Goal: Entertainment & Leisure: Browse casually

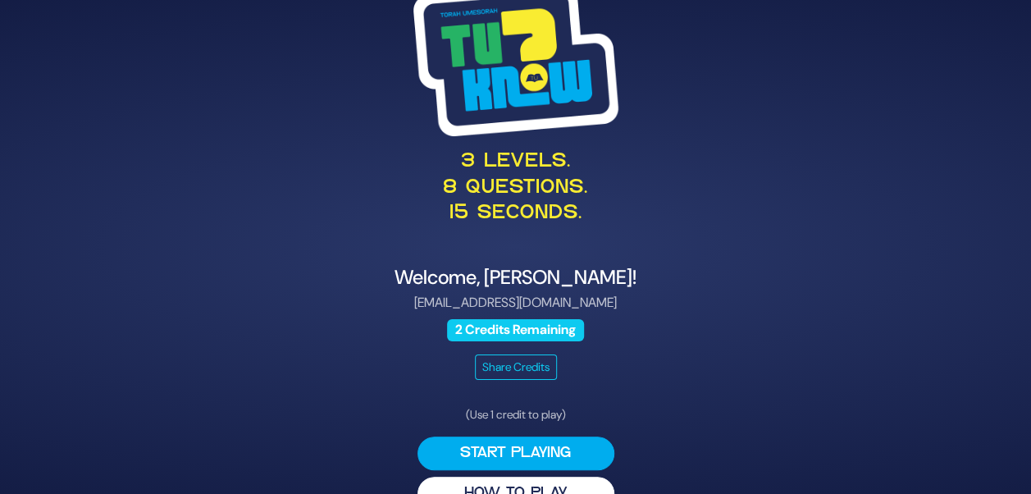
scroll to position [34, 0]
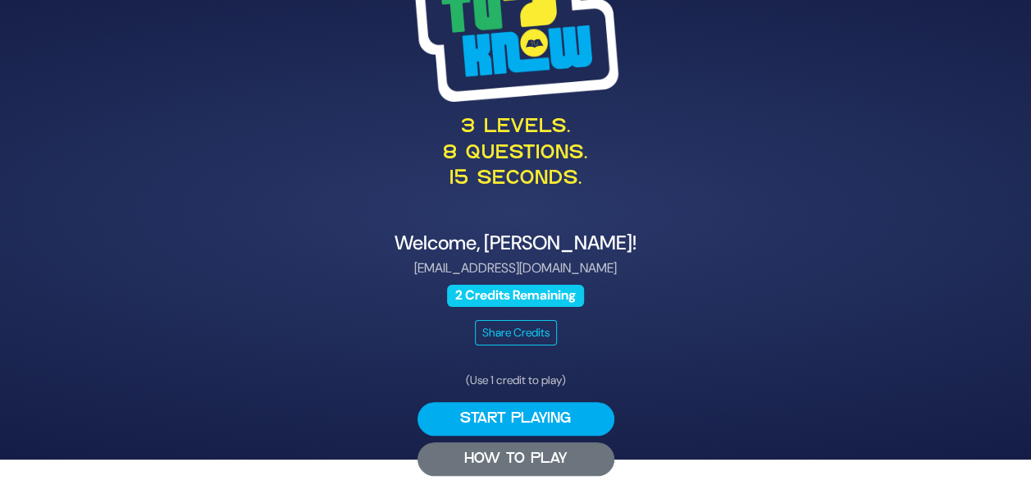
click at [503, 448] on button "HOW TO PLAY" at bounding box center [516, 459] width 197 height 34
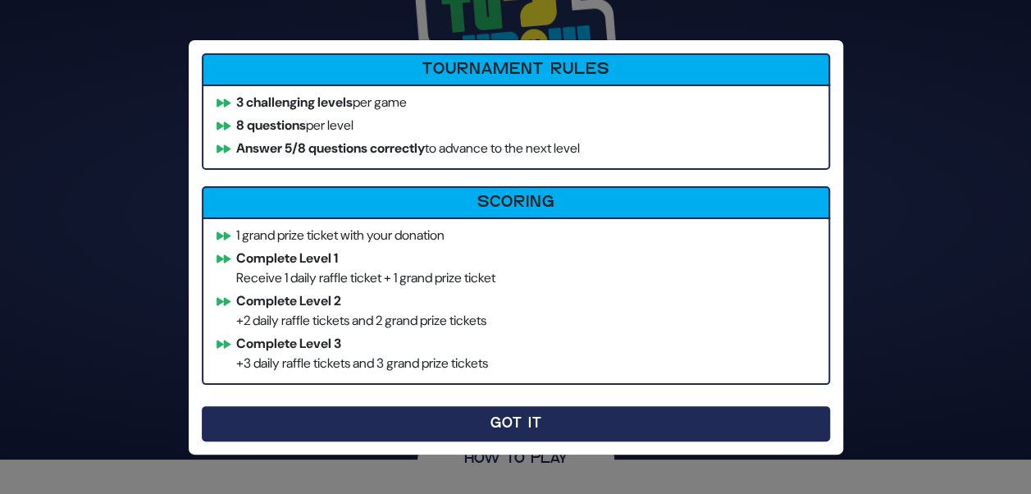
click at [460, 423] on button "Got It" at bounding box center [516, 423] width 628 height 35
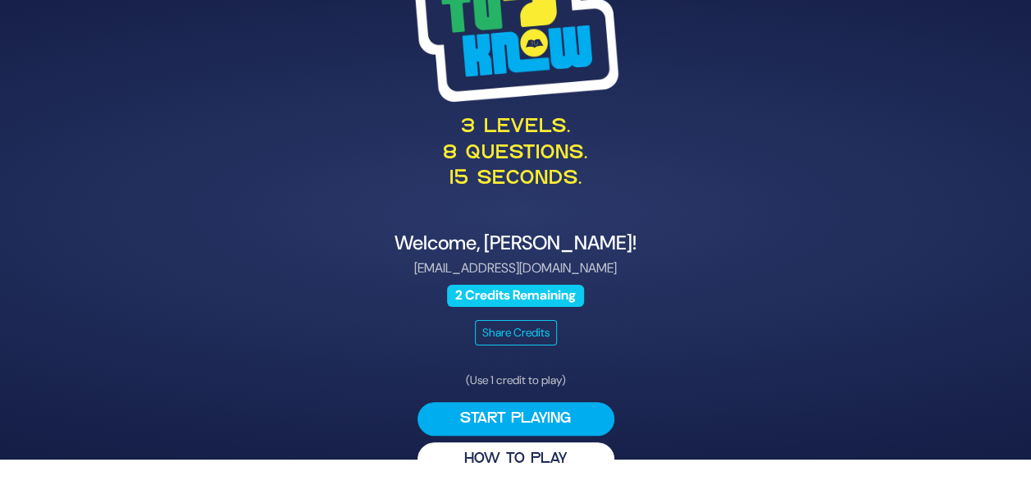
click at [460, 423] on button "Start Playing" at bounding box center [516, 419] width 197 height 34
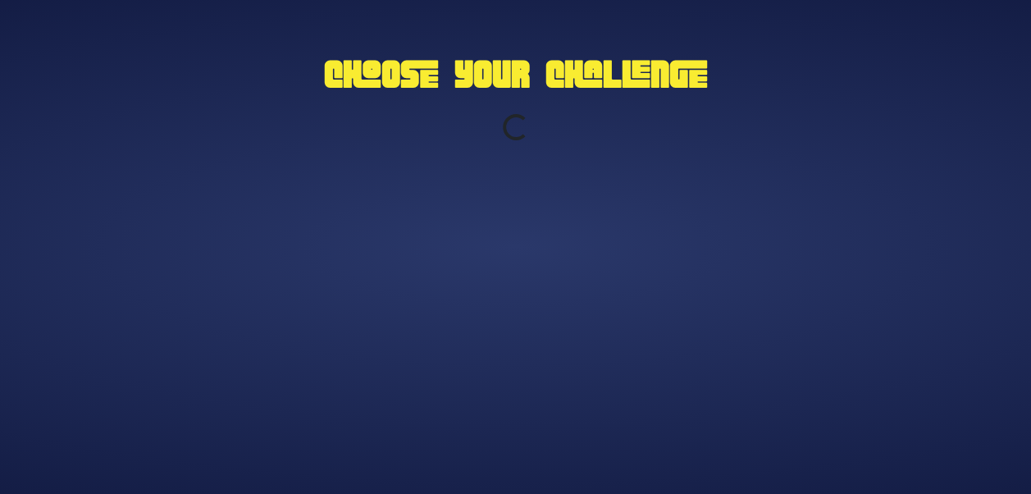
scroll to position [0, 0]
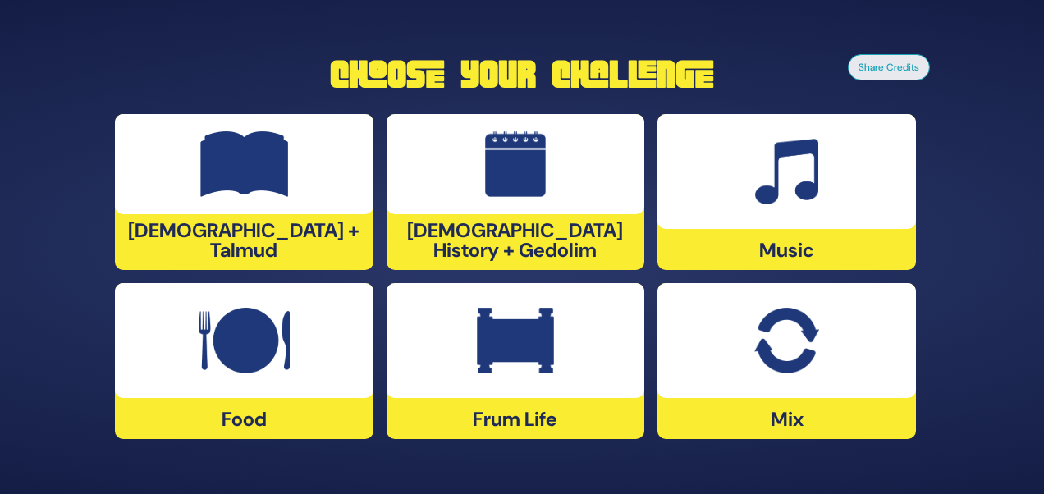
click at [505, 351] on img at bounding box center [515, 341] width 77 height 66
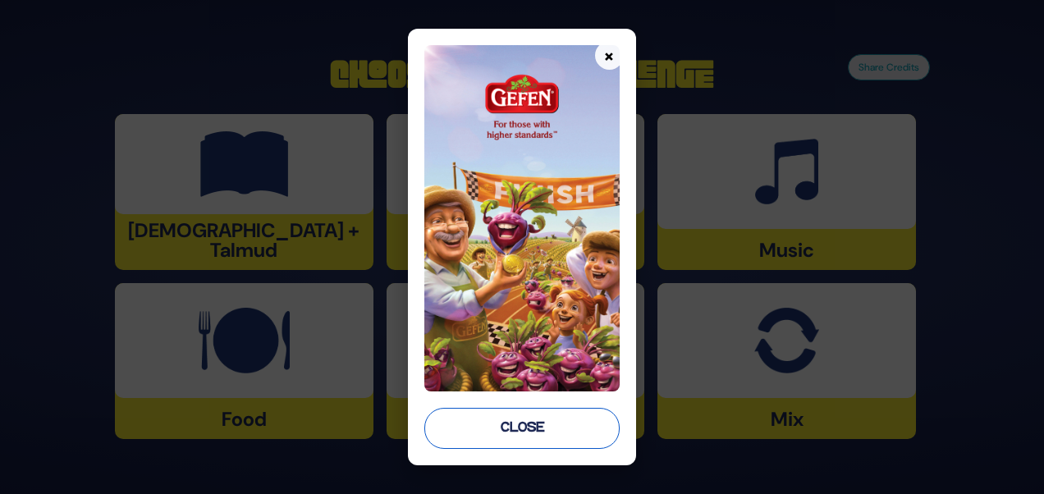
click at [546, 436] on button "Close" at bounding box center [521, 428] width 194 height 41
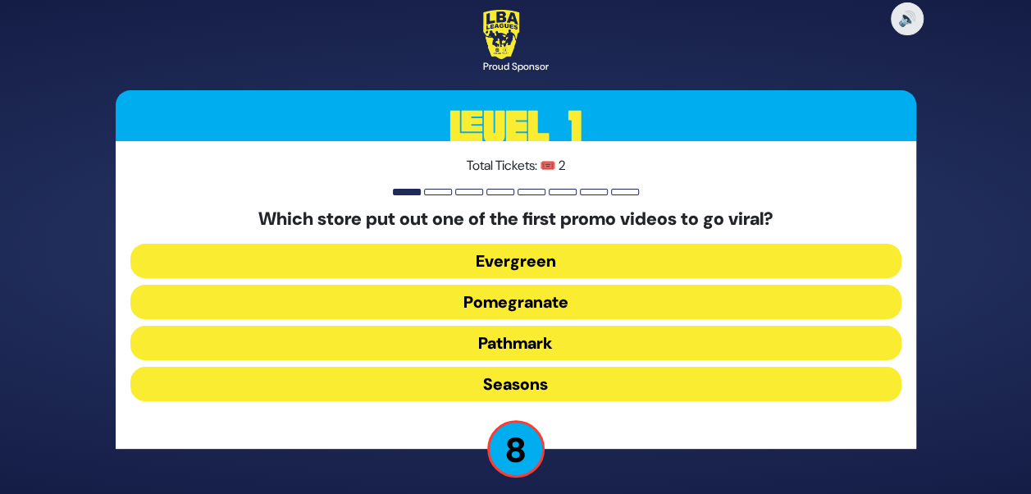
click at [522, 295] on button "Pomegranate" at bounding box center [515, 302] width 771 height 34
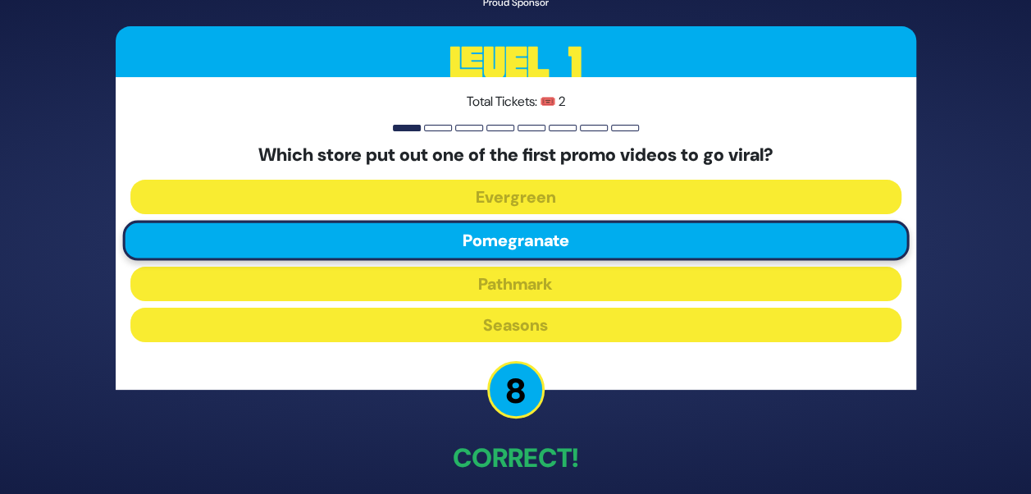
scroll to position [73, 0]
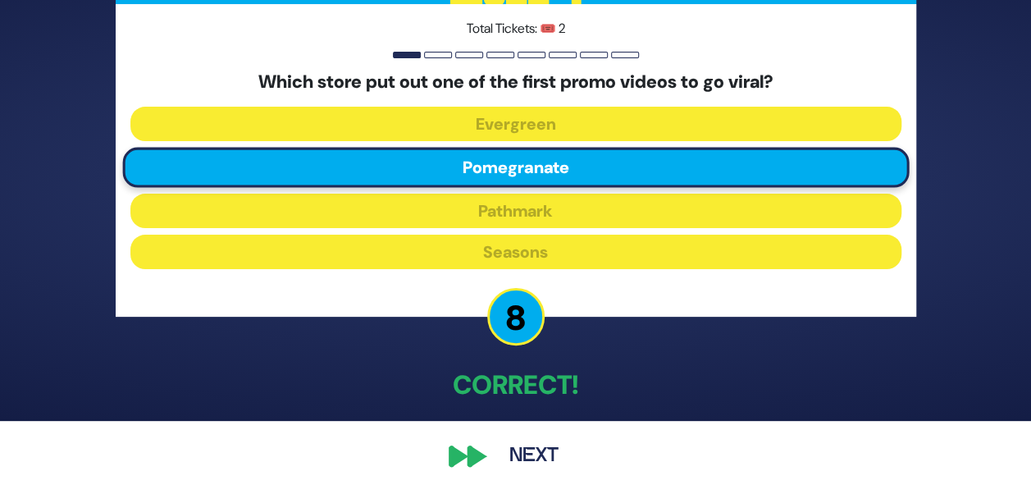
click at [532, 451] on button "Next" at bounding box center [533, 456] width 95 height 38
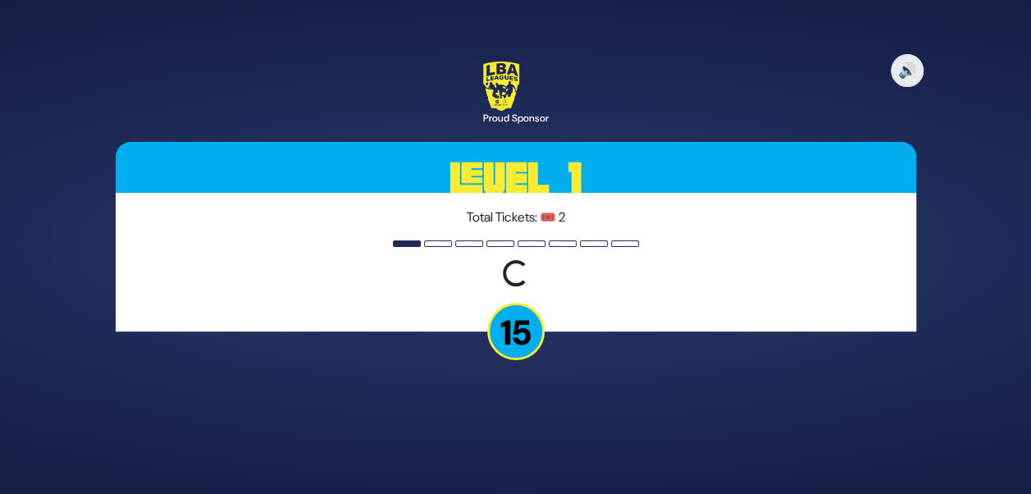
scroll to position [0, 0]
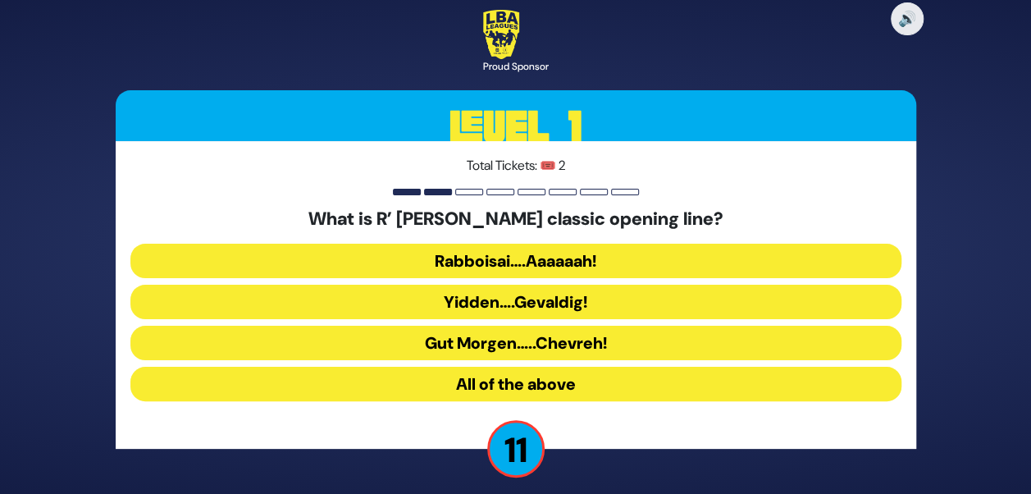
click at [572, 258] on button "Rabboisai….Aaaaaah!" at bounding box center [515, 261] width 771 height 34
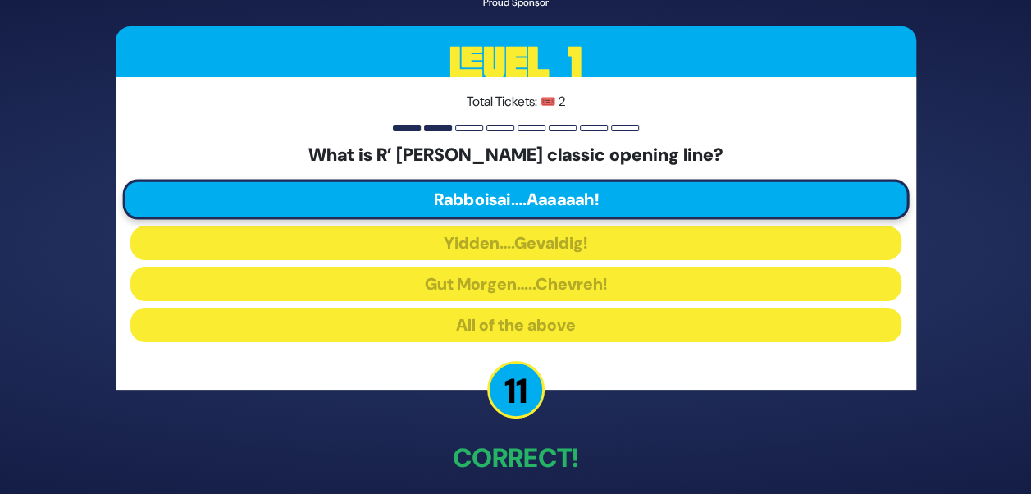
scroll to position [73, 0]
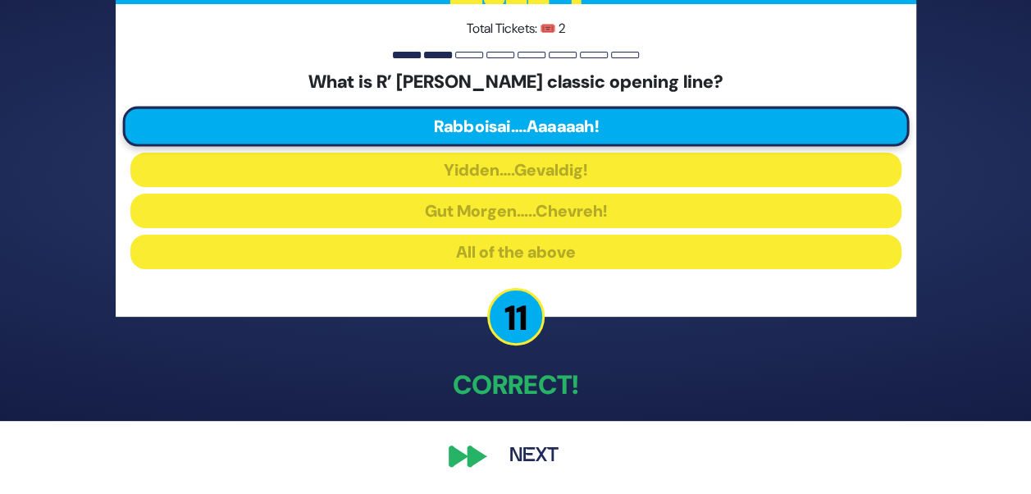
click at [532, 458] on button "Next" at bounding box center [533, 456] width 95 height 38
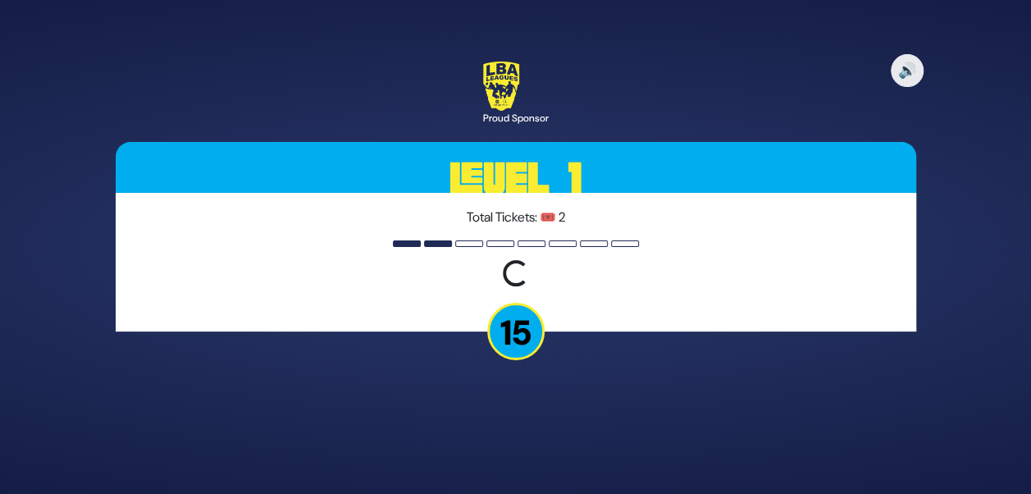
scroll to position [0, 0]
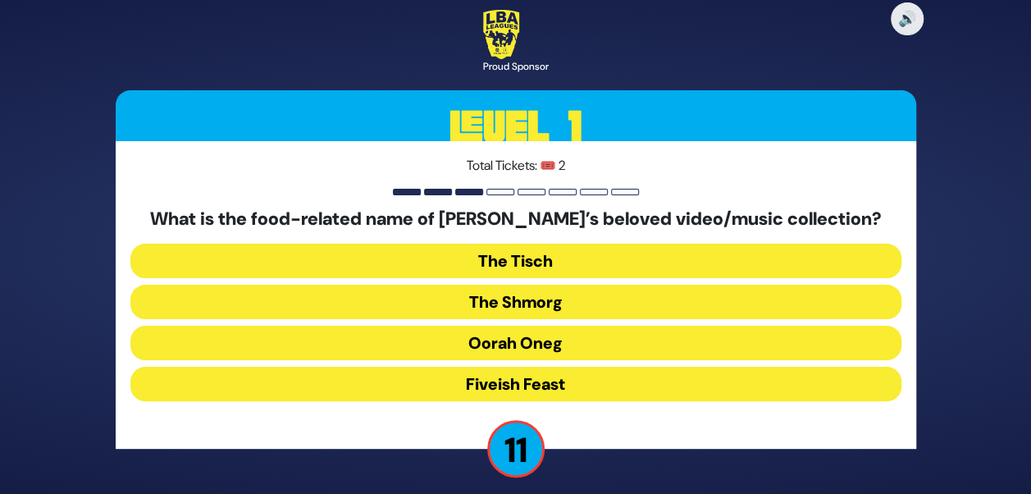
click at [520, 303] on button "The Shmorg" at bounding box center [515, 302] width 771 height 34
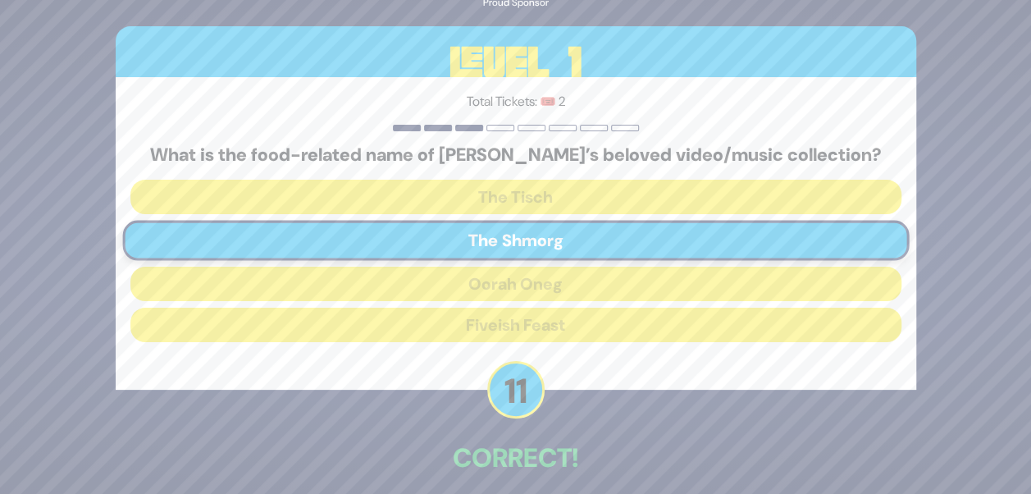
scroll to position [73, 0]
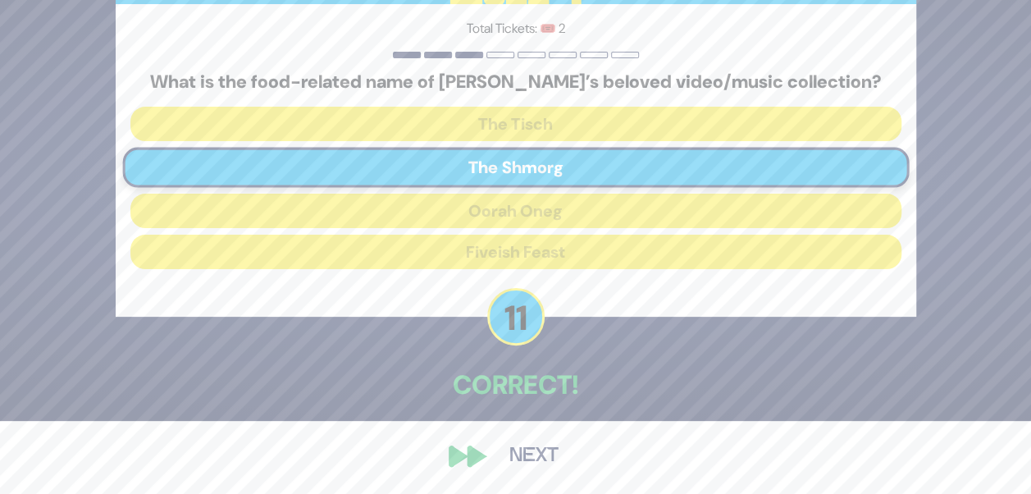
click at [505, 460] on button "Next" at bounding box center [533, 456] width 95 height 38
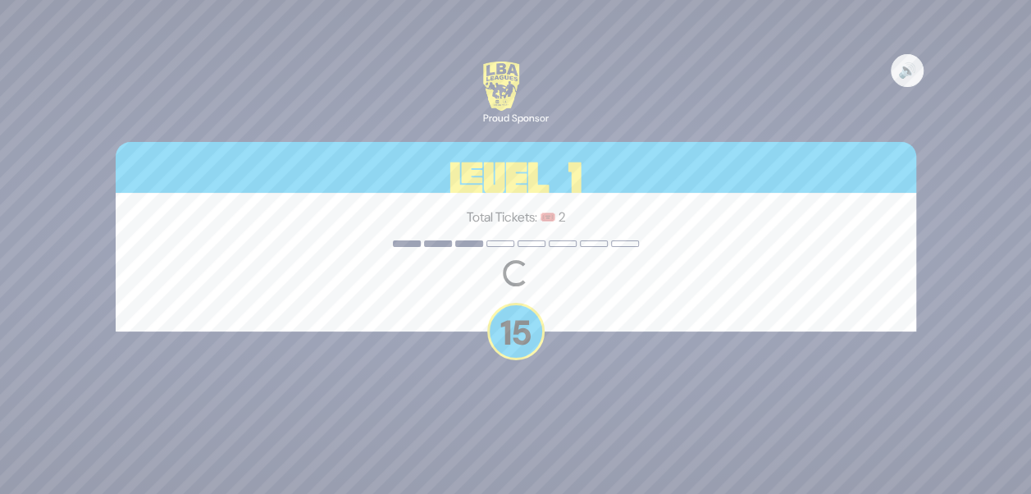
scroll to position [0, 0]
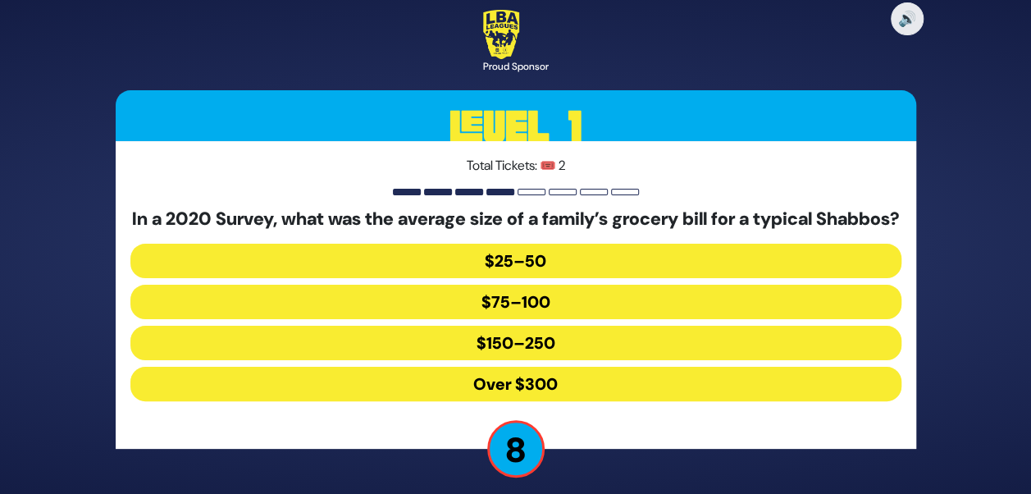
click at [522, 349] on button "$150–250" at bounding box center [515, 343] width 771 height 34
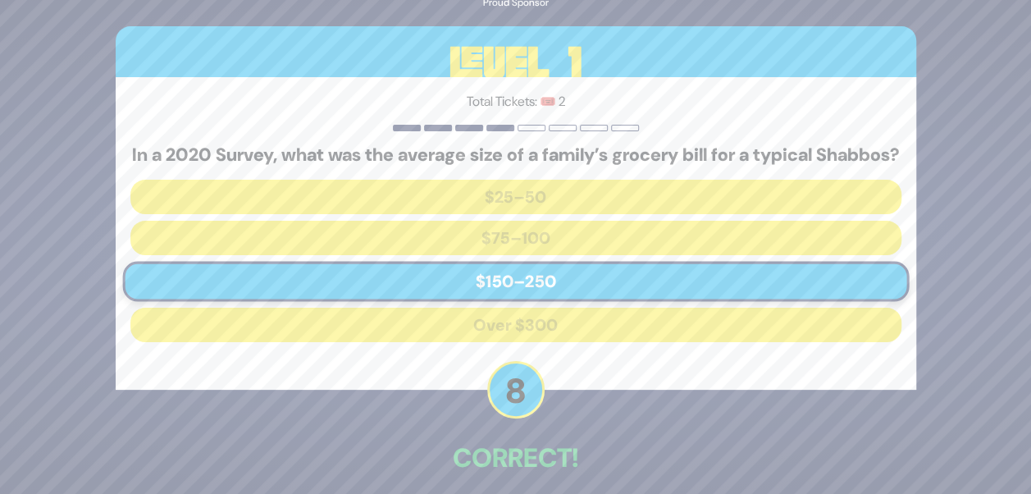
scroll to position [84, 0]
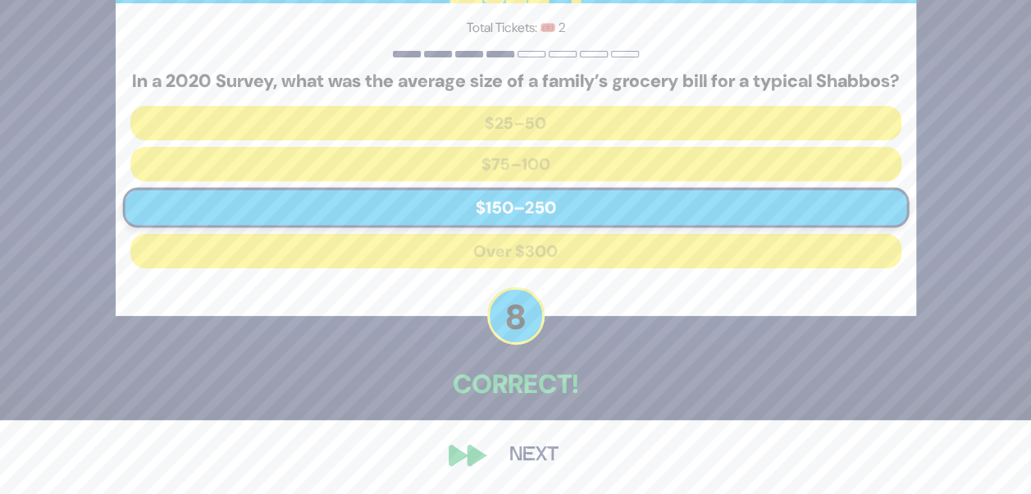
click at [515, 446] on button "Next" at bounding box center [533, 455] width 95 height 38
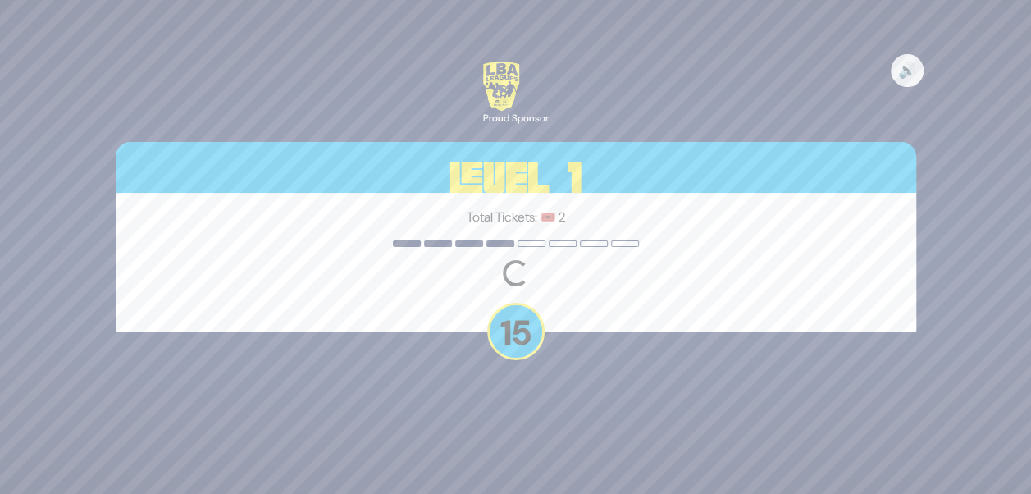
scroll to position [0, 0]
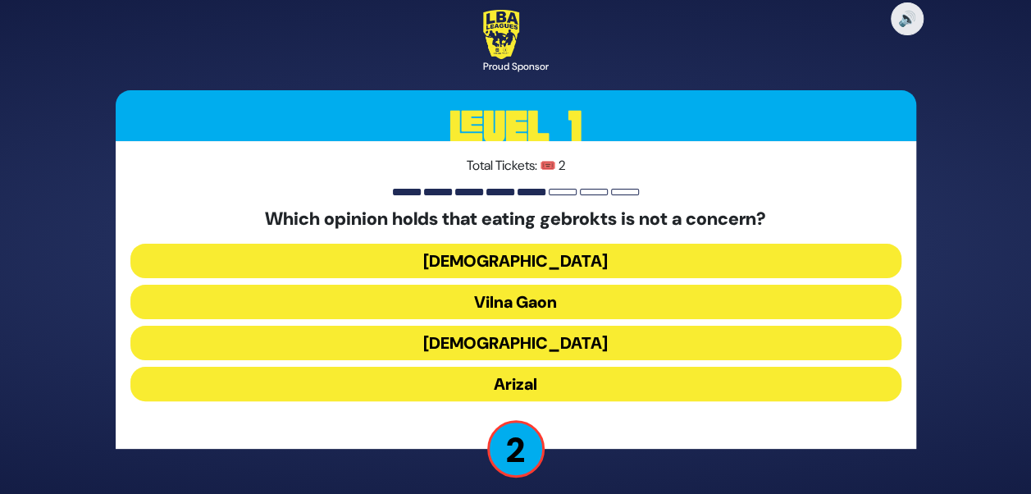
click at [522, 300] on button "Vilna Gaon" at bounding box center [515, 302] width 771 height 34
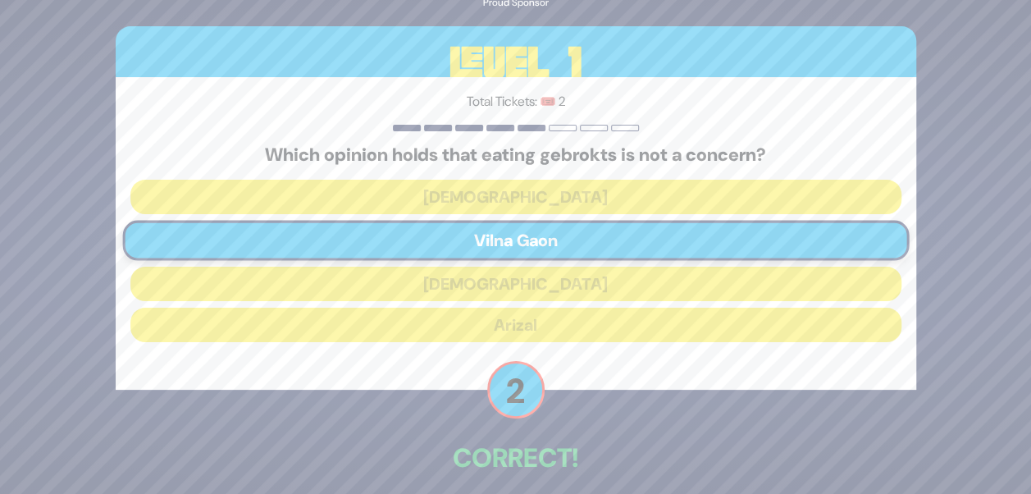
scroll to position [73, 0]
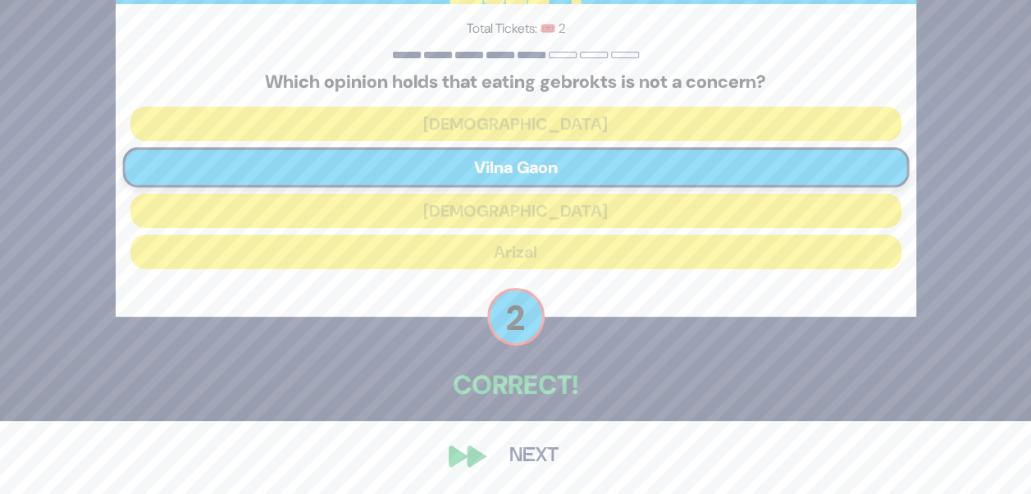
click at [521, 463] on button "Next" at bounding box center [533, 456] width 95 height 38
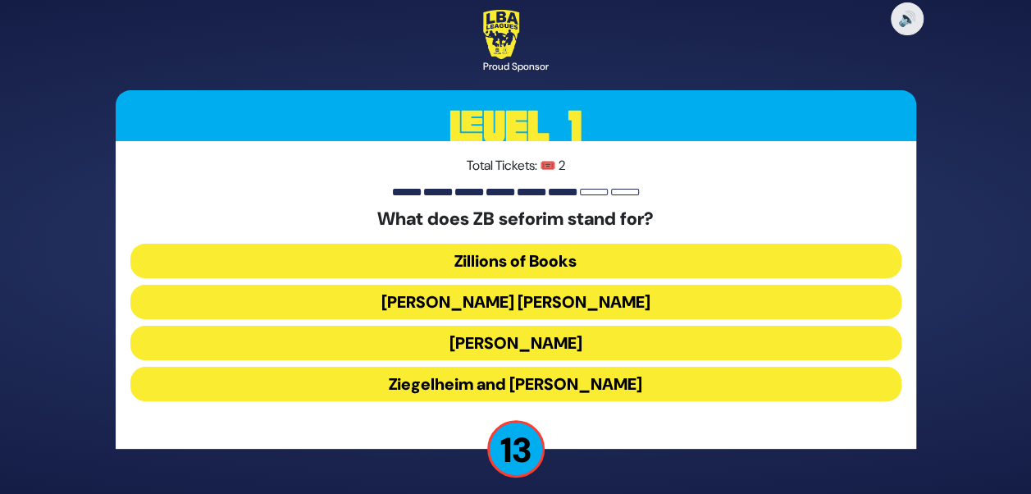
click at [520, 308] on button "Zundel Berman" at bounding box center [515, 302] width 771 height 34
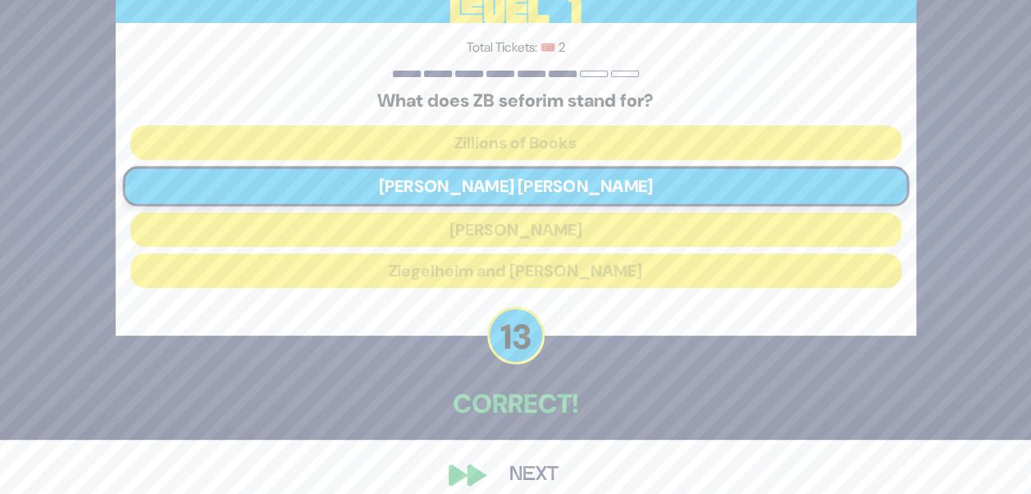
scroll to position [73, 0]
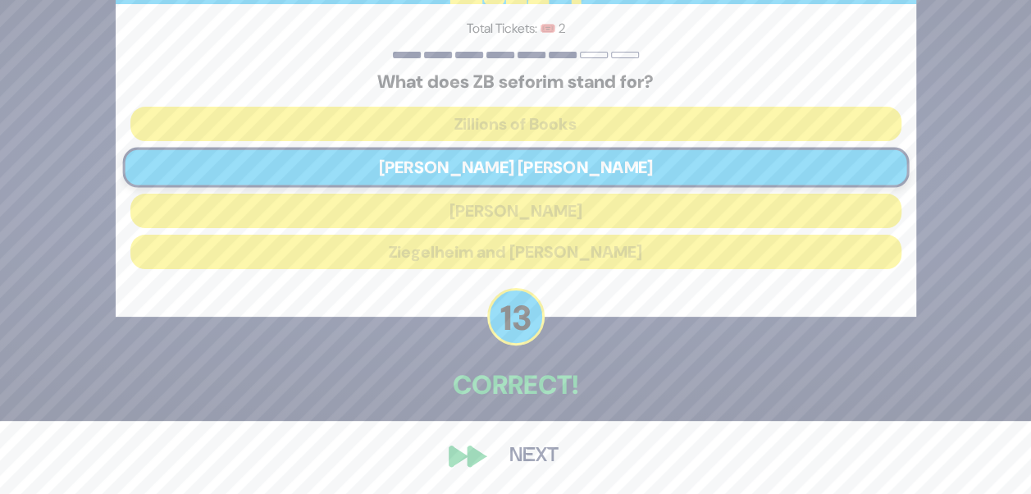
click at [527, 454] on button "Next" at bounding box center [533, 456] width 95 height 38
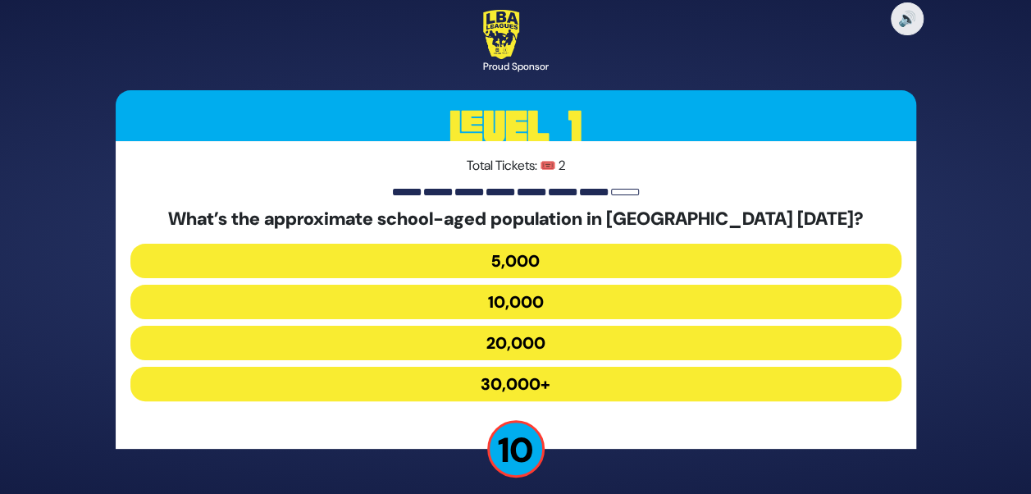
click at [512, 387] on button "30,000+" at bounding box center [515, 384] width 771 height 34
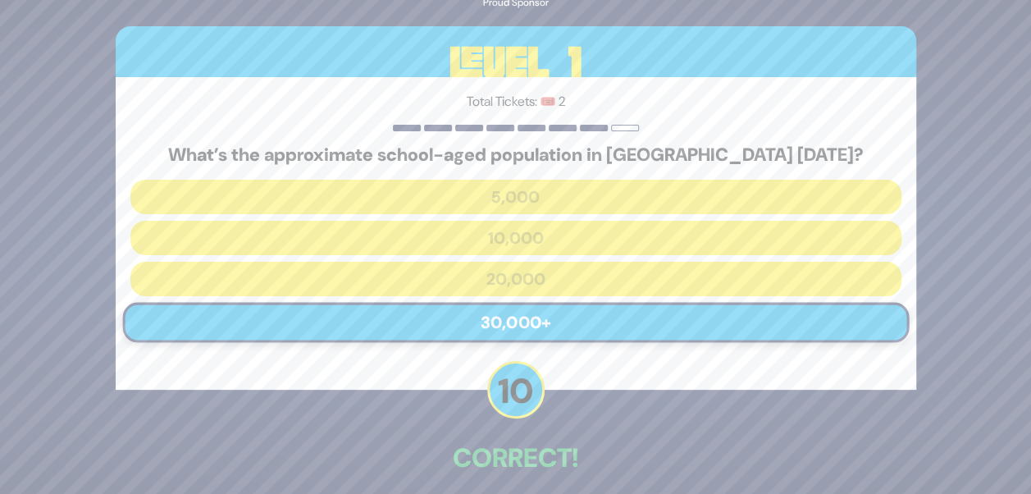
scroll to position [73, 0]
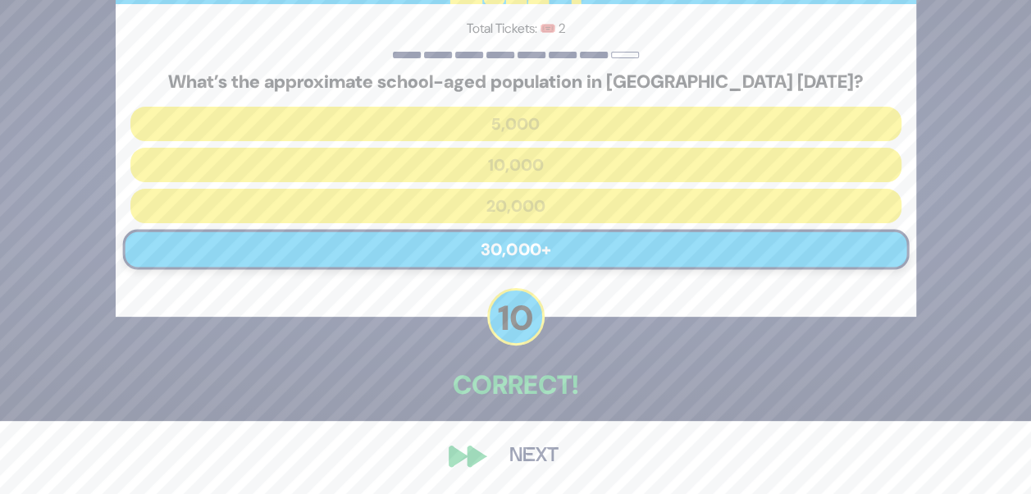
click at [463, 459] on div "🔊 Proud Sponsor Level 1 Total Tickets: 🎟️ 2 What’s the approximate school-aged …" at bounding box center [516, 173] width 840 height 641
click at [528, 458] on button "Next" at bounding box center [533, 456] width 95 height 38
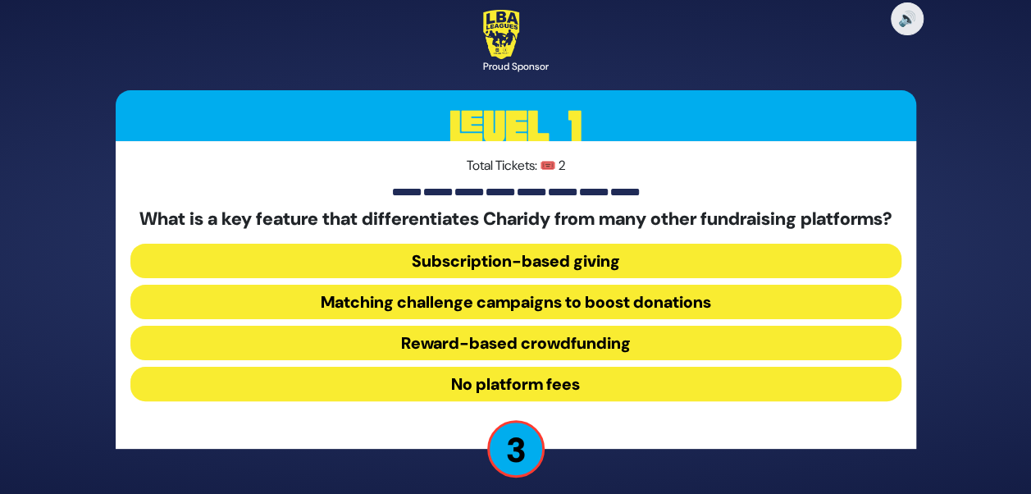
click at [507, 355] on button "Reward-based crowdfunding" at bounding box center [515, 343] width 771 height 34
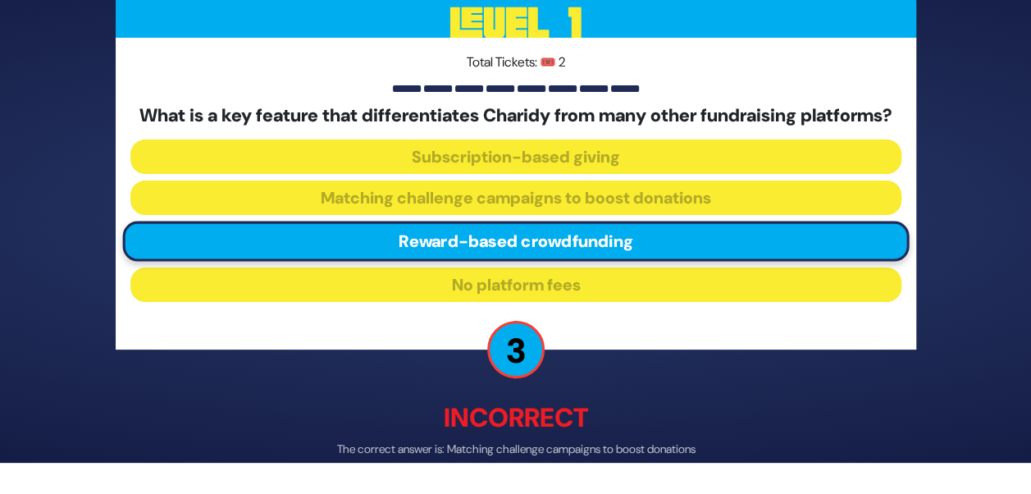
scroll to position [93, 0]
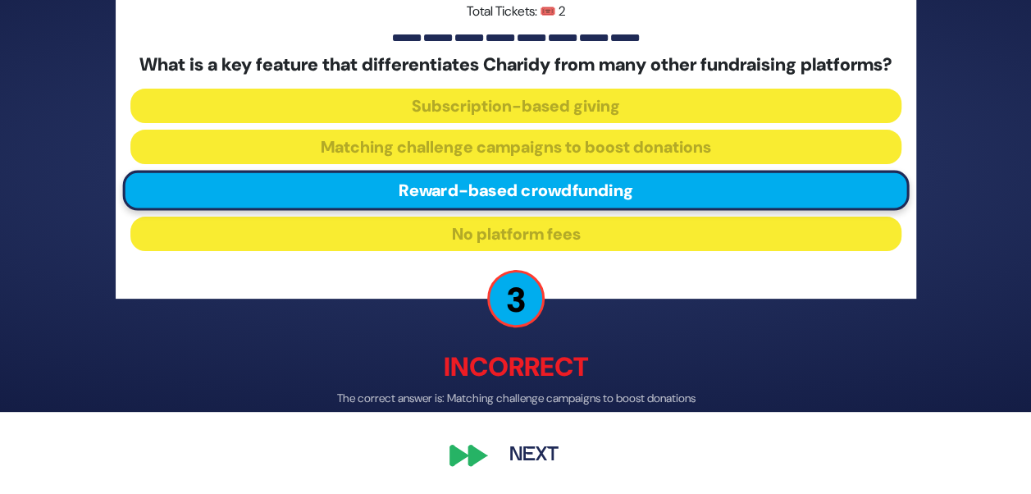
click at [523, 450] on button "Next" at bounding box center [533, 455] width 95 height 38
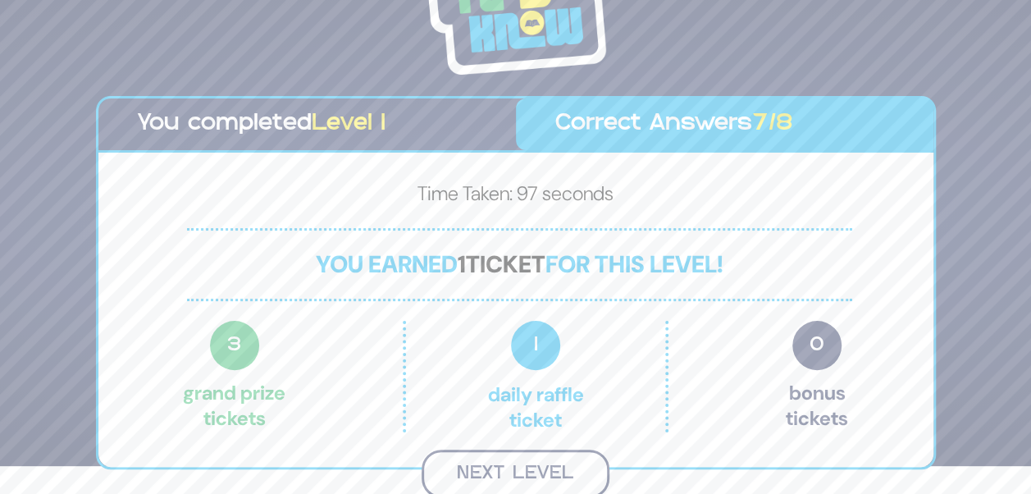
scroll to position [26, 0]
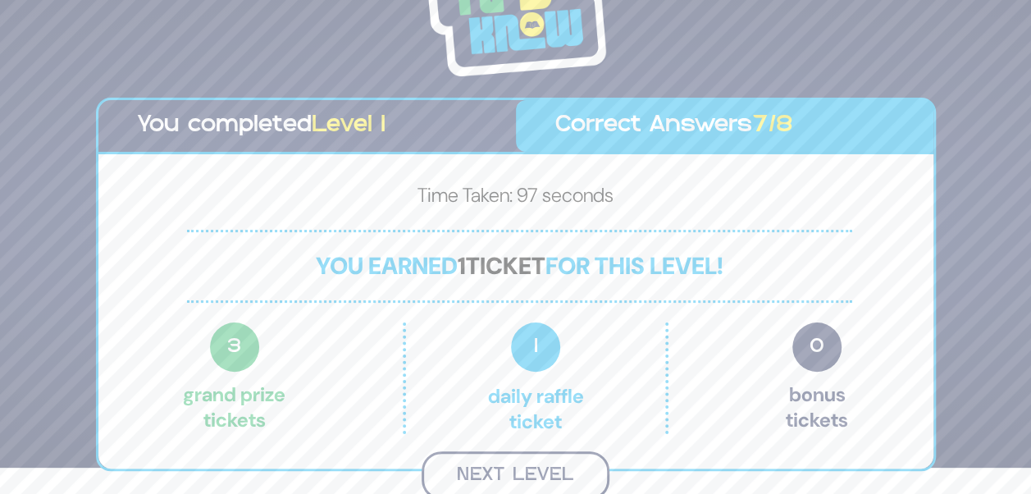
click at [525, 467] on button "Next Level" at bounding box center [516, 475] width 188 height 48
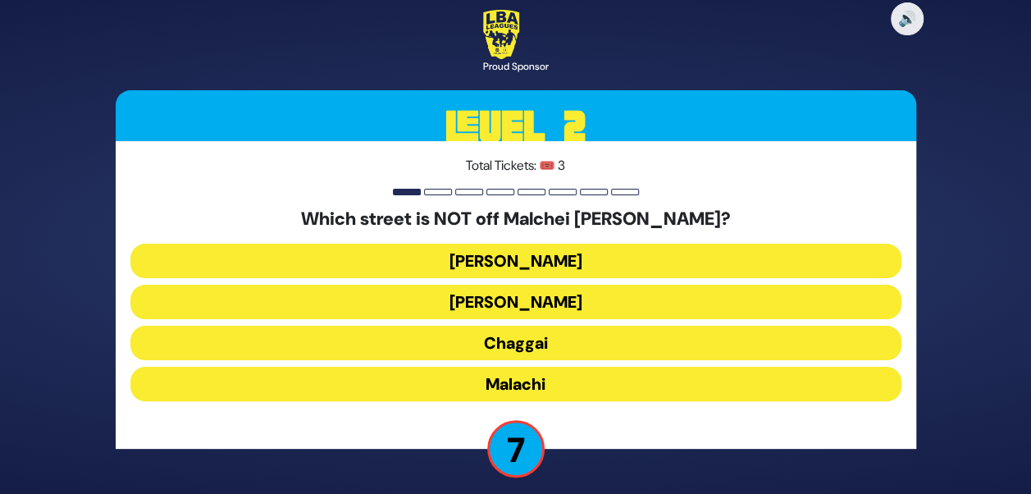
click at [533, 302] on button "Amos" at bounding box center [515, 302] width 771 height 34
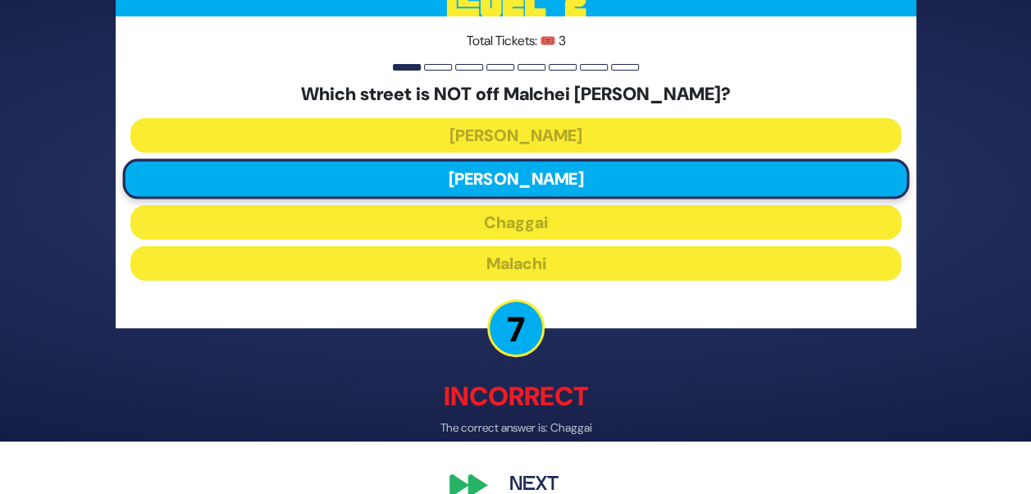
scroll to position [79, 0]
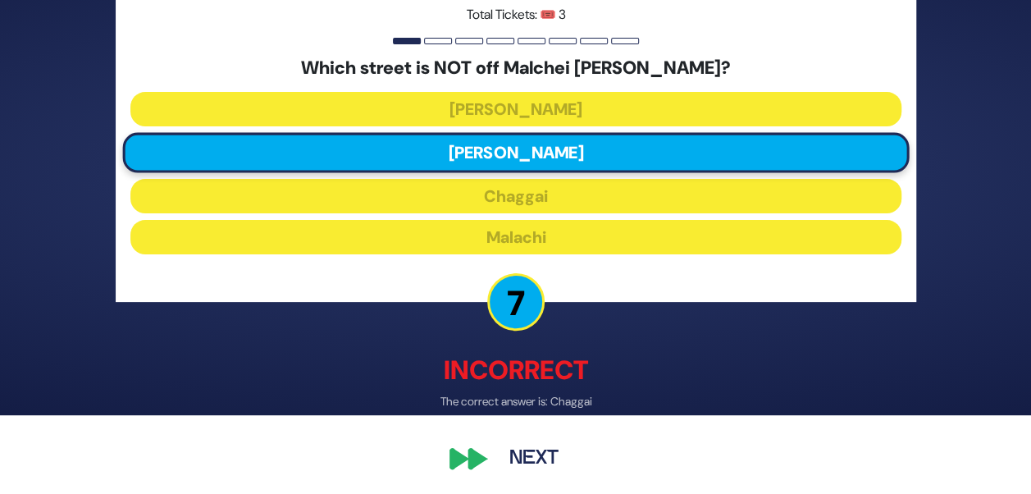
click at [551, 451] on button "Next" at bounding box center [533, 459] width 95 height 38
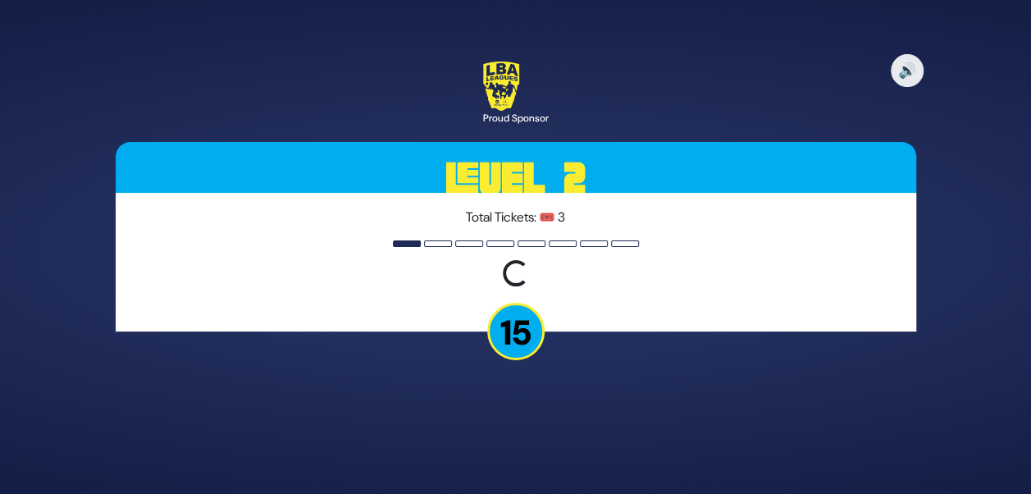
scroll to position [0, 0]
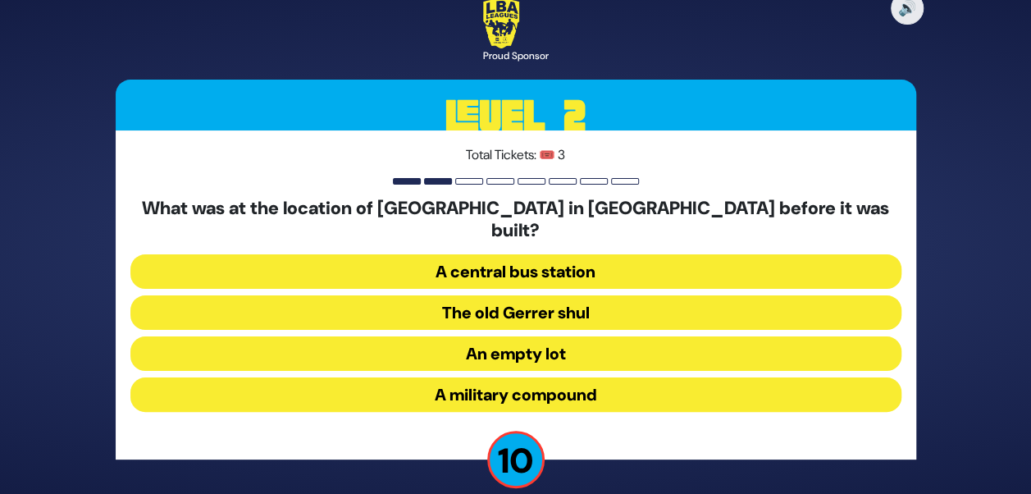
click at [486, 377] on button "A military compound" at bounding box center [515, 394] width 771 height 34
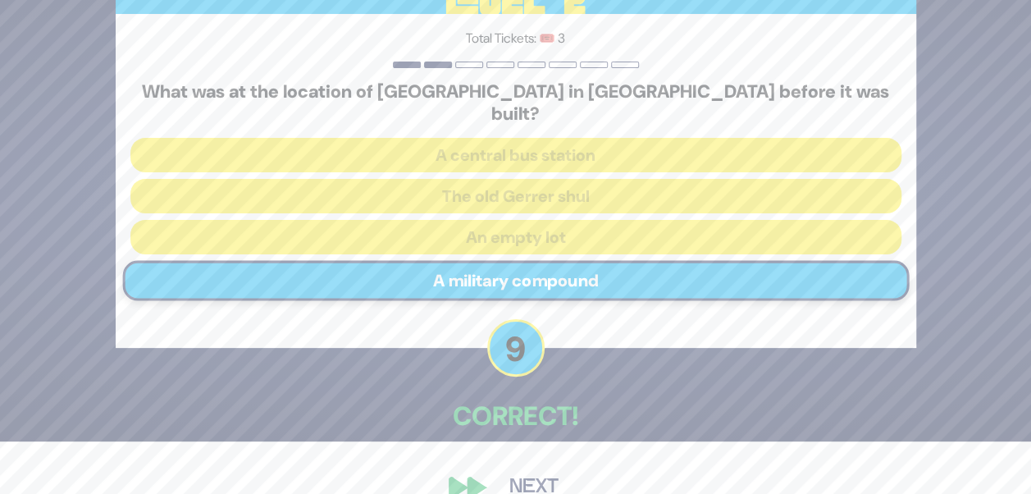
scroll to position [73, 0]
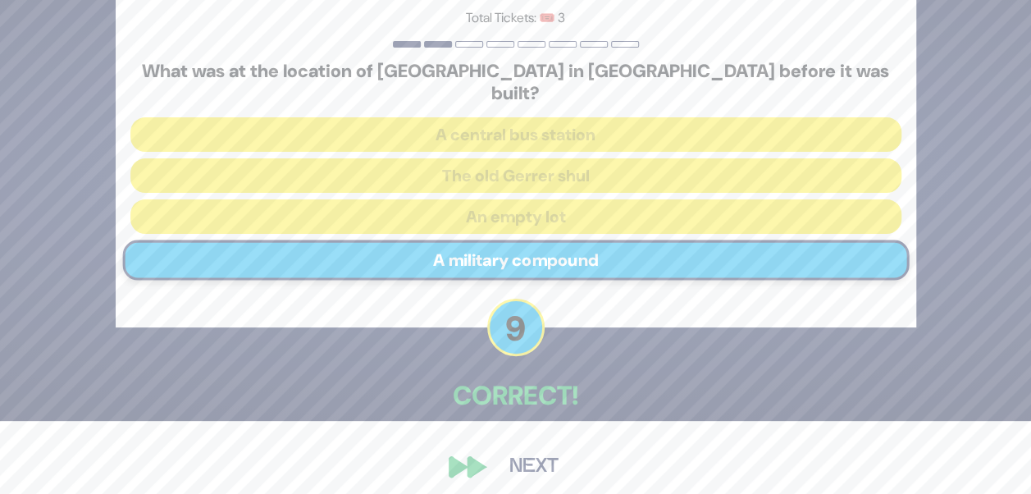
click at [520, 458] on button "Next" at bounding box center [533, 467] width 95 height 38
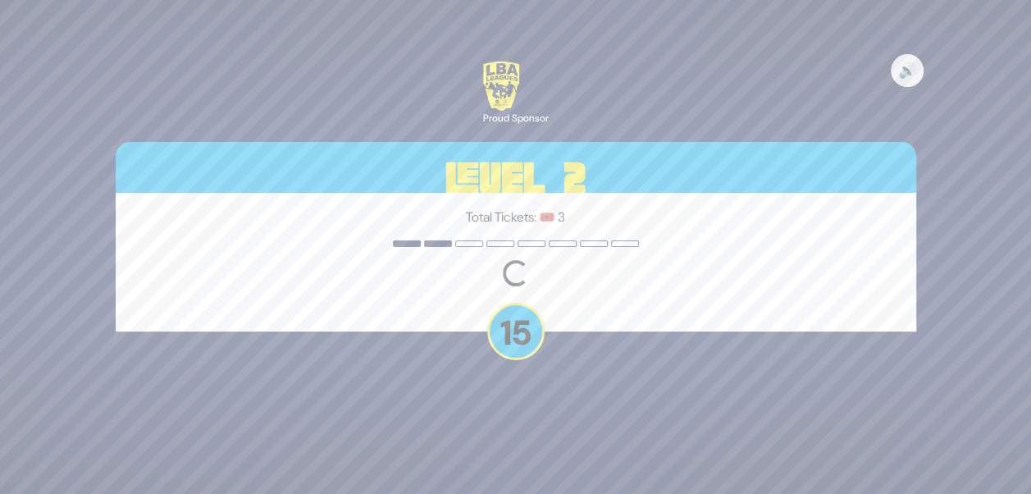
scroll to position [0, 0]
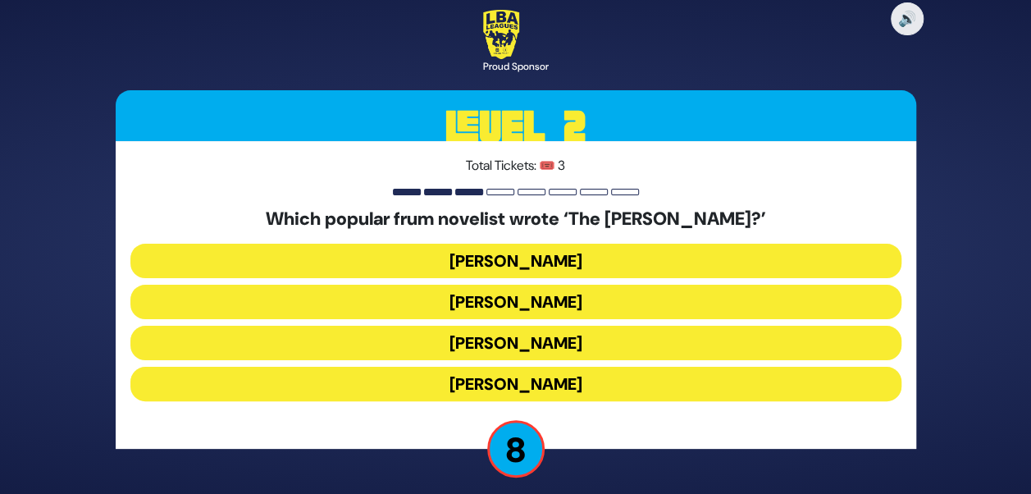
click at [553, 302] on button "Chaim Eliav" at bounding box center [515, 302] width 771 height 34
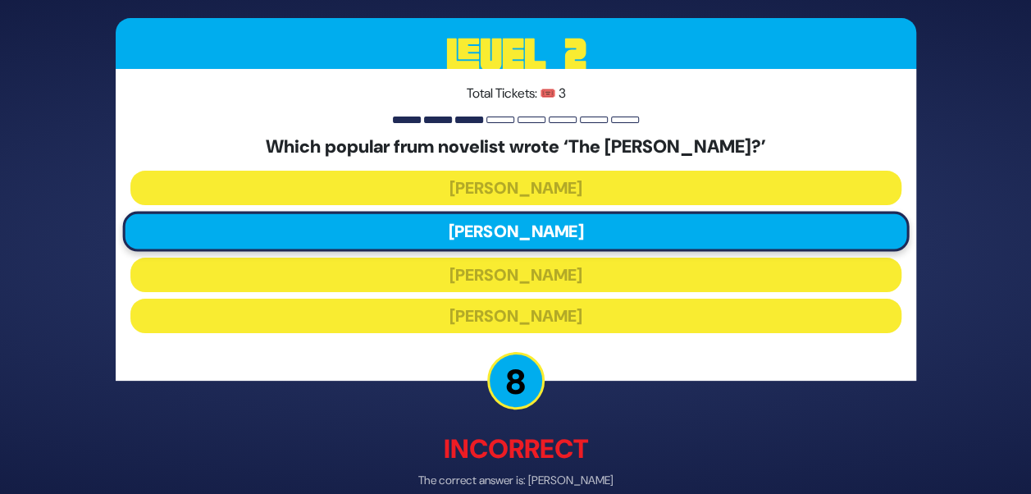
scroll to position [82, 0]
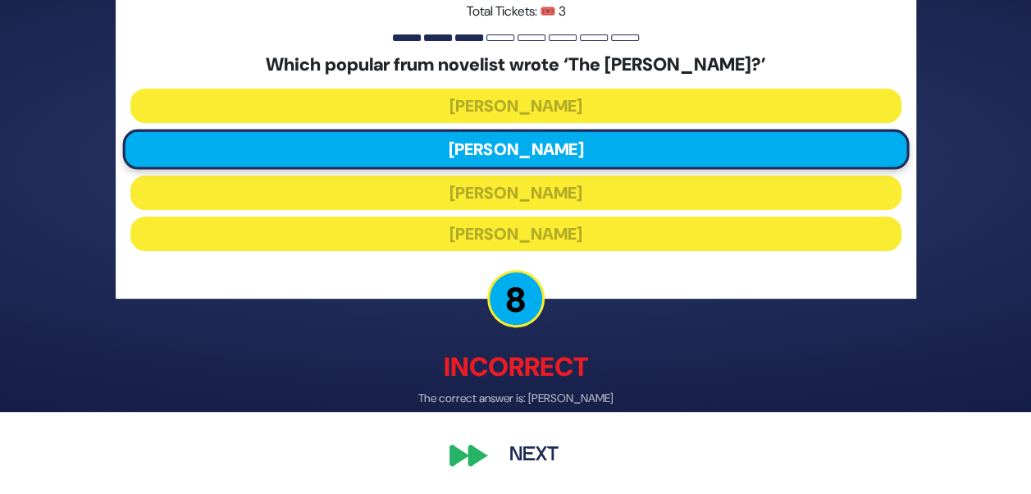
click at [526, 485] on div "🔊 Proud Sponsor Level 2 Total Tickets: 🎟️ 3 Which popular frum novelist wrote ‘…" at bounding box center [516, 165] width 840 height 658
click at [524, 459] on button "Next" at bounding box center [533, 455] width 95 height 38
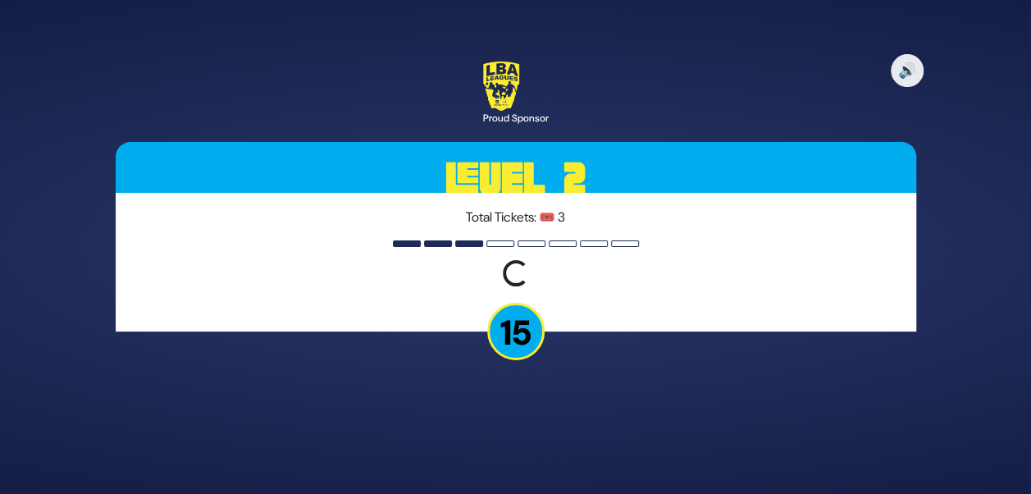
scroll to position [0, 0]
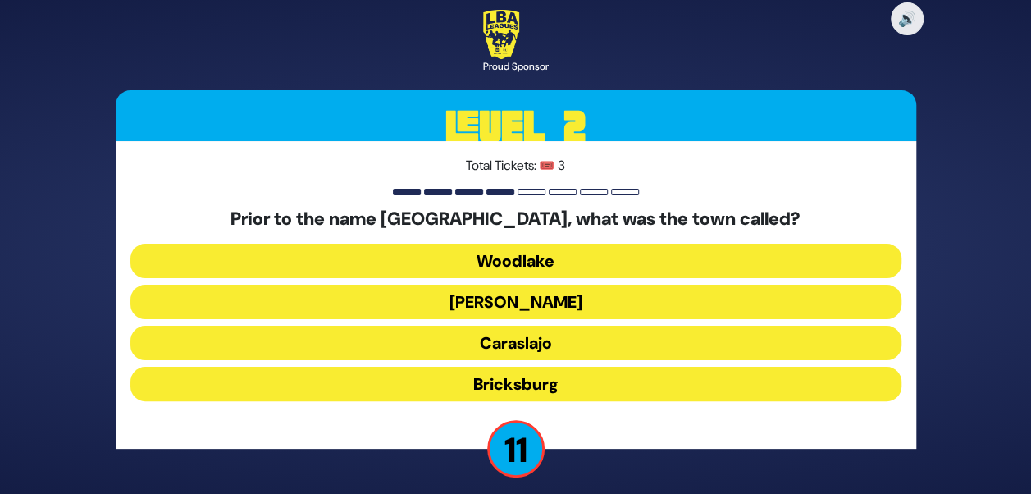
click at [512, 349] on button "Caraslajo" at bounding box center [515, 343] width 771 height 34
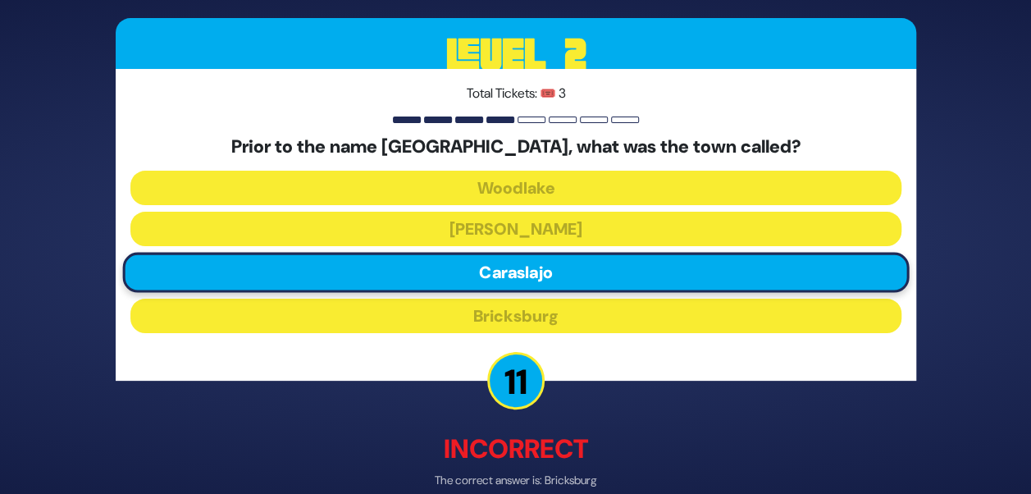
scroll to position [82, 0]
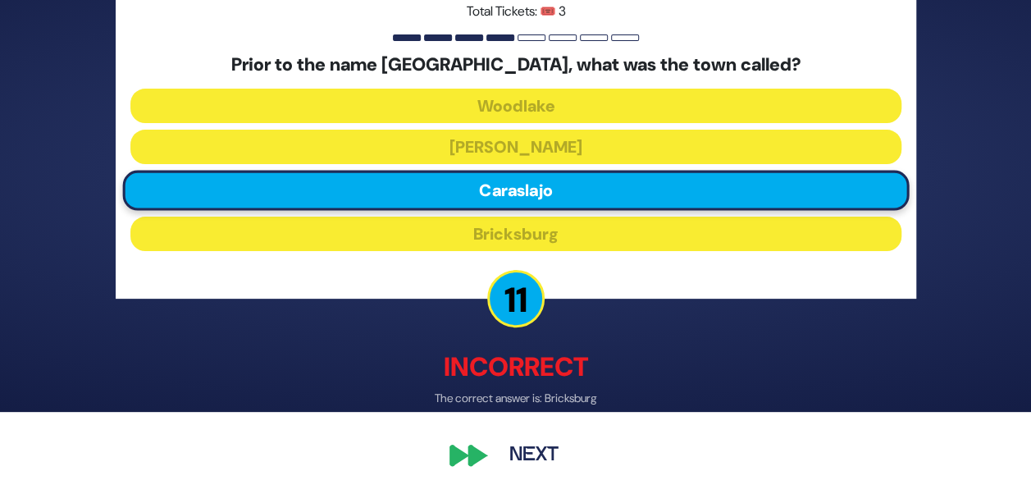
click at [486, 475] on div "🔊 Proud Sponsor Level 2 Total Tickets: 🎟️ 3 Prior to the name Lakewood NJ, what…" at bounding box center [516, 165] width 840 height 658
click at [514, 450] on button "Next" at bounding box center [533, 455] width 95 height 38
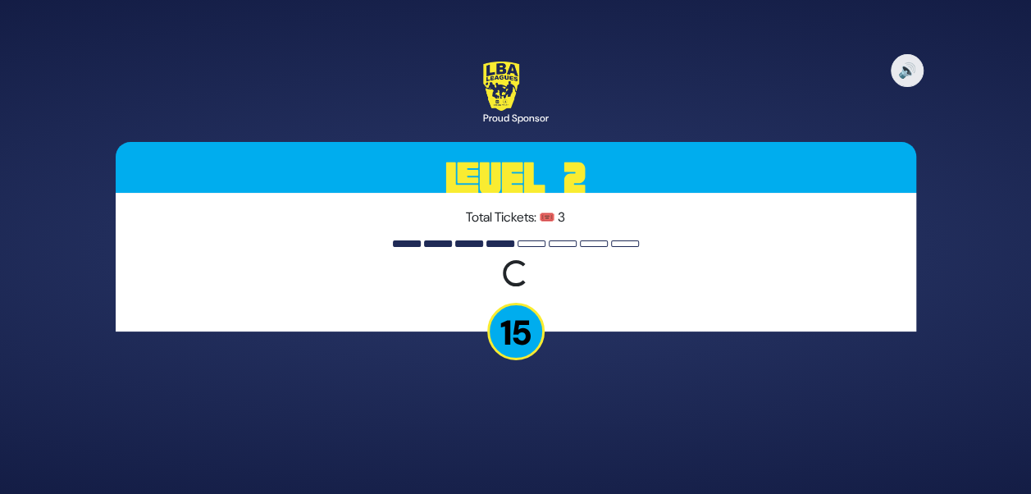
scroll to position [0, 0]
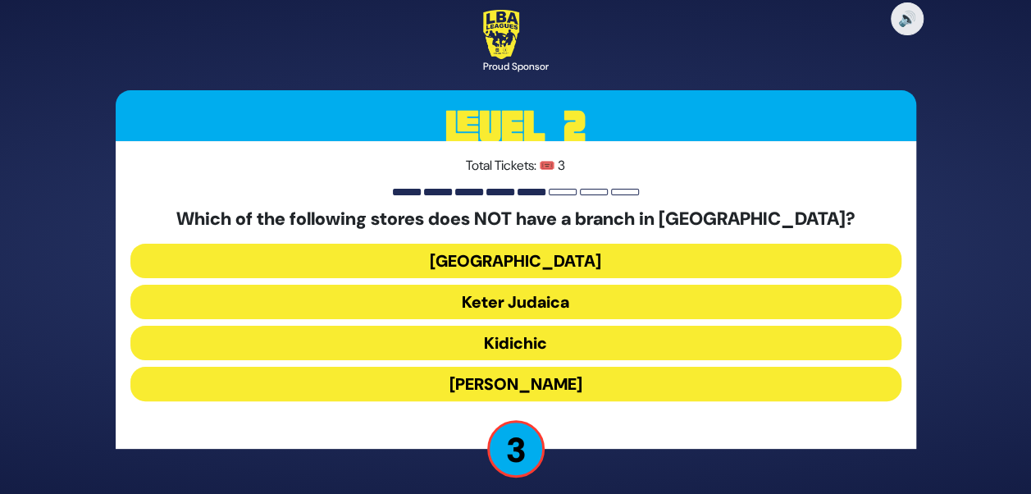
click at [509, 254] on button "Shell Station" at bounding box center [515, 261] width 771 height 34
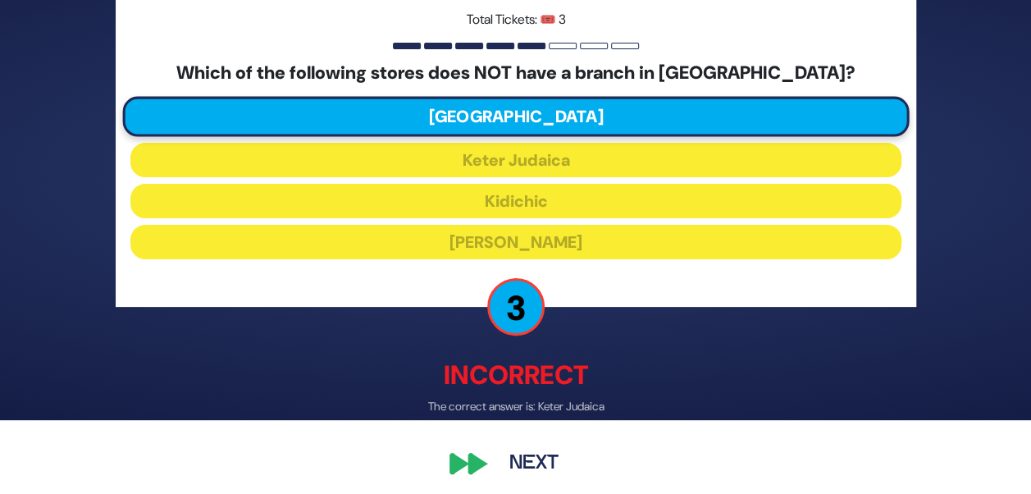
scroll to position [82, 0]
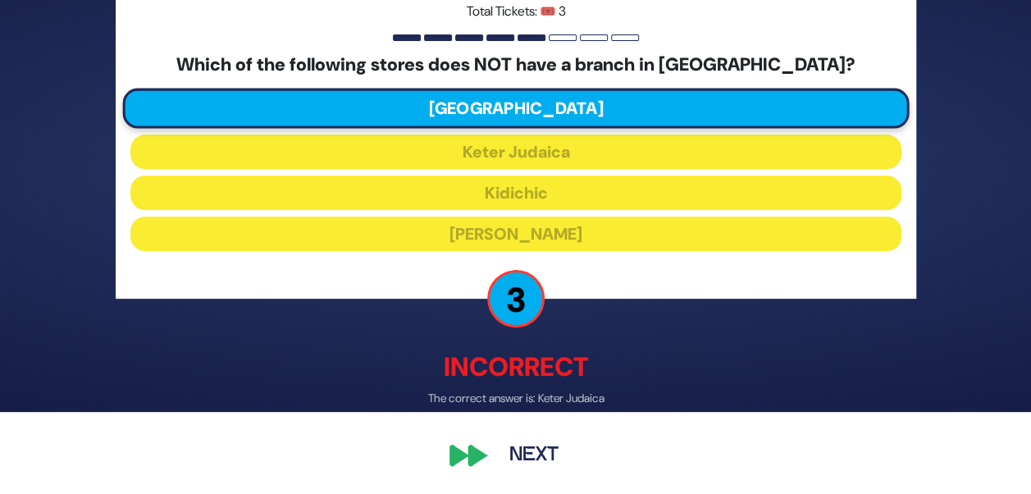
click at [560, 463] on button "Next" at bounding box center [533, 455] width 95 height 38
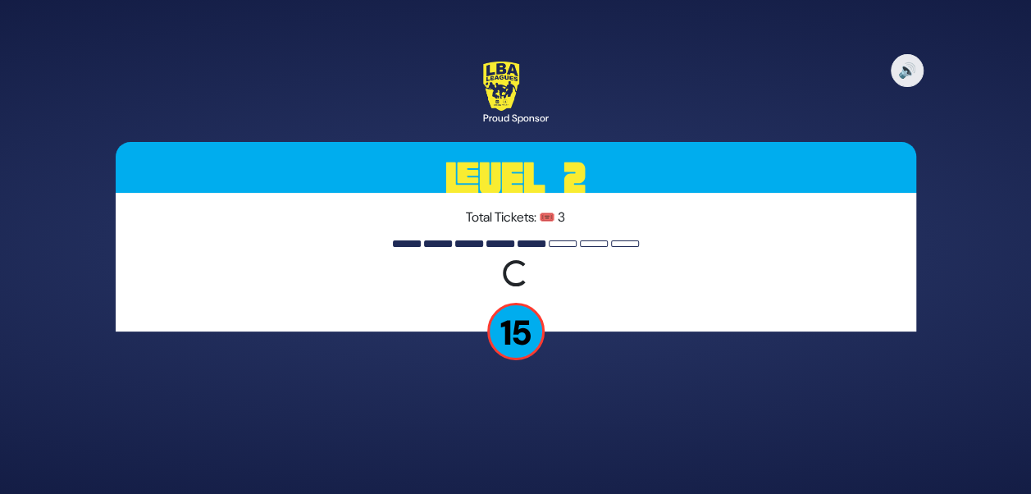
scroll to position [0, 0]
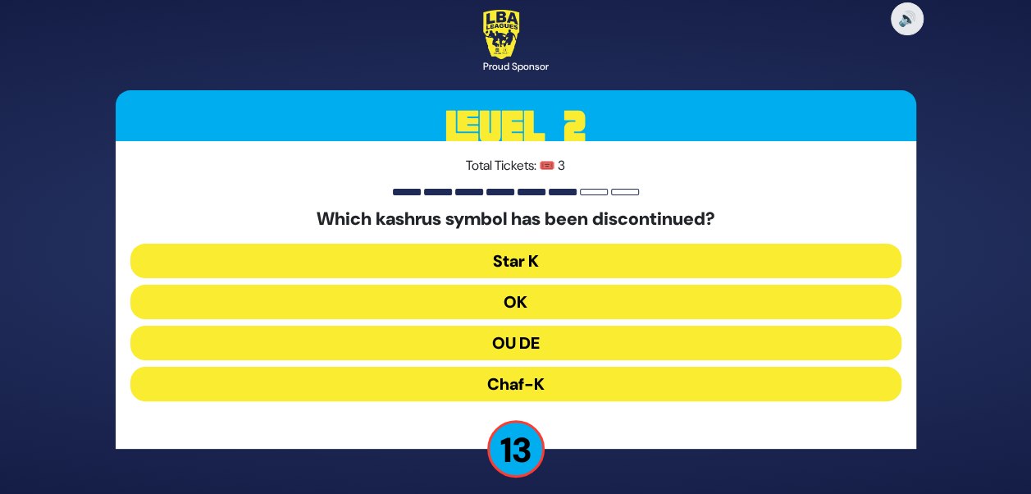
click at [546, 340] on button "OU DE" at bounding box center [515, 343] width 771 height 34
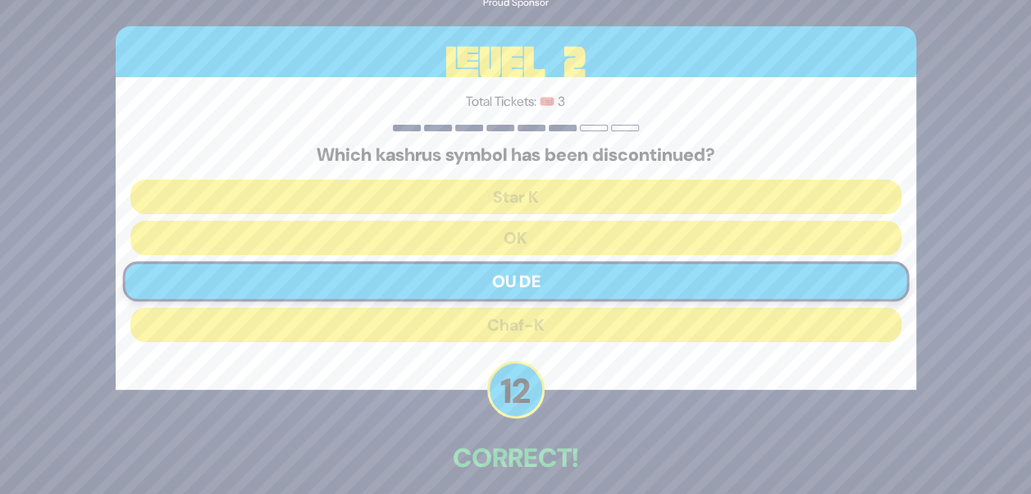
scroll to position [73, 0]
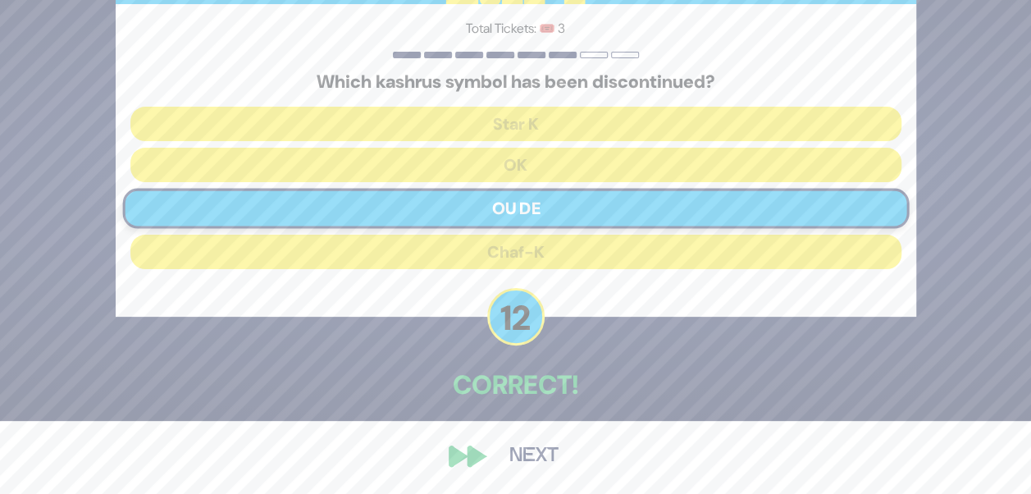
click at [521, 448] on button "Next" at bounding box center [533, 456] width 95 height 38
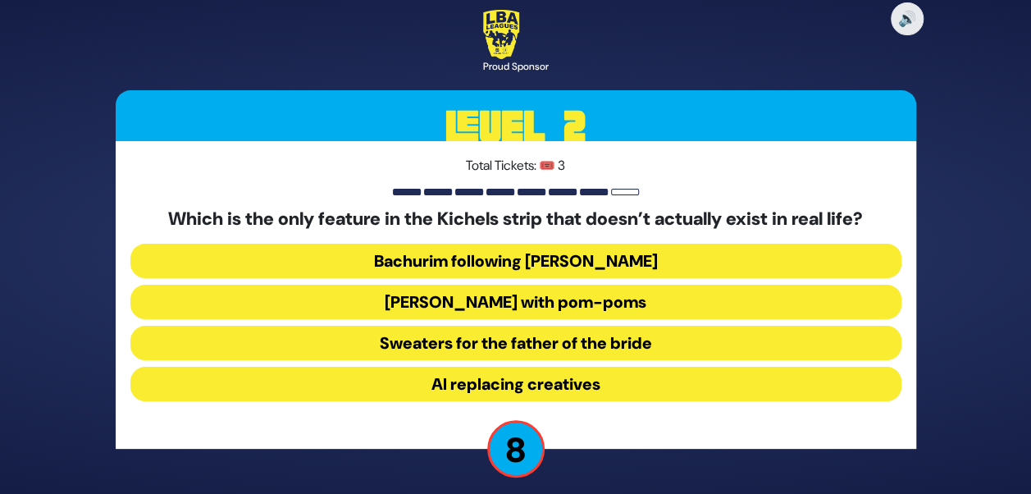
click at [473, 306] on button "Yarmulkes with pom-poms" at bounding box center [515, 302] width 771 height 34
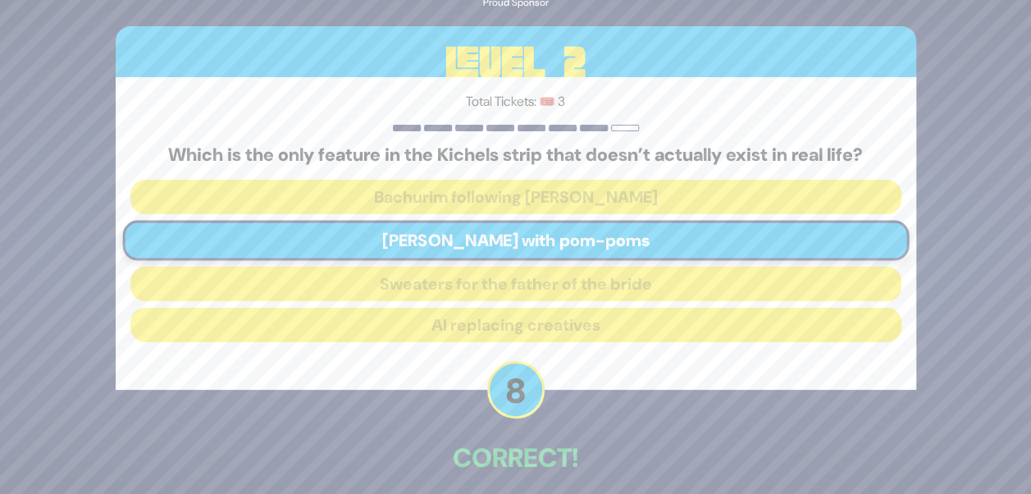
scroll to position [73, 0]
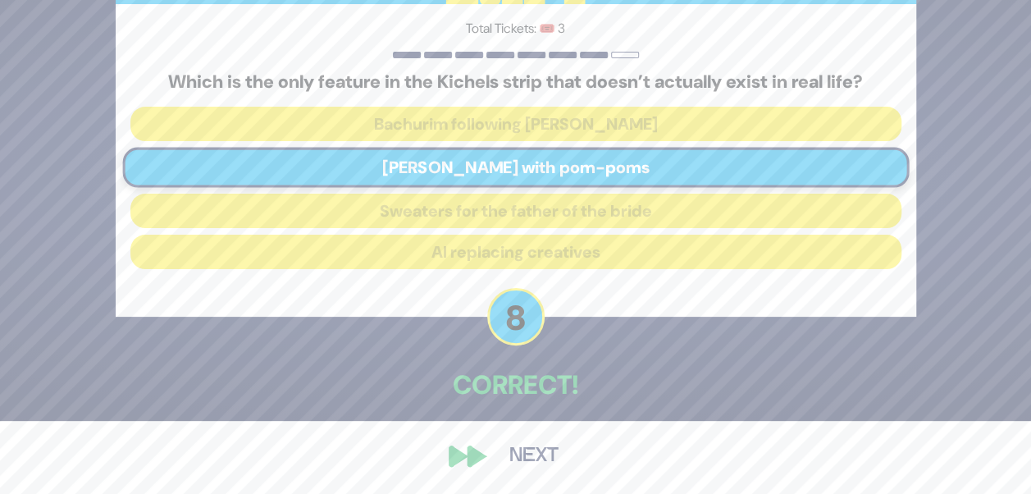
click at [530, 455] on button "Next" at bounding box center [533, 456] width 95 height 38
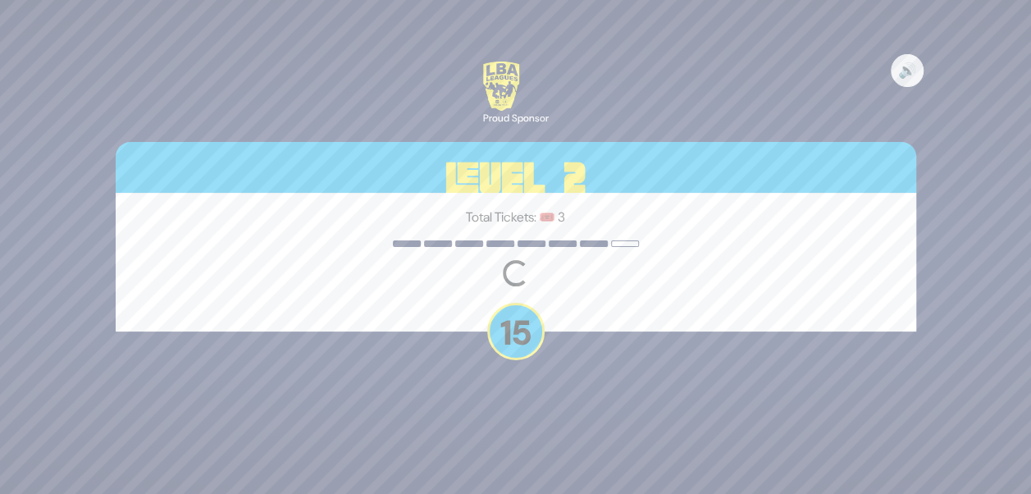
scroll to position [0, 0]
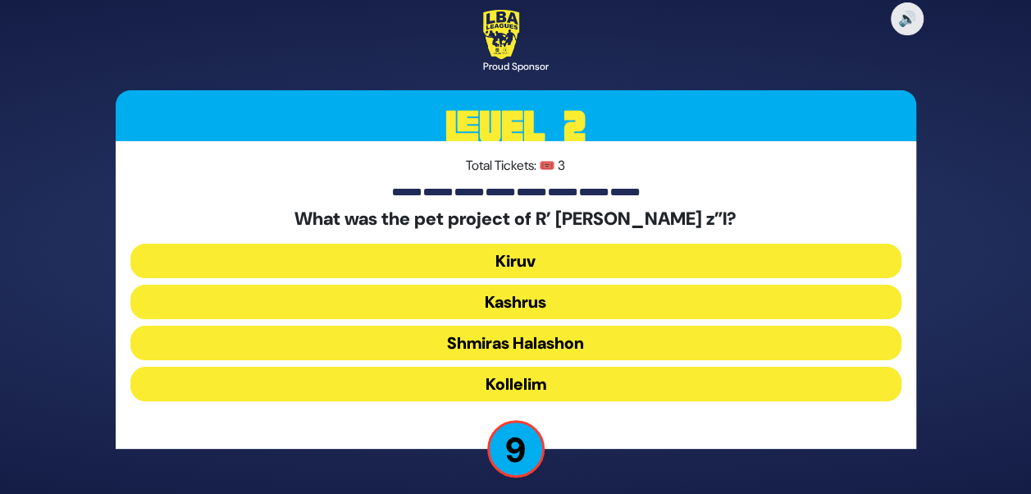
click at [532, 339] on button "Shmiras Halashon" at bounding box center [515, 343] width 771 height 34
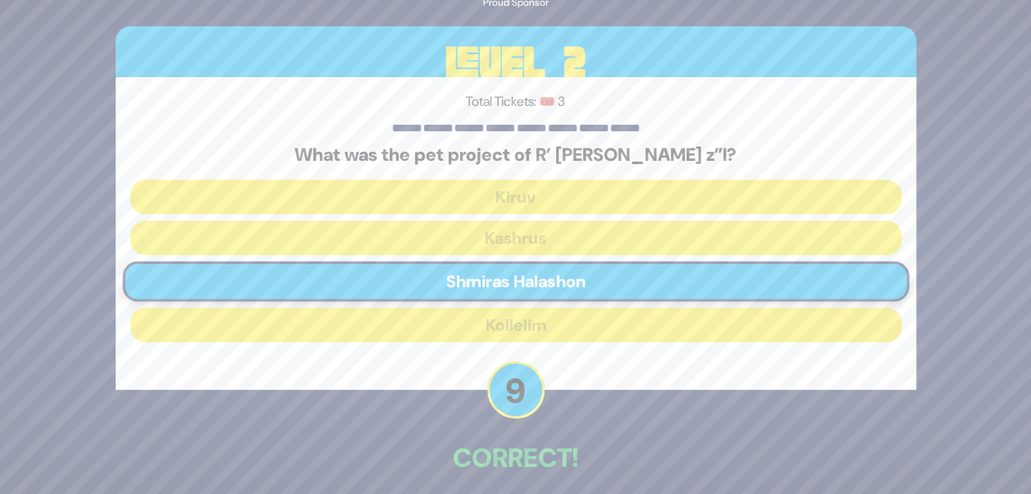
scroll to position [73, 0]
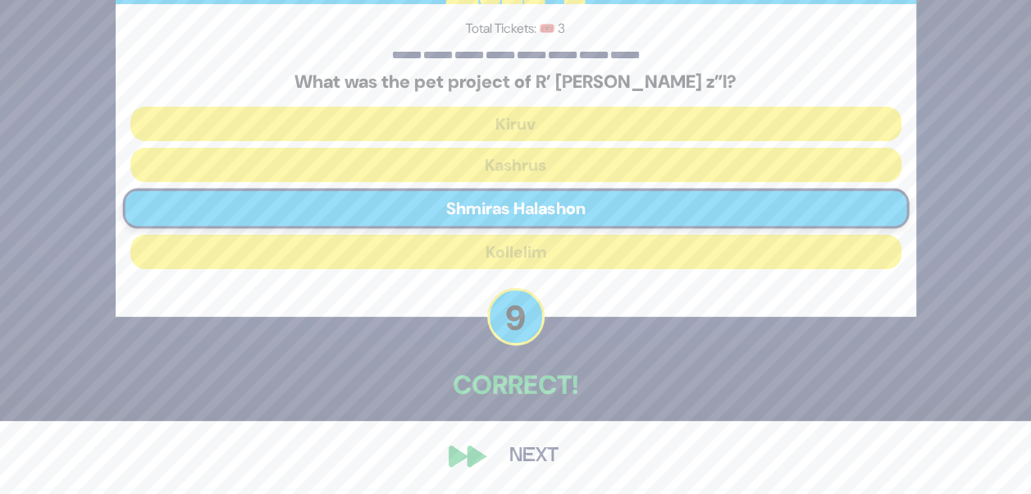
click at [530, 445] on button "Next" at bounding box center [533, 456] width 95 height 38
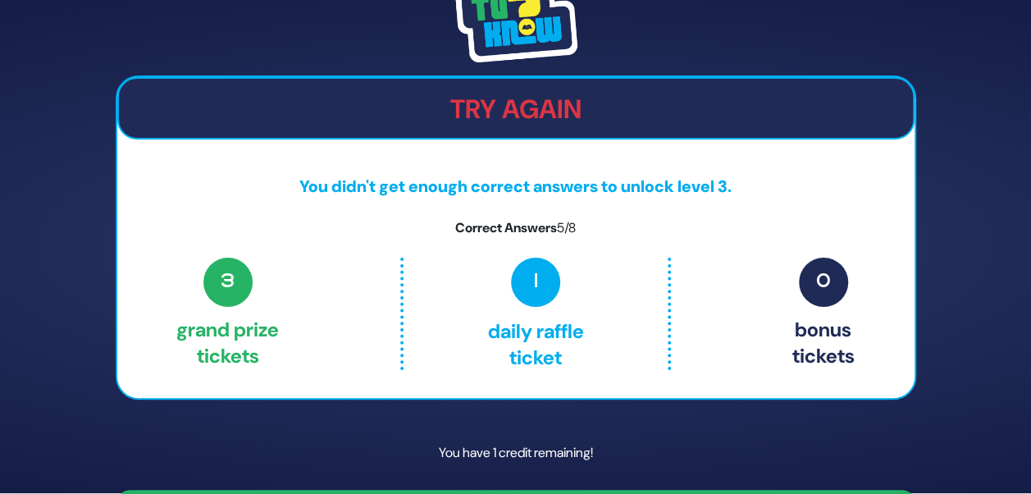
scroll to position [48, 0]
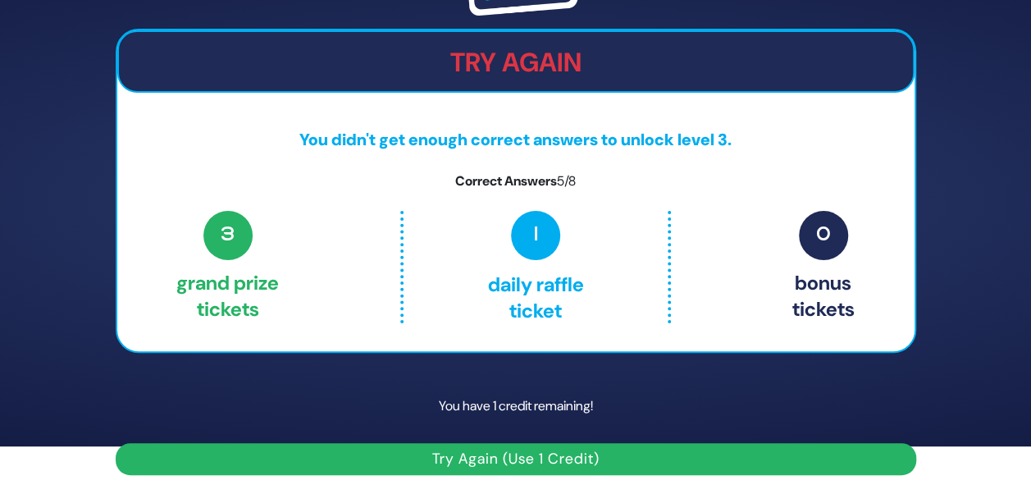
click at [497, 459] on button "Try Again (Use 1 Credit)" at bounding box center [516, 459] width 801 height 32
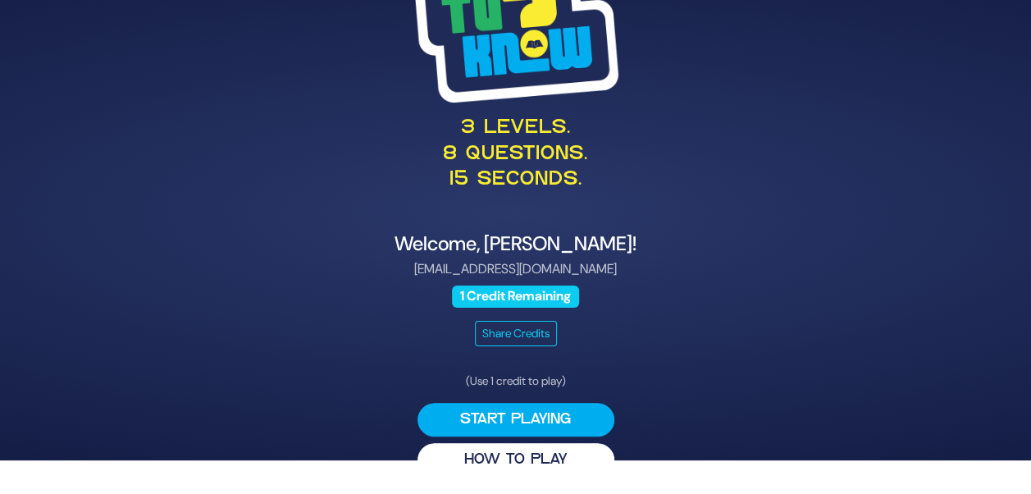
scroll to position [34, 0]
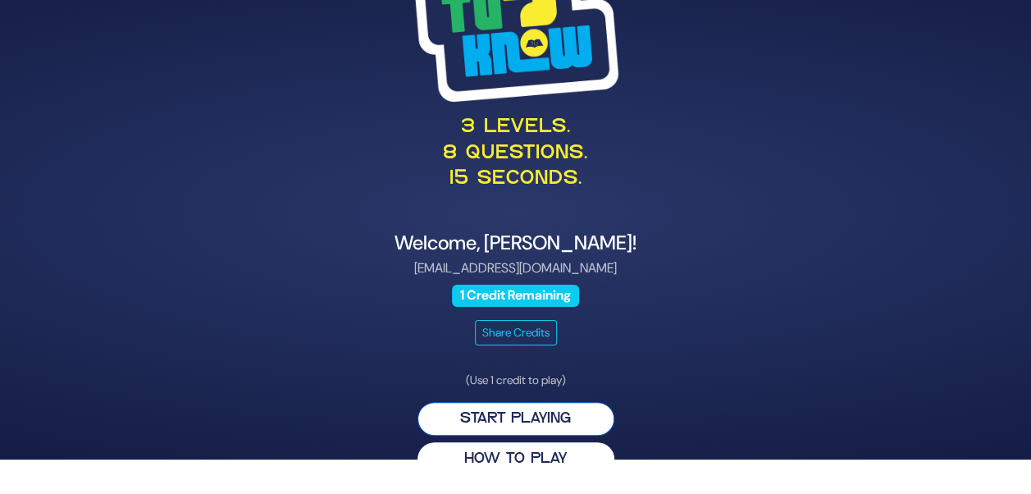
click at [532, 412] on button "Start Playing" at bounding box center [516, 419] width 197 height 34
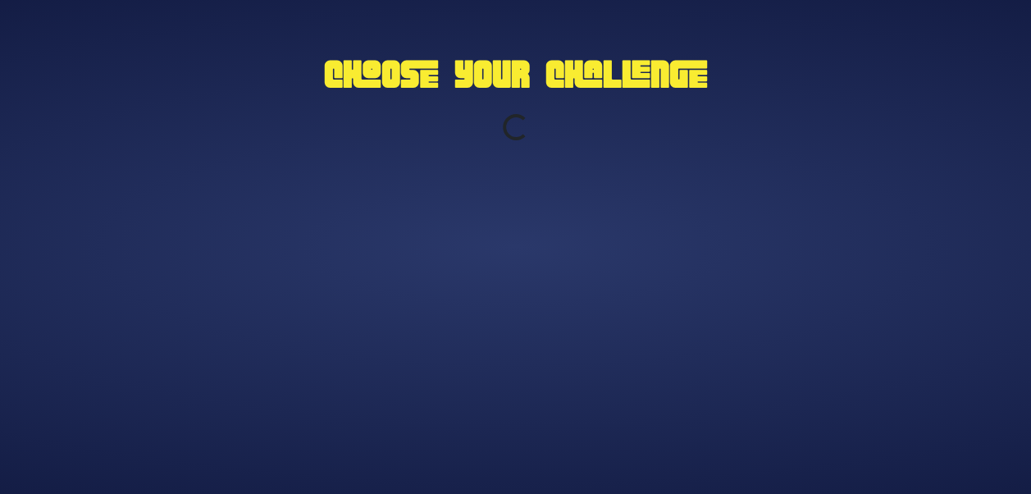
scroll to position [0, 0]
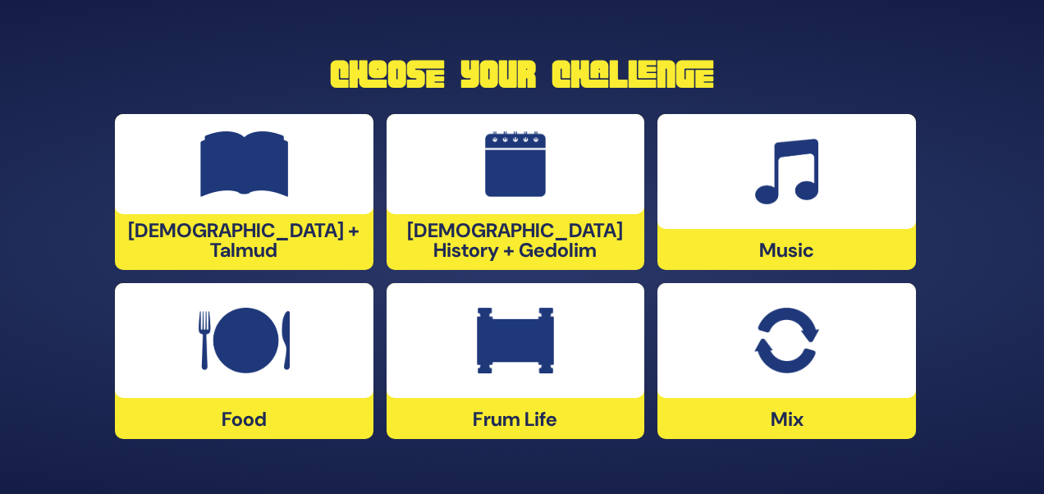
click at [794, 205] on div at bounding box center [786, 171] width 258 height 115
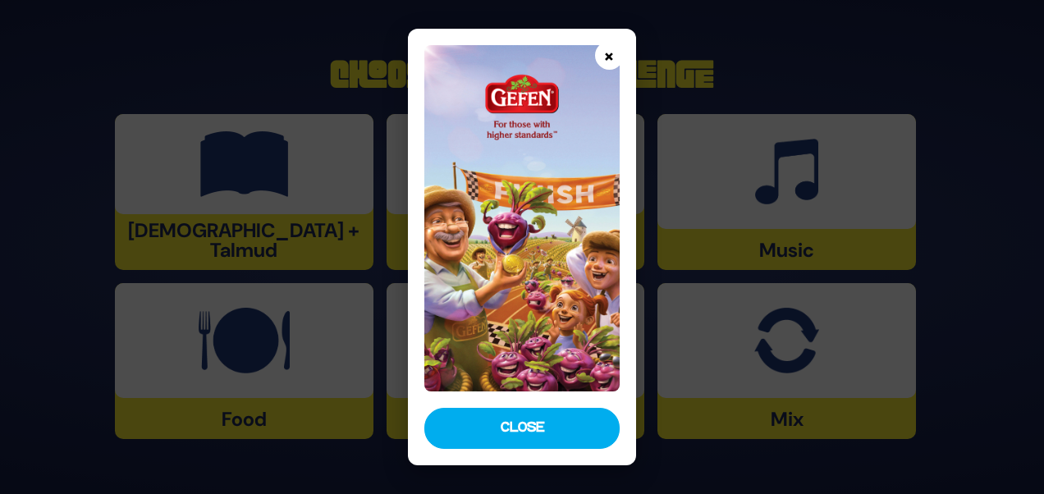
click at [611, 58] on button "×" at bounding box center [609, 55] width 29 height 29
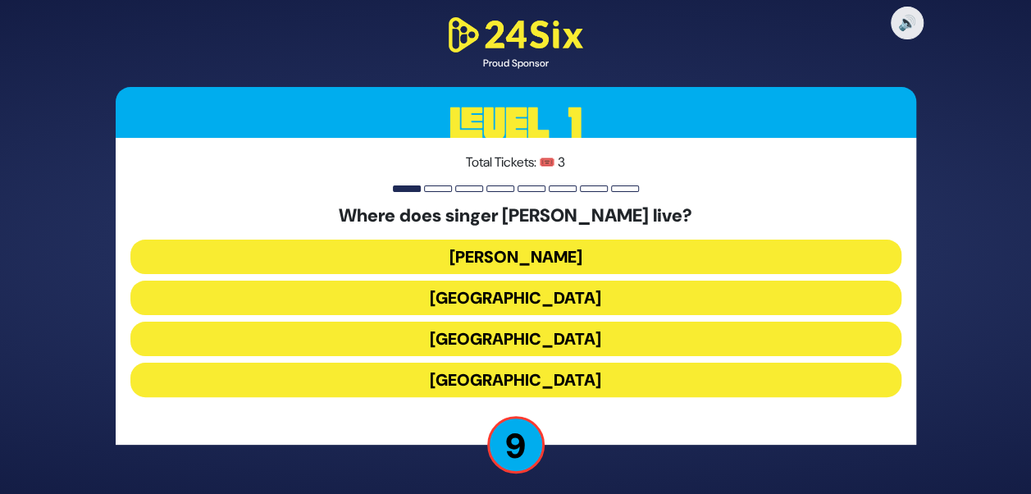
click at [524, 378] on button "England" at bounding box center [515, 380] width 771 height 34
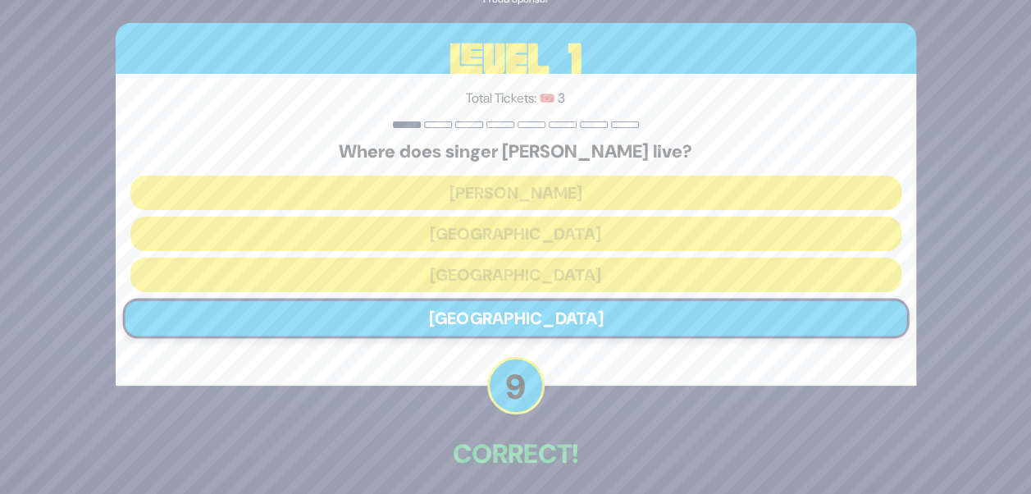
scroll to position [69, 0]
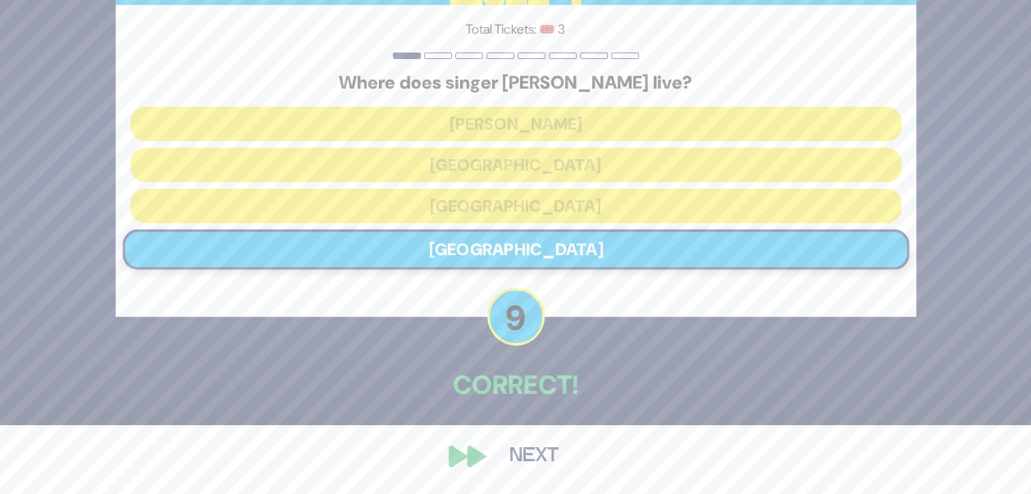
click at [517, 436] on div "🔊 Proud Sponsor Level 1 Total Tickets: 🎟️ 3 Where does singer Shloime Gertner l…" at bounding box center [516, 177] width 840 height 633
click at [510, 445] on button "Next" at bounding box center [533, 456] width 95 height 38
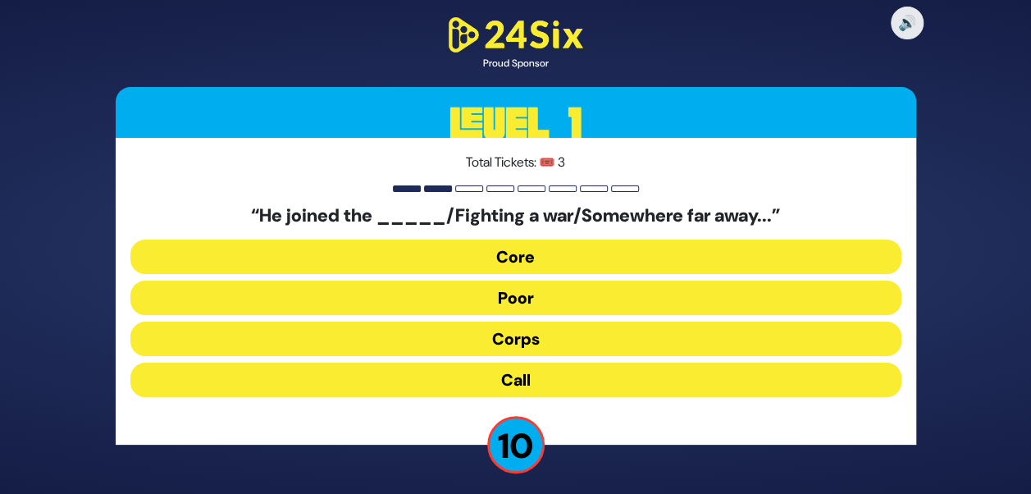
click at [523, 336] on button "Corps" at bounding box center [515, 339] width 771 height 34
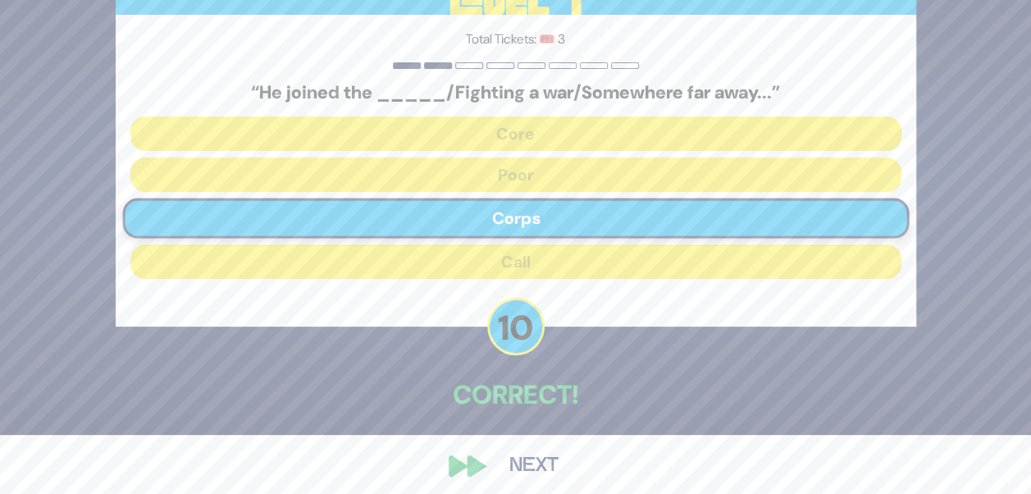
scroll to position [46, 0]
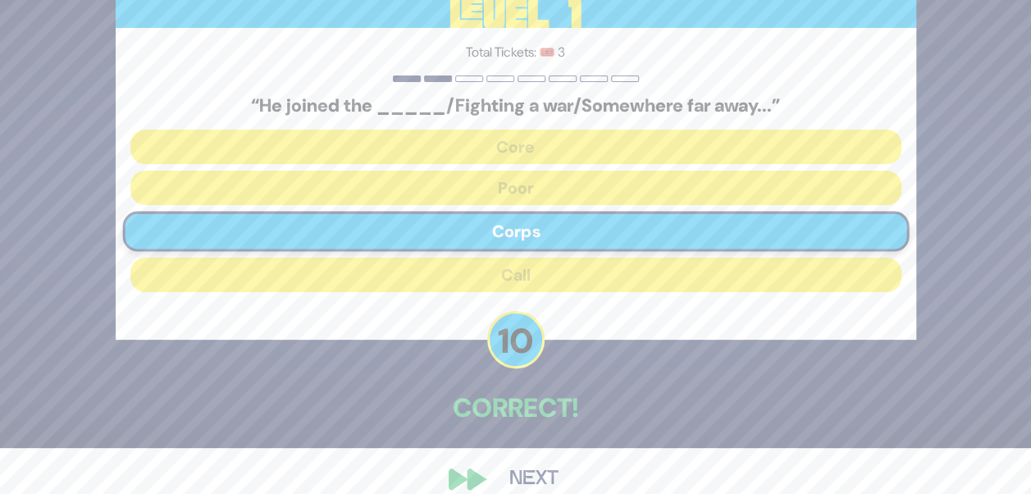
click at [518, 464] on button "Next" at bounding box center [533, 479] width 95 height 38
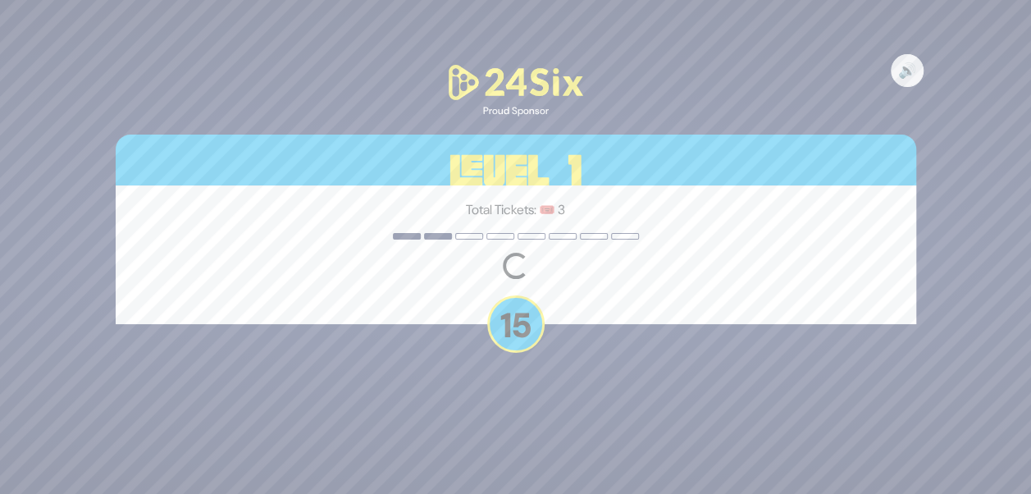
scroll to position [0, 0]
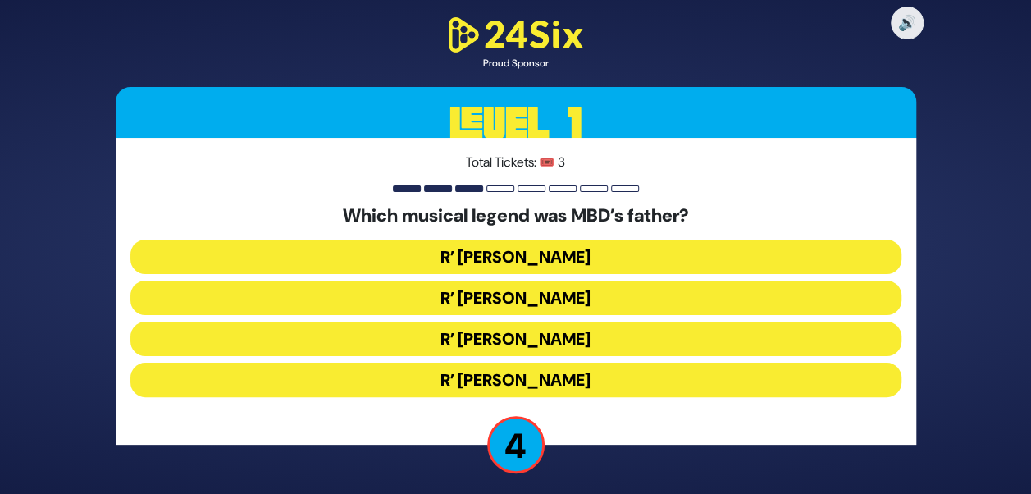
click at [510, 296] on button "R’ Duvid Werdyger" at bounding box center [515, 298] width 771 height 34
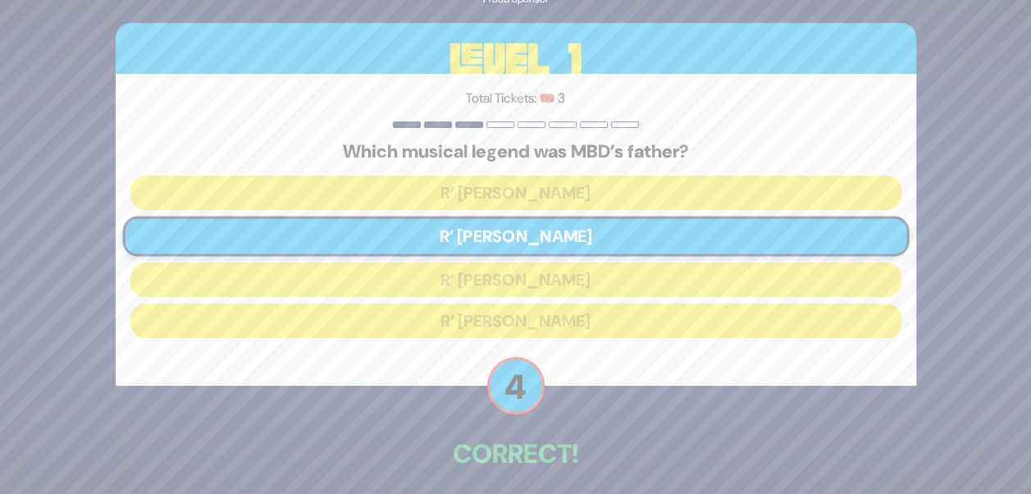
scroll to position [69, 0]
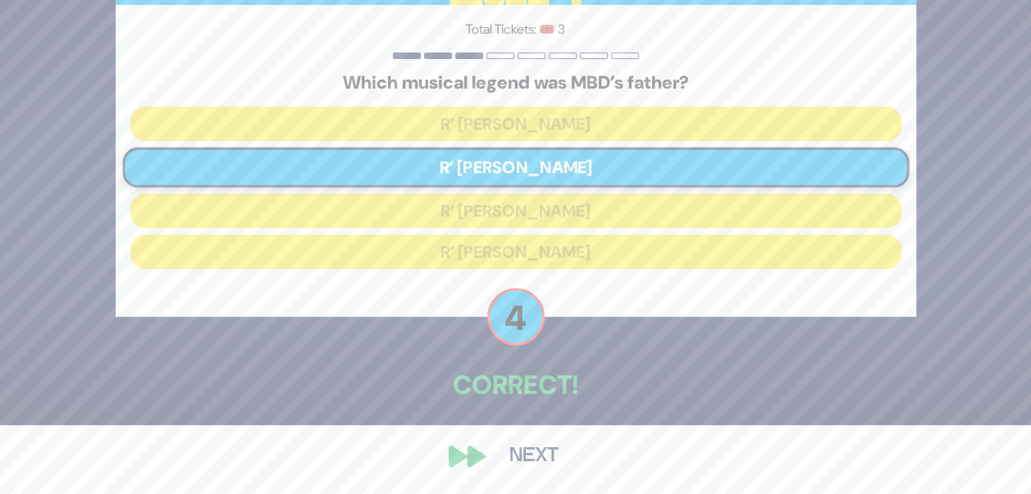
click at [502, 454] on button "Next" at bounding box center [533, 456] width 95 height 38
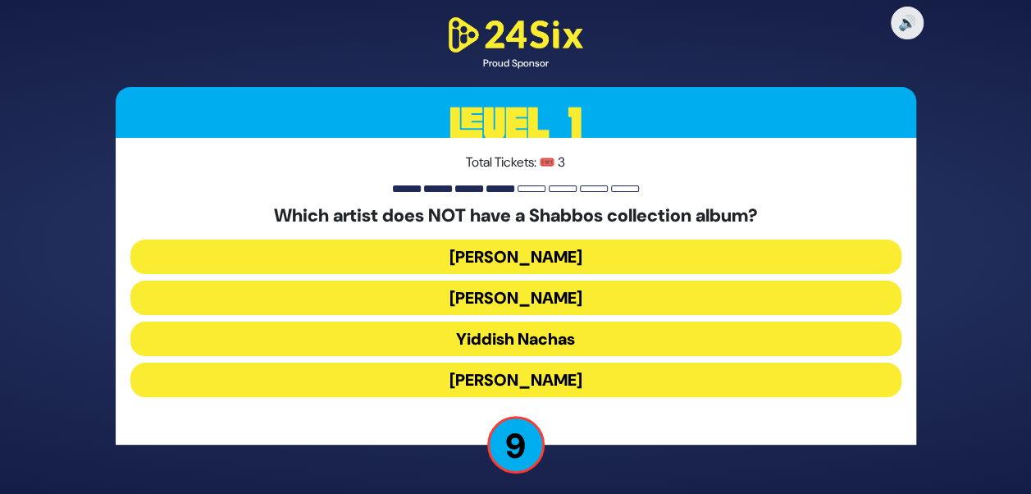
click at [525, 382] on button "[PERSON_NAME]" at bounding box center [515, 380] width 771 height 34
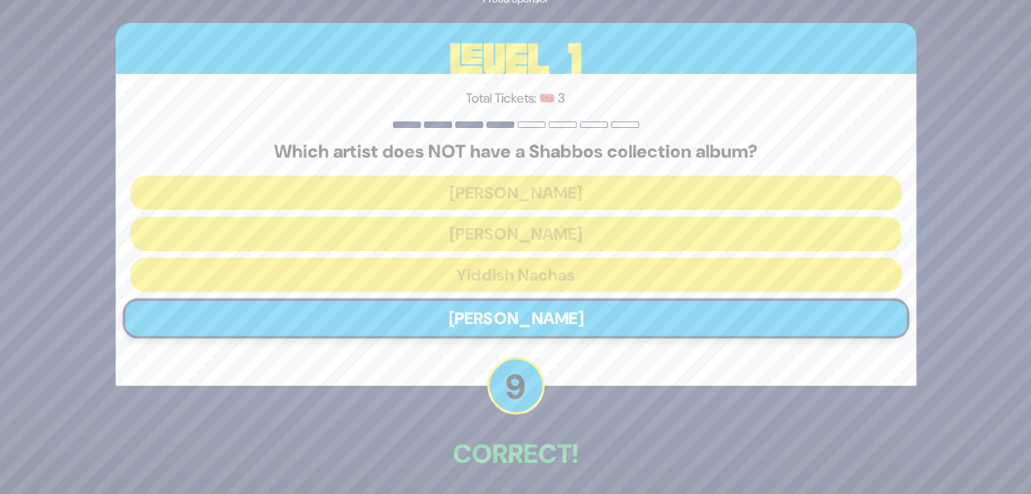
scroll to position [69, 0]
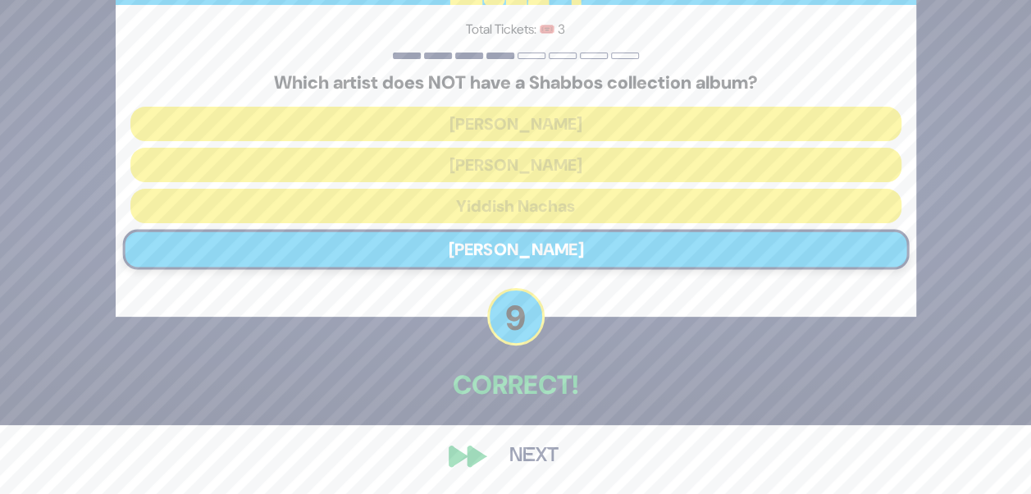
click at [512, 437] on button "Next" at bounding box center [533, 456] width 95 height 38
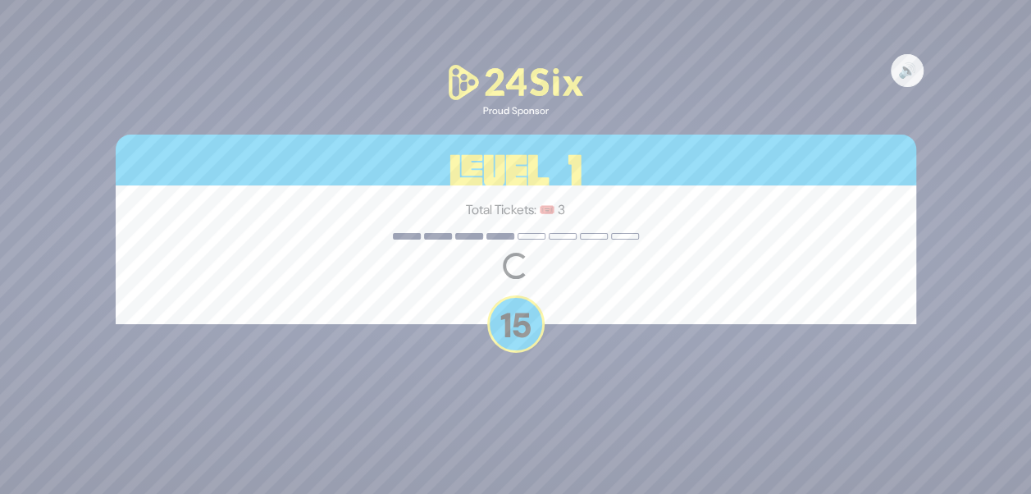
scroll to position [0, 0]
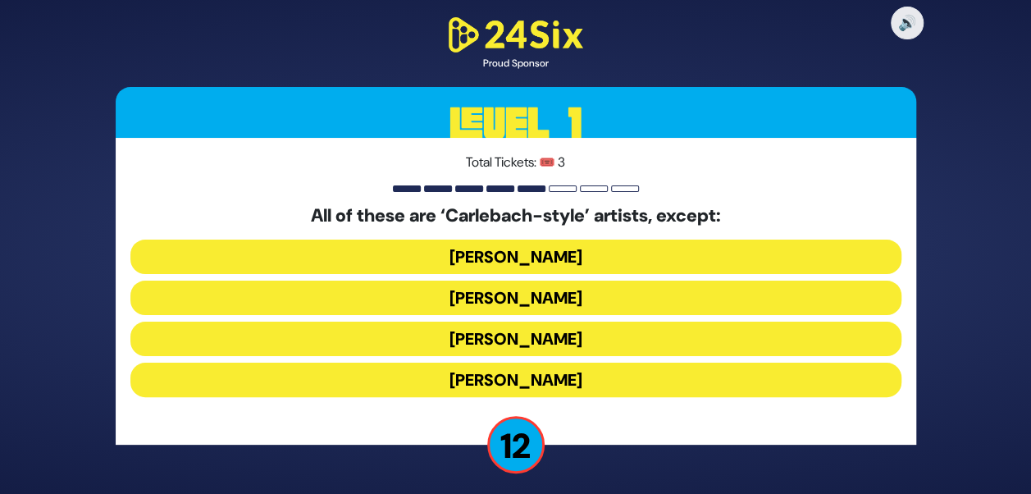
click at [474, 381] on button "[PERSON_NAME]" at bounding box center [515, 380] width 771 height 34
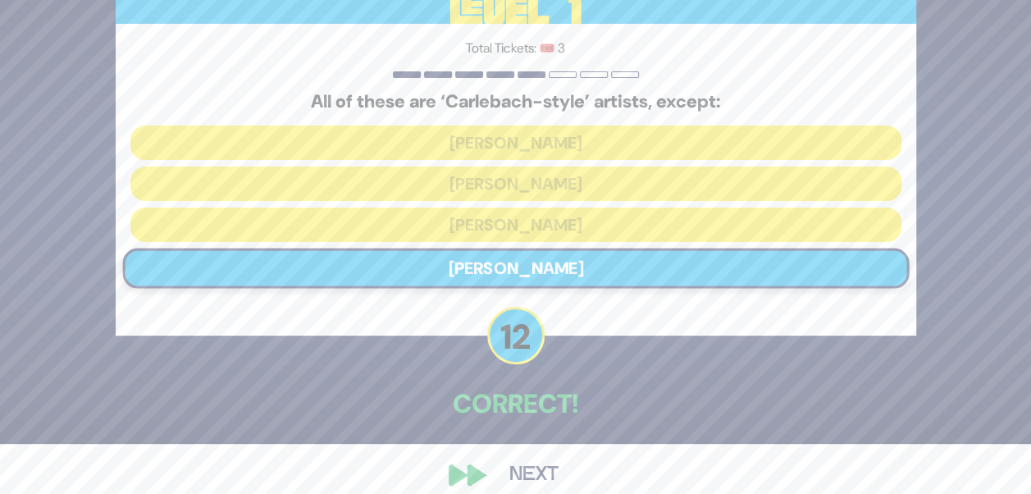
scroll to position [69, 0]
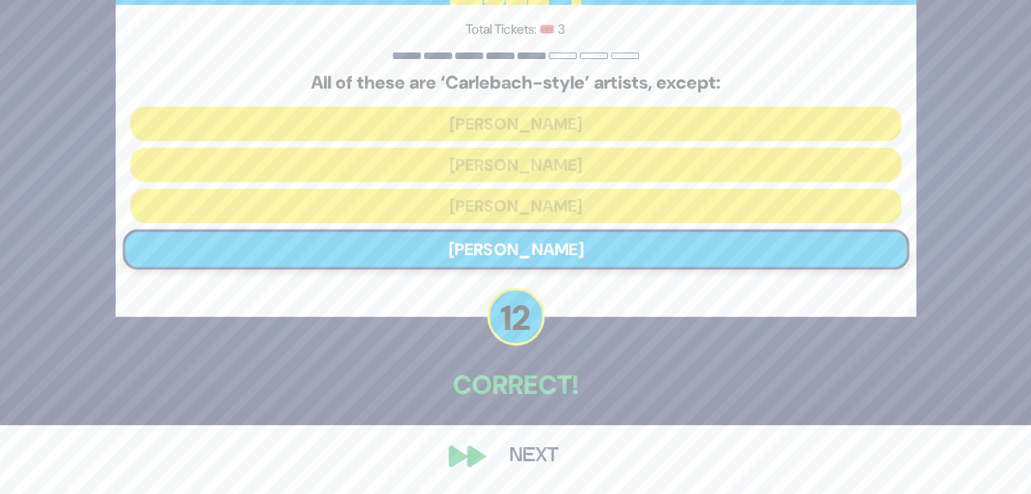
click at [502, 458] on button "Next" at bounding box center [533, 456] width 95 height 38
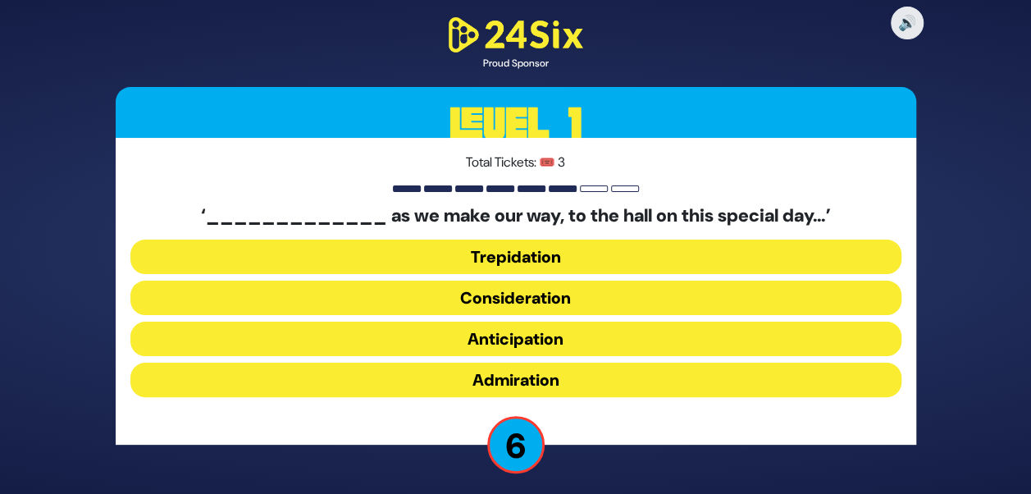
click at [533, 262] on button "Trepidation" at bounding box center [515, 257] width 771 height 34
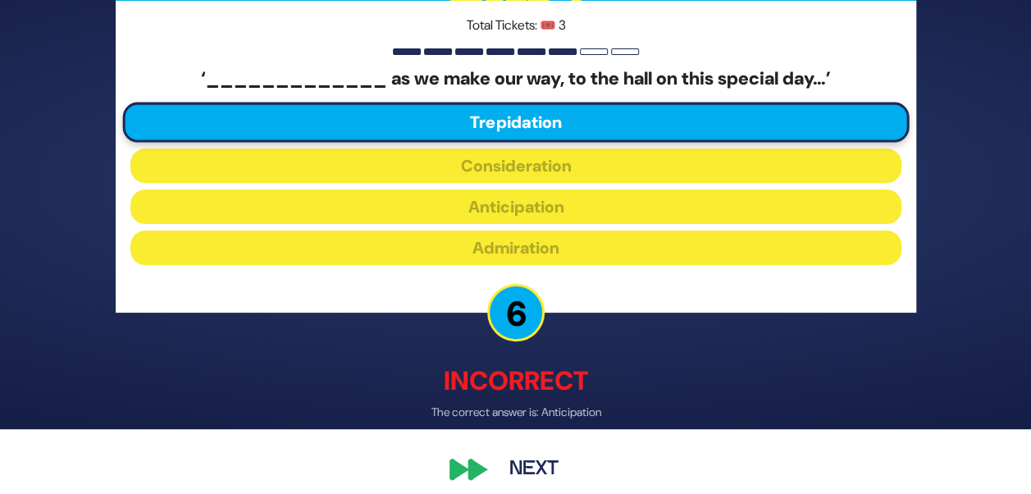
scroll to position [78, 0]
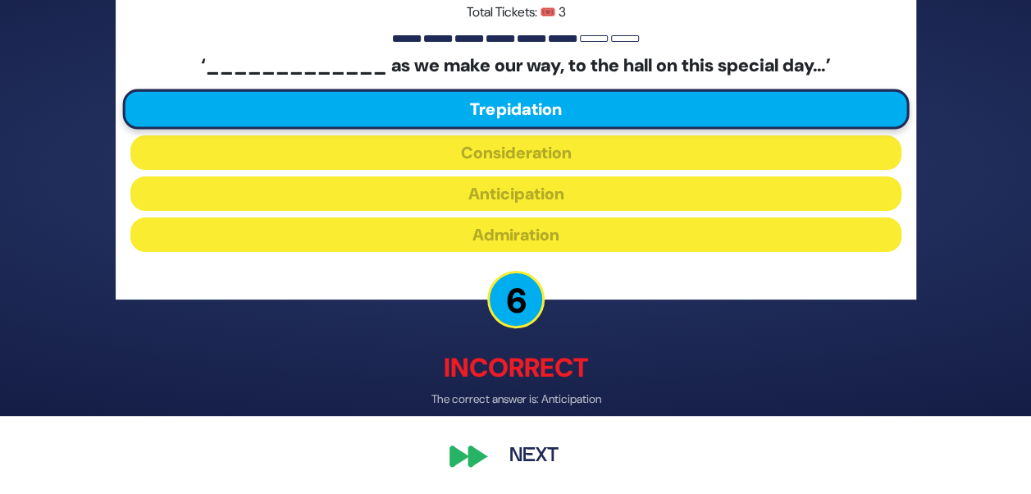
click at [505, 450] on button "Next" at bounding box center [533, 456] width 95 height 38
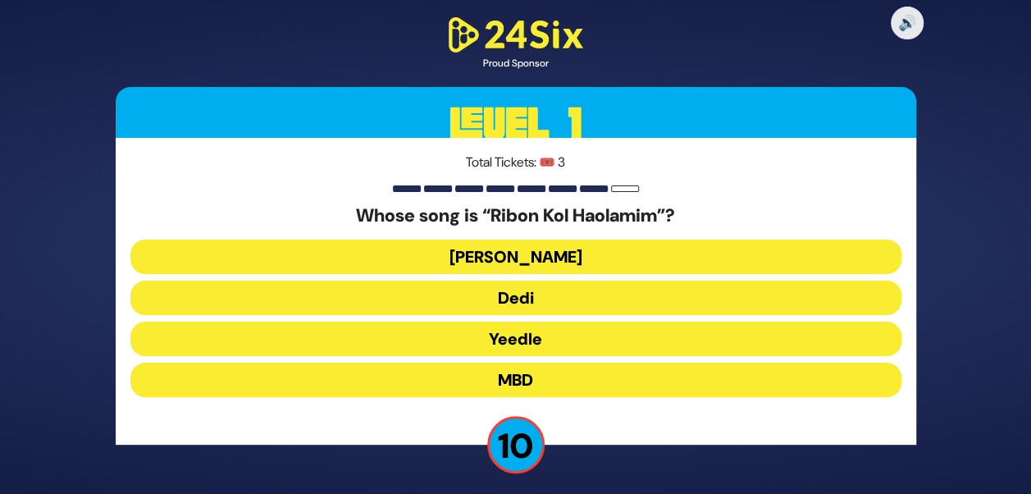
click at [582, 266] on button "[PERSON_NAME]" at bounding box center [515, 257] width 771 height 34
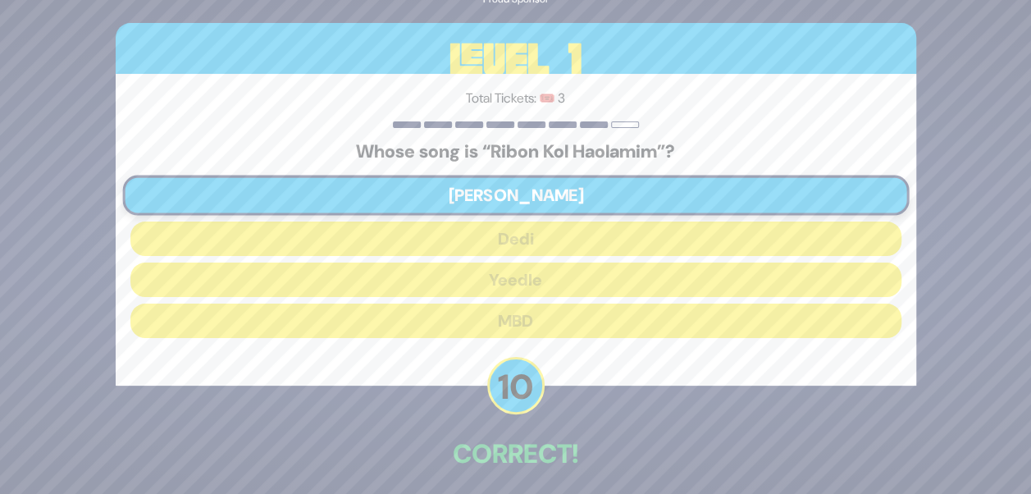
scroll to position [59, 0]
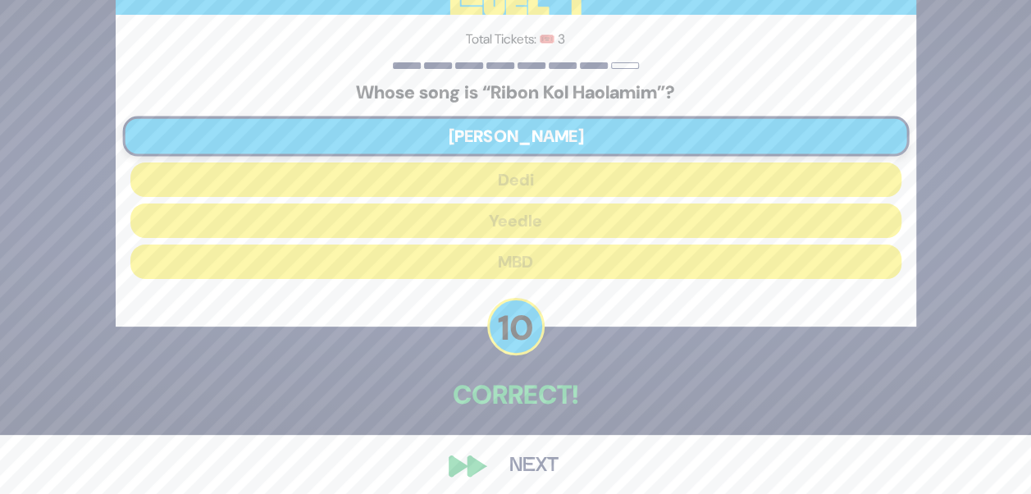
click at [518, 459] on button "Next" at bounding box center [533, 466] width 95 height 38
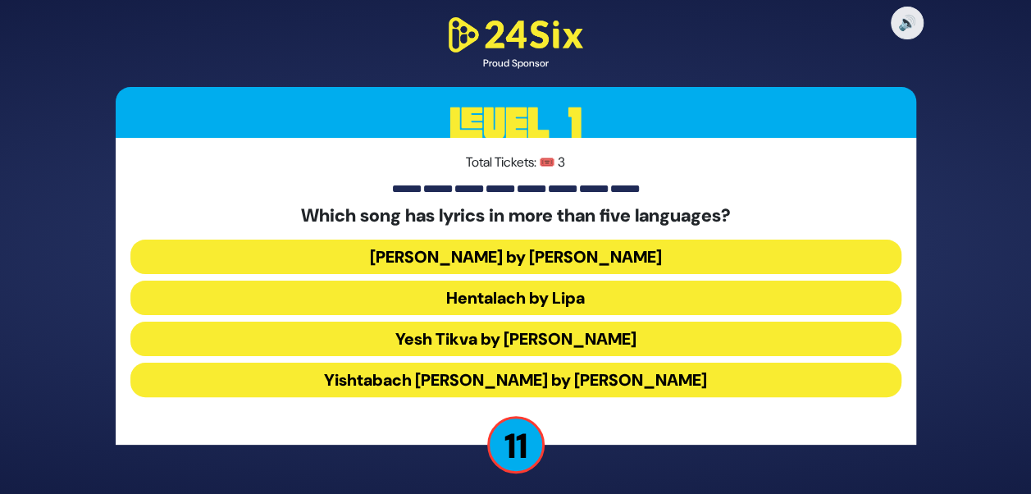
click at [568, 295] on button "Hentalach by Lipa" at bounding box center [515, 298] width 771 height 34
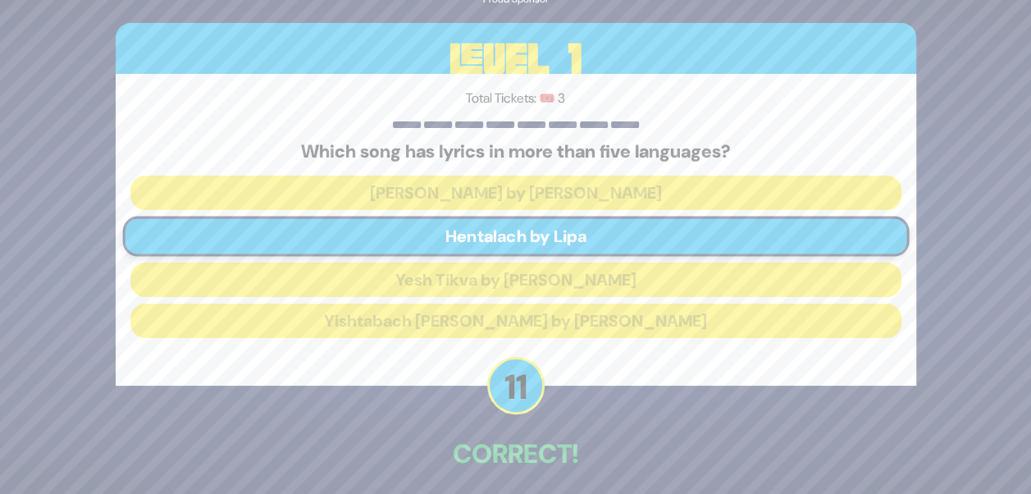
scroll to position [69, 0]
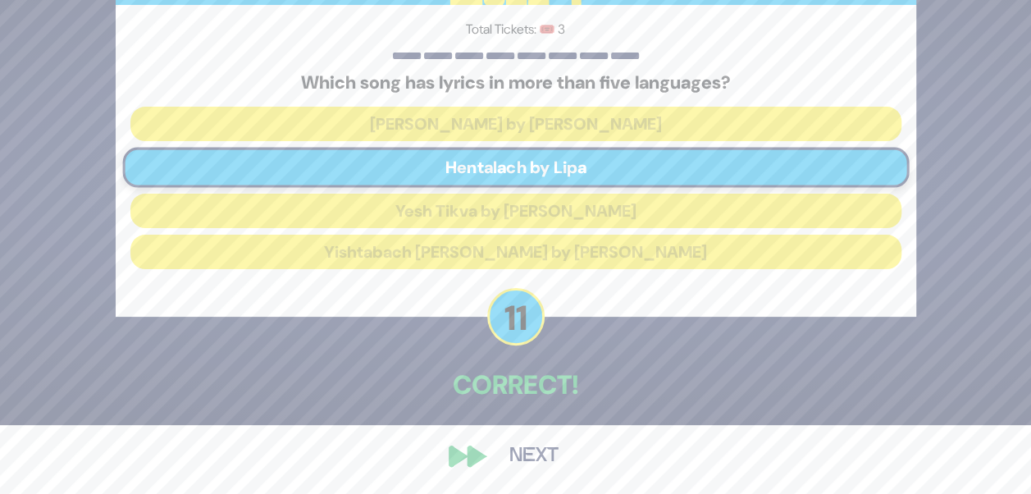
click at [564, 386] on p "Correct!" at bounding box center [516, 384] width 801 height 39
click at [522, 449] on button "Next" at bounding box center [533, 456] width 95 height 38
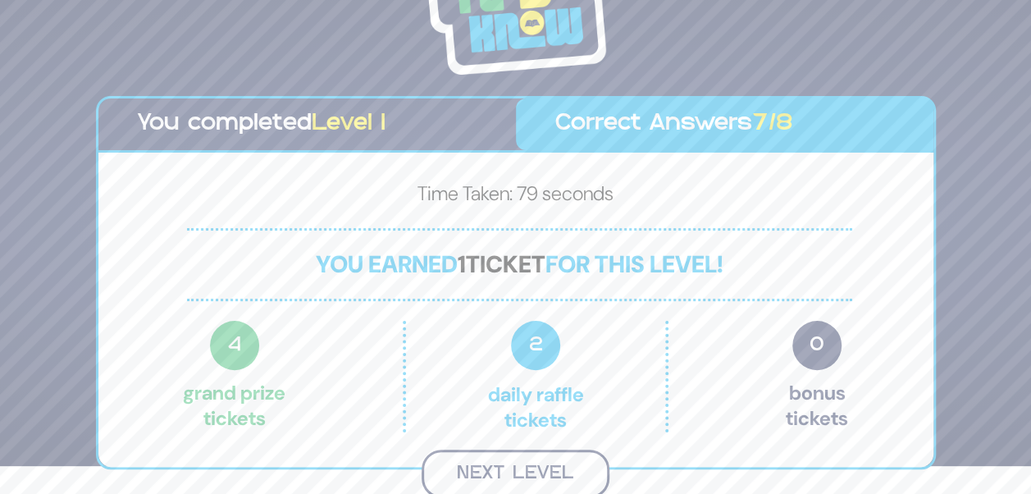
scroll to position [26, 0]
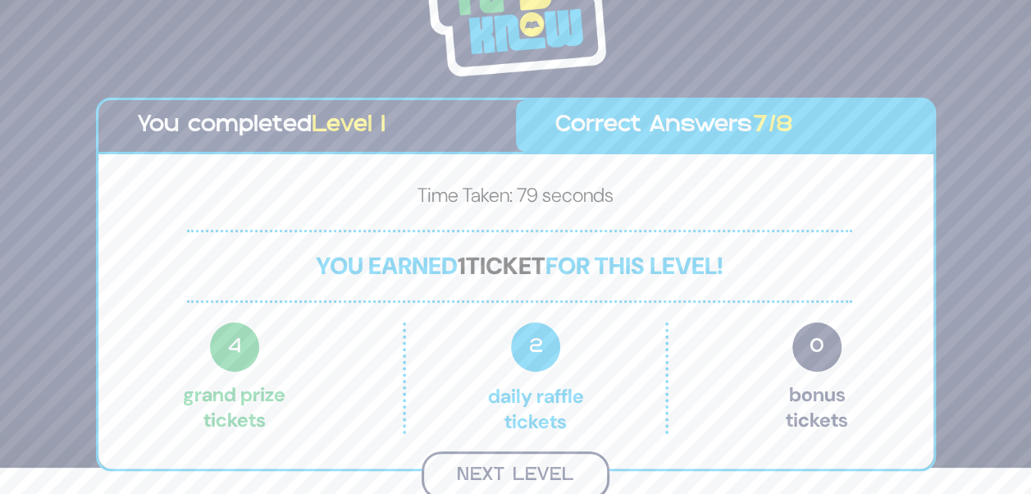
click at [560, 463] on button "Next Level" at bounding box center [516, 475] width 188 height 48
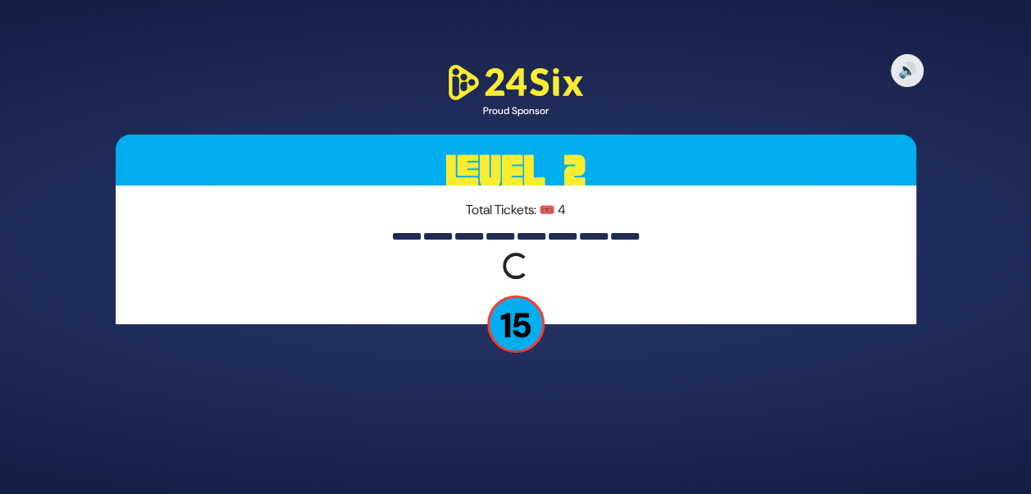
scroll to position [0, 0]
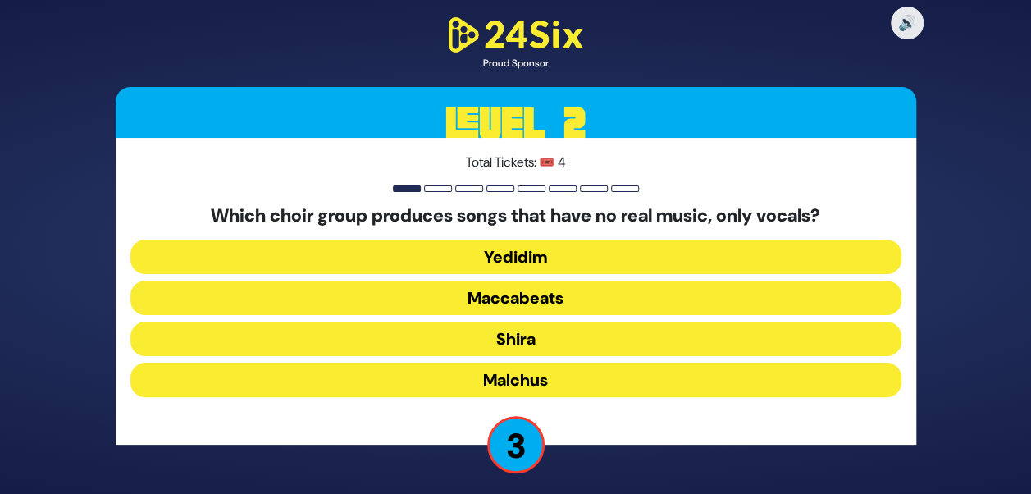
click at [545, 300] on button "Maccabeats" at bounding box center [515, 298] width 771 height 34
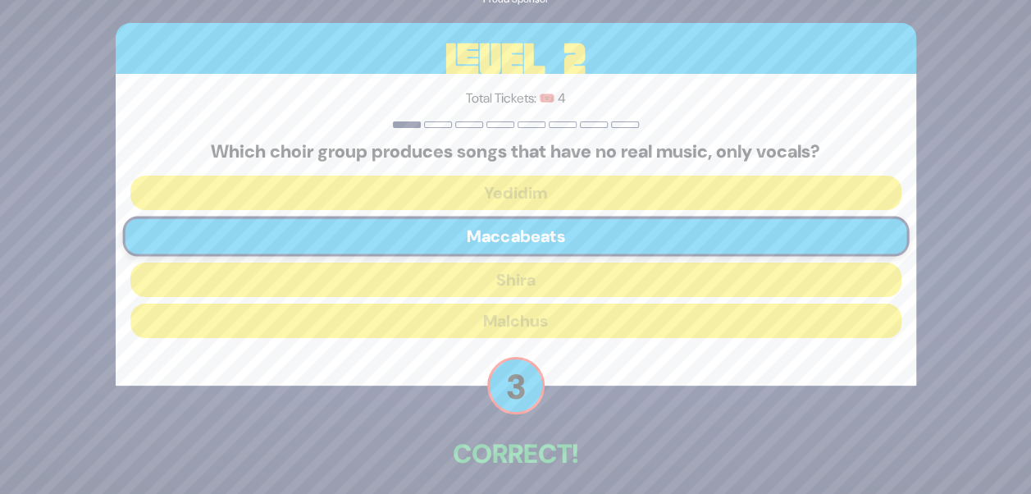
scroll to position [69, 0]
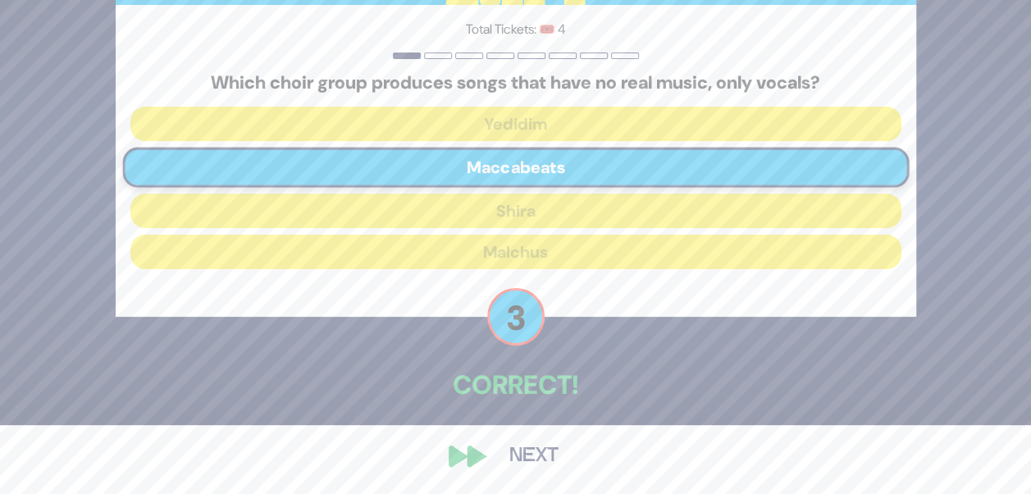
click at [520, 447] on button "Next" at bounding box center [533, 456] width 95 height 38
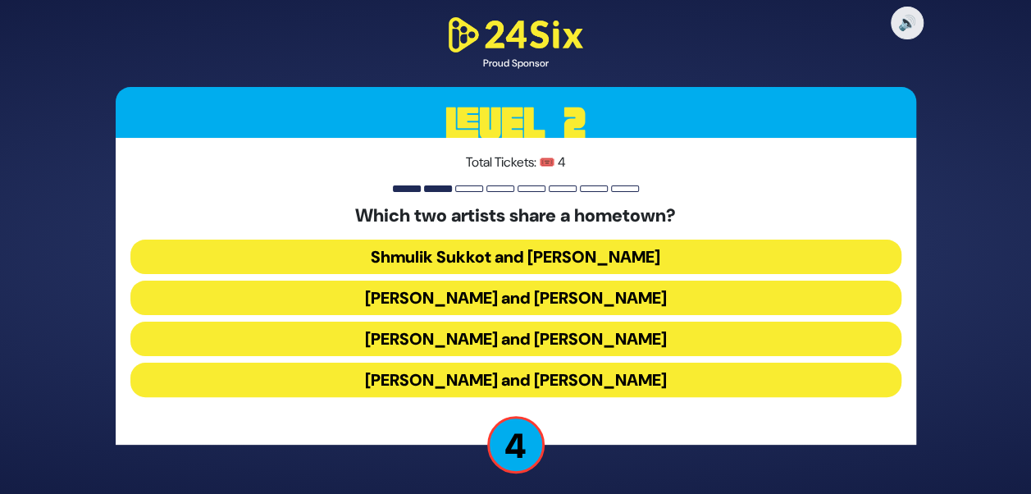
click at [511, 298] on button "Abie Rotenberg and Baruch Levine" at bounding box center [515, 298] width 771 height 34
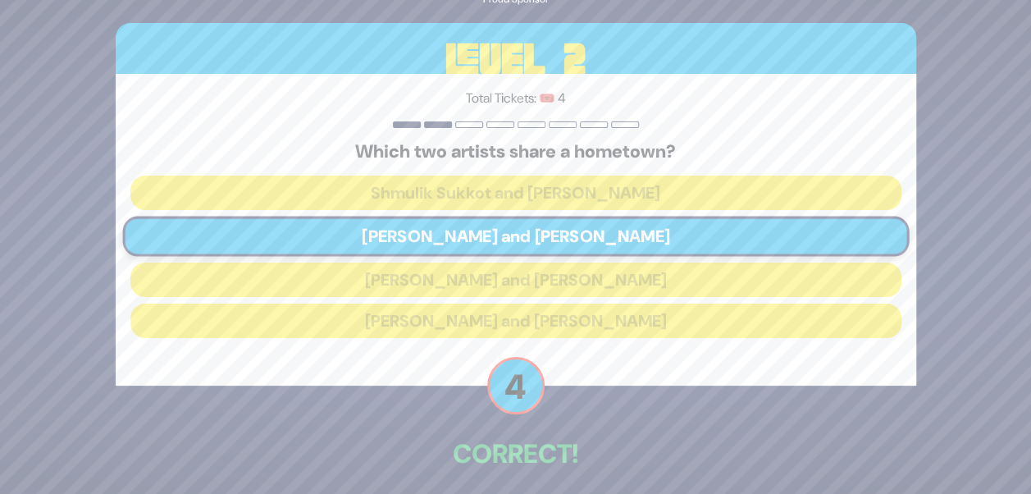
scroll to position [69, 0]
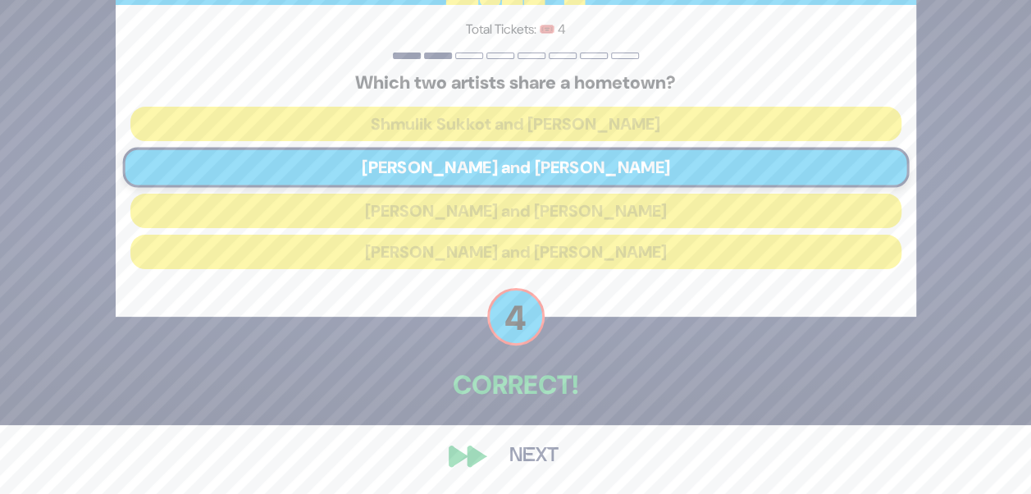
click at [482, 451] on div "🔊 Proud Sponsor Level 2 Total Tickets: 🎟️ 4 Which two artists share a hometown?…" at bounding box center [516, 177] width 840 height 633
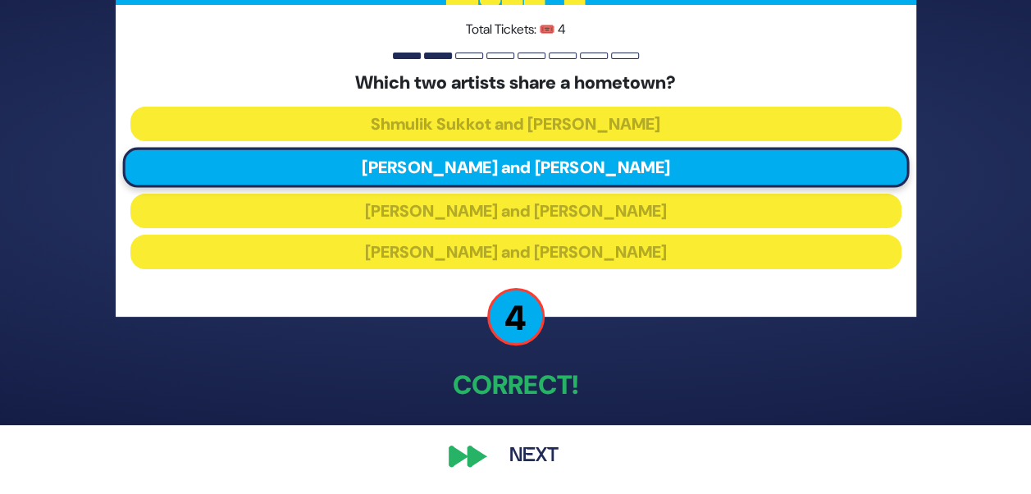
click at [518, 459] on button "Next" at bounding box center [533, 456] width 95 height 38
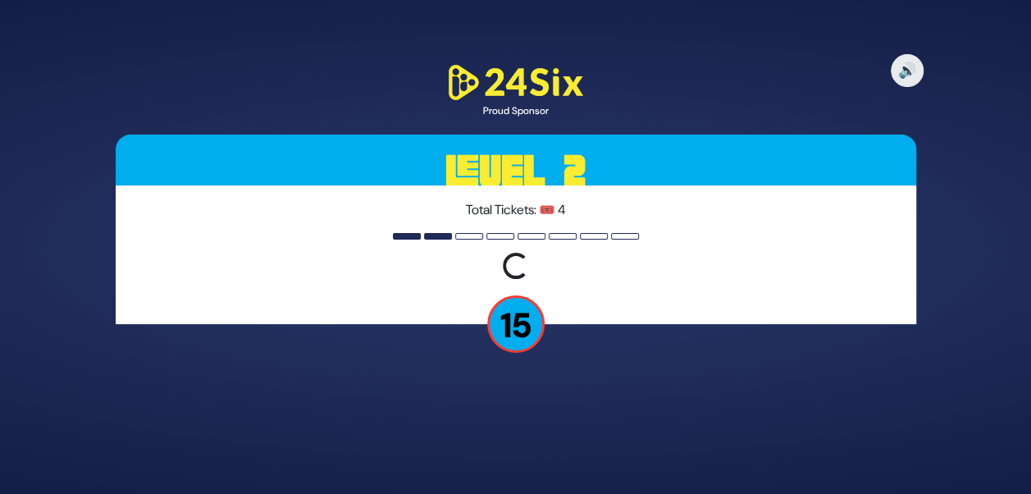
scroll to position [0, 0]
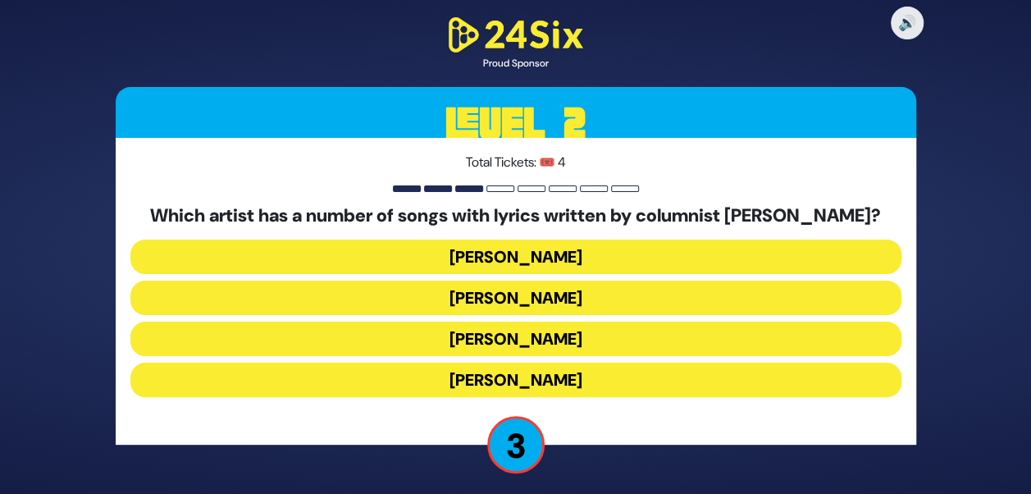
click at [528, 335] on button "[PERSON_NAME]" at bounding box center [515, 339] width 771 height 34
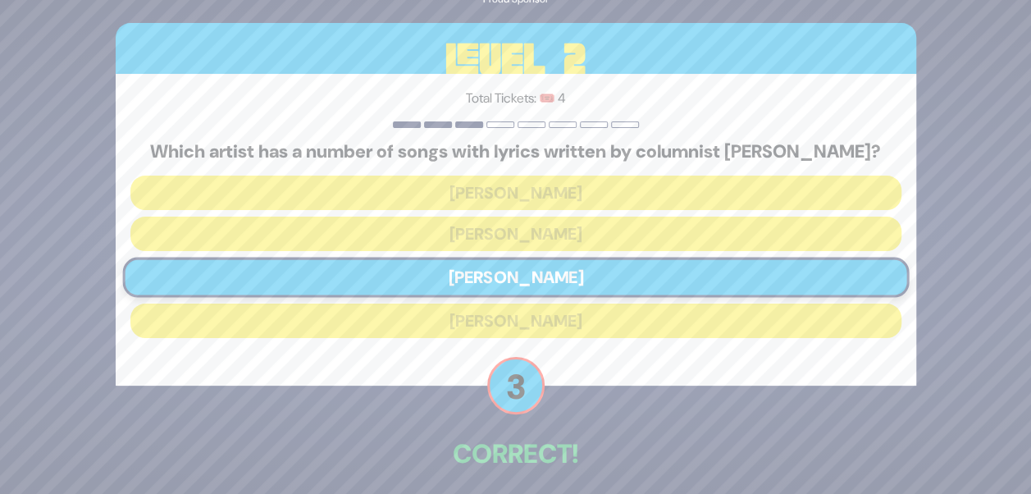
click at [998, 249] on div "🔊 Proud Sponsor Level 2 Total Tickets: 🎟️ 4 Which artist has a number of songs …" at bounding box center [515, 247] width 1031 height 494
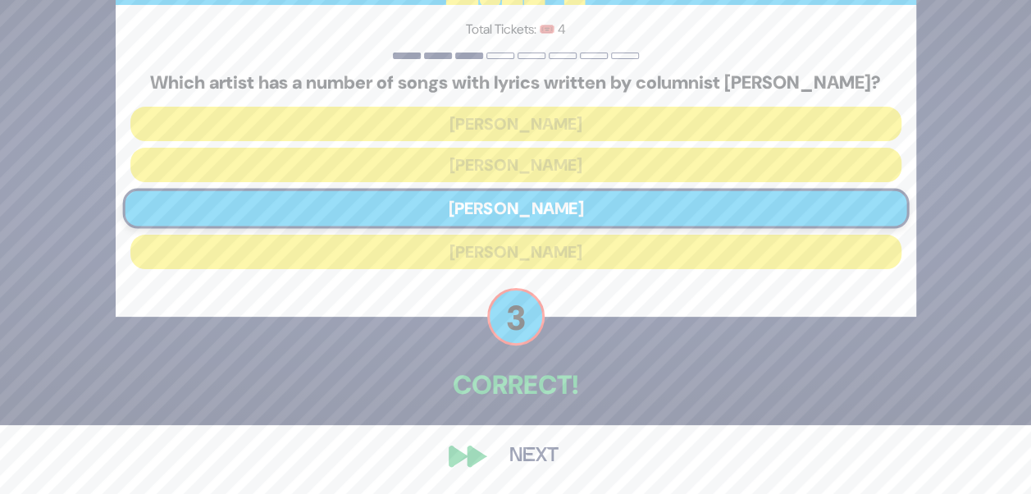
click at [541, 448] on button "Next" at bounding box center [533, 456] width 95 height 38
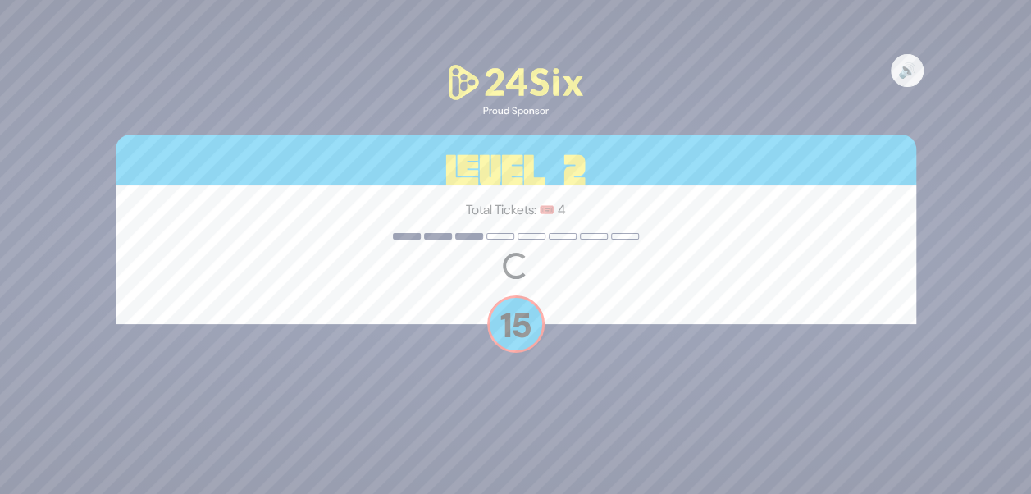
scroll to position [0, 0]
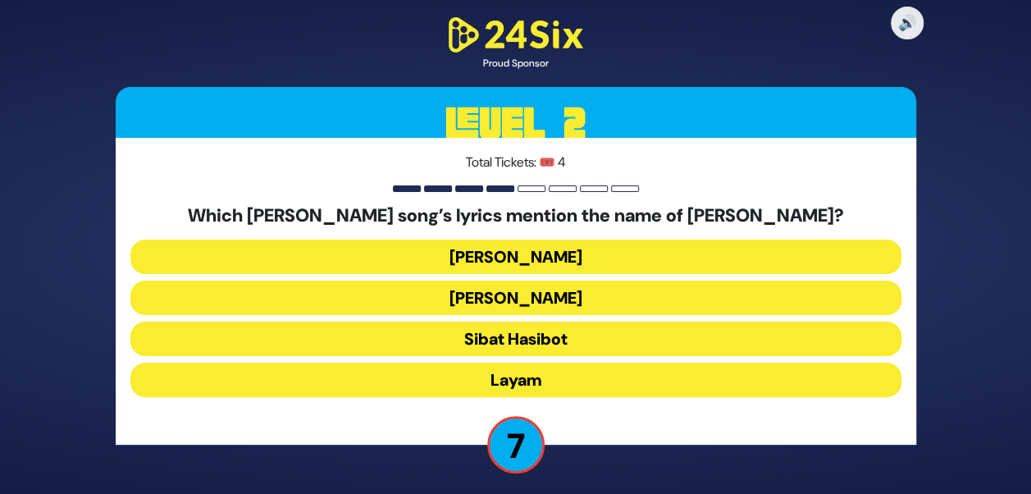
click at [517, 376] on button "Layam" at bounding box center [515, 380] width 771 height 34
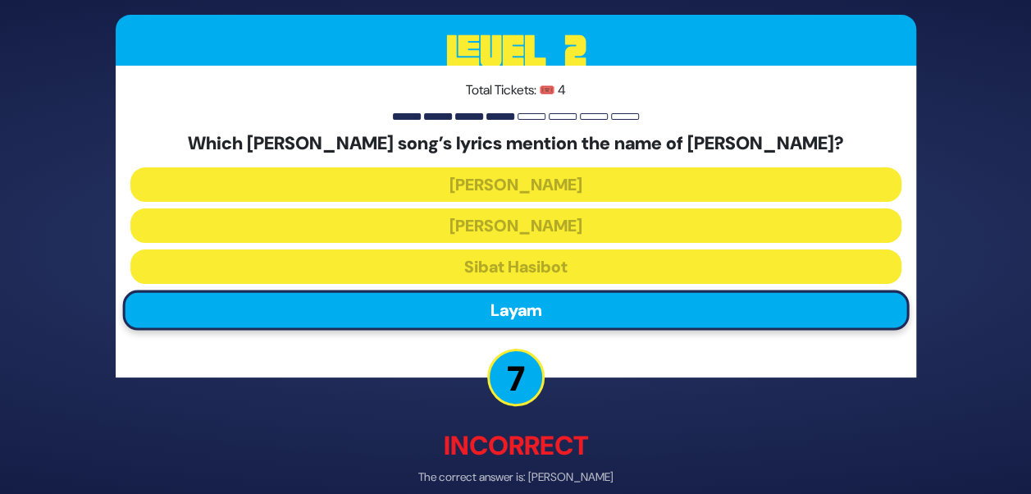
scroll to position [78, 0]
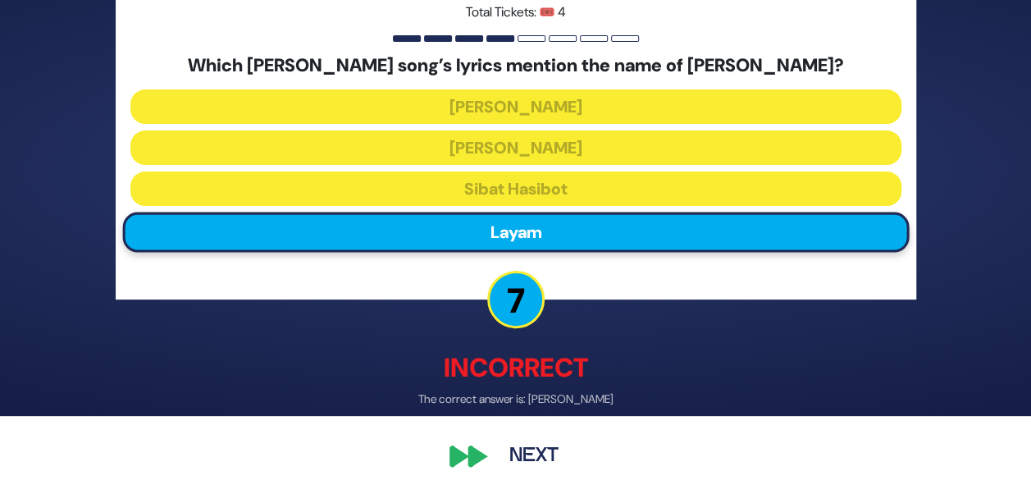
click at [512, 453] on button "Next" at bounding box center [533, 456] width 95 height 38
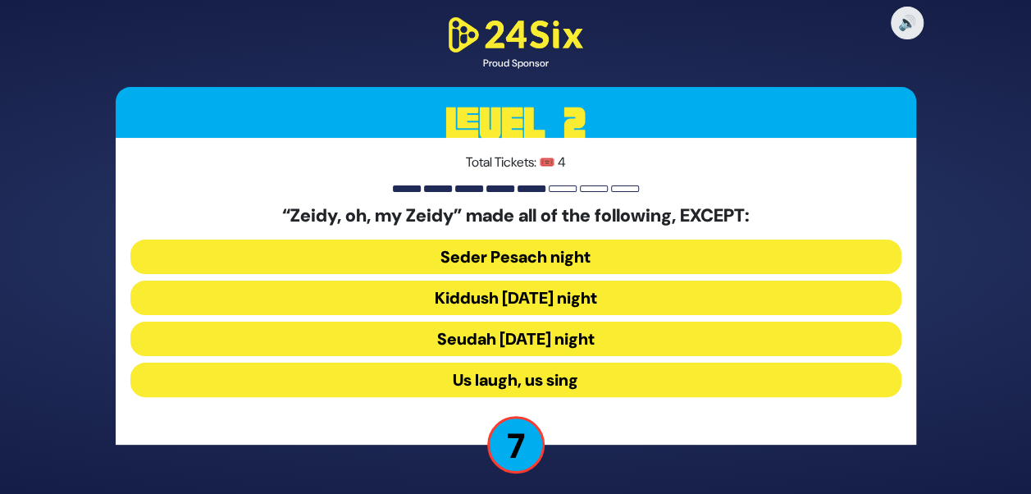
click at [596, 336] on button "Seudah Friday night" at bounding box center [515, 339] width 771 height 34
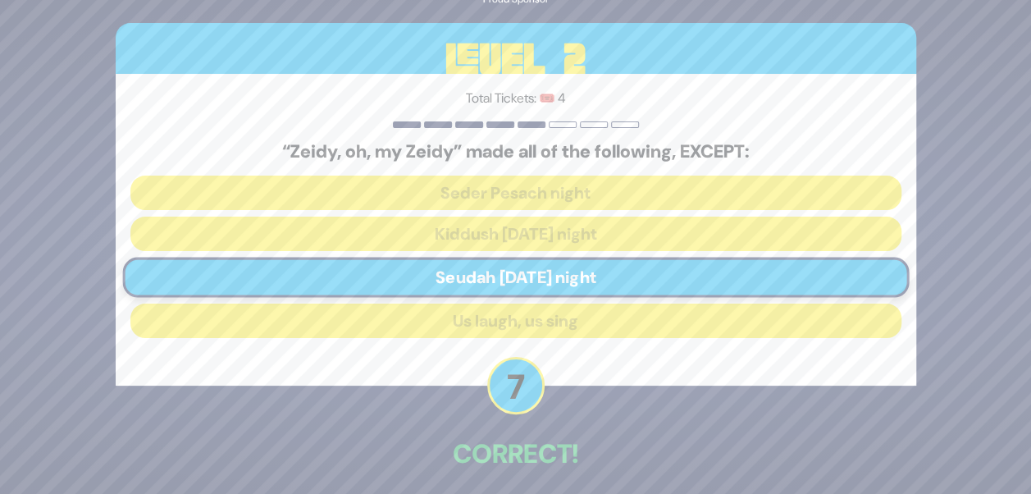
scroll to position [69, 0]
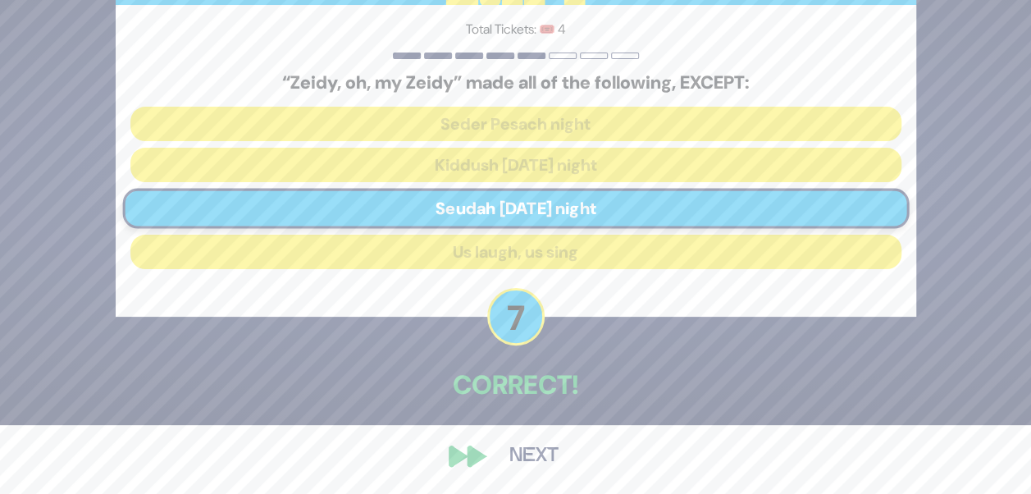
click at [517, 456] on button "Next" at bounding box center [533, 456] width 95 height 38
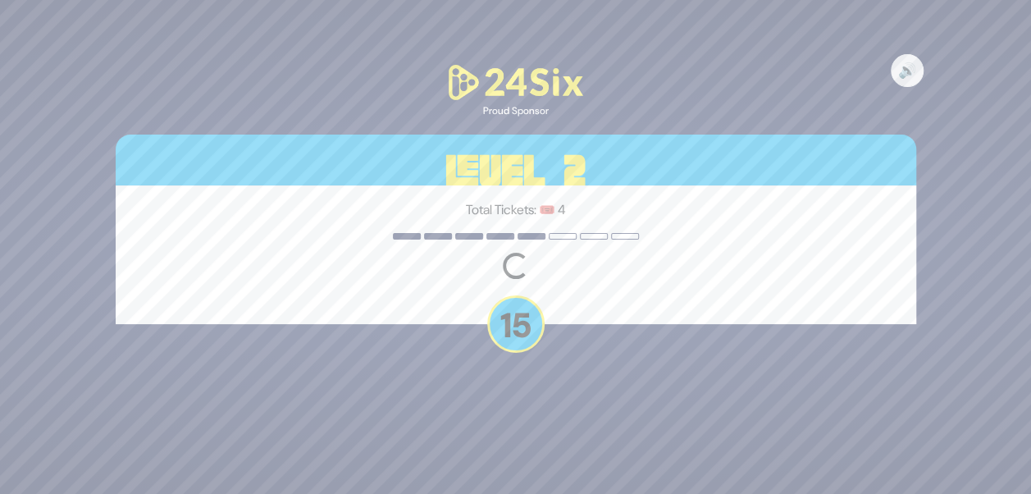
scroll to position [0, 0]
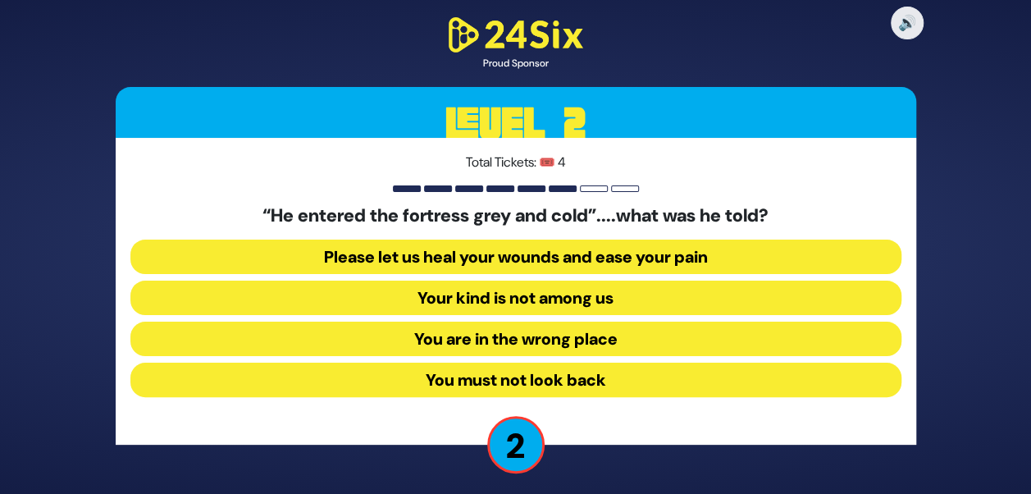
click at [687, 258] on button "Please let us heal your wounds and ease your pain" at bounding box center [515, 257] width 771 height 34
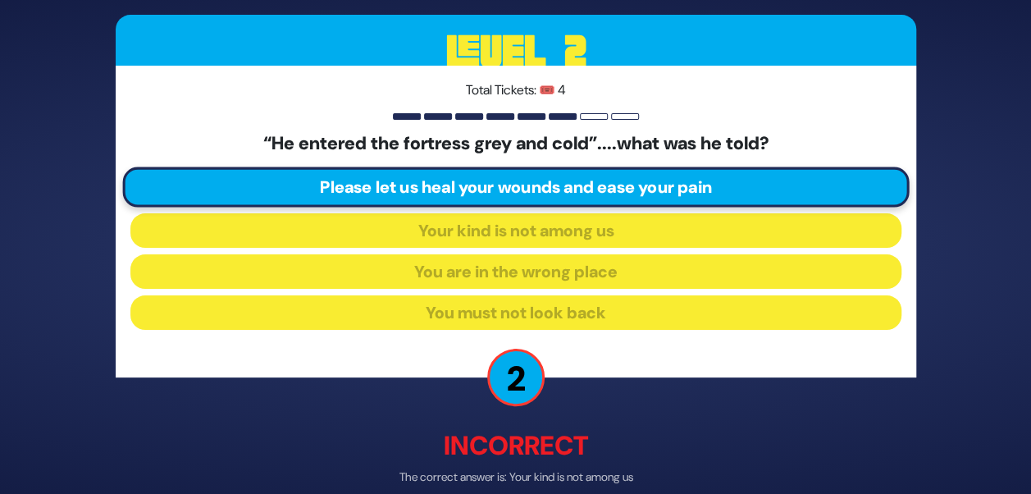
scroll to position [78, 0]
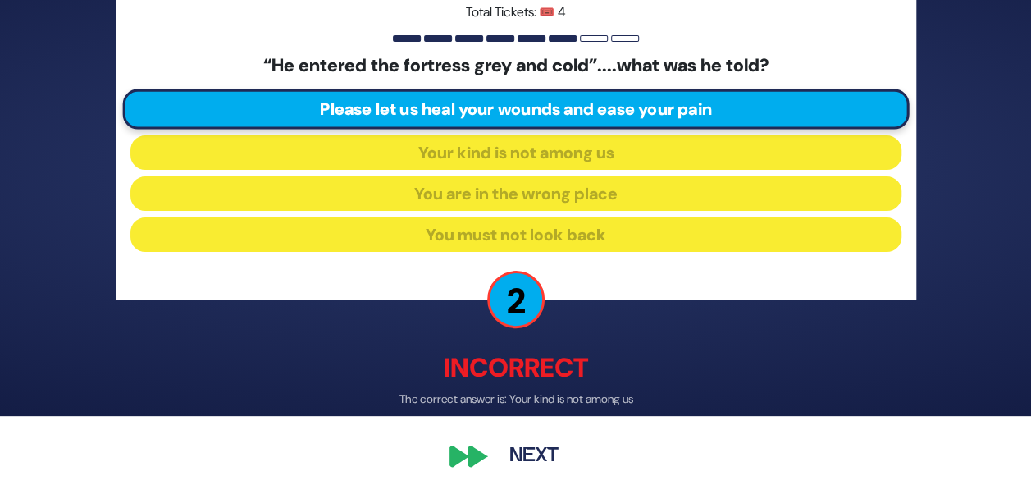
click at [503, 456] on button "Next" at bounding box center [533, 456] width 95 height 38
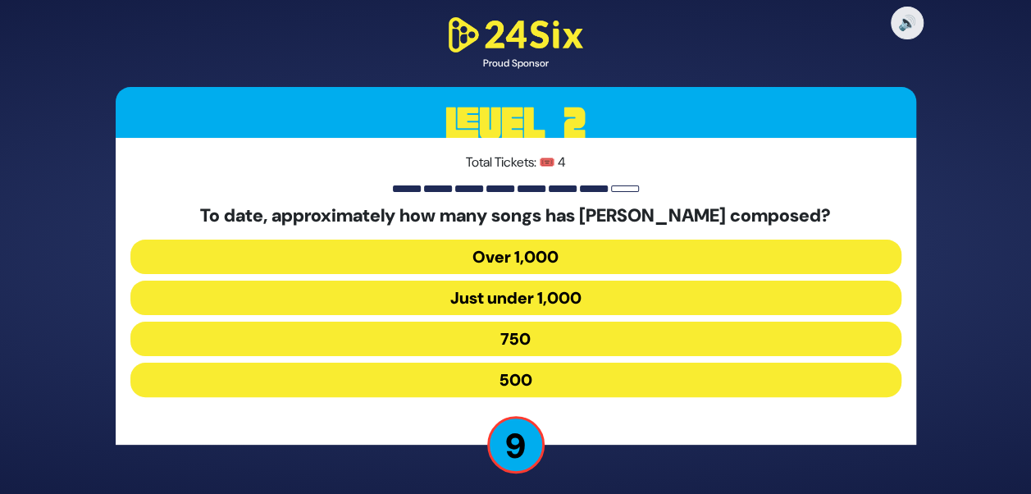
click at [528, 371] on button "500" at bounding box center [515, 380] width 771 height 34
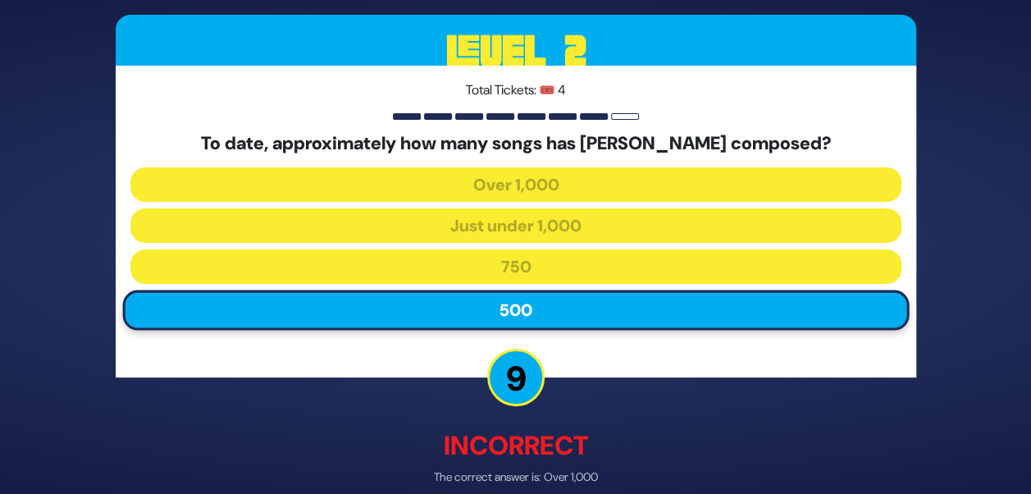
scroll to position [78, 0]
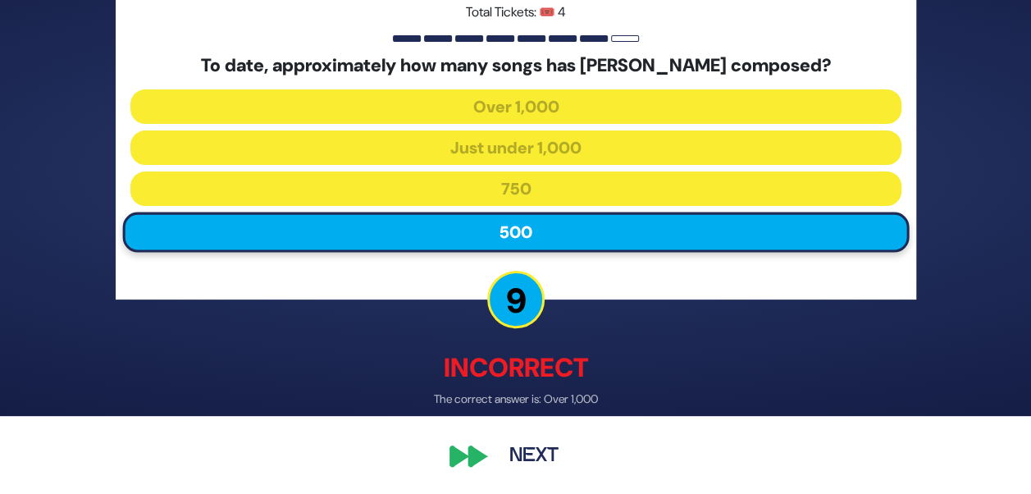
click at [538, 440] on button "Next" at bounding box center [533, 456] width 95 height 38
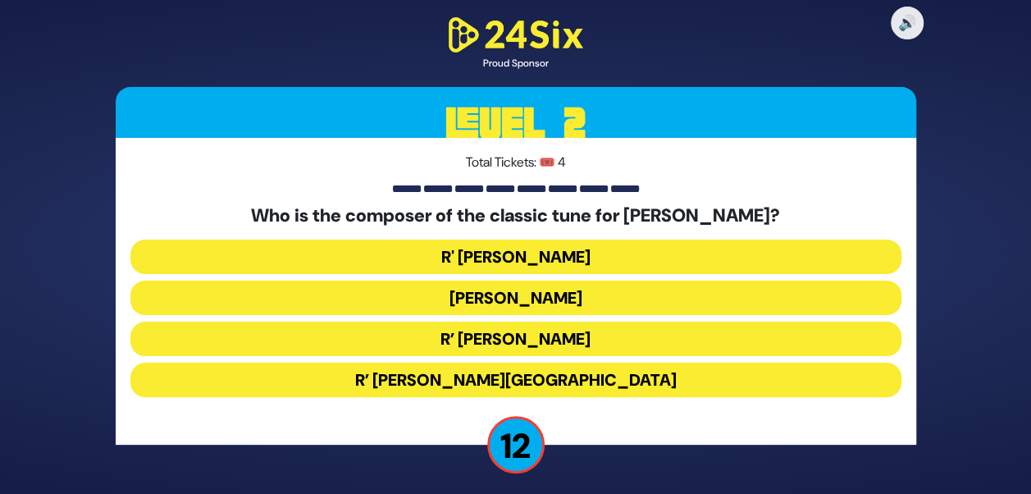
click at [561, 264] on button "R' [PERSON_NAME]" at bounding box center [515, 257] width 771 height 34
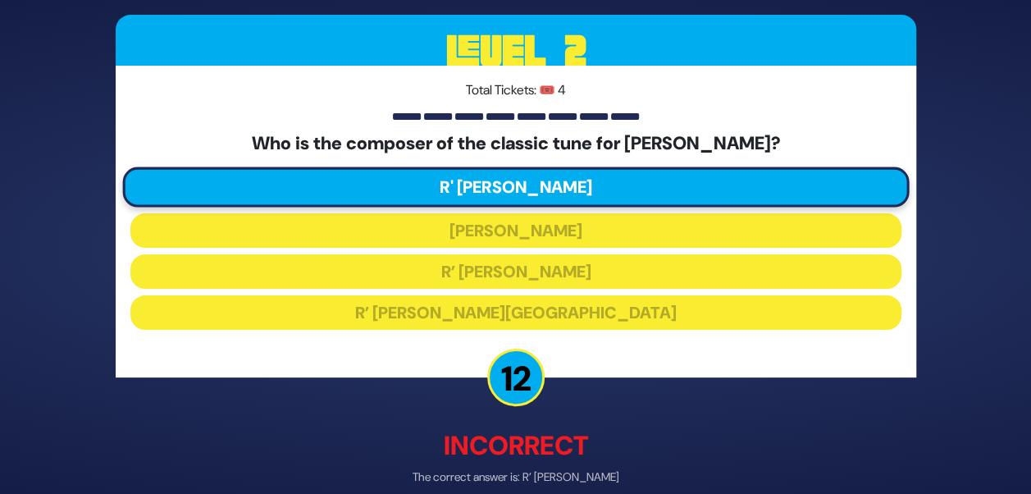
scroll to position [78, 0]
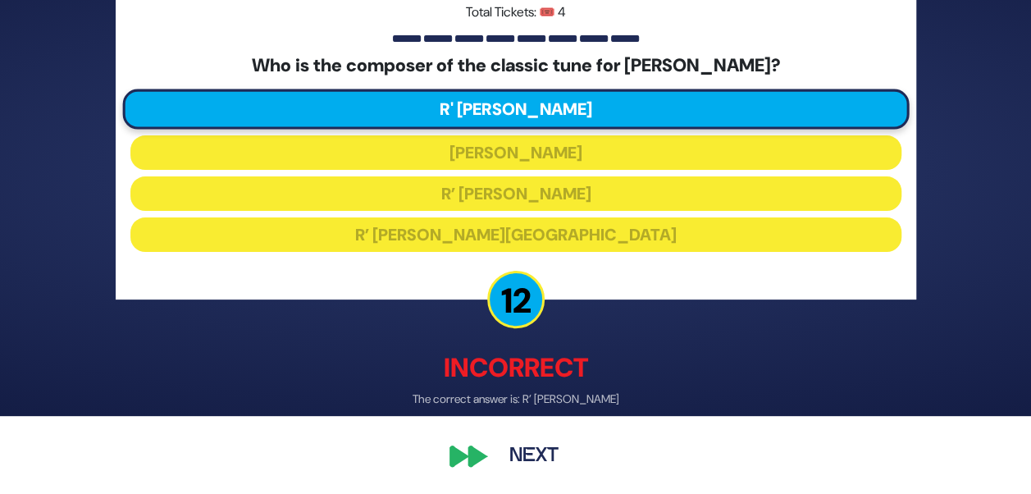
click at [490, 480] on div "🔊 Proud Sponsor Level 2 Total Tickets: 🎟️ 4 Who is the composer of the classic …" at bounding box center [516, 169] width 840 height 651
click at [500, 458] on button "Next" at bounding box center [533, 456] width 95 height 38
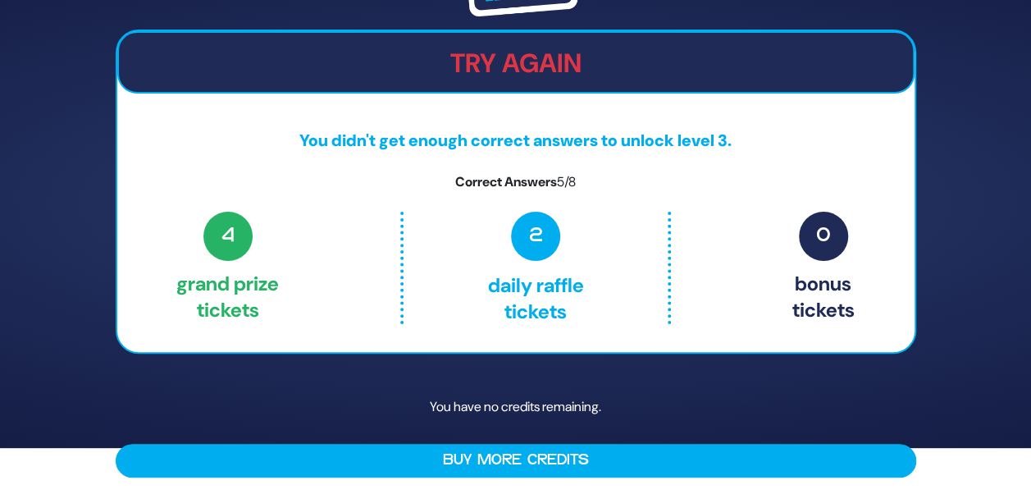
scroll to position [48, 0]
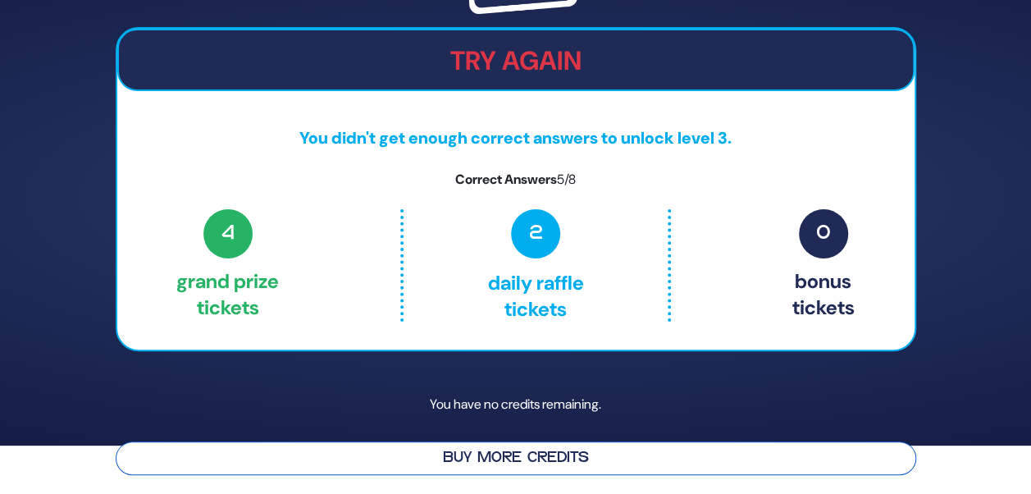
click at [486, 460] on button "Buy More Credits" at bounding box center [516, 458] width 801 height 34
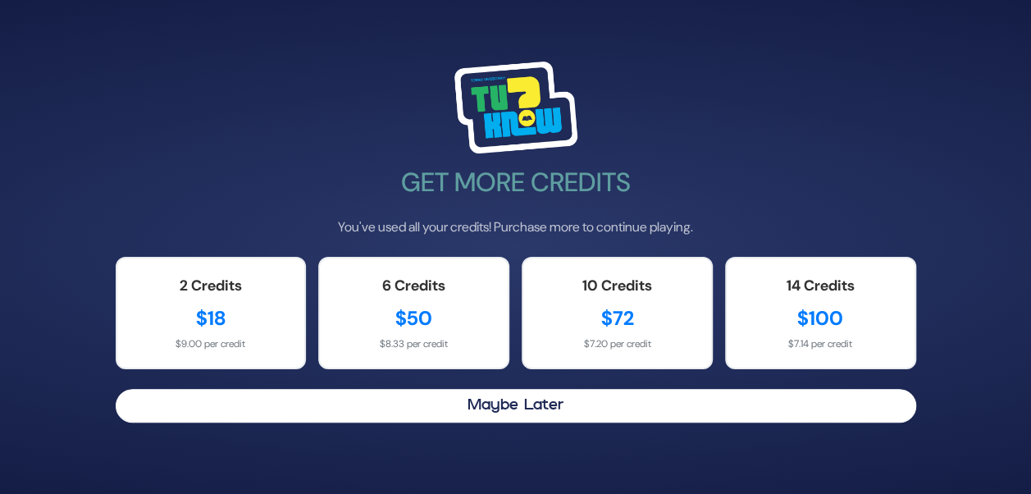
scroll to position [0, 0]
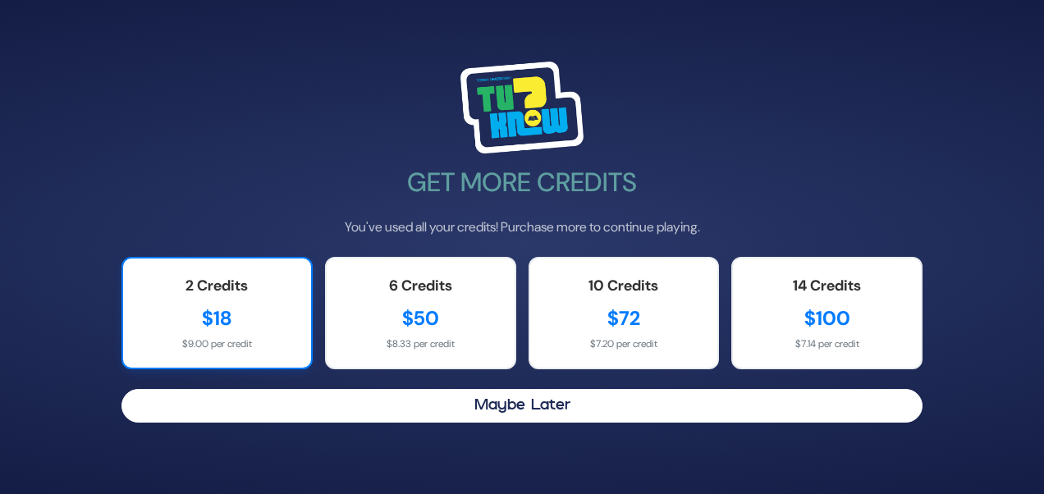
click at [256, 327] on div "$18" at bounding box center [216, 319] width 155 height 30
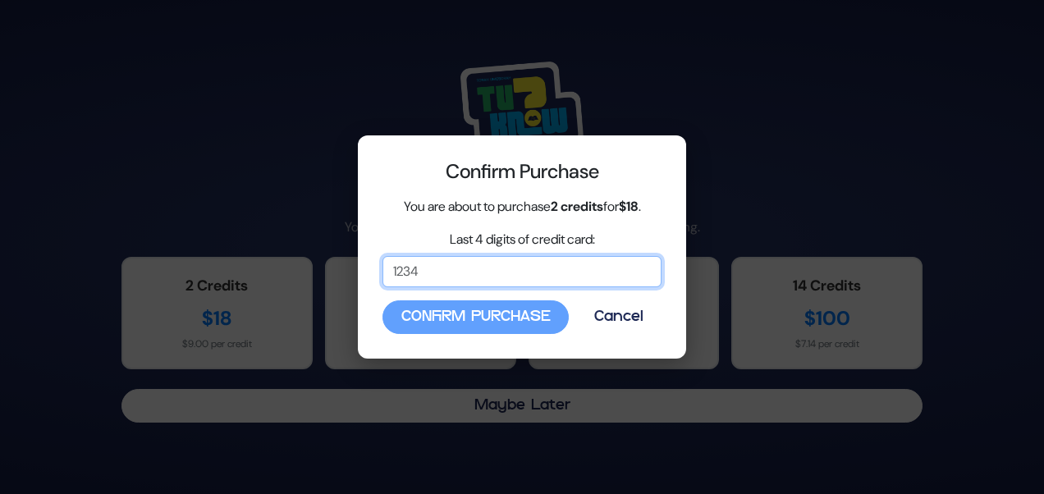
click at [418, 275] on input "Last 4 digits of credit card:" at bounding box center [521, 271] width 279 height 31
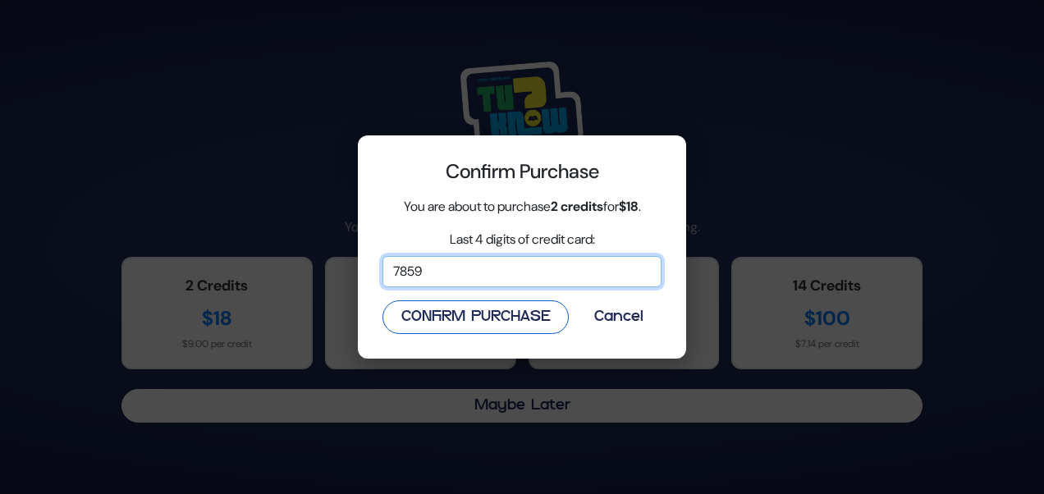
type input "7859"
click at [433, 314] on button "Confirm Purchase" at bounding box center [475, 317] width 186 height 34
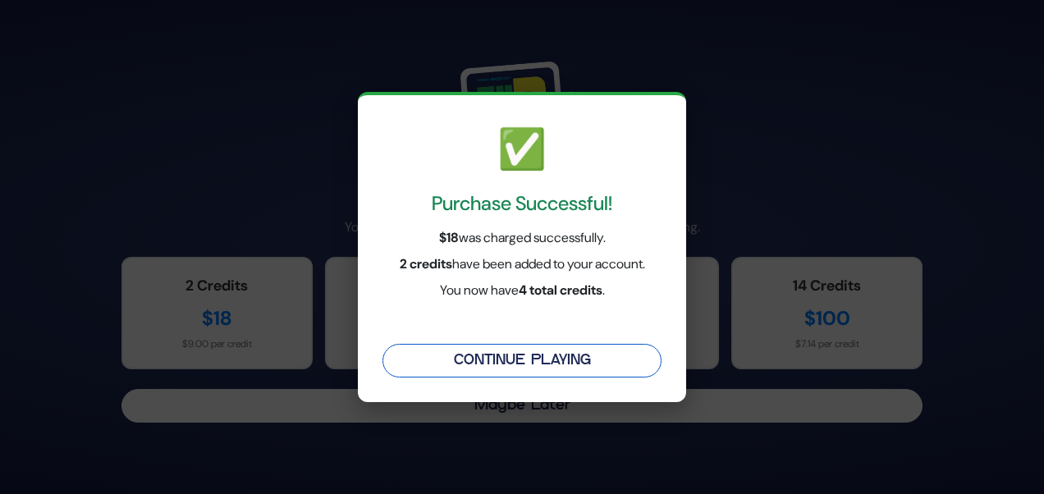
click at [529, 370] on button "Continue Playing" at bounding box center [521, 361] width 279 height 34
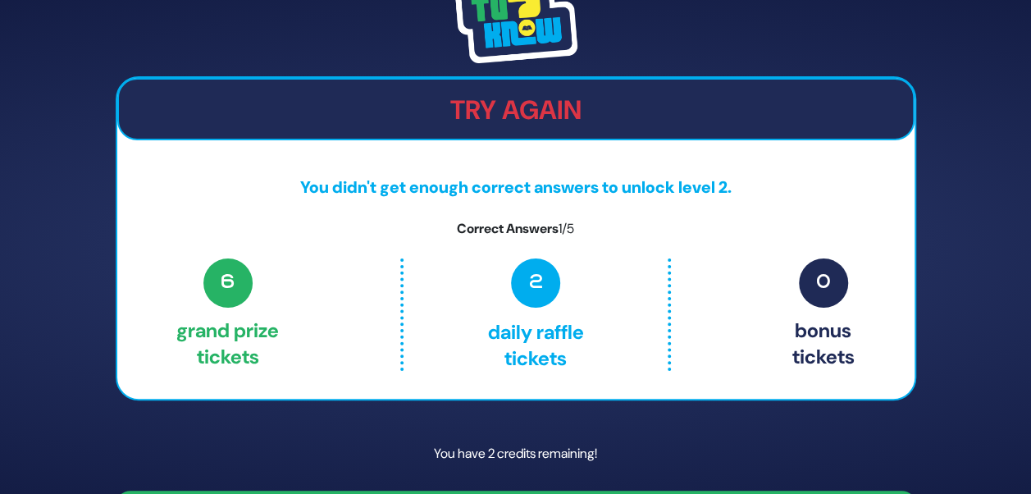
scroll to position [48, 0]
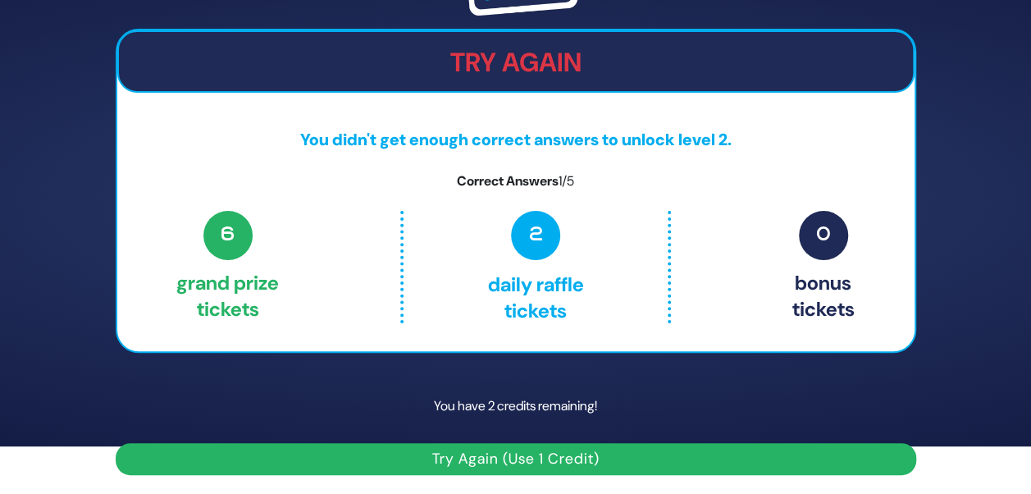
click at [491, 459] on button "Try Again (Use 1 Credit)" at bounding box center [516, 459] width 801 height 32
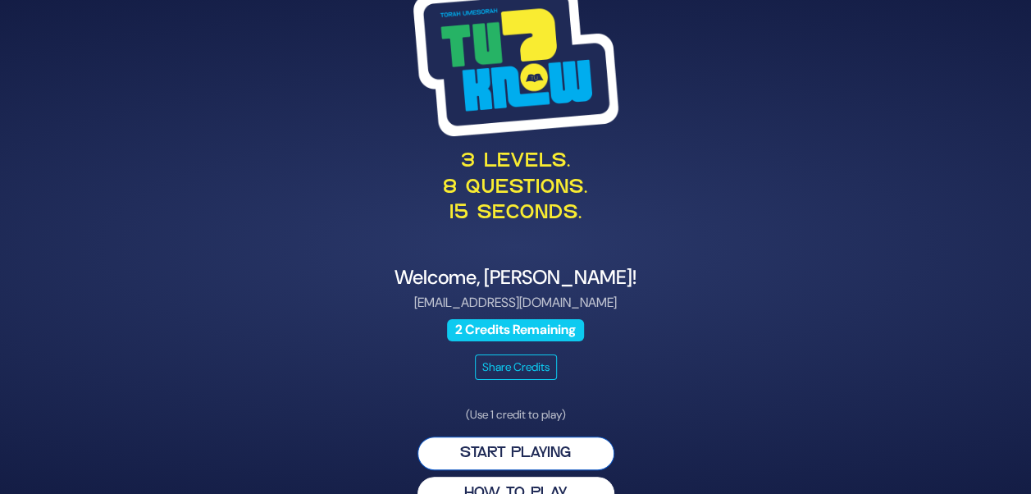
click at [504, 447] on button "Start Playing" at bounding box center [516, 453] width 197 height 34
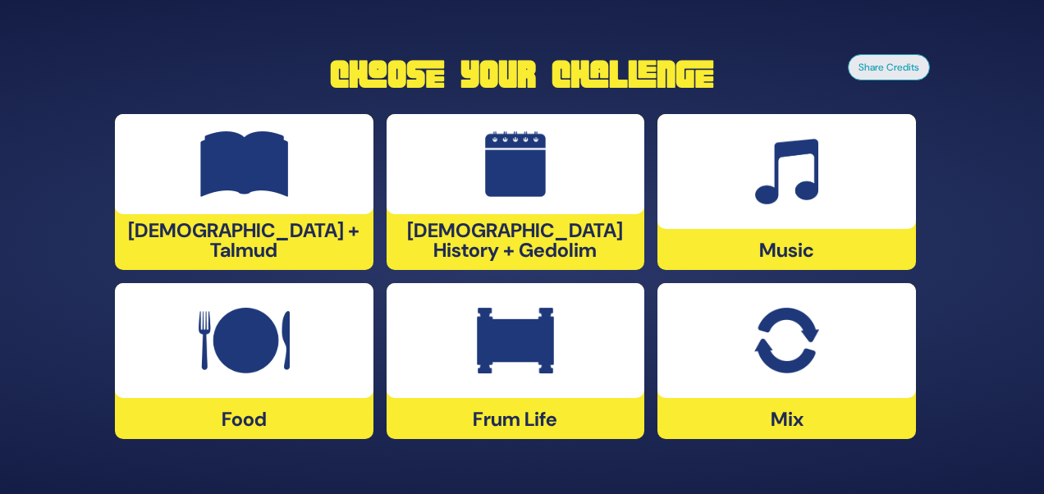
click at [331, 342] on div at bounding box center [244, 340] width 258 height 115
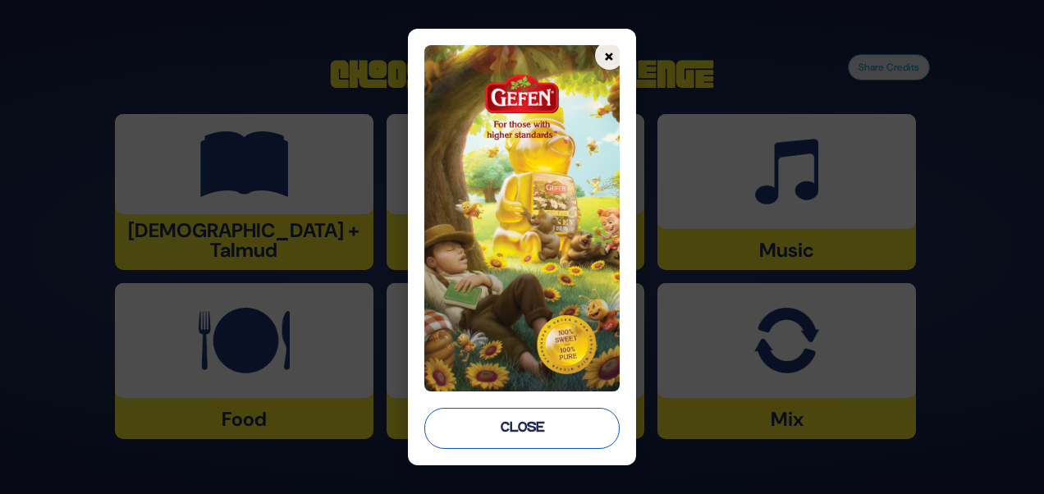
click at [526, 432] on button "Close" at bounding box center [521, 428] width 194 height 41
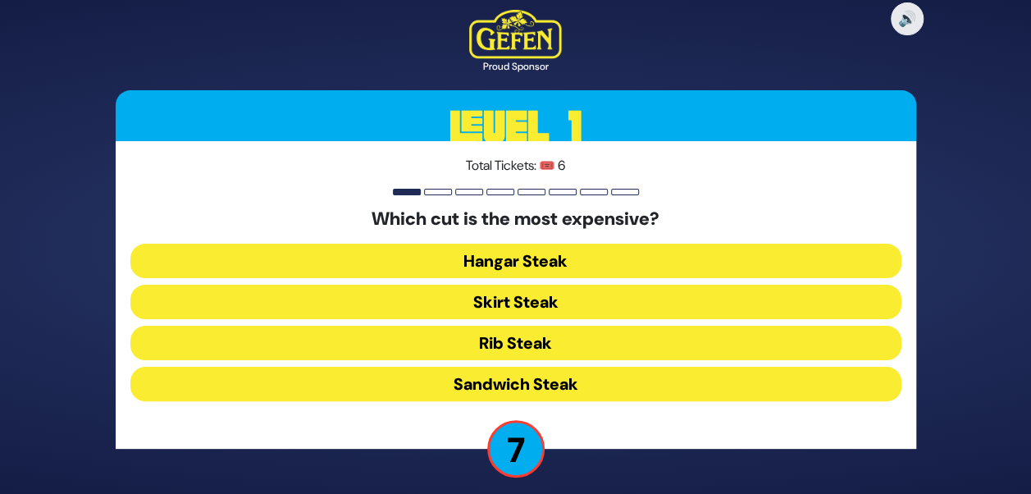
click at [527, 293] on button "Skirt Steak" at bounding box center [515, 302] width 771 height 34
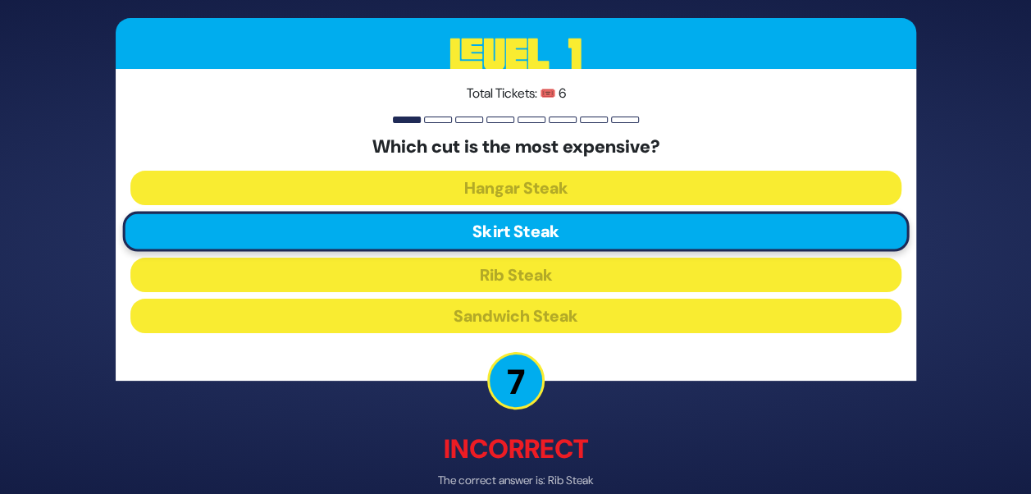
scroll to position [82, 0]
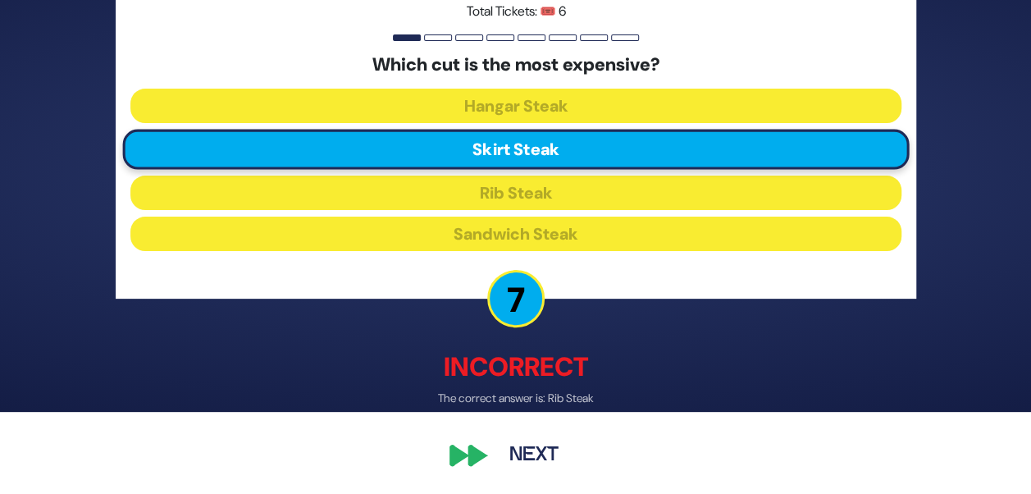
click at [499, 464] on button "Next" at bounding box center [533, 455] width 95 height 38
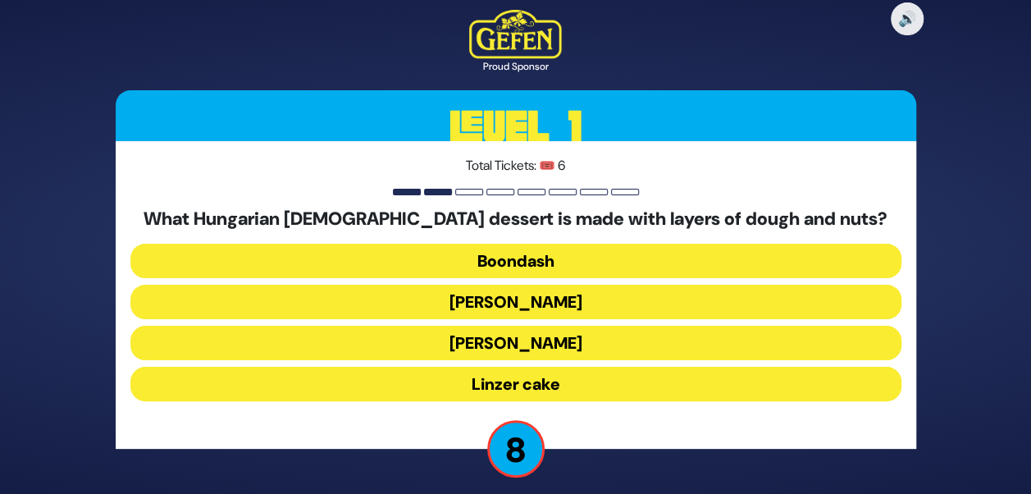
click at [535, 302] on button "Dobosh" at bounding box center [515, 302] width 771 height 34
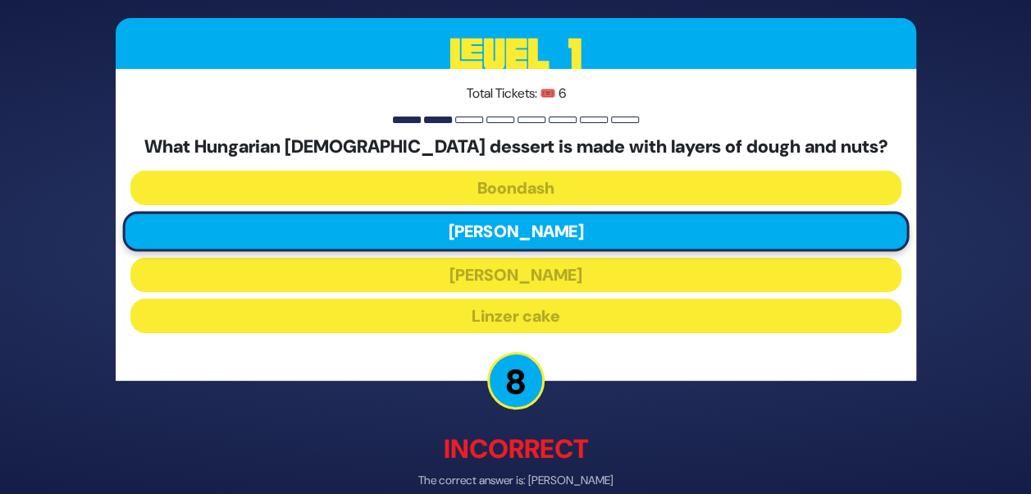
scroll to position [82, 0]
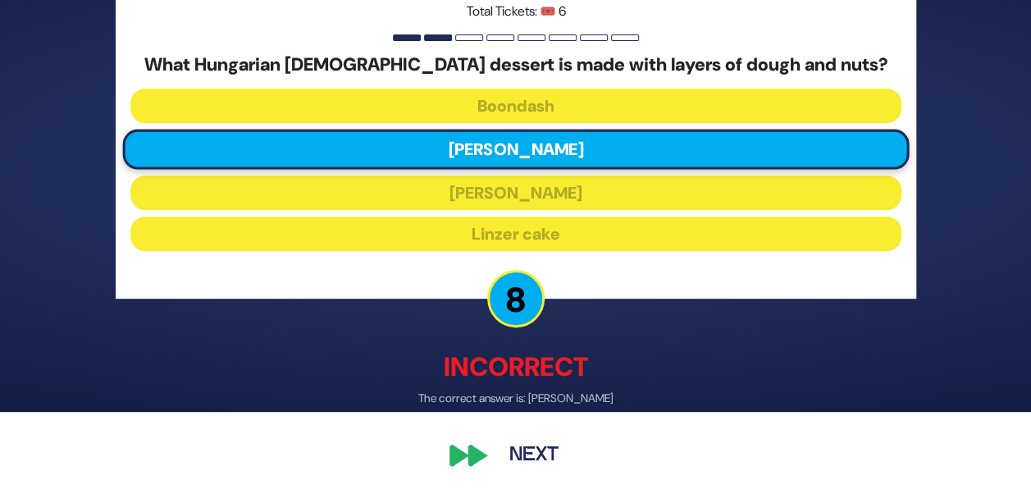
click at [517, 449] on button "Next" at bounding box center [533, 455] width 95 height 38
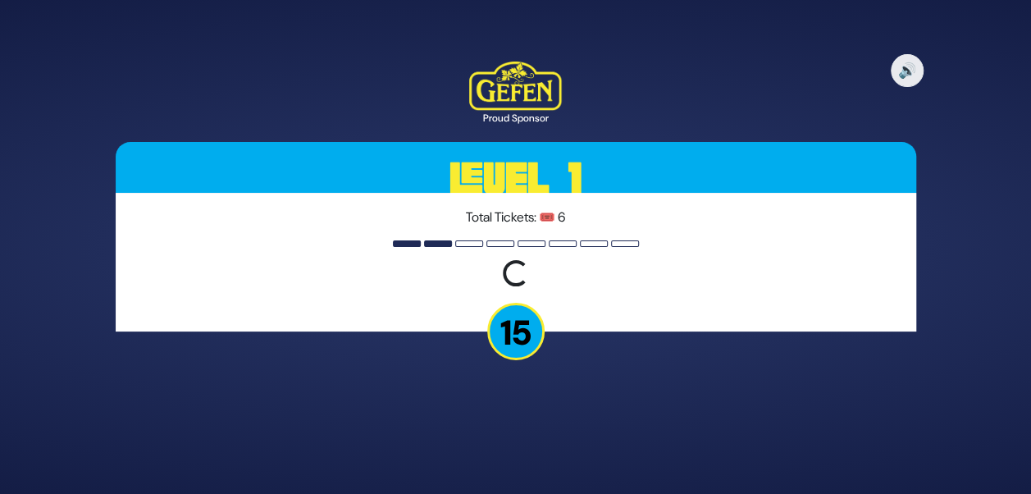
scroll to position [0, 0]
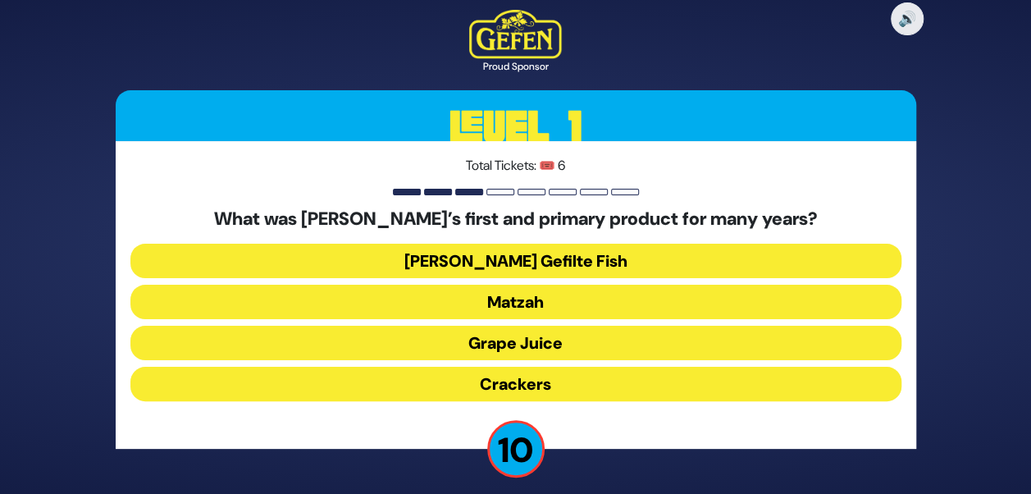
click at [548, 266] on button "Jarred Gefilte Fish" at bounding box center [515, 261] width 771 height 34
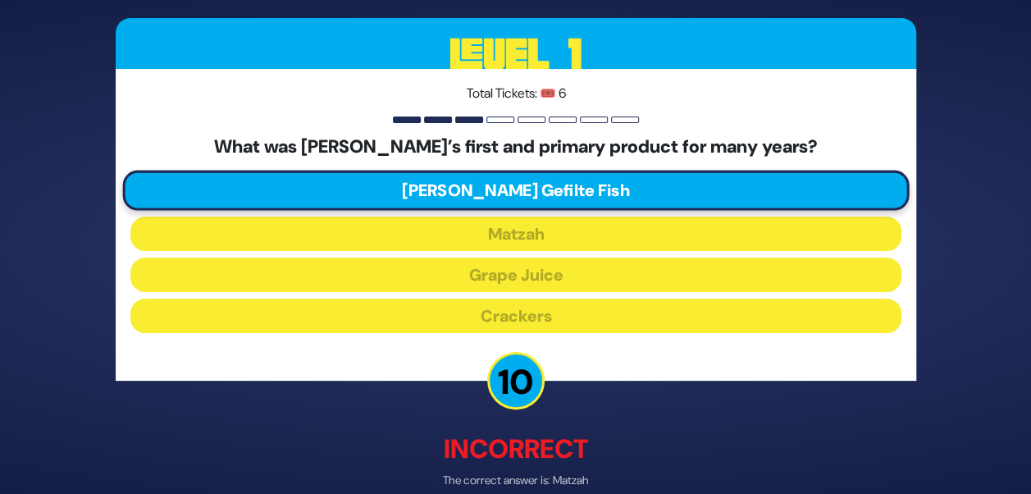
scroll to position [82, 0]
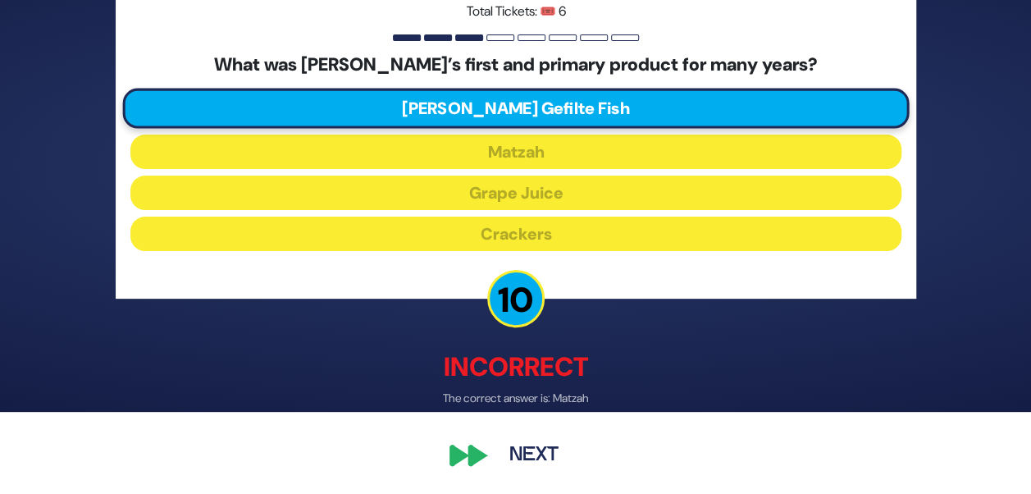
click at [553, 450] on button "Next" at bounding box center [533, 455] width 95 height 38
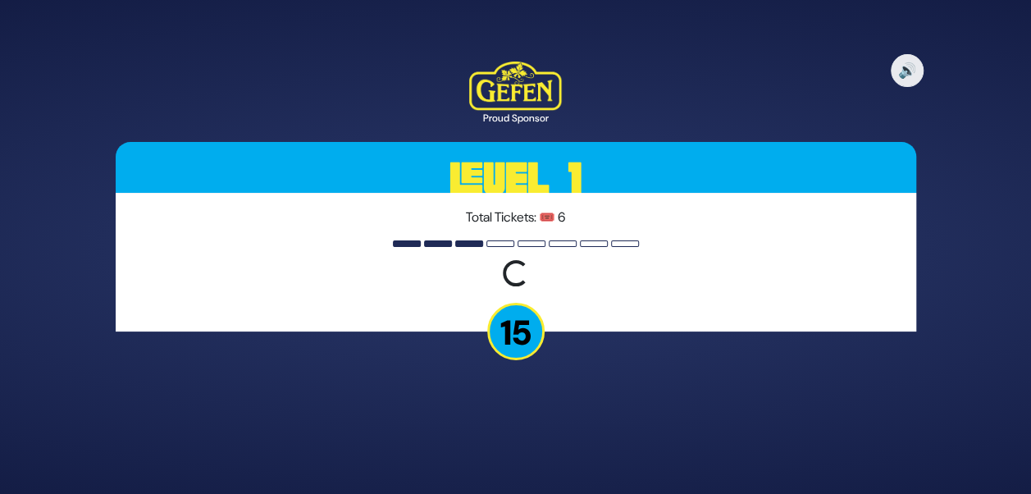
scroll to position [0, 0]
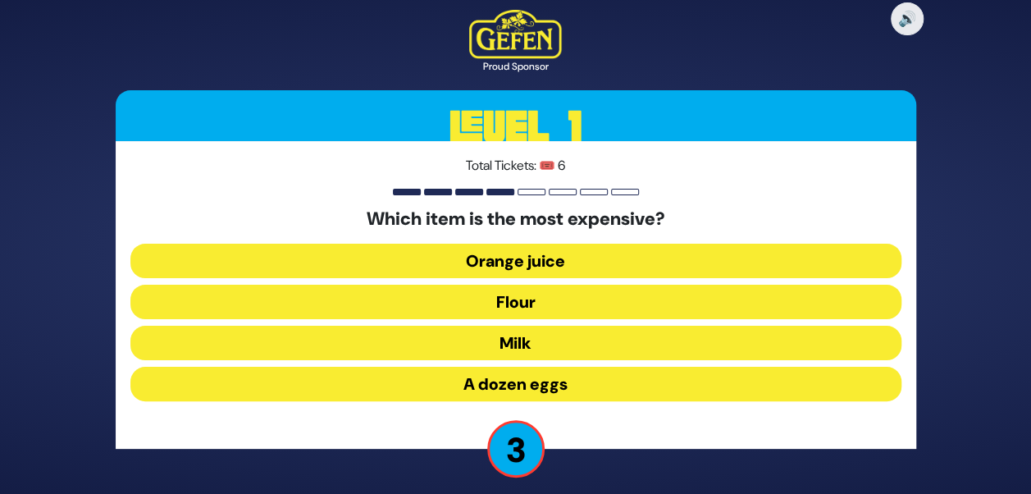
click at [527, 289] on button "Flour" at bounding box center [515, 302] width 771 height 34
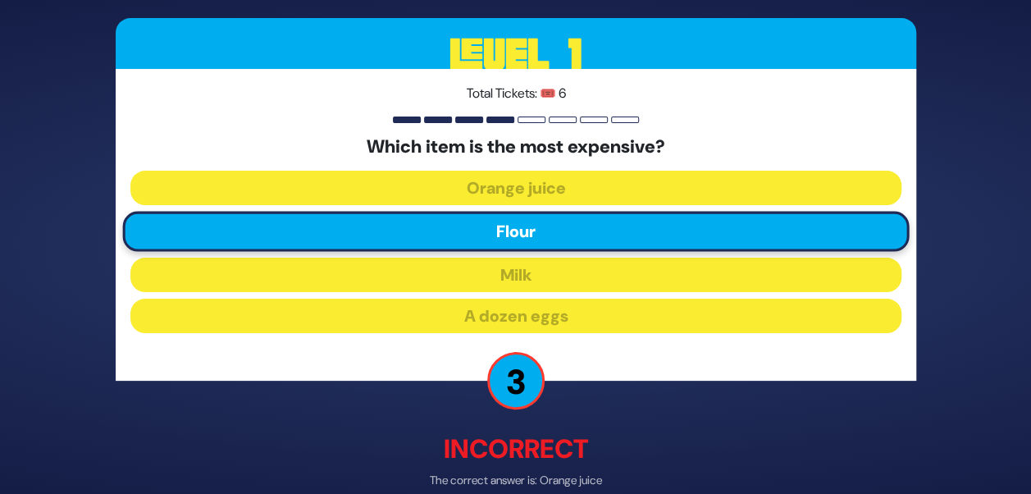
scroll to position [82, 0]
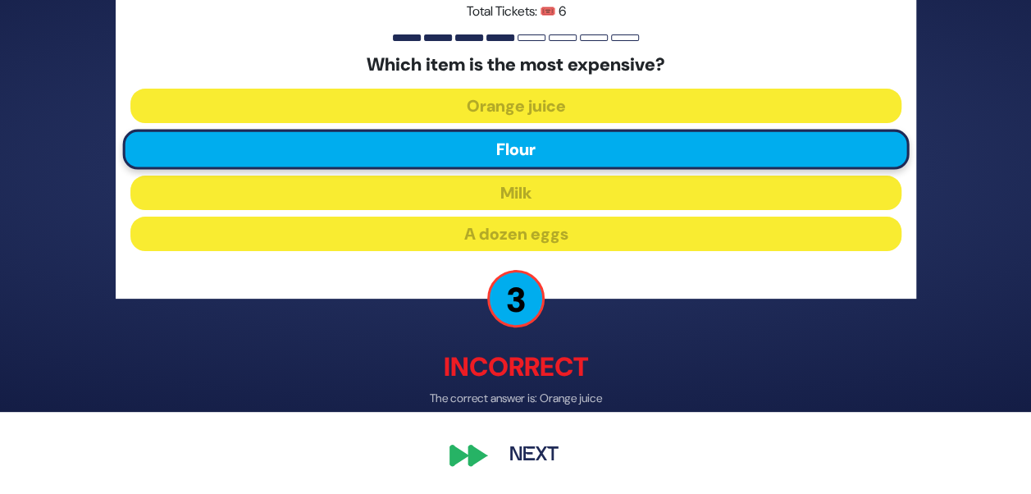
click at [503, 450] on button "Next" at bounding box center [533, 455] width 95 height 38
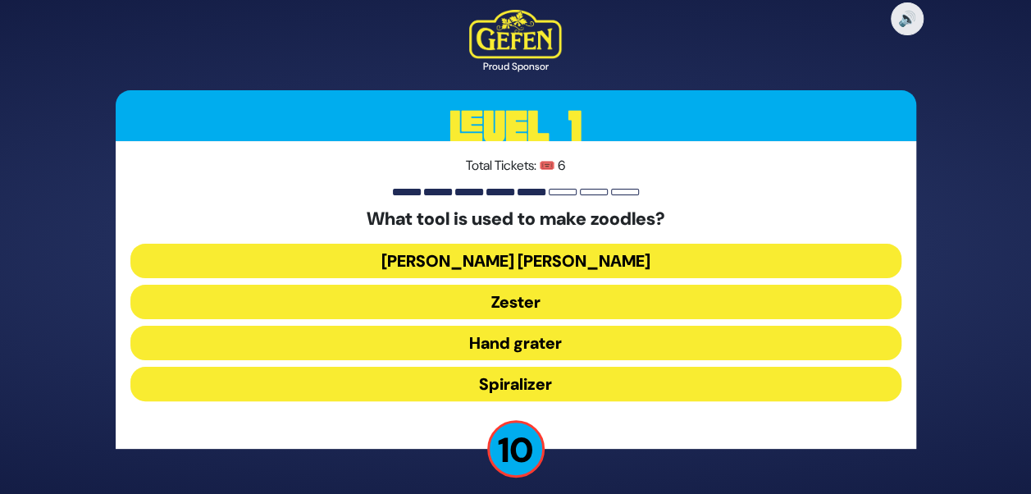
click at [495, 376] on button "Spiralizer" at bounding box center [515, 384] width 771 height 34
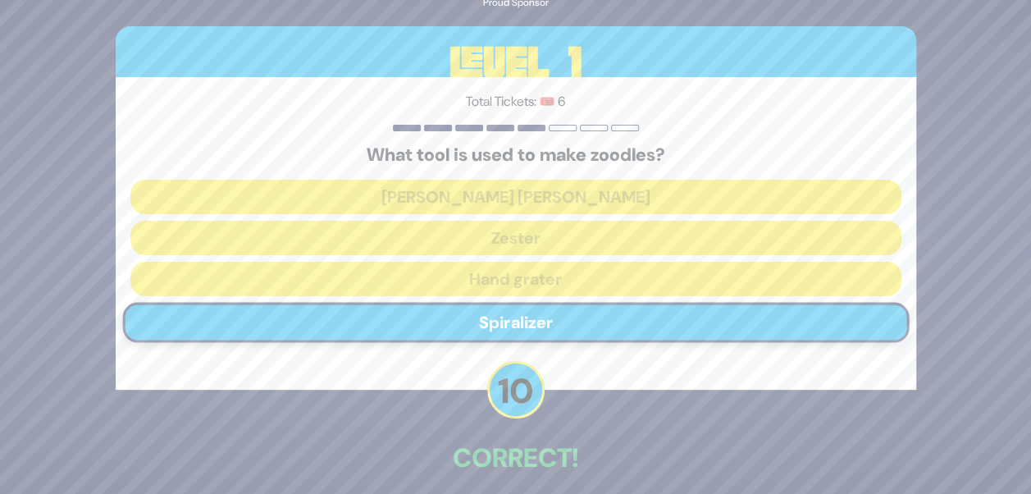
scroll to position [73, 0]
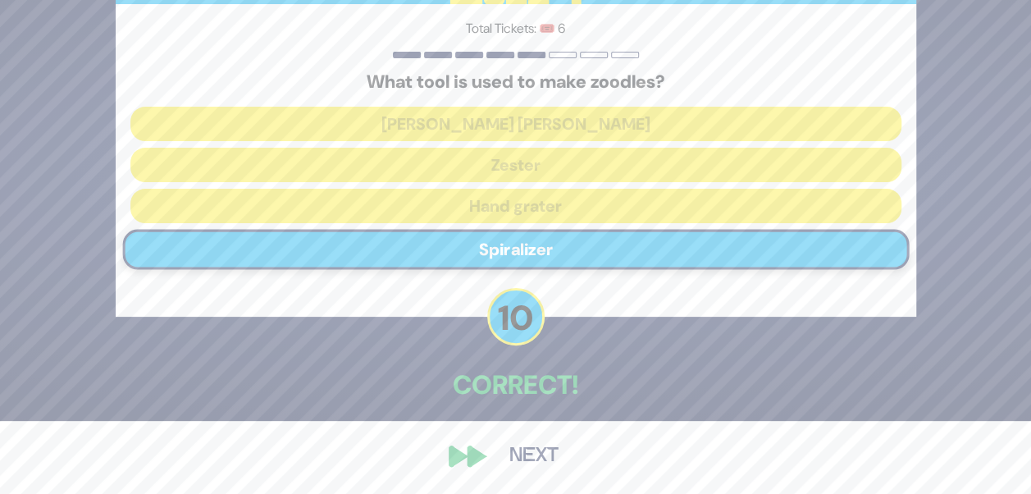
click at [543, 459] on button "Next" at bounding box center [533, 456] width 95 height 38
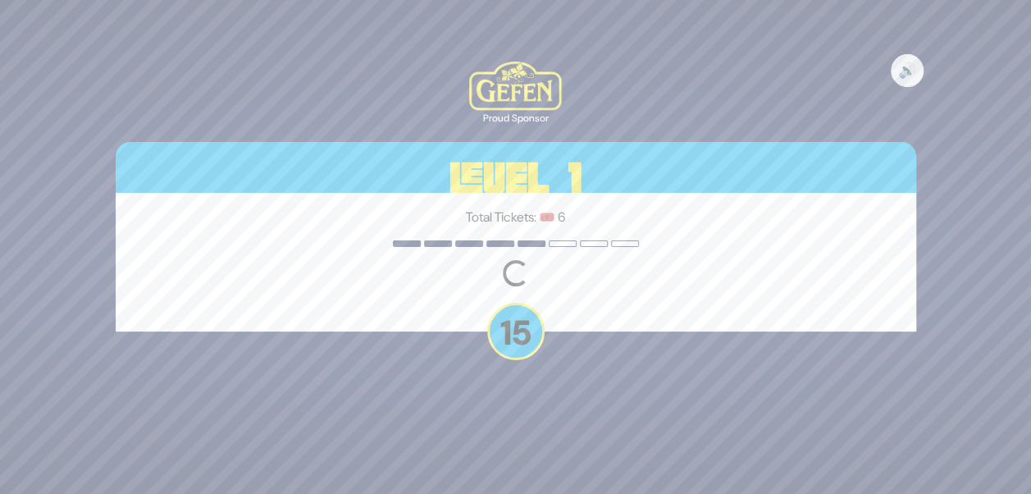
scroll to position [0, 0]
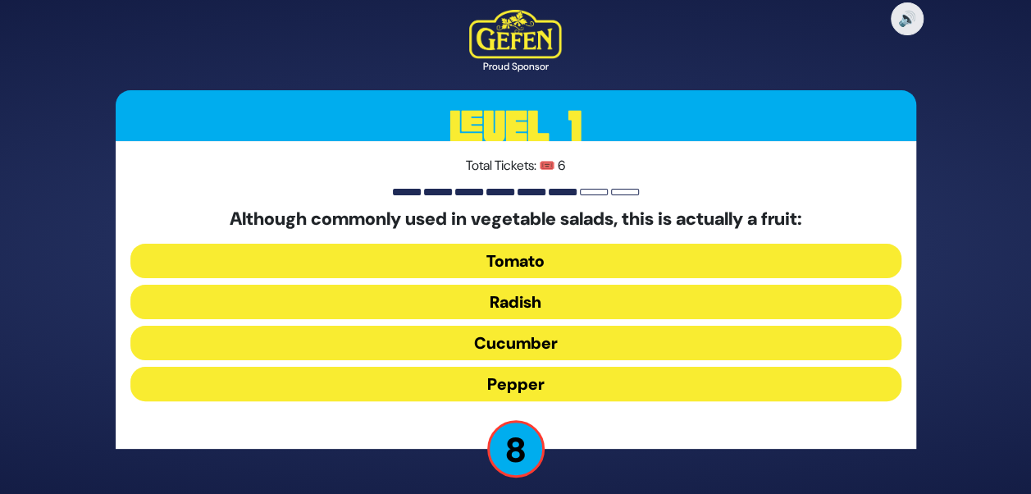
click at [540, 264] on button "Tomato" at bounding box center [515, 261] width 771 height 34
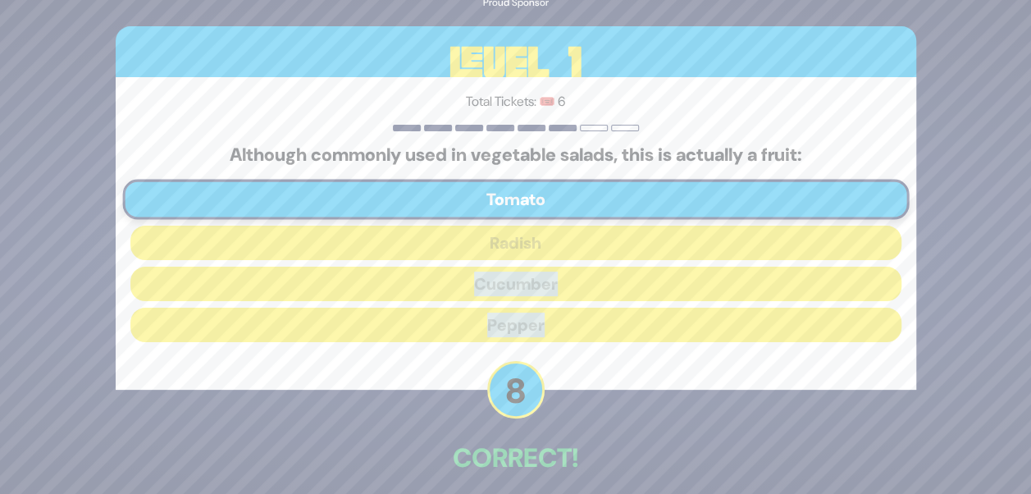
drag, startPoint x: 1023, startPoint y: 249, endPoint x: 1021, endPoint y: 354, distance: 105.9
click at [1021, 354] on div "🔊 Proud Sponsor Level 1 Total Tickets: 🎟️ 6 Although commonly used in vegetable…" at bounding box center [515, 247] width 1031 height 494
drag, startPoint x: 1021, startPoint y: 354, endPoint x: 1027, endPoint y: 401, distance: 47.2
click at [1027, 401] on div "🔊 Proud Sponsor Level 1 Total Tickets: 🎟️ 6 Although commonly used in vegetable…" at bounding box center [515, 247] width 1031 height 494
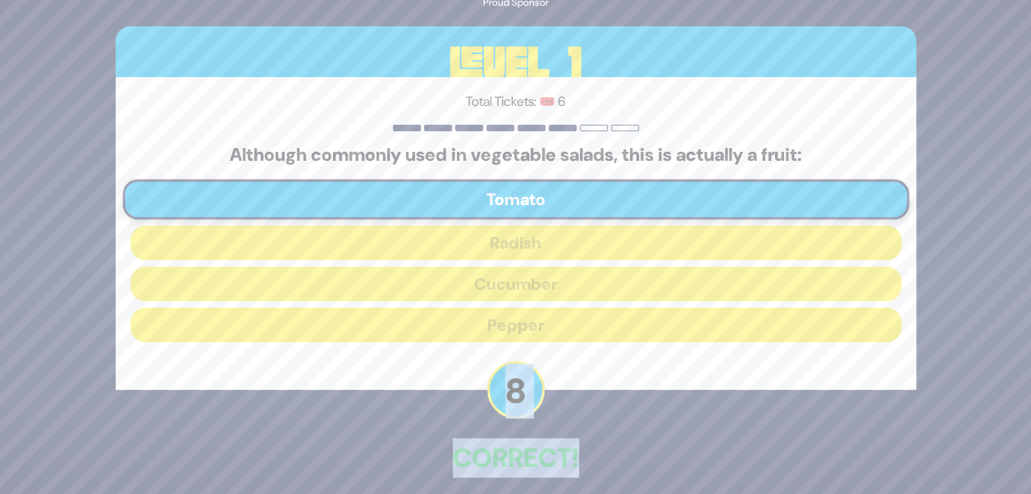
drag, startPoint x: 1029, startPoint y: 402, endPoint x: 1016, endPoint y: 450, distance: 49.4
click at [1016, 450] on div "🔊 Proud Sponsor Level 1 Total Tickets: 🎟️ 6 Although commonly used in vegetable…" at bounding box center [515, 247] width 1031 height 494
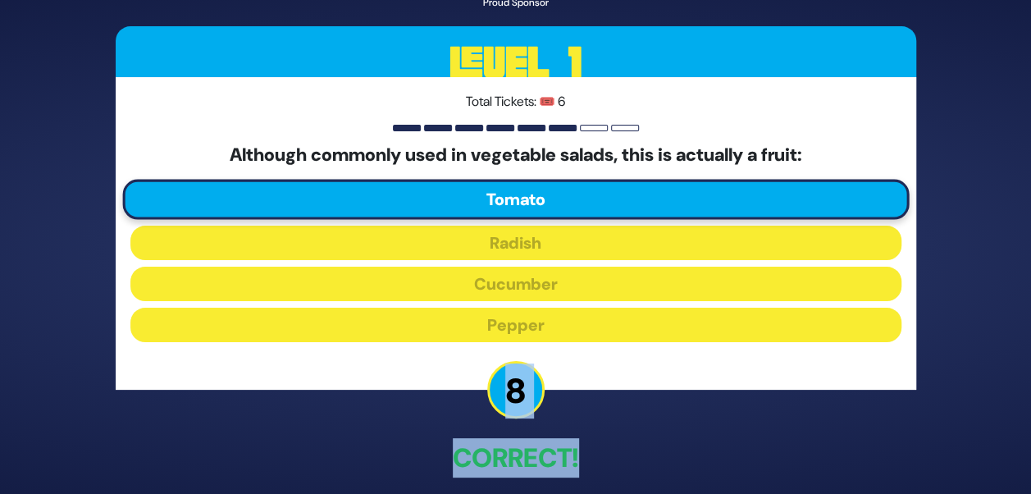
scroll to position [73, 0]
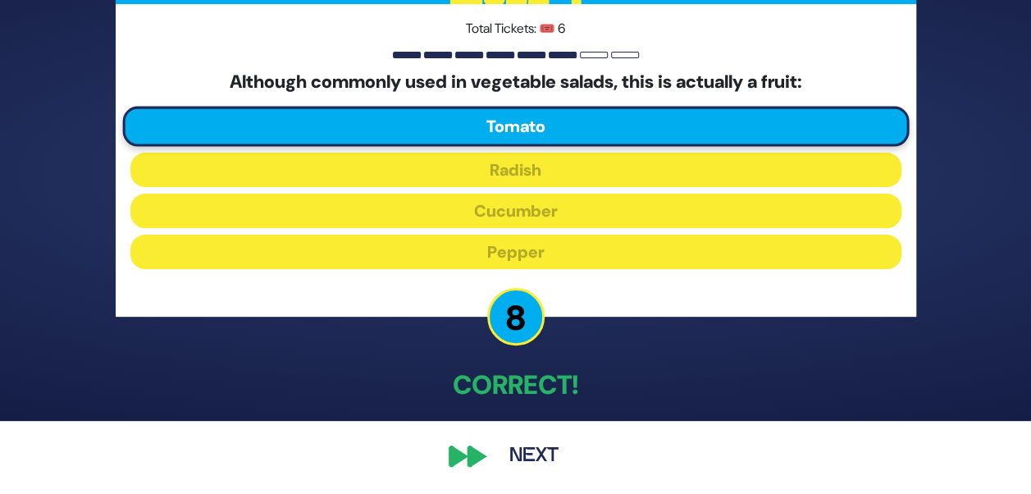
click at [548, 430] on div "🔊 Proud Sponsor Level 1 Total Tickets: 🎟️ 6 Although commonly used in vegetable…" at bounding box center [516, 173] width 840 height 641
click at [517, 460] on button "Next" at bounding box center [533, 456] width 95 height 38
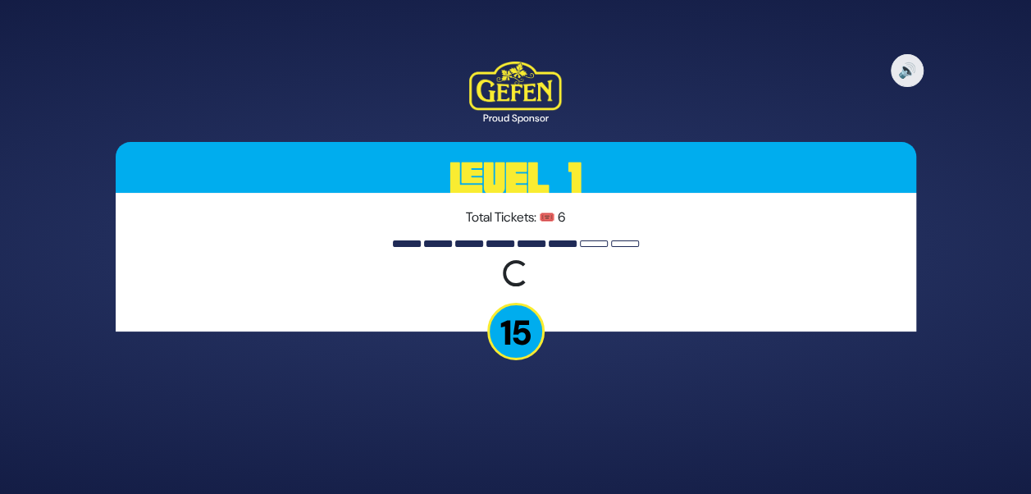
scroll to position [0, 0]
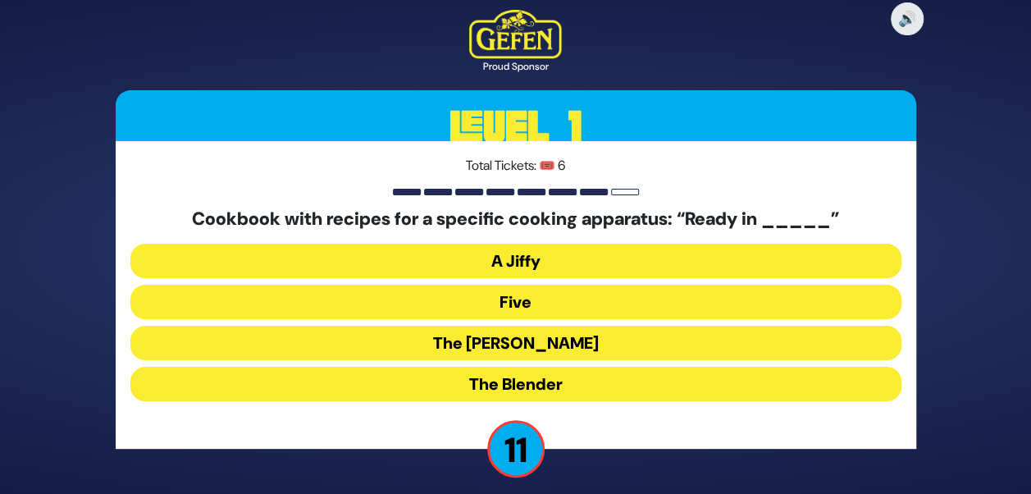
click at [520, 342] on button "The Betty" at bounding box center [515, 343] width 771 height 34
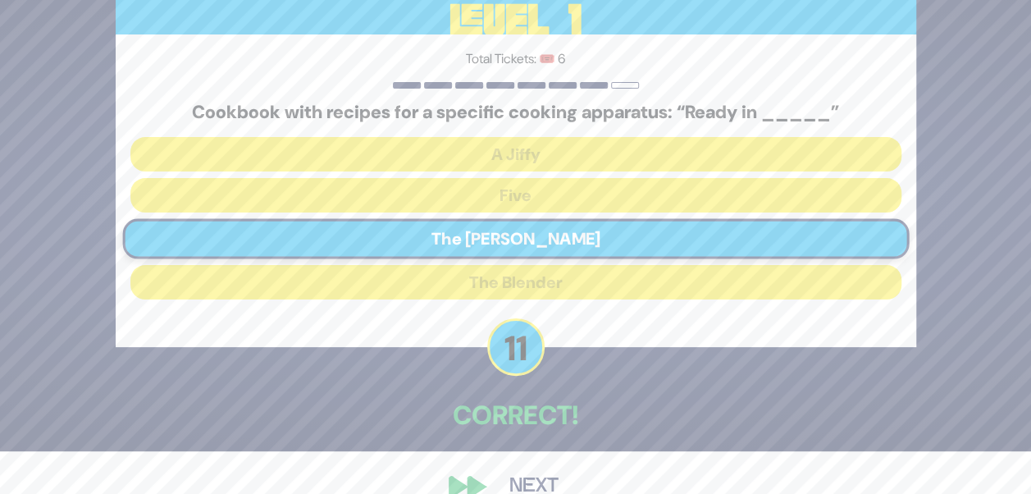
scroll to position [73, 0]
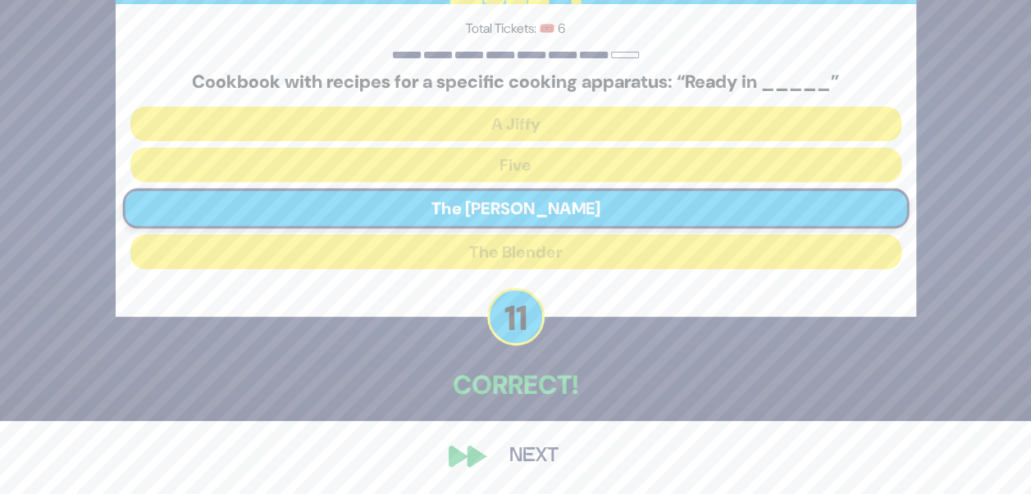
click at [532, 466] on button "Next" at bounding box center [533, 456] width 95 height 38
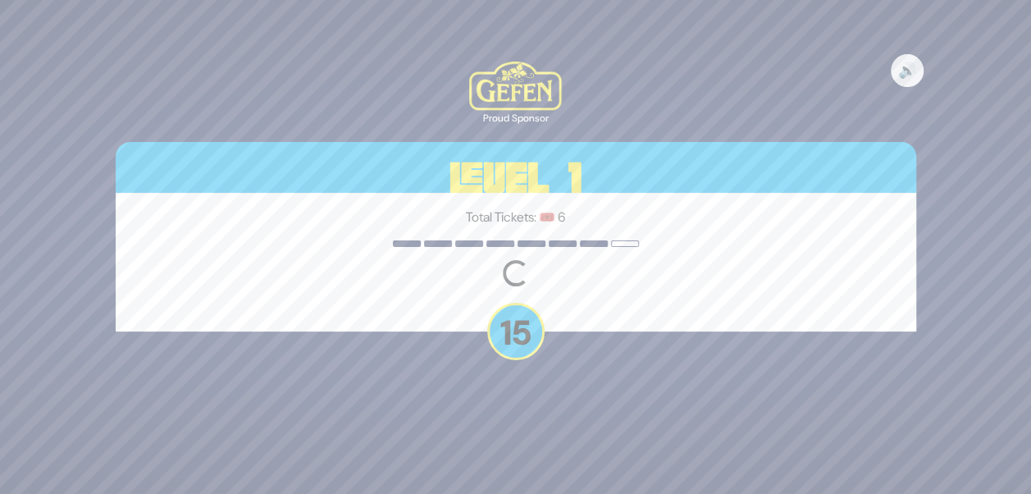
scroll to position [0, 0]
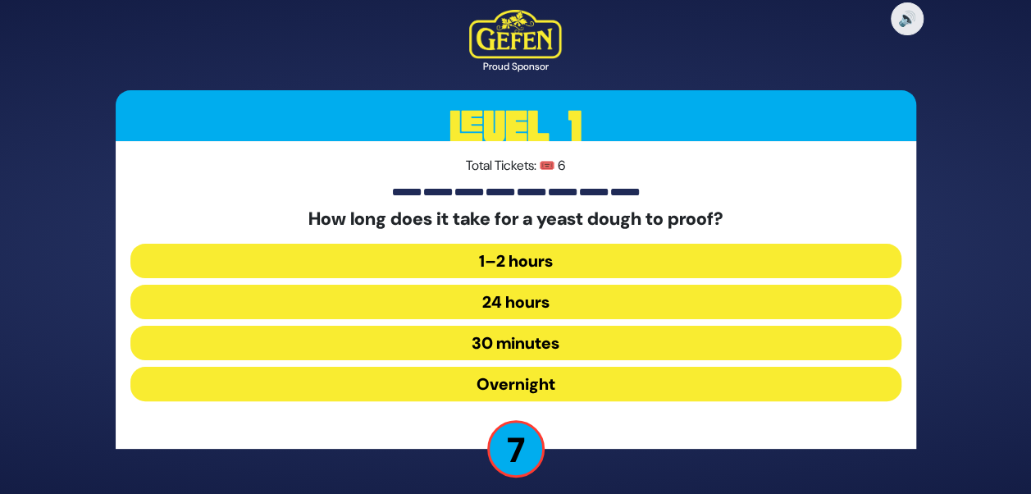
click at [546, 258] on button "1–2 hours" at bounding box center [515, 261] width 771 height 34
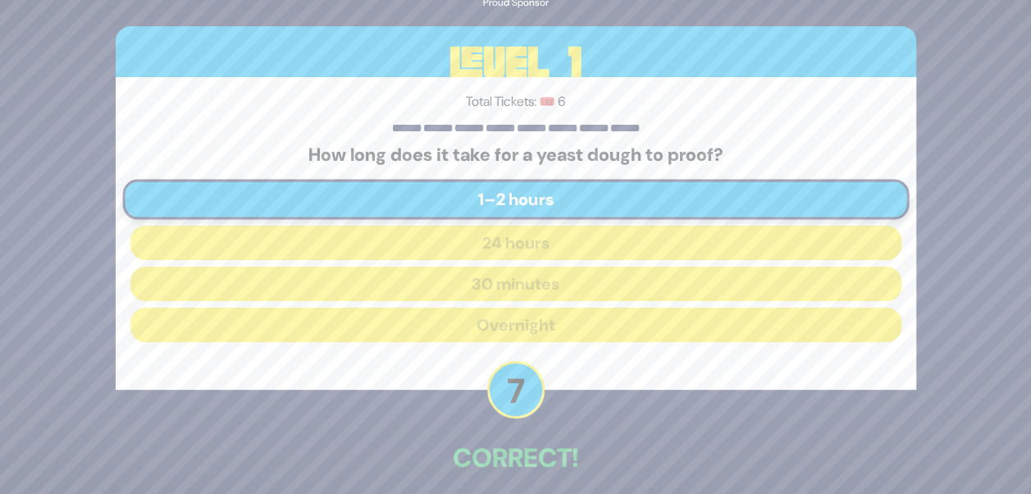
scroll to position [73, 0]
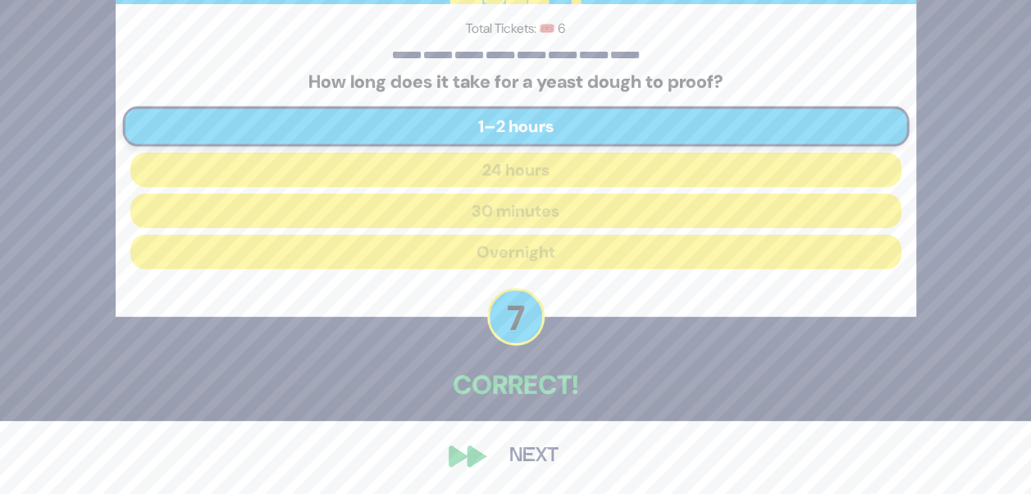
click at [509, 451] on button "Next" at bounding box center [533, 456] width 95 height 38
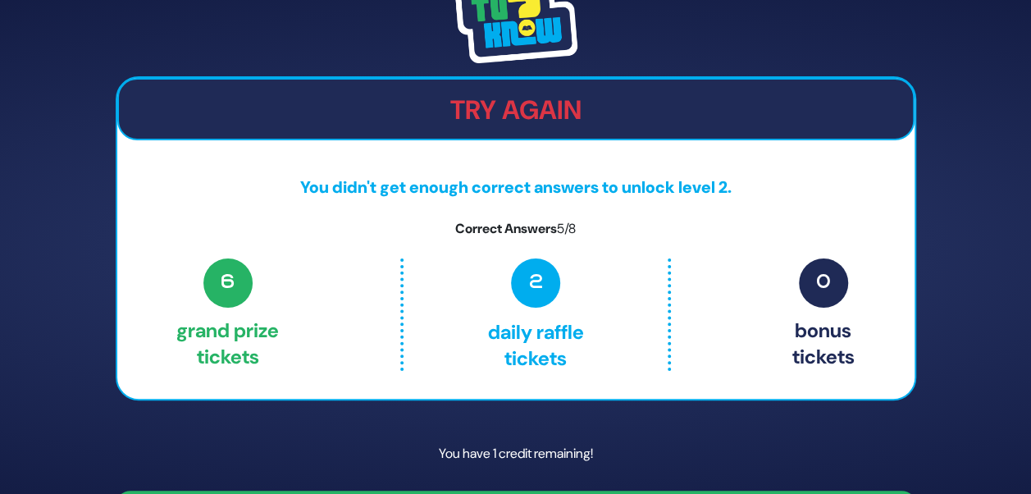
scroll to position [48, 0]
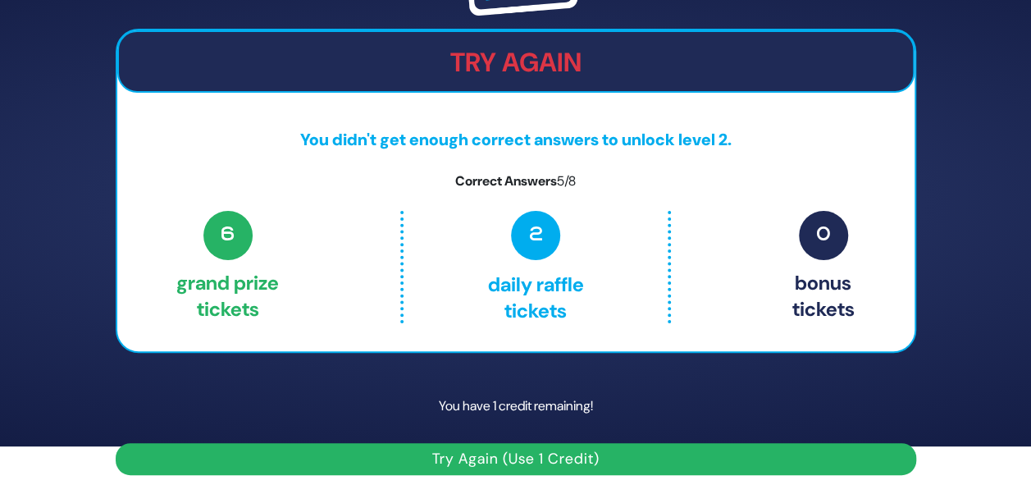
click at [540, 463] on button "Try Again (Use 1 Credit)" at bounding box center [516, 459] width 801 height 32
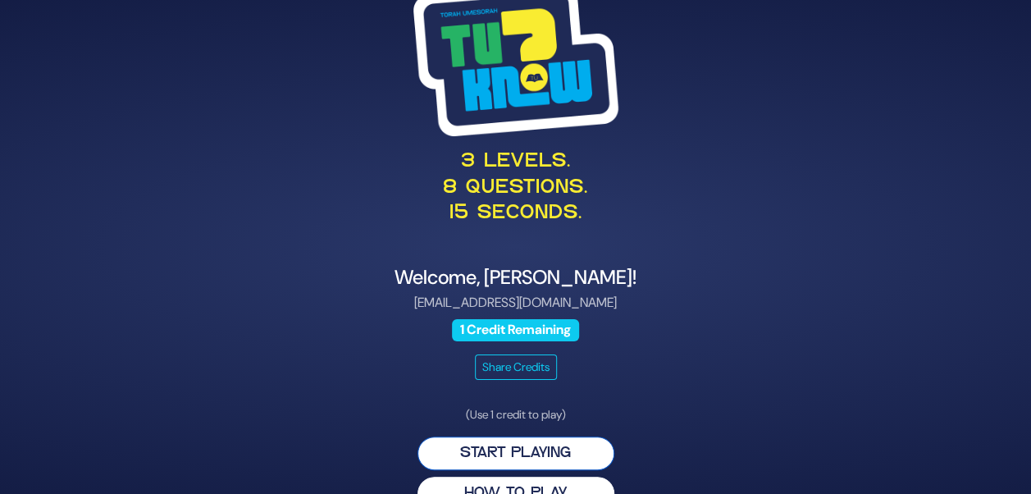
click at [546, 459] on button "Start Playing" at bounding box center [516, 453] width 197 height 34
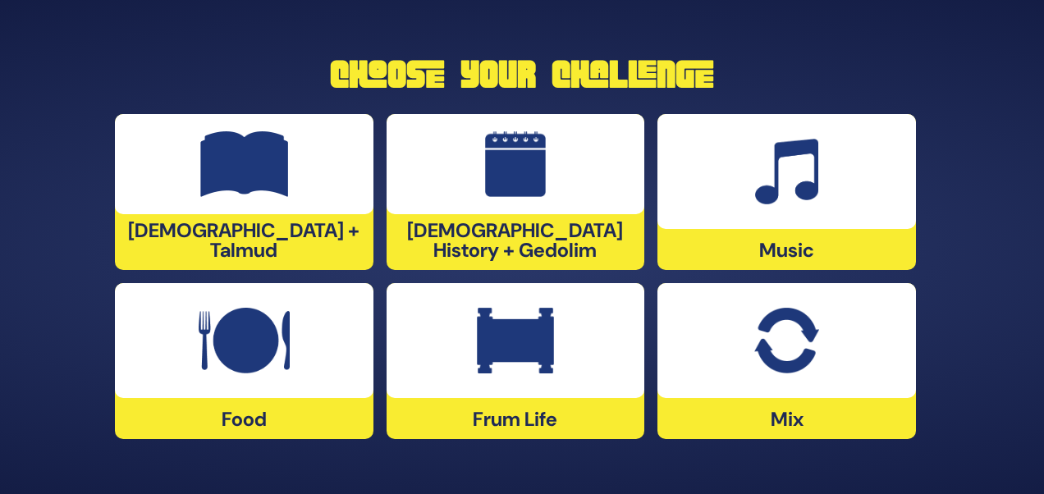
click at [697, 258] on div "Music" at bounding box center [786, 192] width 258 height 156
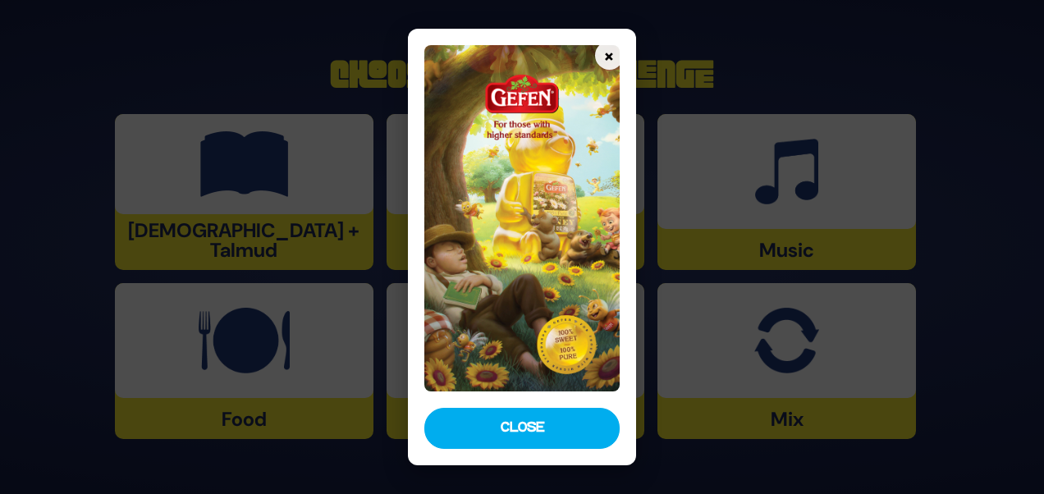
click at [533, 391] on img at bounding box center [521, 218] width 194 height 346
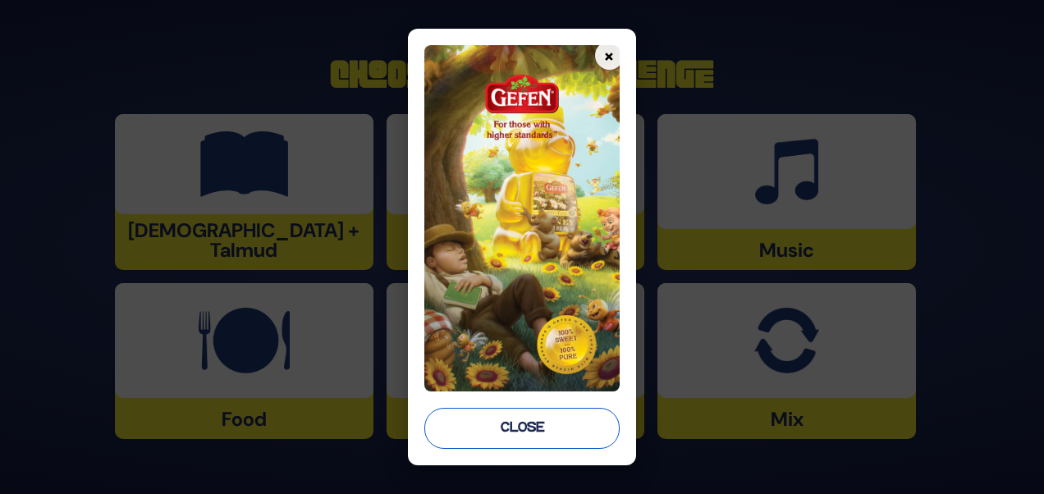
click at [496, 437] on button "Close" at bounding box center [521, 428] width 194 height 41
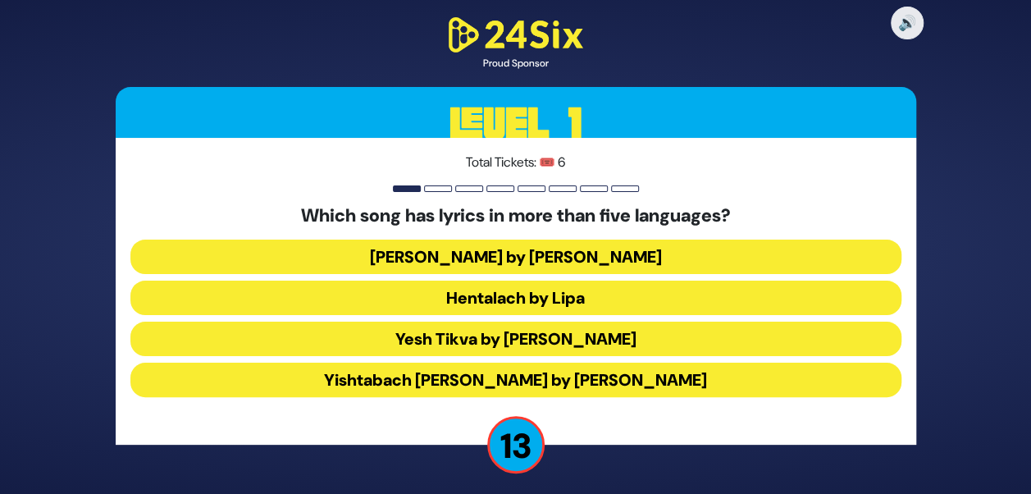
click at [561, 290] on button "Hentalach by Lipa" at bounding box center [515, 298] width 771 height 34
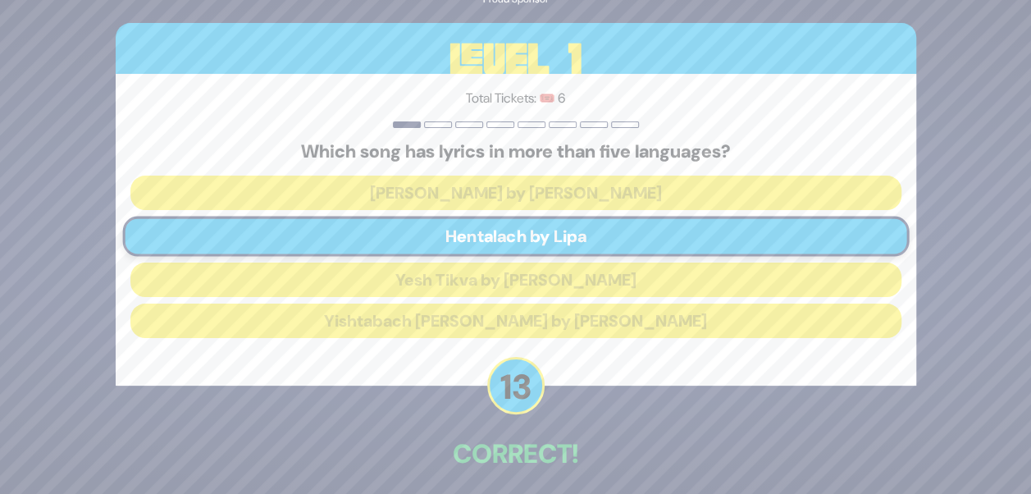
scroll to position [69, 0]
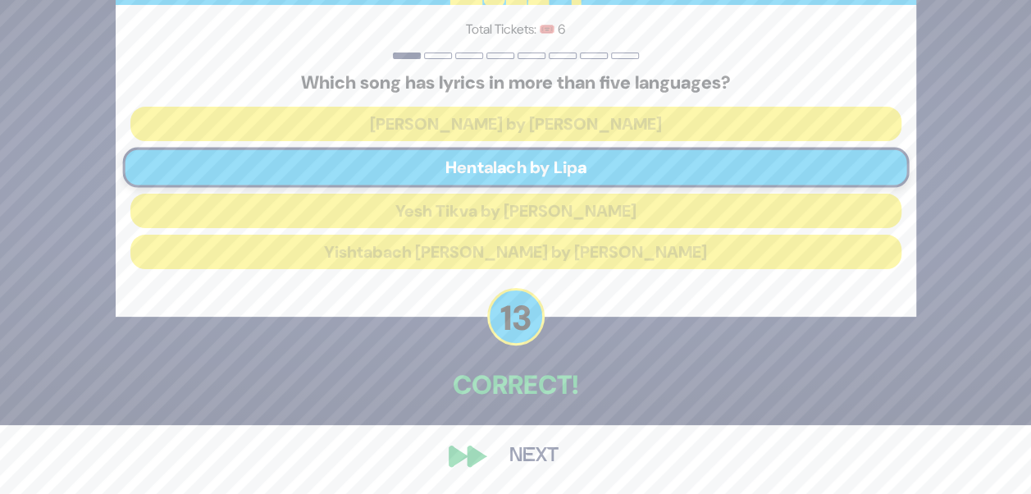
click at [517, 445] on button "Next" at bounding box center [533, 456] width 95 height 38
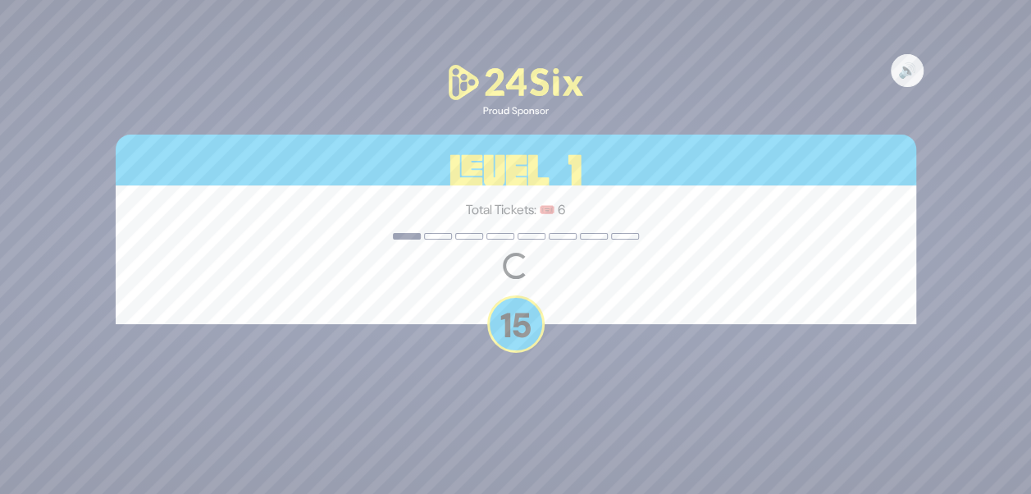
scroll to position [0, 0]
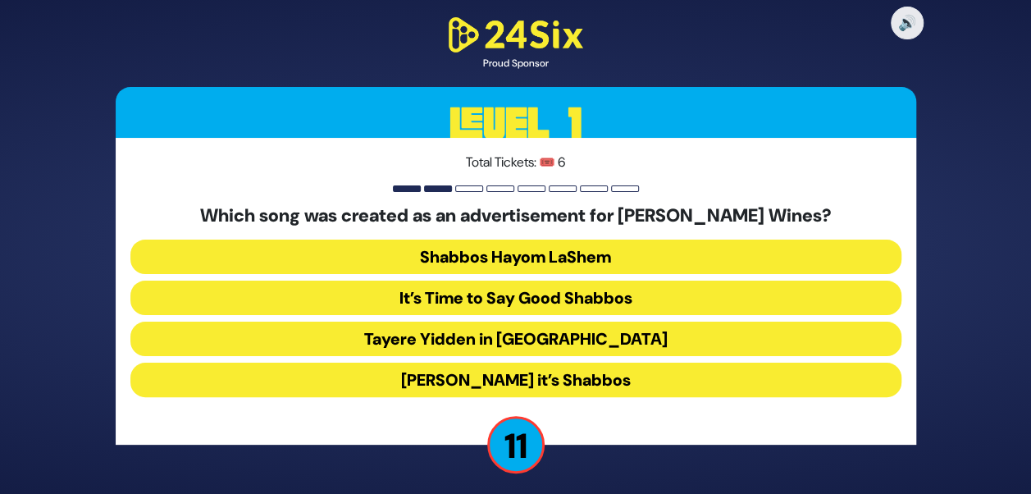
click at [559, 377] on button "[PERSON_NAME] it’s Shabbos" at bounding box center [515, 380] width 771 height 34
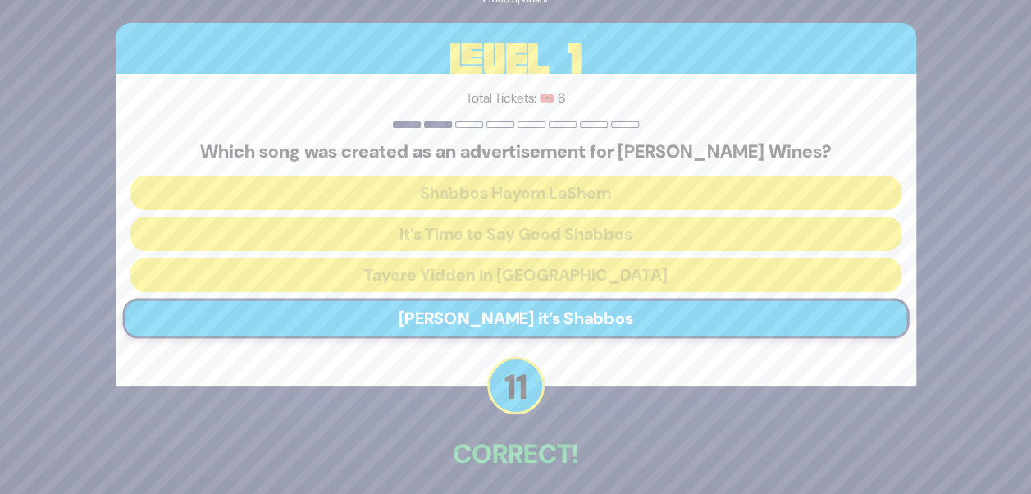
scroll to position [69, 0]
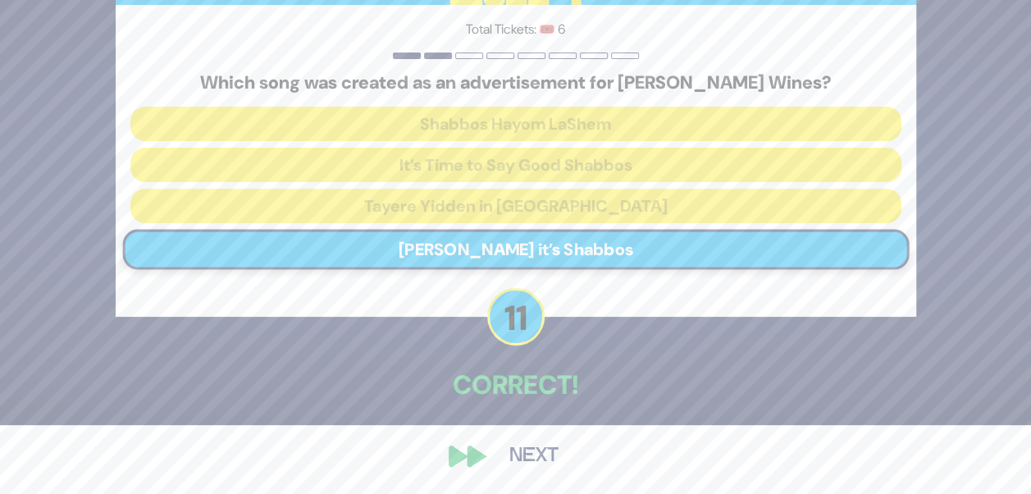
click at [522, 439] on button "Next" at bounding box center [533, 456] width 95 height 38
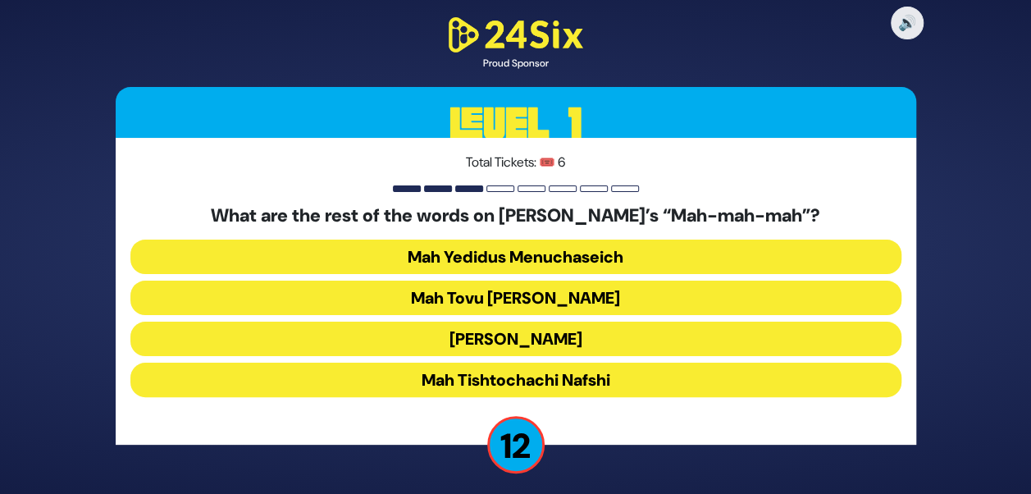
click at [619, 302] on button "Mah Tovu Ohalecha Yaakov" at bounding box center [515, 298] width 771 height 34
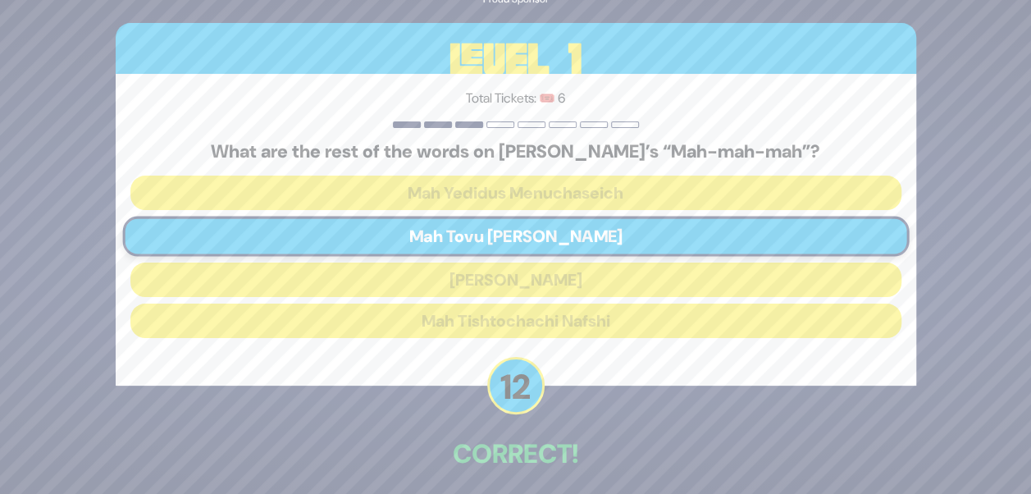
scroll to position [69, 0]
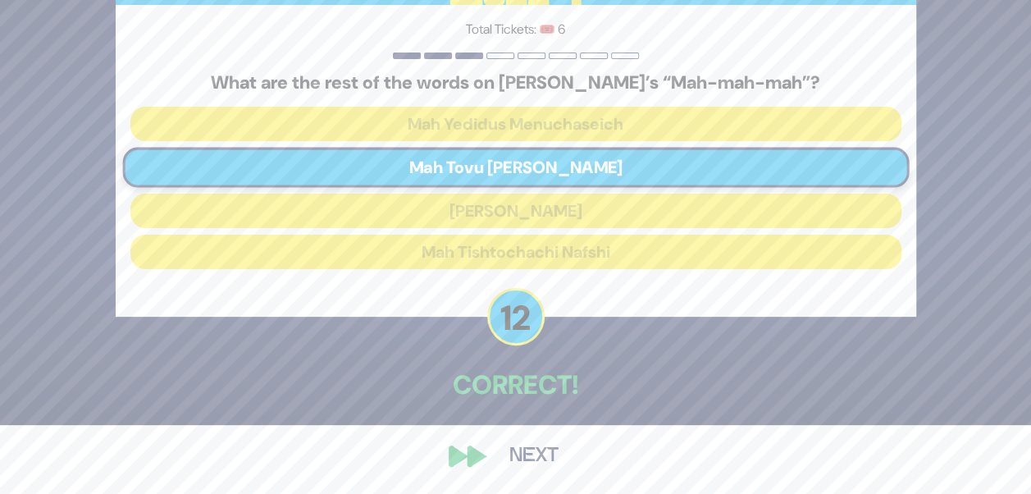
click at [476, 463] on div "🔊 Proud Sponsor Level 1 Total Tickets: 🎟️ 6 What are the rest of the words on S…" at bounding box center [516, 177] width 840 height 633
click at [525, 443] on button "Next" at bounding box center [533, 456] width 95 height 38
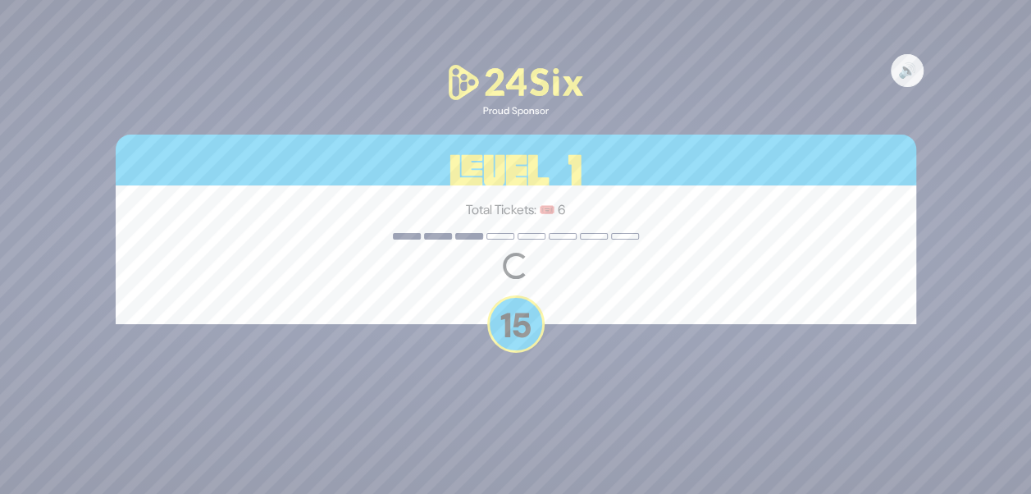
scroll to position [0, 0]
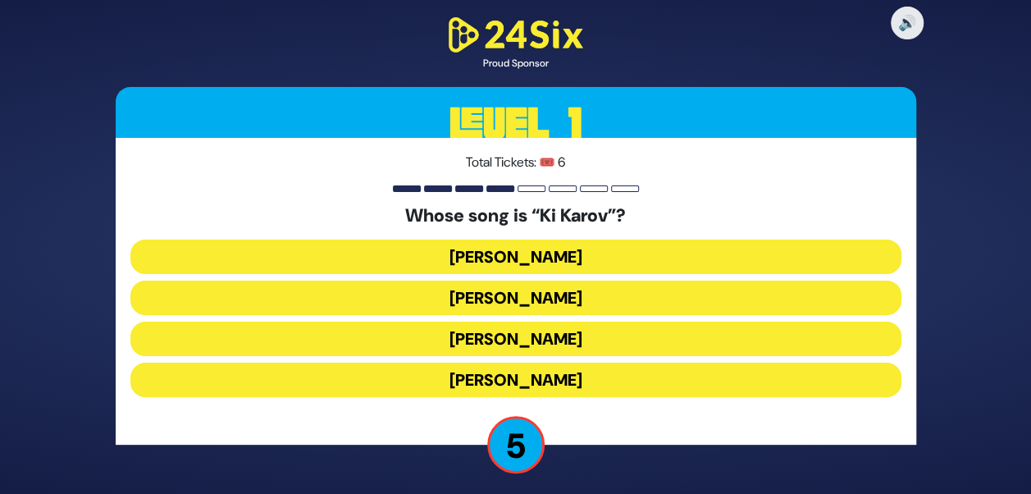
click at [538, 305] on button "Eitan Katz" at bounding box center [515, 298] width 771 height 34
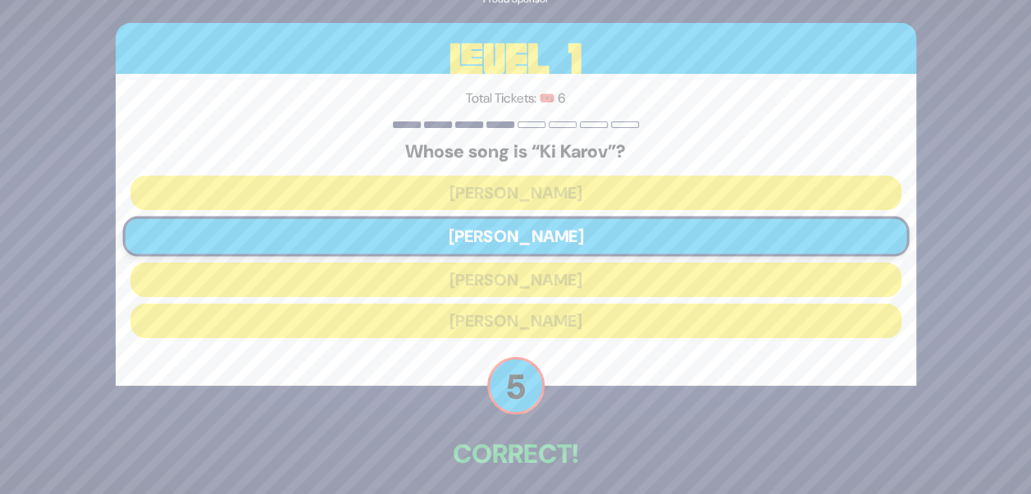
scroll to position [69, 0]
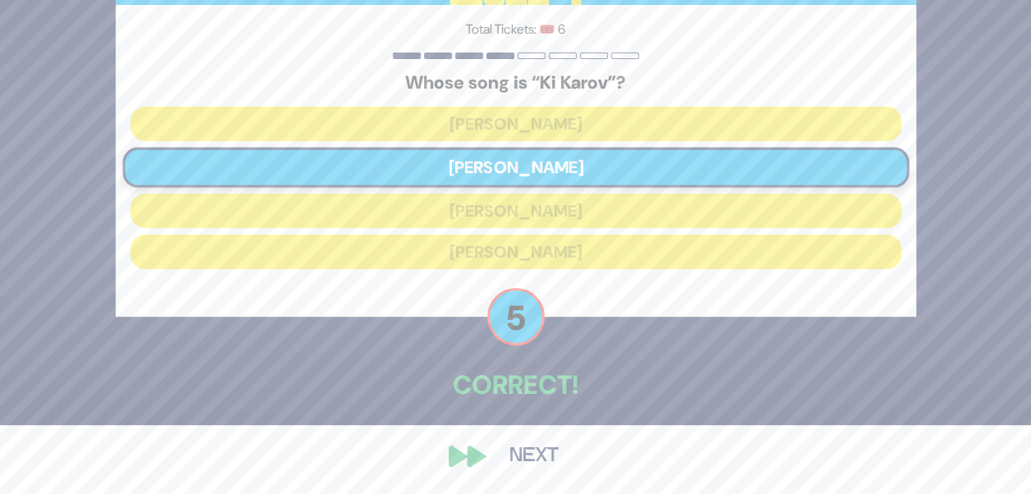
click at [492, 459] on button "Next" at bounding box center [533, 456] width 95 height 38
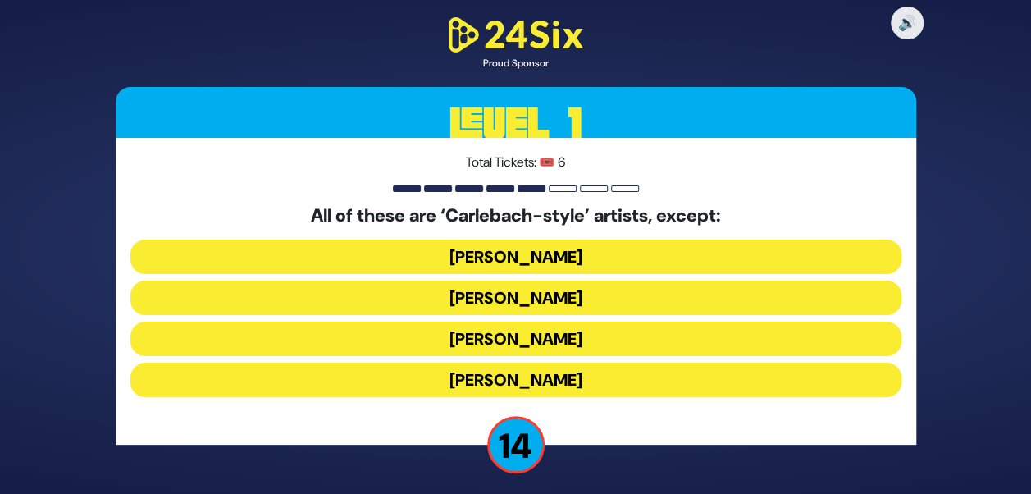
click at [533, 391] on button "Yiddy Bialostotzky" at bounding box center [515, 380] width 771 height 34
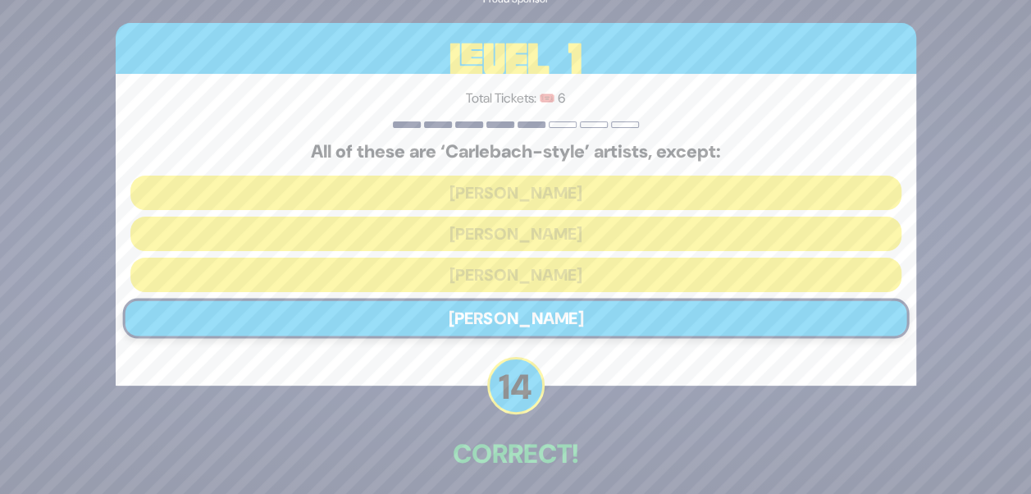
scroll to position [69, 0]
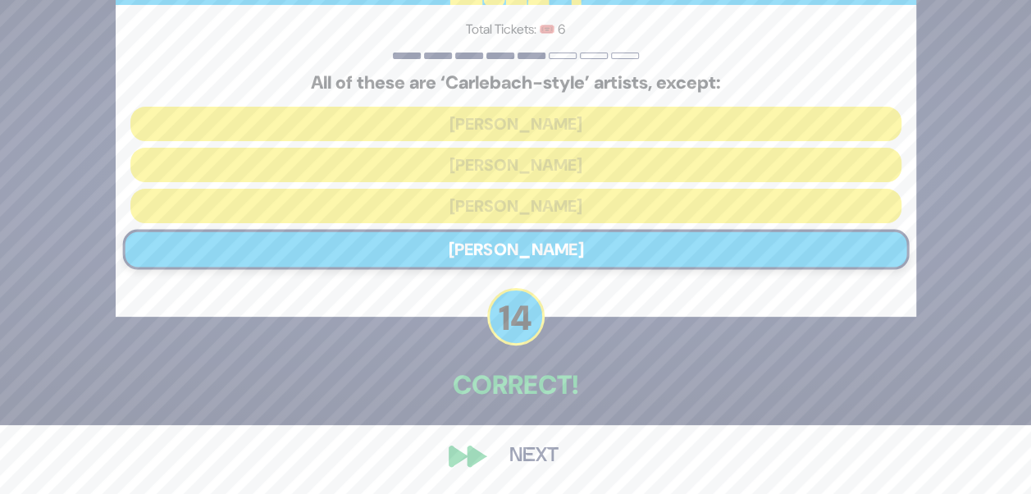
click at [487, 456] on button "Next" at bounding box center [533, 456] width 95 height 38
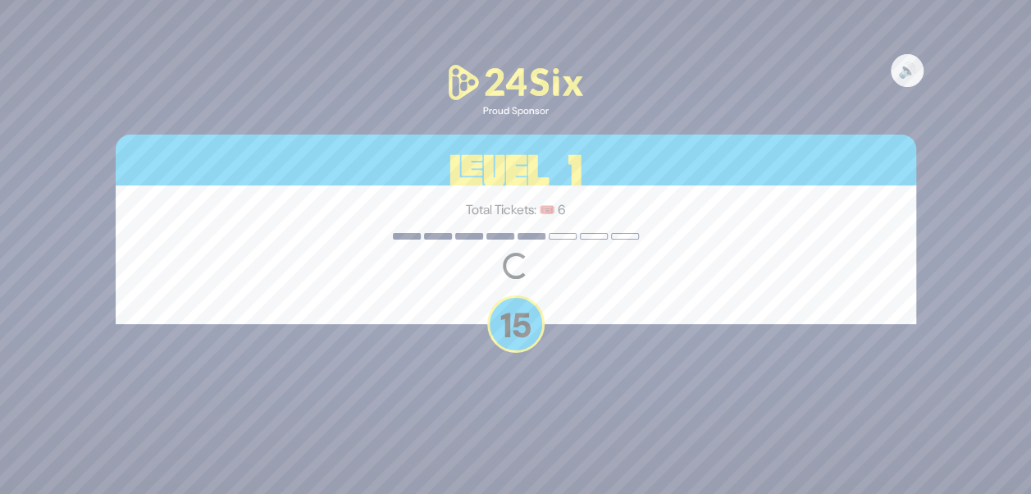
scroll to position [0, 0]
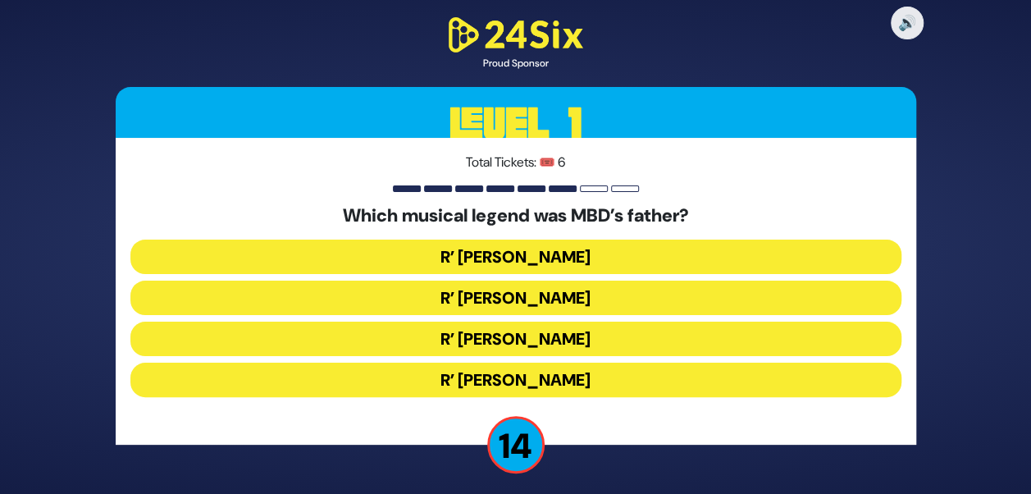
click at [587, 290] on button "R’ [PERSON_NAME]" at bounding box center [515, 298] width 771 height 34
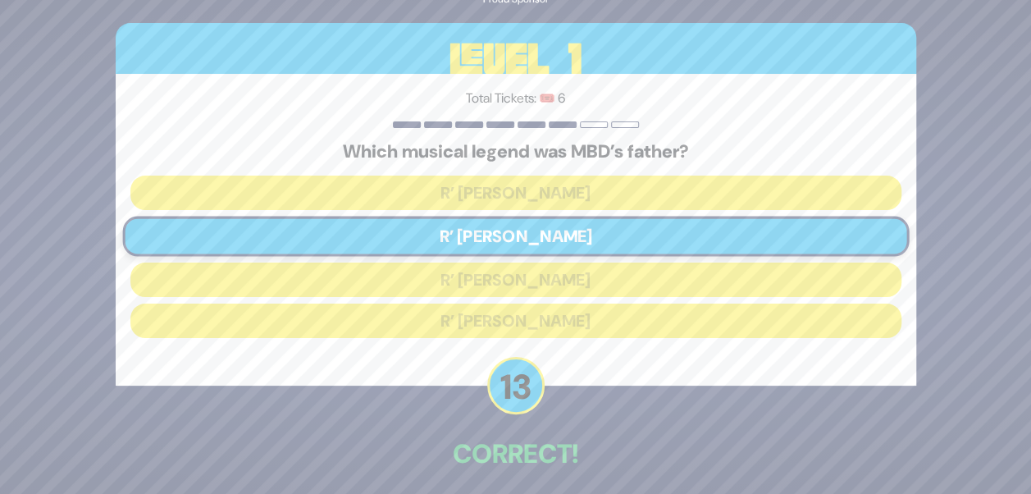
scroll to position [69, 0]
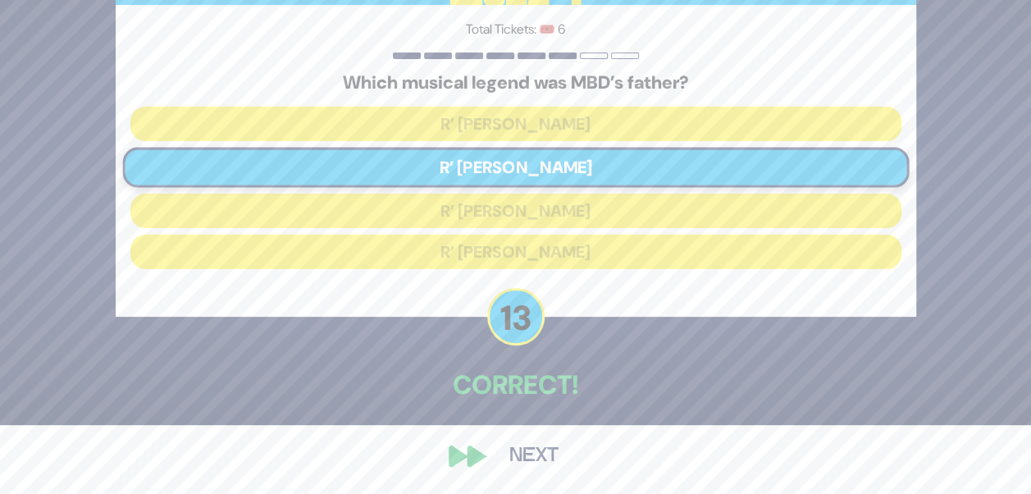
click at [505, 444] on button "Next" at bounding box center [533, 456] width 95 height 38
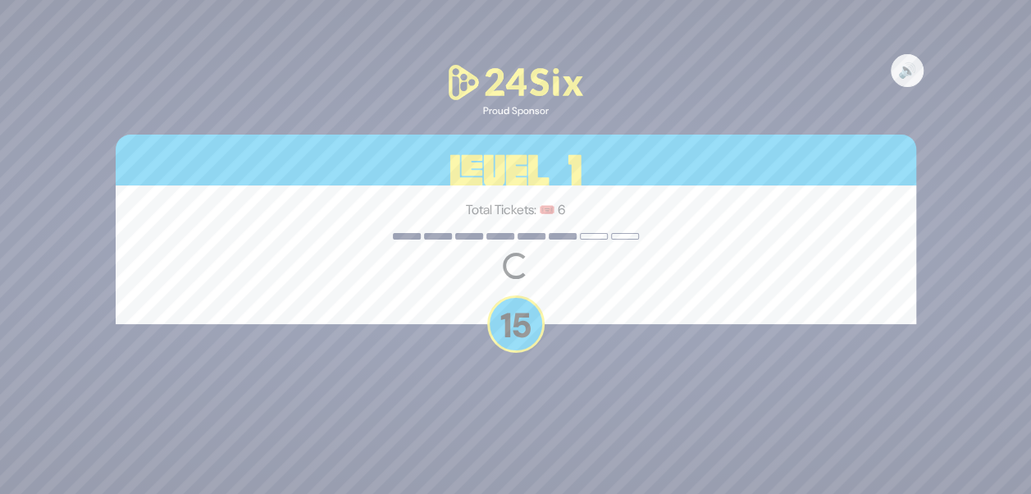
scroll to position [0, 0]
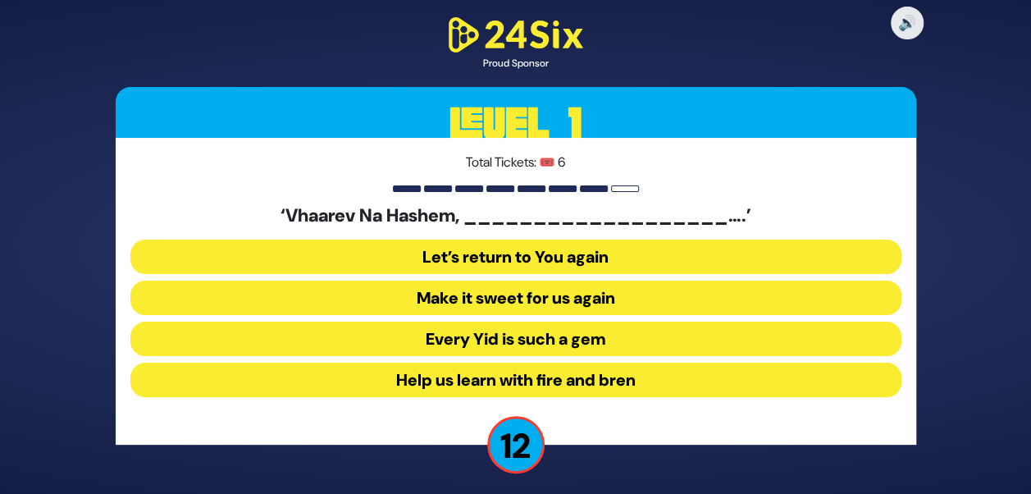
click at [607, 298] on button "Make it sweet for us again" at bounding box center [515, 298] width 771 height 34
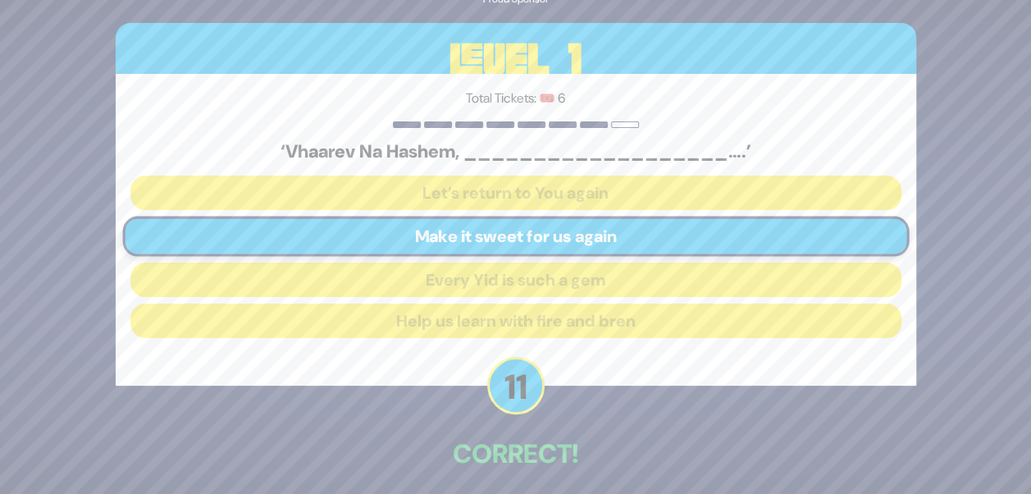
scroll to position [69, 0]
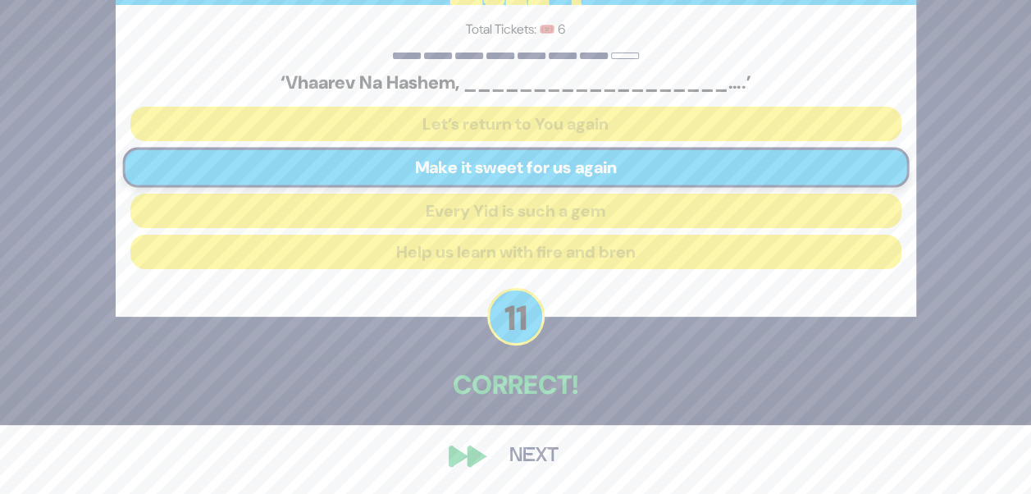
click at [510, 446] on button "Next" at bounding box center [533, 456] width 95 height 38
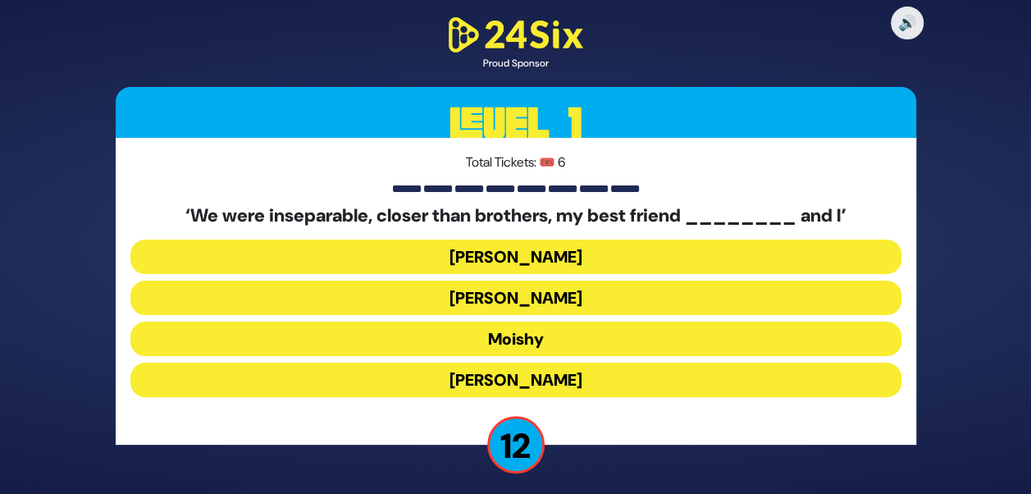
click at [496, 376] on button "Sammy" at bounding box center [515, 380] width 771 height 34
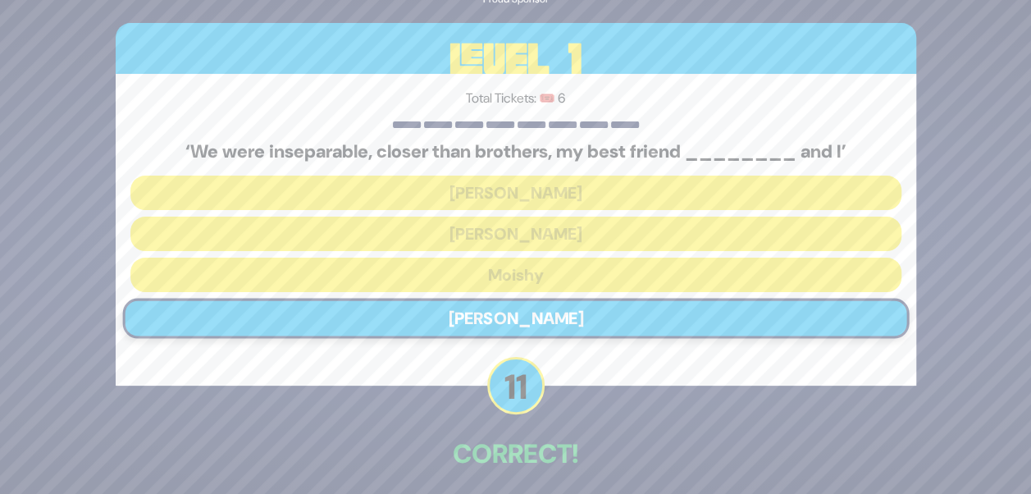
scroll to position [69, 0]
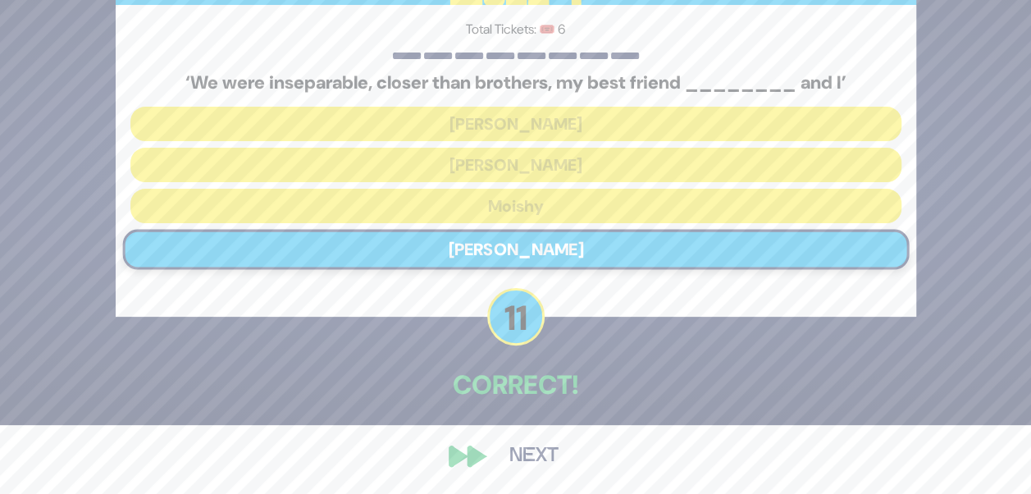
click at [503, 447] on button "Next" at bounding box center [533, 456] width 95 height 38
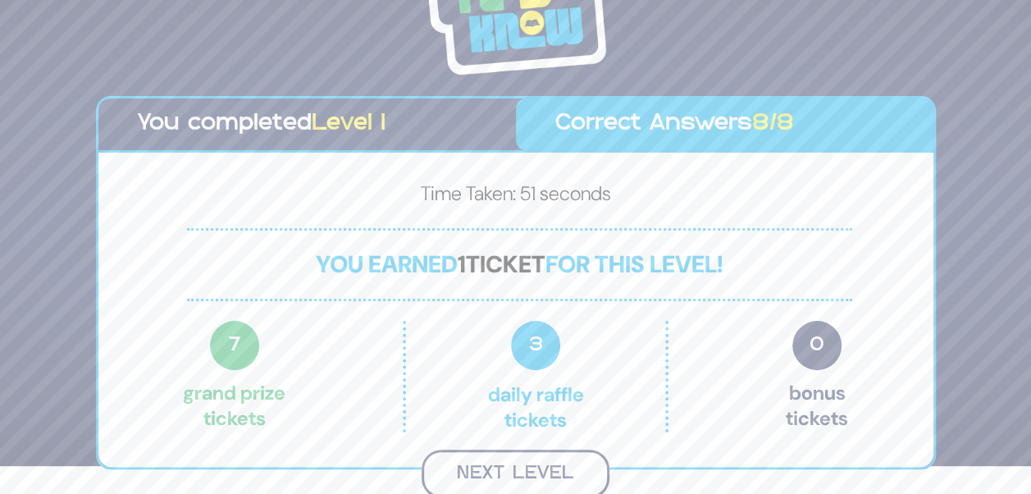
scroll to position [26, 0]
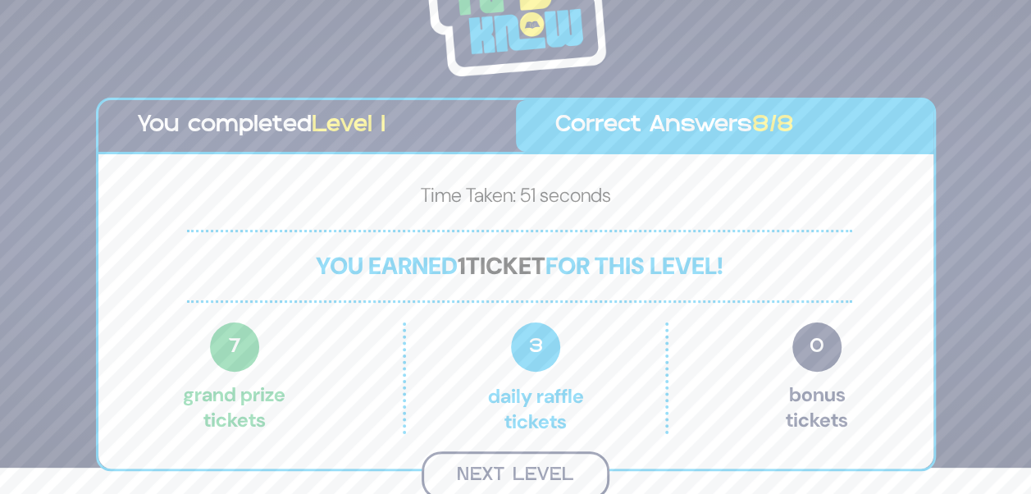
click at [546, 481] on button "Next Level" at bounding box center [516, 475] width 188 height 48
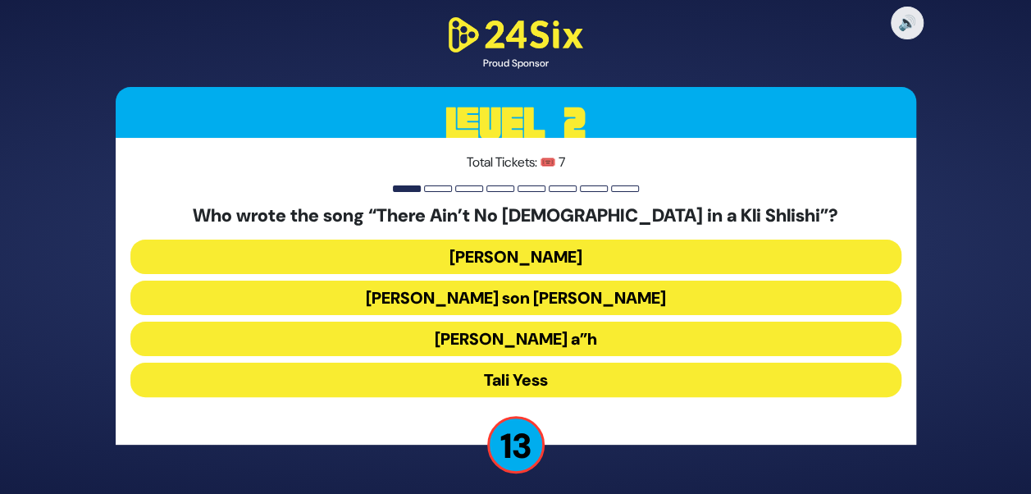
click at [553, 261] on button "Abie Rotenberg" at bounding box center [515, 257] width 771 height 34
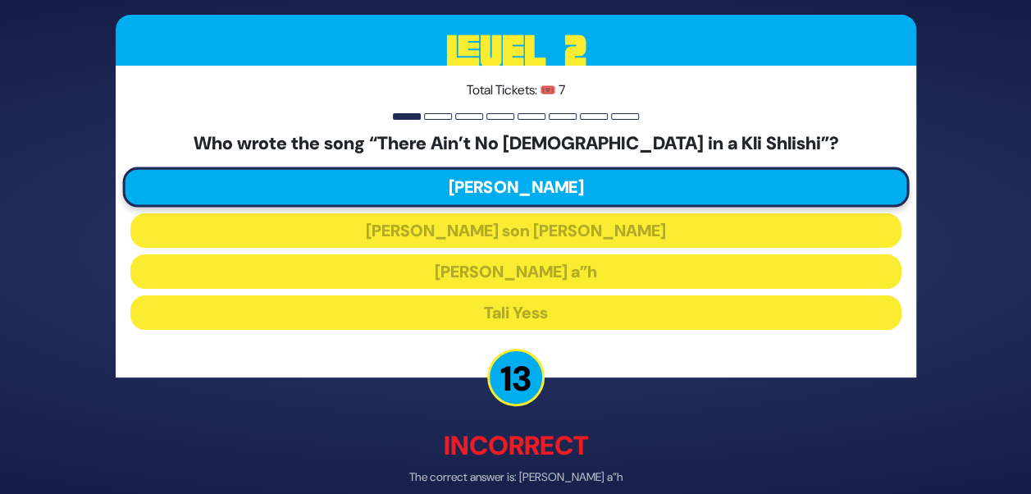
scroll to position [78, 0]
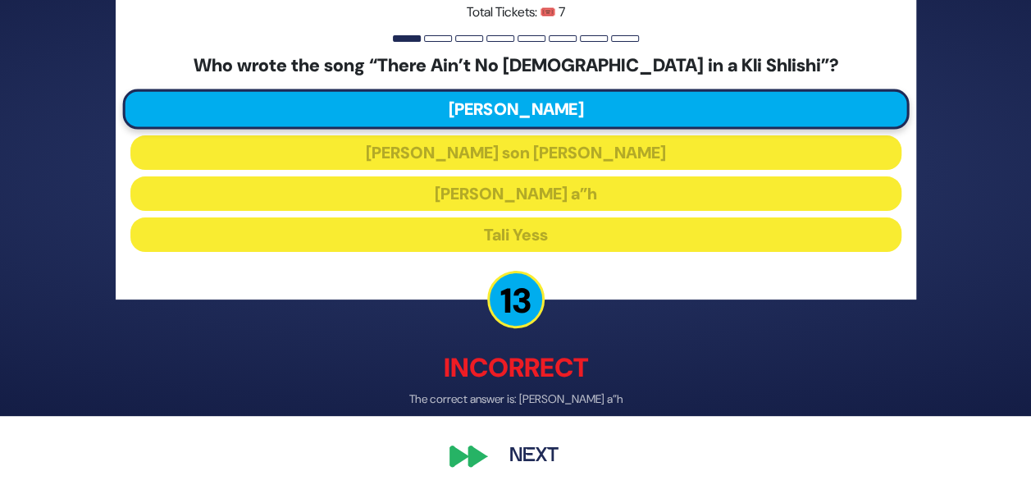
click at [532, 449] on button "Next" at bounding box center [533, 456] width 95 height 38
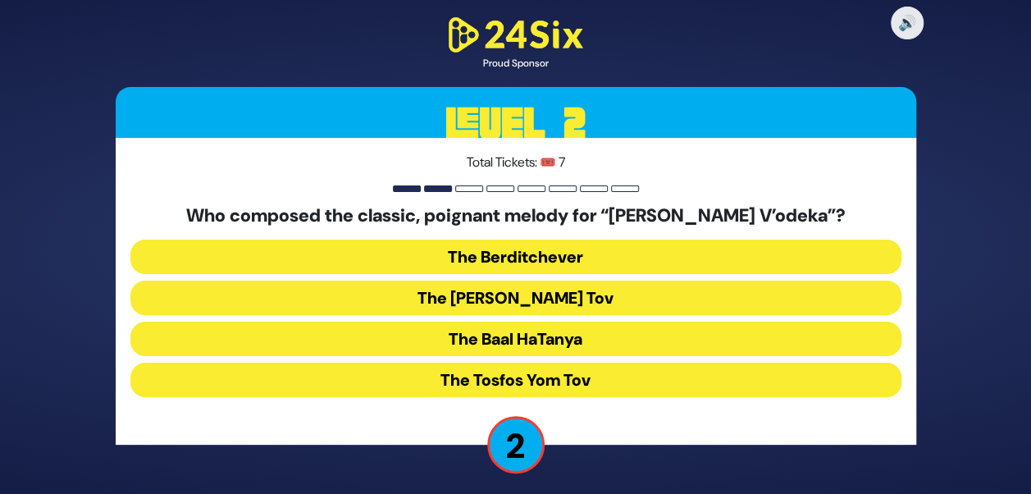
click at [496, 301] on button "The Baal Shem Tov" at bounding box center [515, 298] width 771 height 34
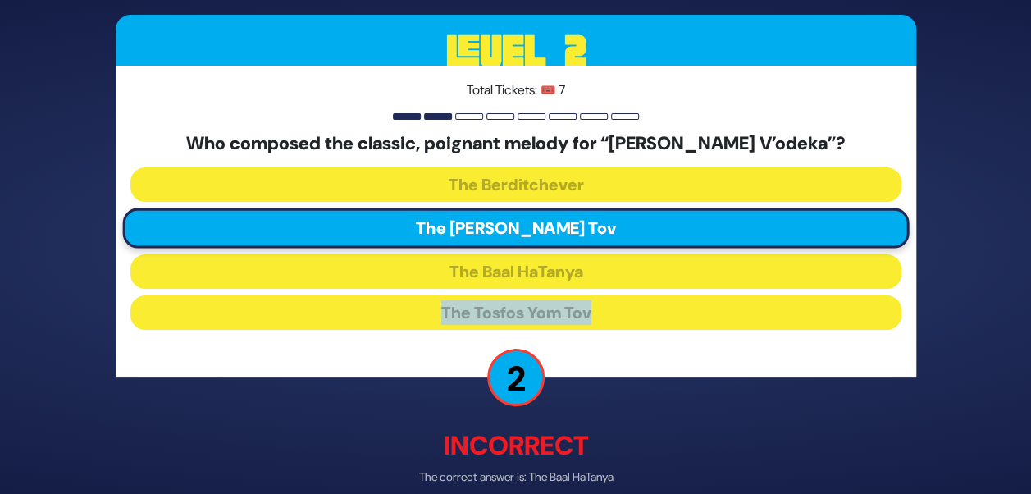
drag, startPoint x: 1030, startPoint y: 259, endPoint x: 1024, endPoint y: 361, distance: 101.9
click at [1024, 361] on div "🔊 Proud Sponsor Level 2 Total Tickets: 🎟️ 7 Who composed the classic, poignant …" at bounding box center [515, 247] width 1031 height 494
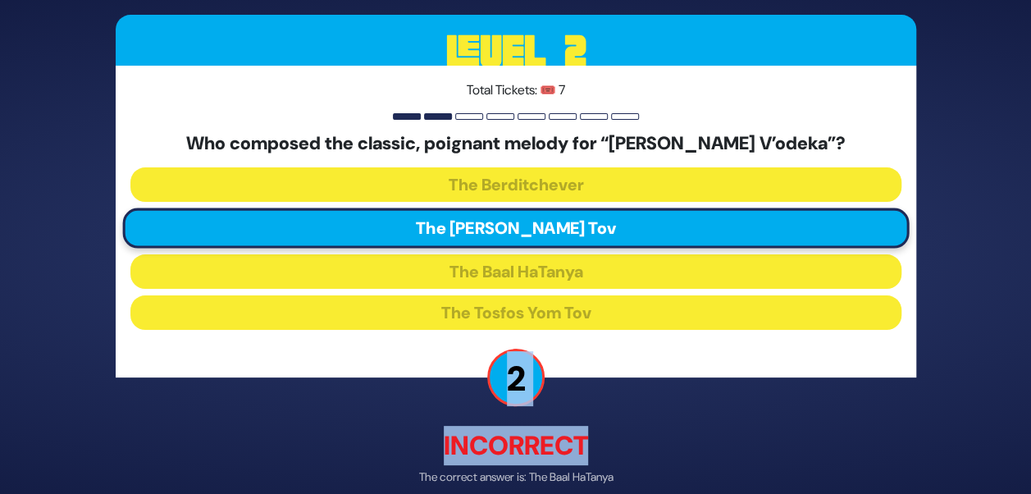
drag, startPoint x: 1024, startPoint y: 361, endPoint x: 1027, endPoint y: 418, distance: 56.7
click at [1027, 418] on div "🔊 Proud Sponsor Level 2 Total Tickets: 🎟️ 7 Who composed the classic, poignant …" at bounding box center [515, 247] width 1031 height 494
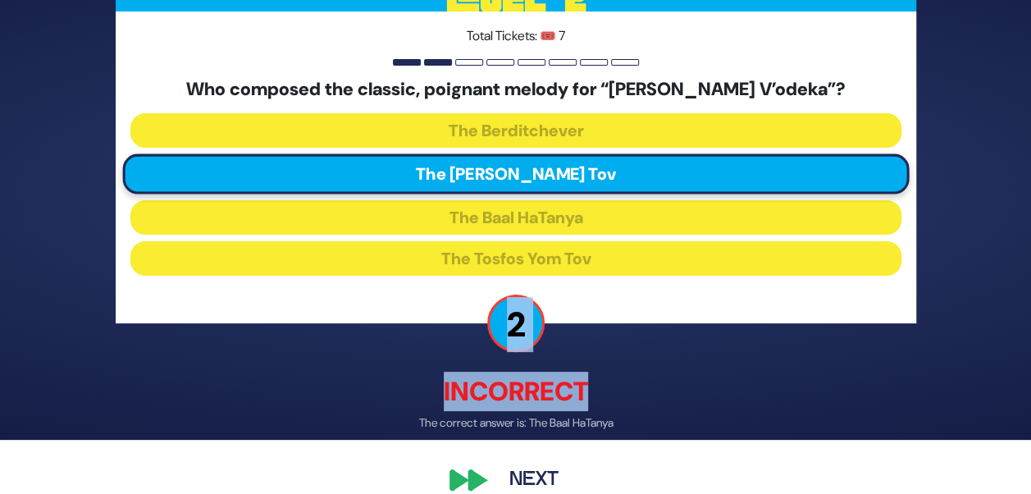
scroll to position [78, 0]
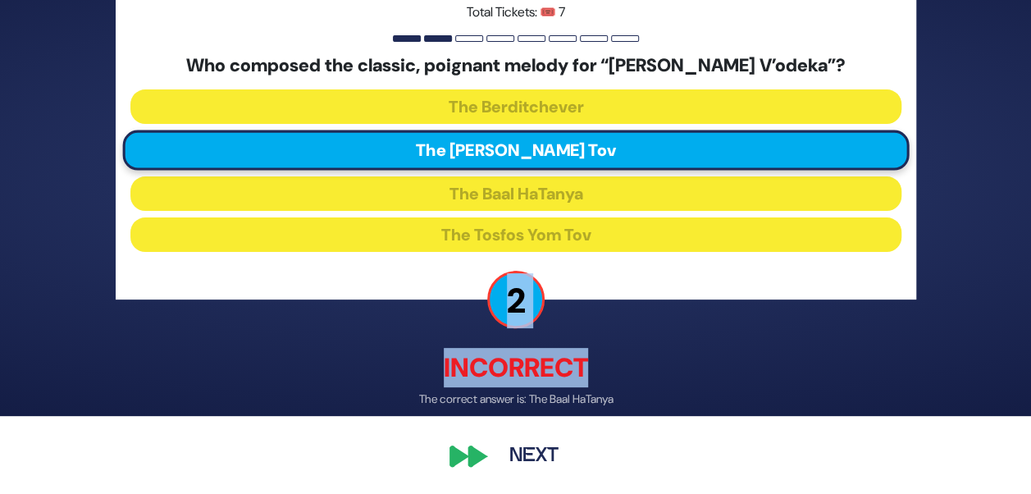
click at [522, 466] on button "Next" at bounding box center [533, 456] width 95 height 38
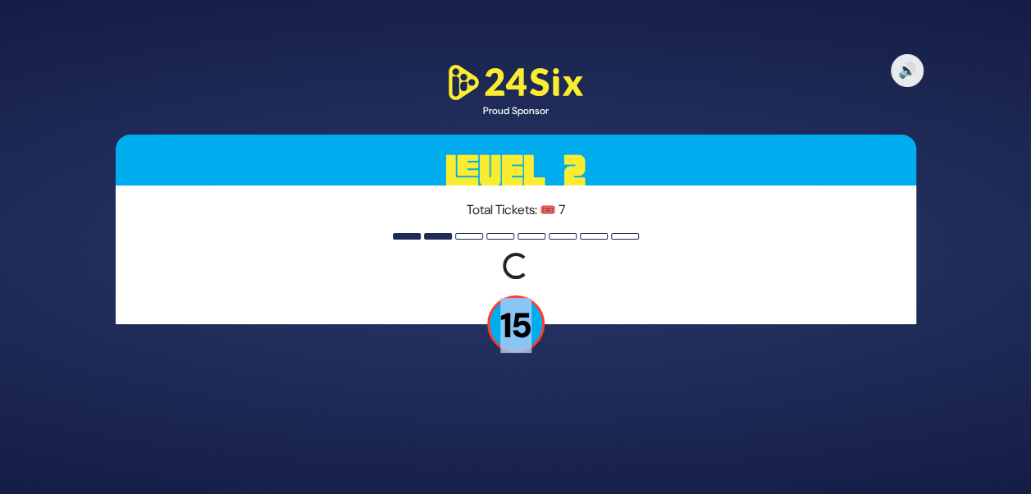
scroll to position [0, 0]
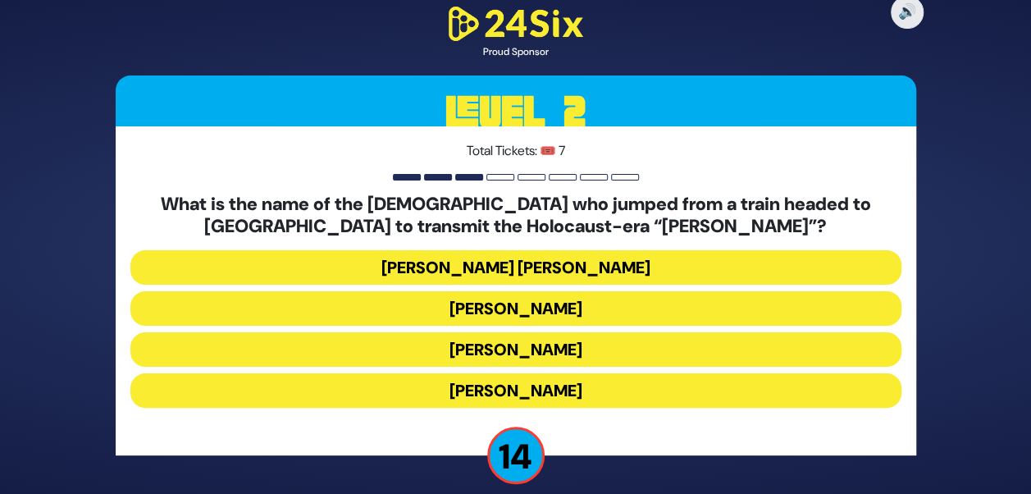
click at [199, 138] on div "Total Tickets: 🎟️ 7 What is the name of the chassid who jumped from a train hea…" at bounding box center [516, 290] width 801 height 329
click at [507, 345] on button "Mendel Leichtag" at bounding box center [515, 349] width 771 height 34
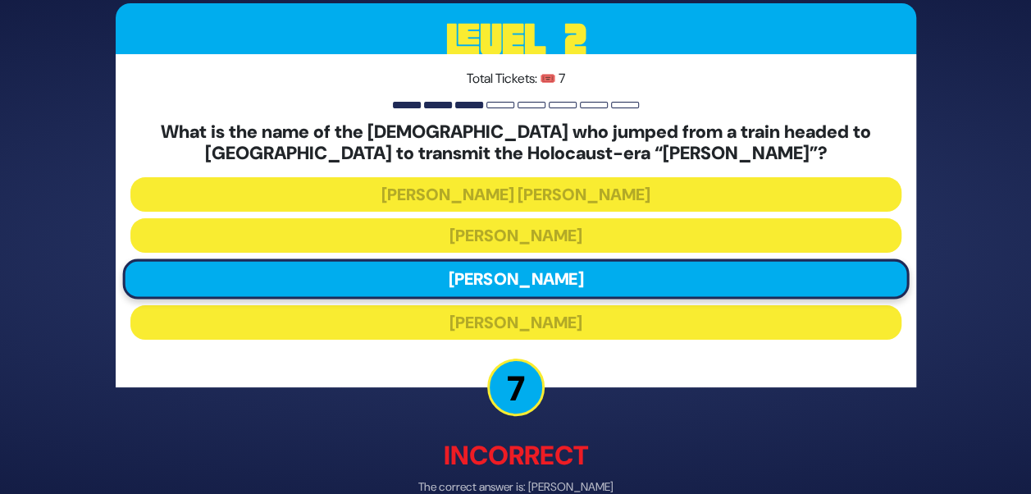
scroll to position [89, 0]
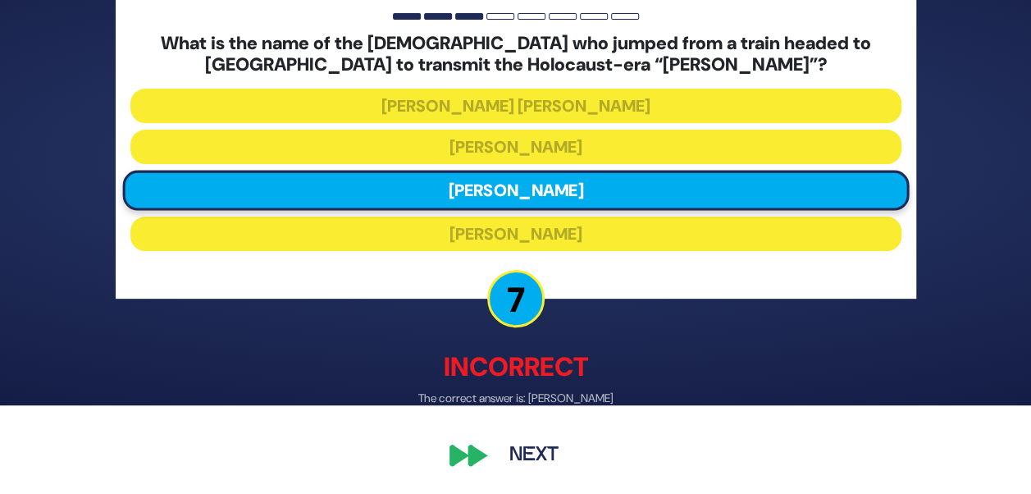
click at [527, 448] on button "Next" at bounding box center [533, 456] width 95 height 38
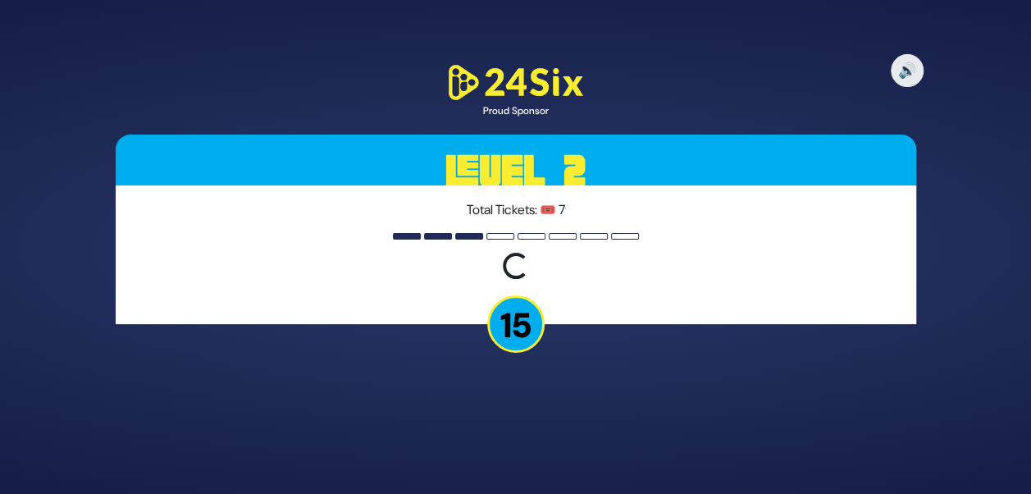
scroll to position [0, 0]
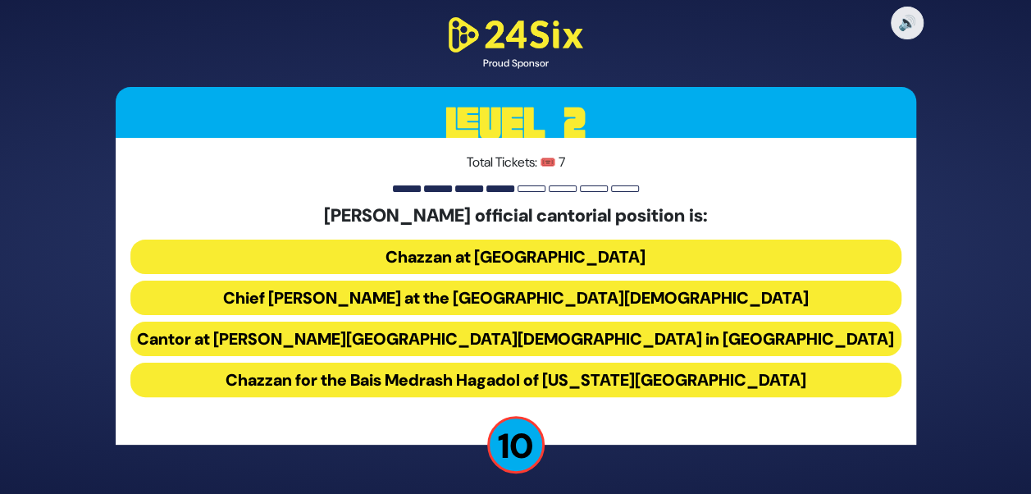
click at [610, 295] on button "Chief Cantor at the Park East Synagogue" at bounding box center [515, 298] width 771 height 34
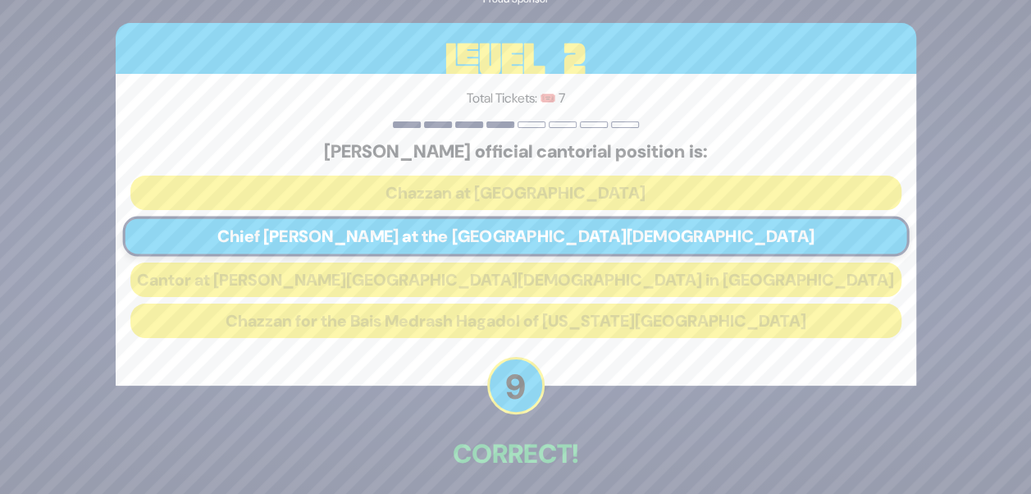
scroll to position [69, 0]
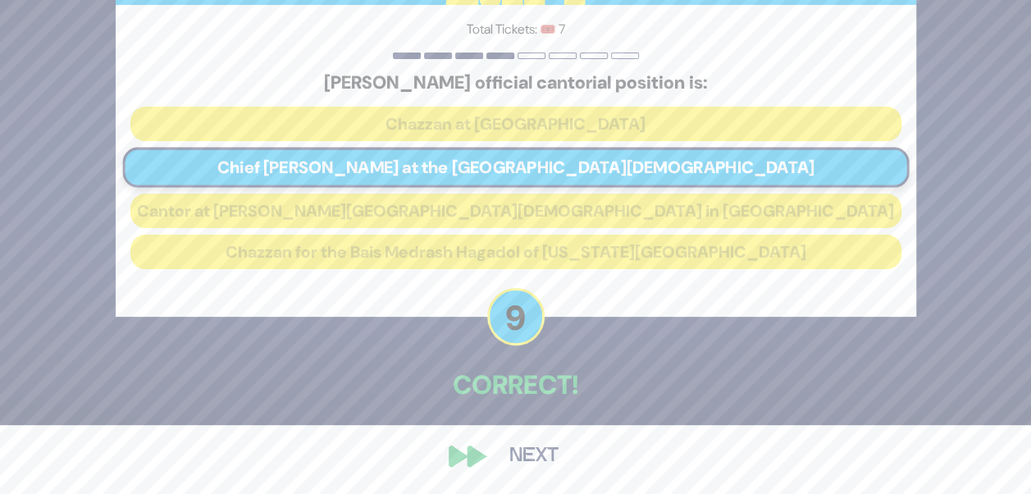
click at [470, 451] on div "🔊 Proud Sponsor Level 2 Total Tickets: 🎟️ 7 Chazzan Yitzchak Meir Helfgott’s of…" at bounding box center [516, 177] width 840 height 633
click at [546, 456] on button "Next" at bounding box center [533, 456] width 95 height 38
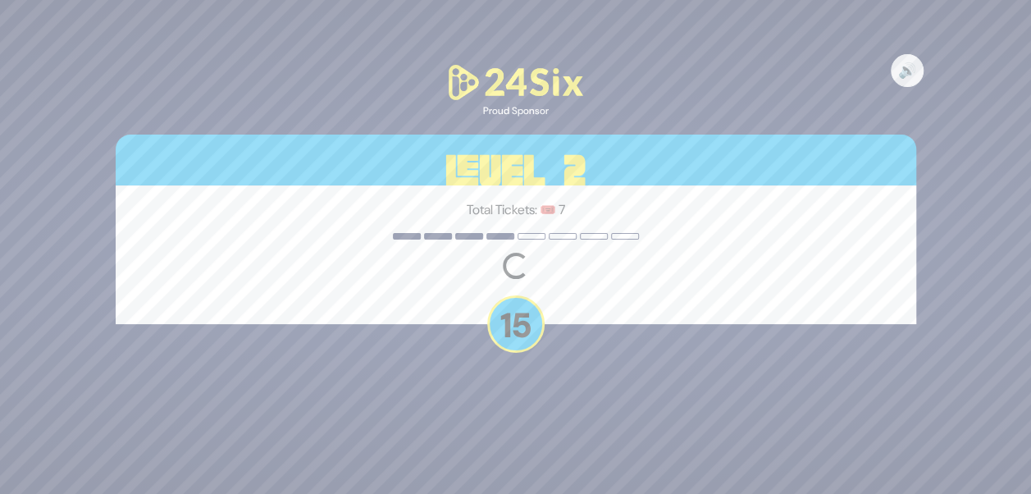
scroll to position [0, 0]
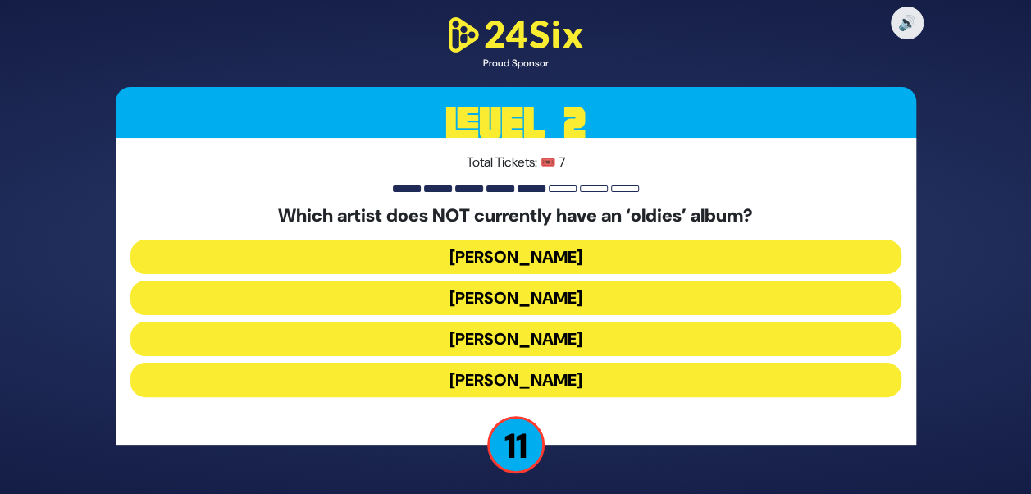
click at [567, 299] on button "Mordechai Shapiro" at bounding box center [515, 298] width 771 height 34
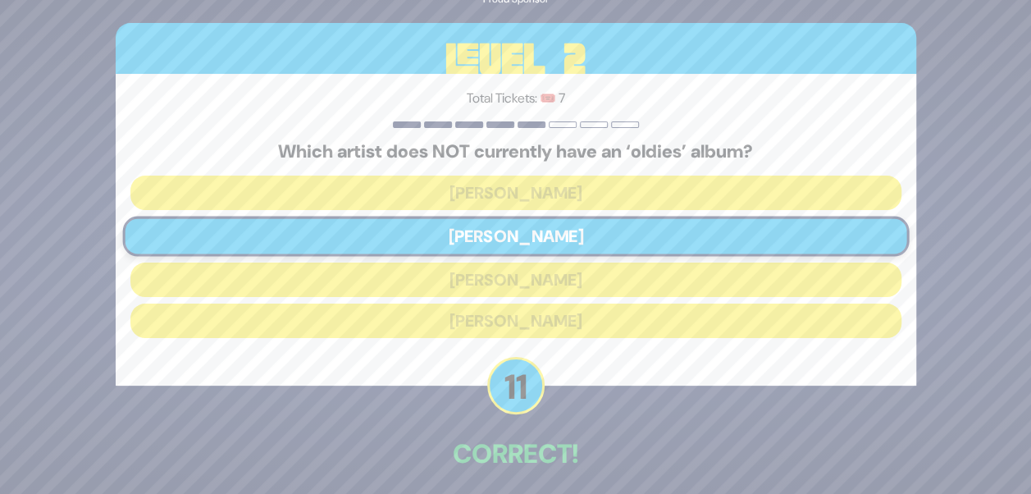
scroll to position [69, 0]
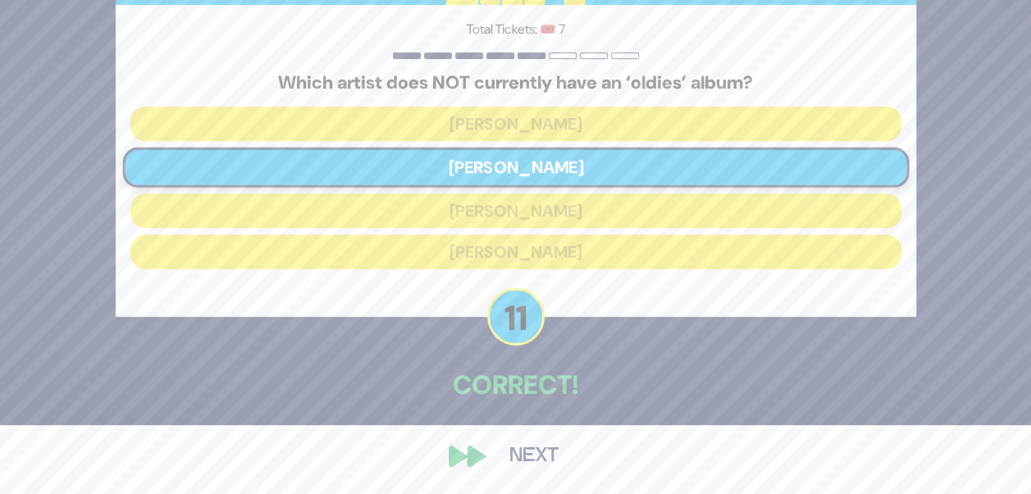
click at [529, 454] on button "Next" at bounding box center [533, 456] width 95 height 38
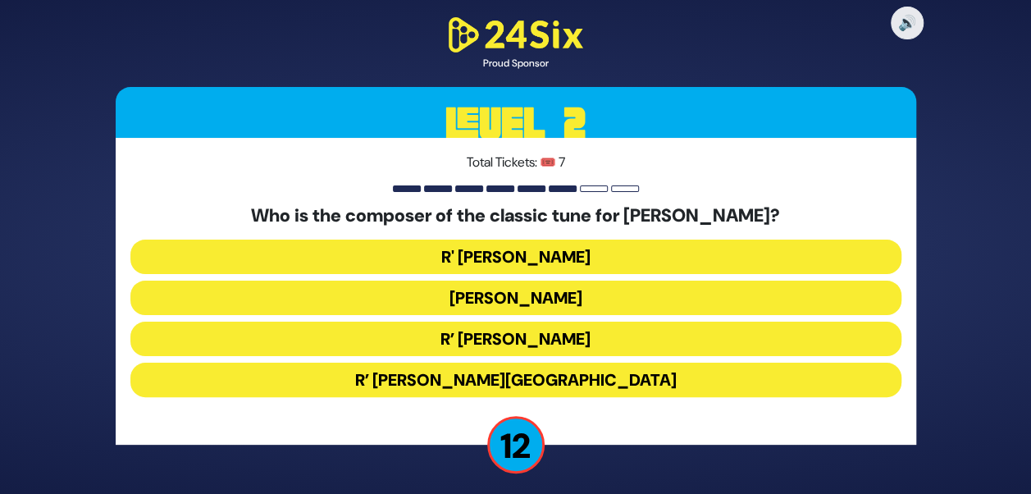
click at [527, 344] on button "R’ Moshe Goldman" at bounding box center [515, 339] width 771 height 34
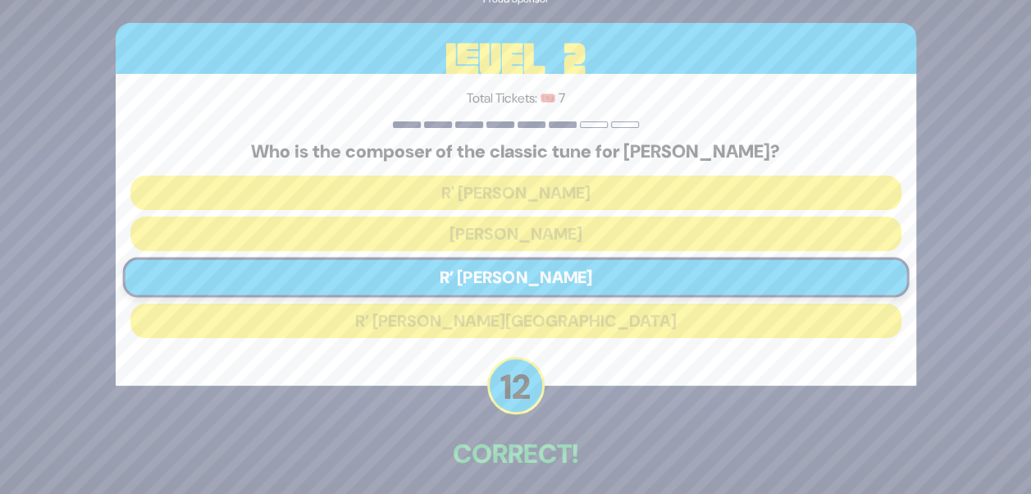
scroll to position [69, 0]
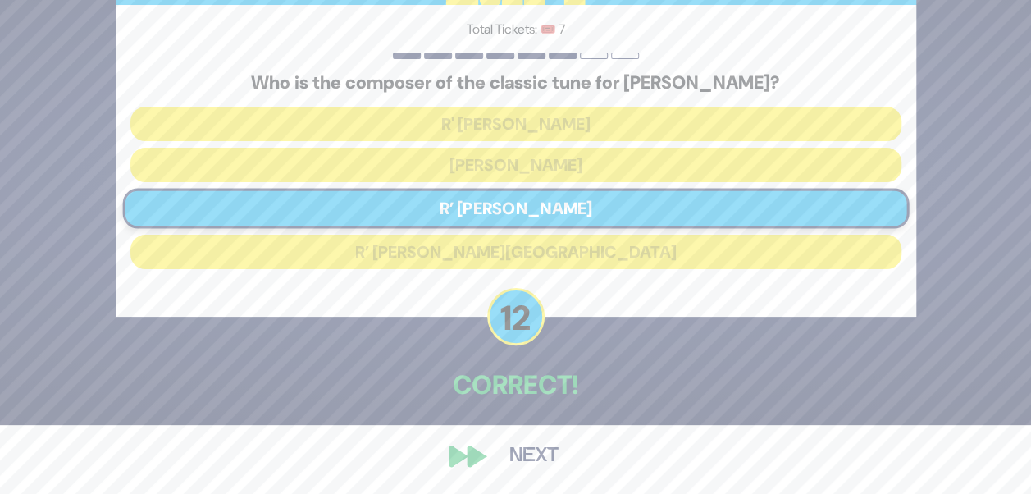
click at [533, 464] on button "Next" at bounding box center [533, 456] width 95 height 38
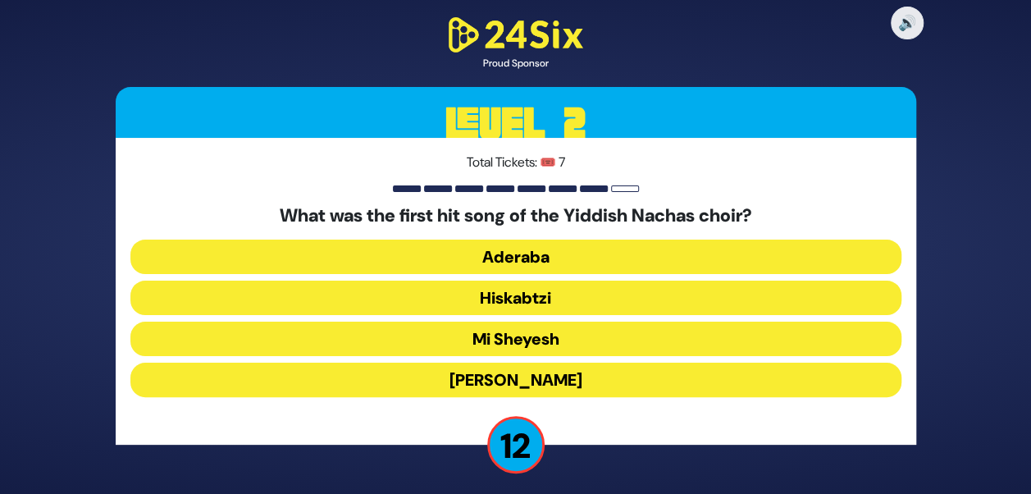
click at [528, 299] on button "Hiskabtzi" at bounding box center [515, 298] width 771 height 34
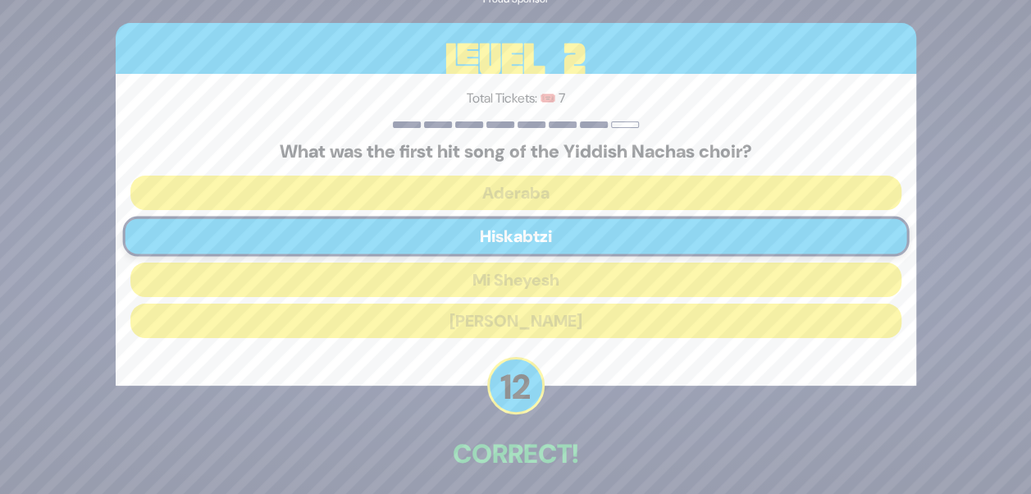
scroll to position [69, 0]
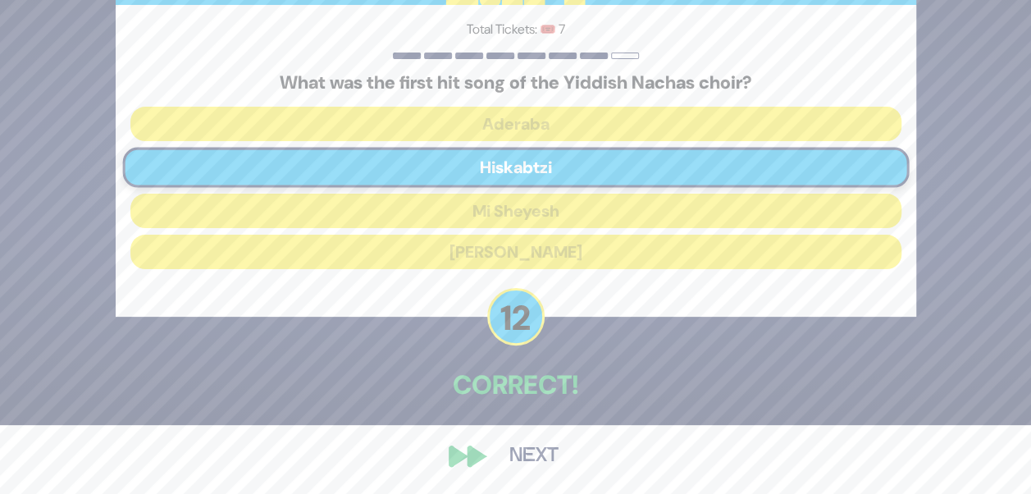
click at [522, 458] on button "Next" at bounding box center [533, 456] width 95 height 38
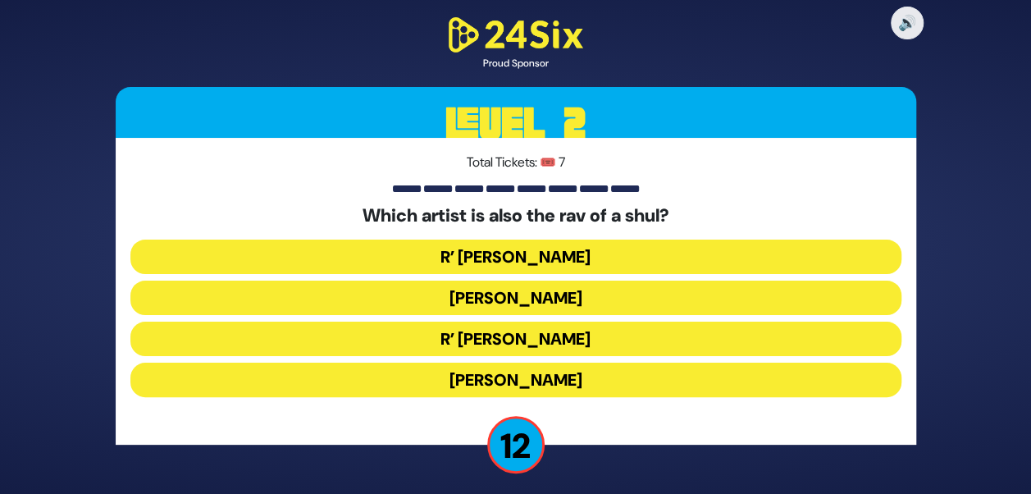
click at [507, 336] on button "R’ Shloimy Taussig" at bounding box center [515, 339] width 771 height 34
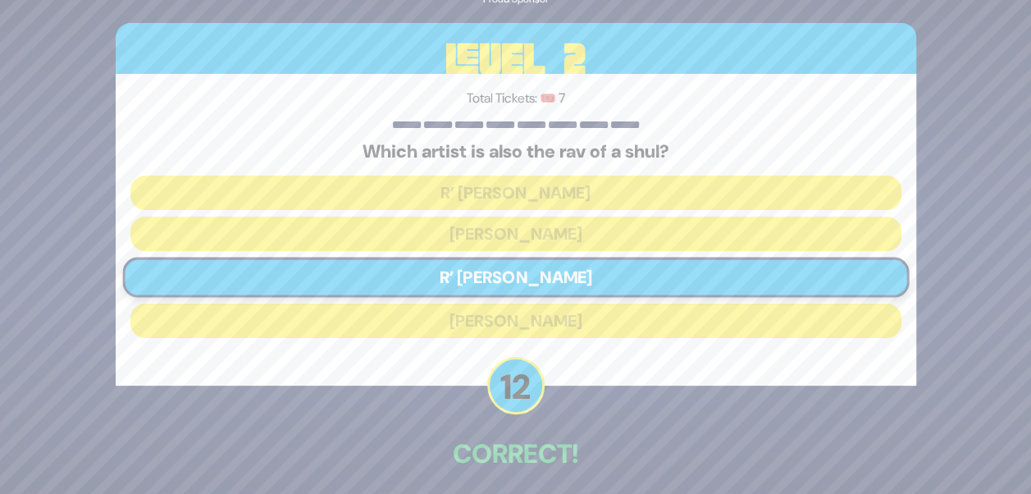
scroll to position [69, 0]
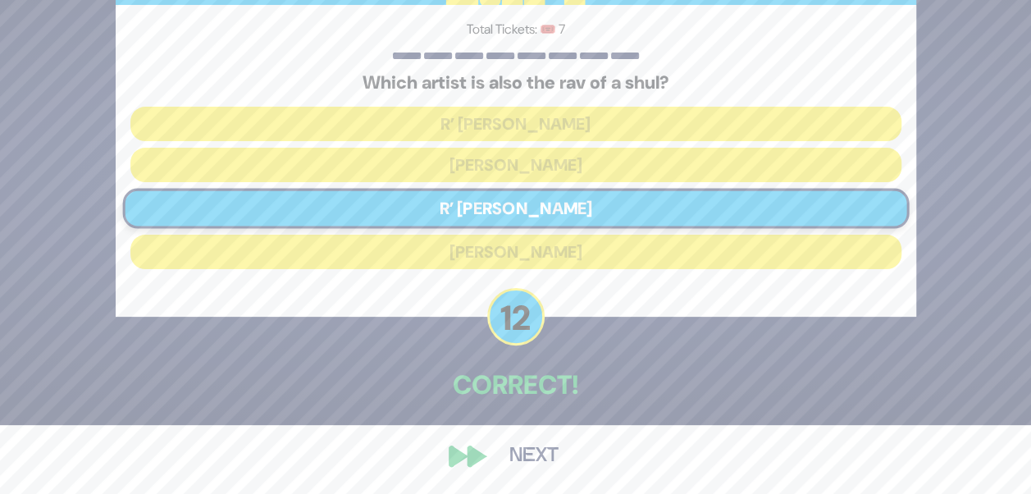
click at [528, 451] on button "Next" at bounding box center [533, 456] width 95 height 38
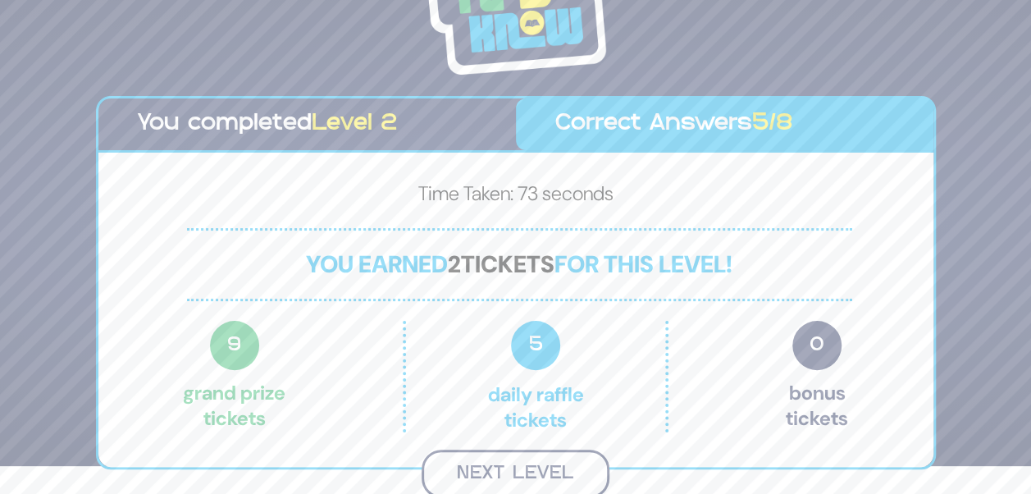
scroll to position [26, 0]
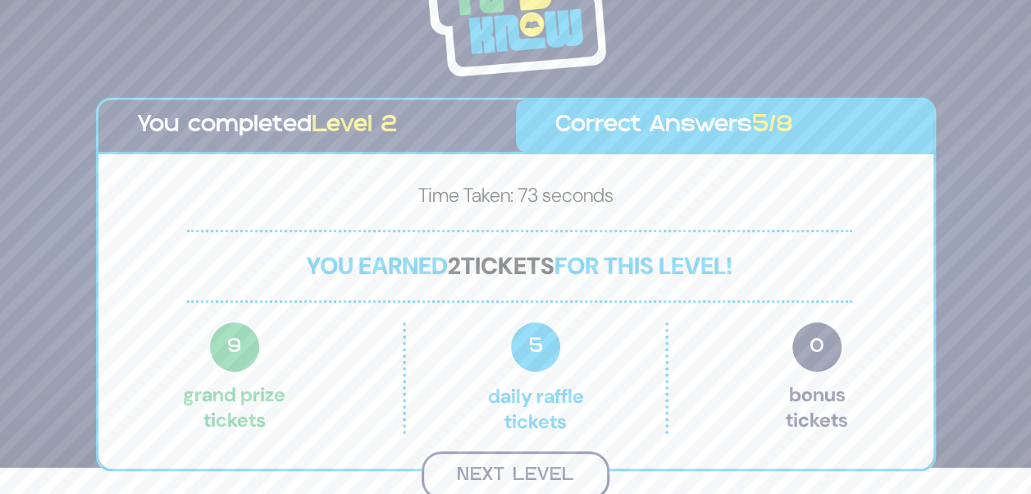
click at [547, 464] on button "Next Level" at bounding box center [516, 475] width 188 height 48
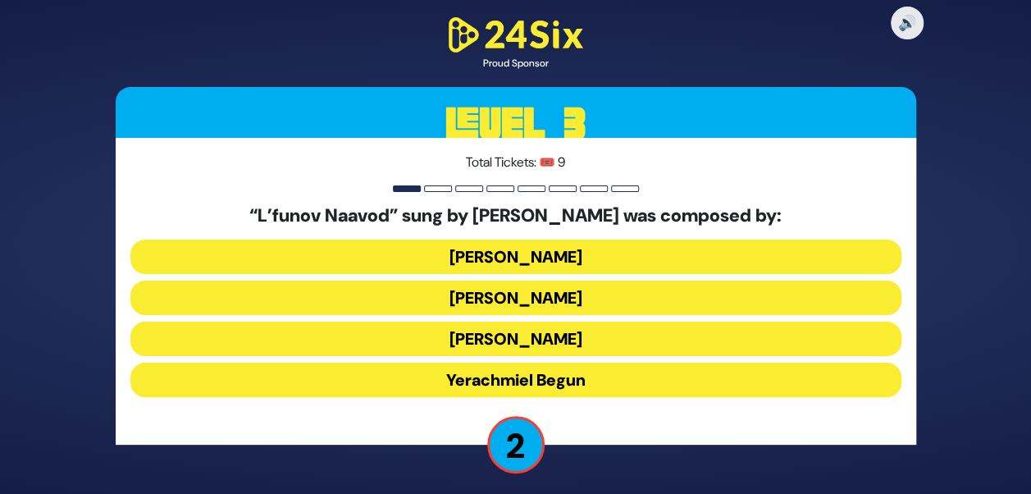
click at [503, 258] on button "Hershy Weinberger" at bounding box center [515, 257] width 771 height 34
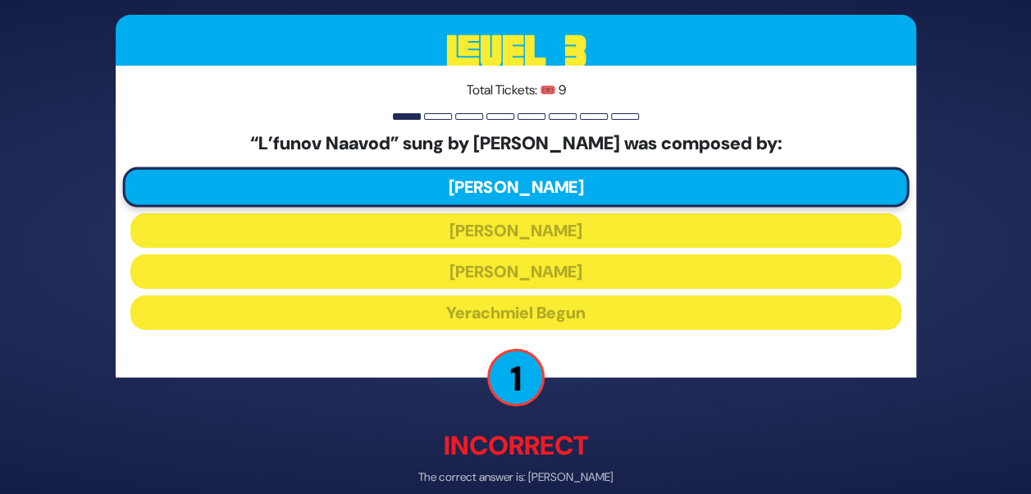
scroll to position [78, 0]
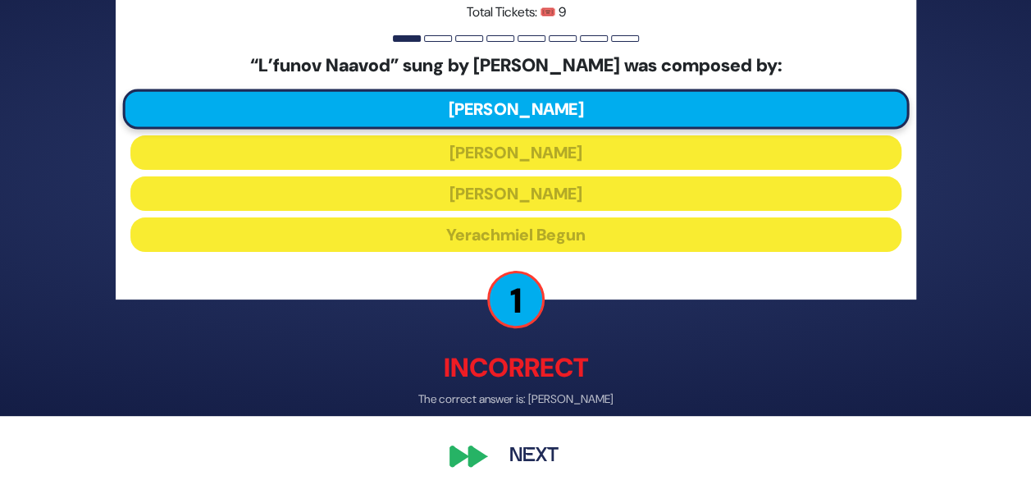
click at [586, 420] on div "🔊 Proud Sponsor Level 3 Total Tickets: 🎟️ 9 “L’funov Naavod” sung by Shulem Lem…" at bounding box center [516, 169] width 840 height 651
click at [485, 470] on div "🔊 Proud Sponsor Level 3 Total Tickets: 🎟️ 9 “L’funov Naavod” sung by Shulem Lem…" at bounding box center [516, 169] width 840 height 651
click at [510, 456] on button "Next" at bounding box center [533, 456] width 95 height 38
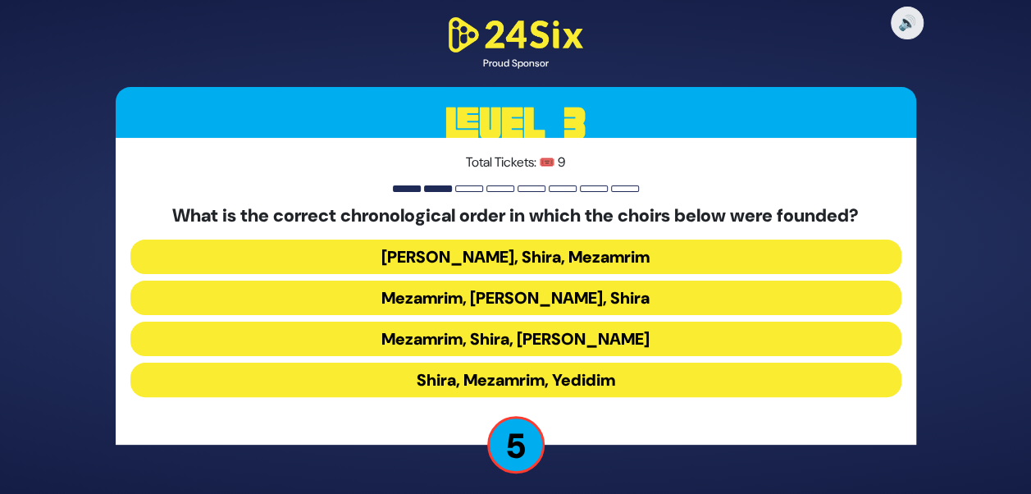
click at [489, 299] on button "Mezamrim, Yedidim, Shira" at bounding box center [515, 298] width 771 height 34
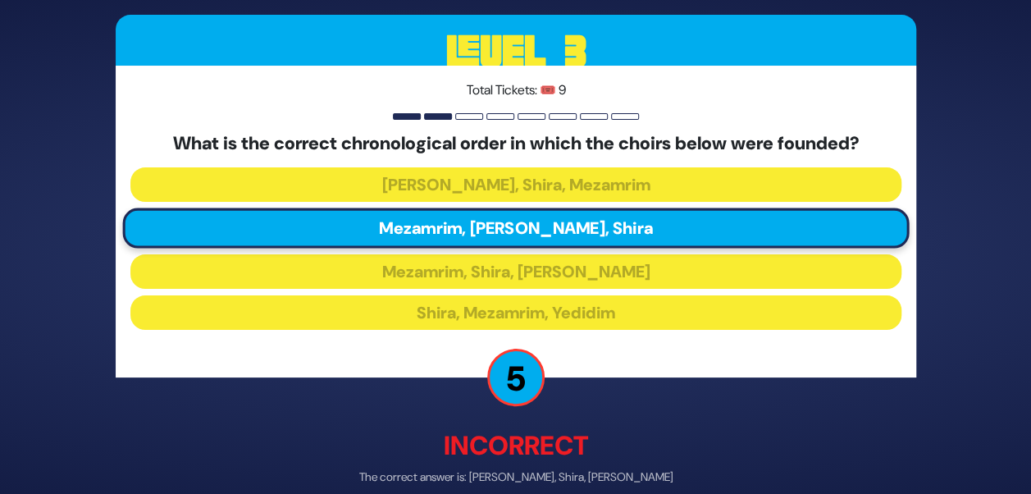
scroll to position [78, 0]
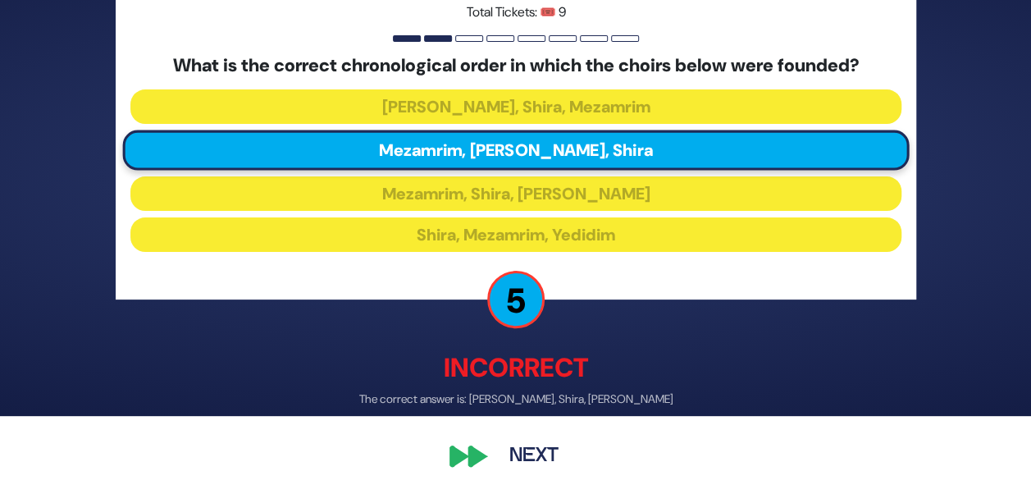
click at [508, 476] on div "🔊 Proud Sponsor Level 3 Total Tickets: 🎟️ 9 What is the correct chronological o…" at bounding box center [516, 169] width 840 height 651
click at [522, 461] on button "Next" at bounding box center [533, 456] width 95 height 38
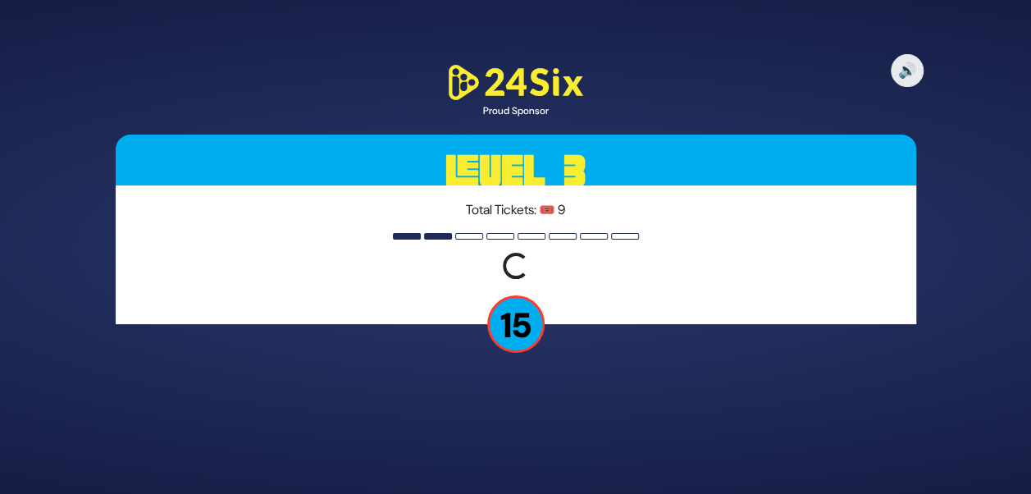
scroll to position [0, 0]
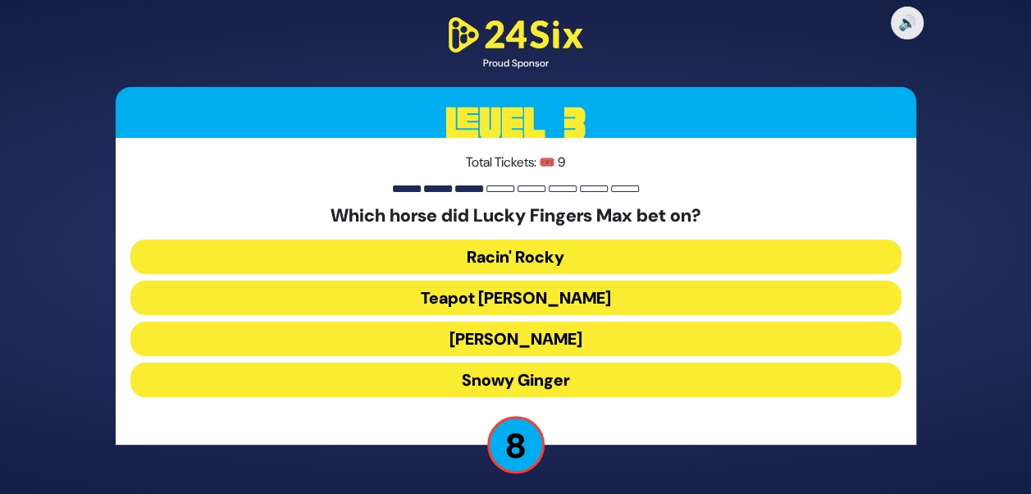
click at [526, 307] on button "Teapot Kelly" at bounding box center [515, 298] width 771 height 34
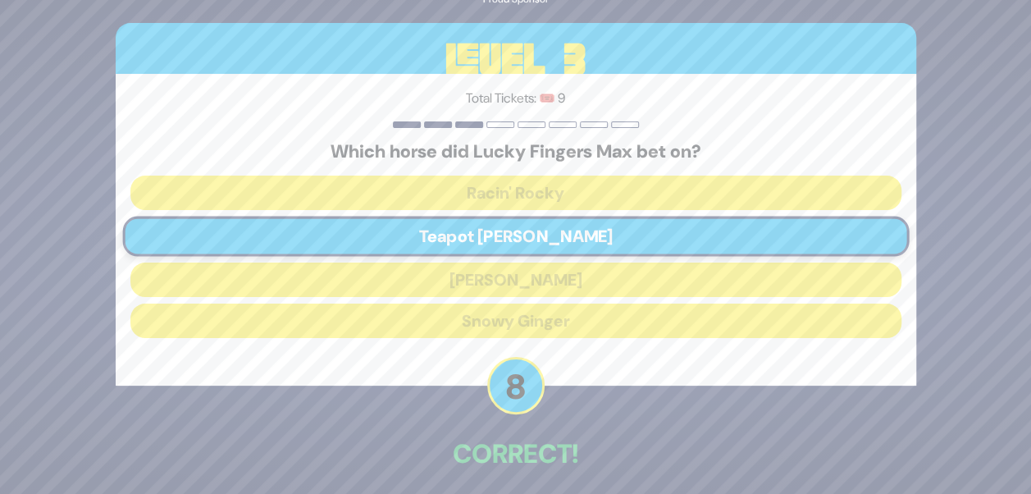
scroll to position [69, 0]
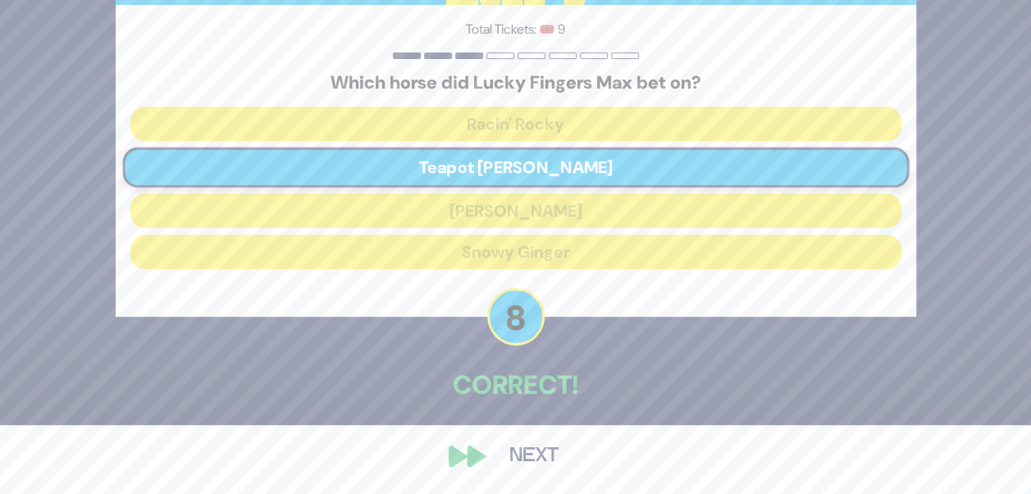
click at [517, 433] on div "🔊 Proud Sponsor Level 3 Total Tickets: 🎟️ 9 Which horse did Lucky Fingers Max b…" at bounding box center [516, 177] width 840 height 633
click at [507, 454] on button "Next" at bounding box center [533, 456] width 95 height 38
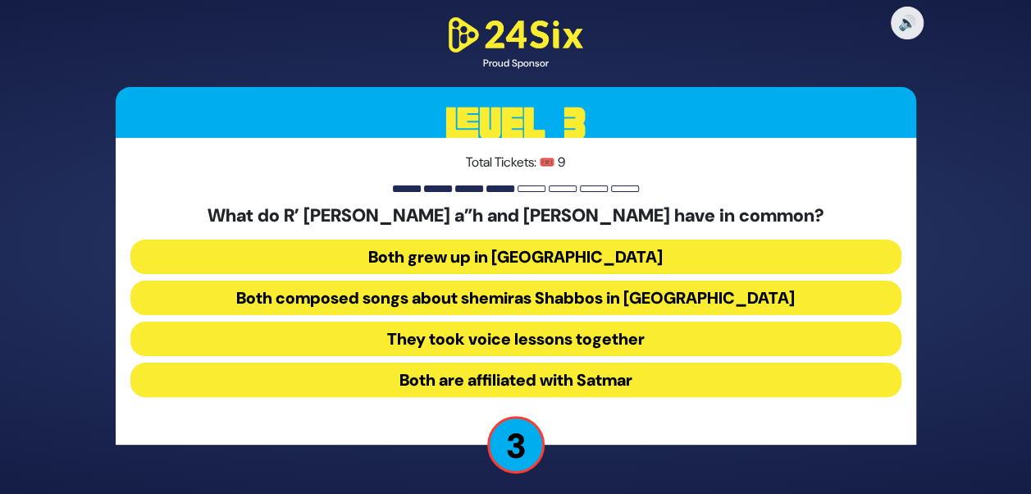
click at [765, 299] on button "Both composed songs about shemiras Shabbos in America" at bounding box center [515, 298] width 771 height 34
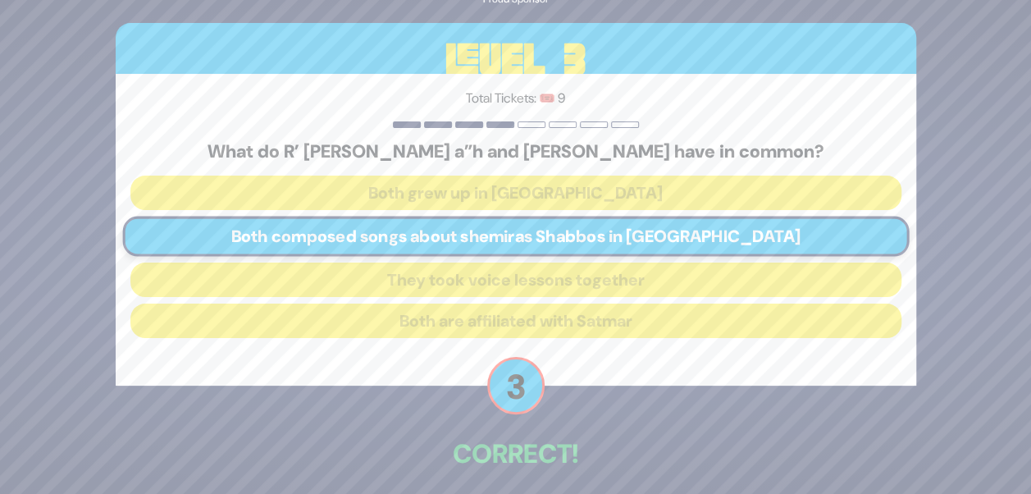
scroll to position [69, 0]
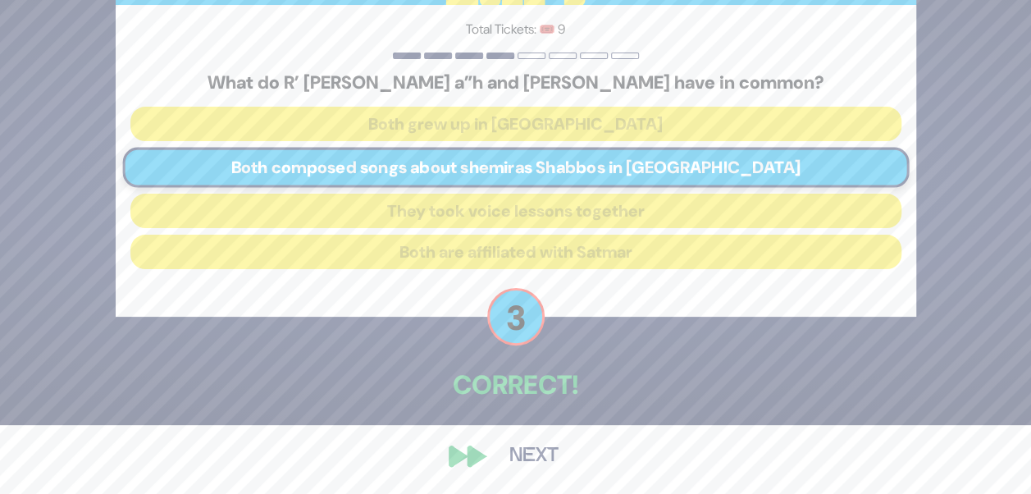
click at [462, 463] on div "🔊 Proud Sponsor Level 3 Total Tickets: 🎟️ 9 What do R’ Shmuel Kunda a”h and Her…" at bounding box center [516, 177] width 840 height 633
click at [538, 450] on button "Next" at bounding box center [533, 456] width 95 height 38
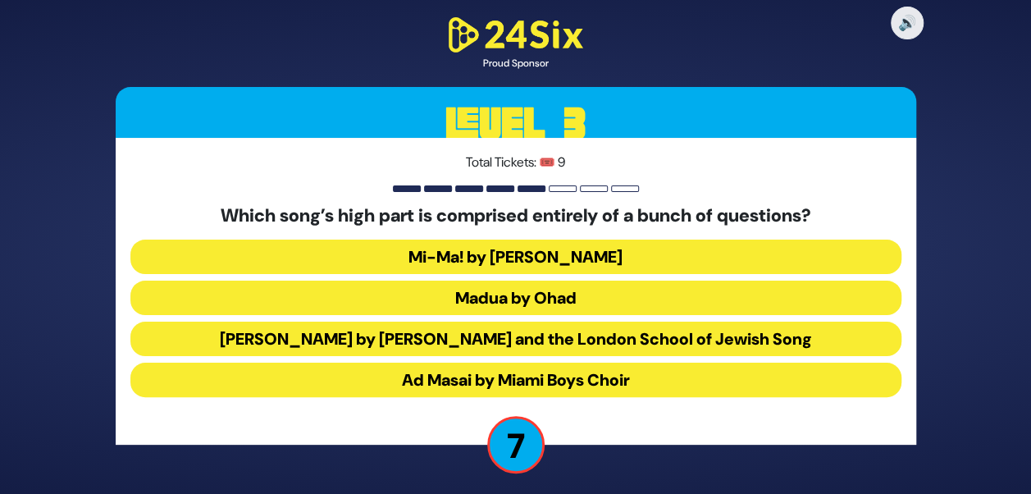
click at [473, 375] on button "Ad Masai by Miami Boys Choir" at bounding box center [515, 380] width 771 height 34
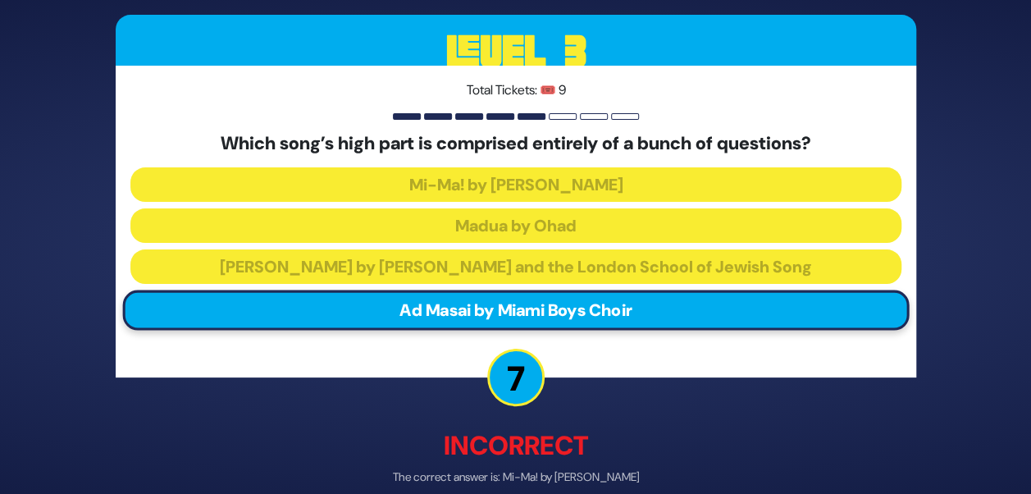
scroll to position [78, 0]
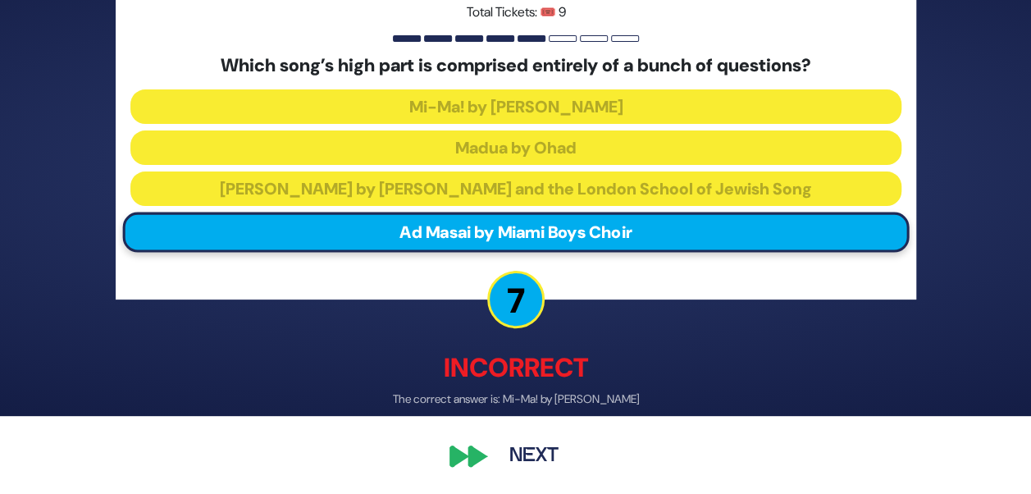
click at [512, 454] on button "Next" at bounding box center [533, 456] width 95 height 38
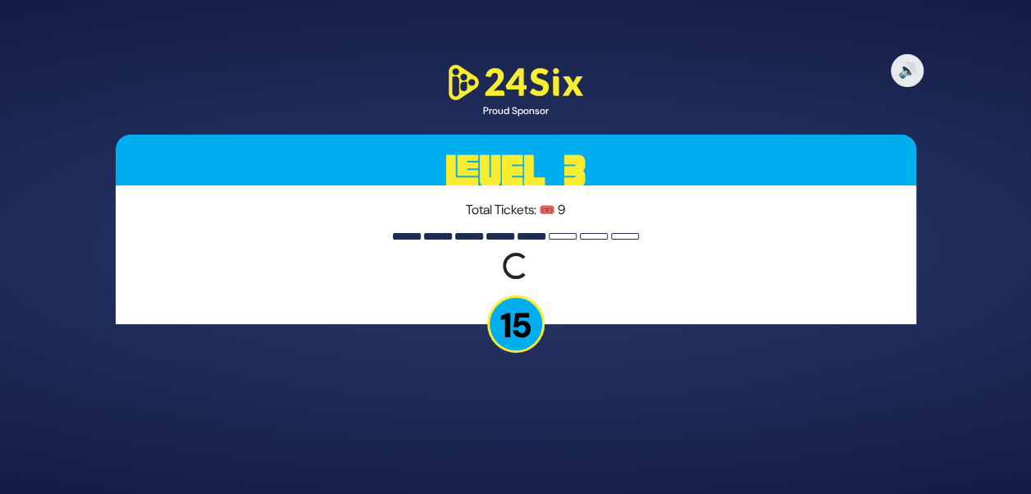
scroll to position [0, 0]
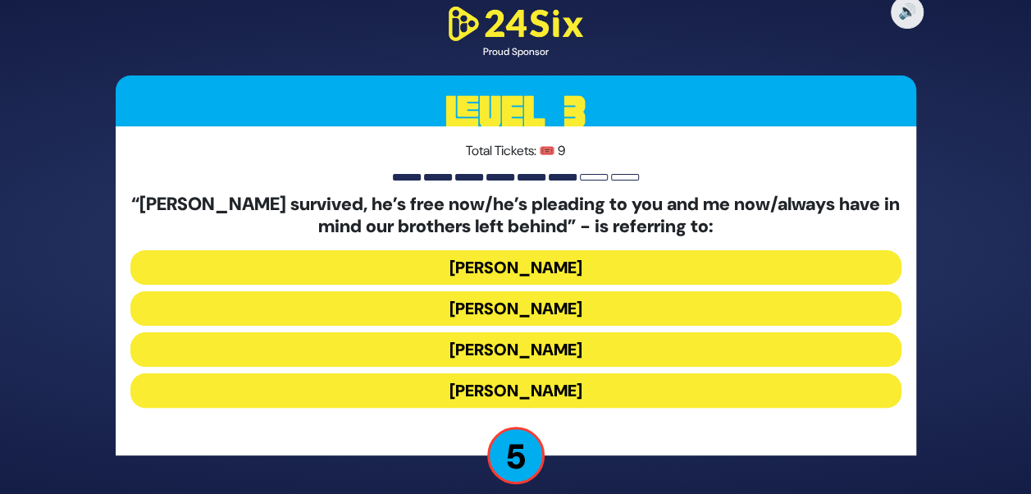
click at [510, 263] on button "Yosef Mokir Shabbos" at bounding box center [515, 267] width 771 height 34
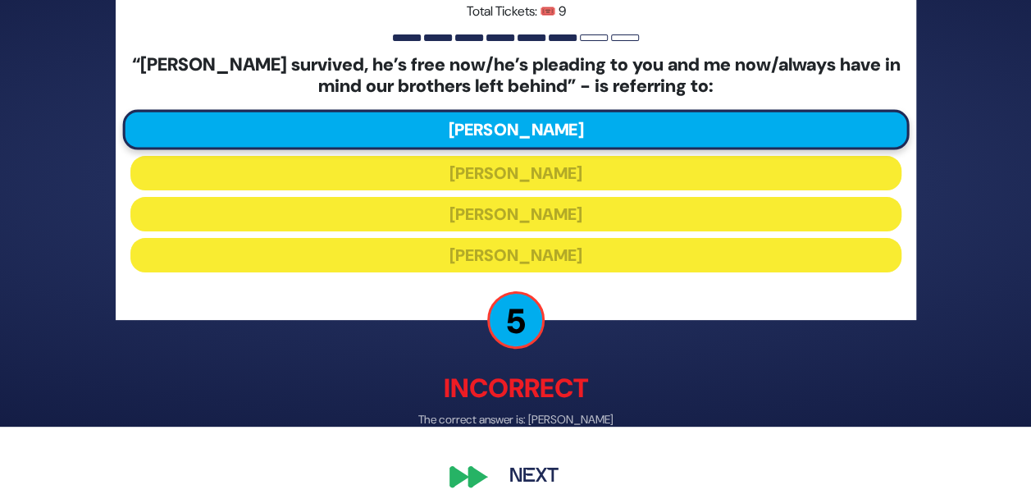
scroll to position [89, 0]
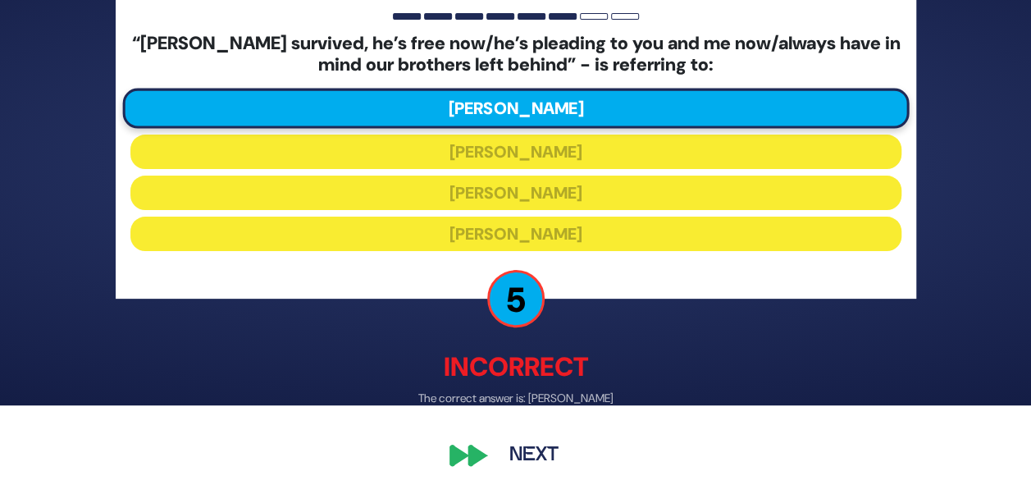
click at [532, 449] on button "Next" at bounding box center [533, 456] width 95 height 38
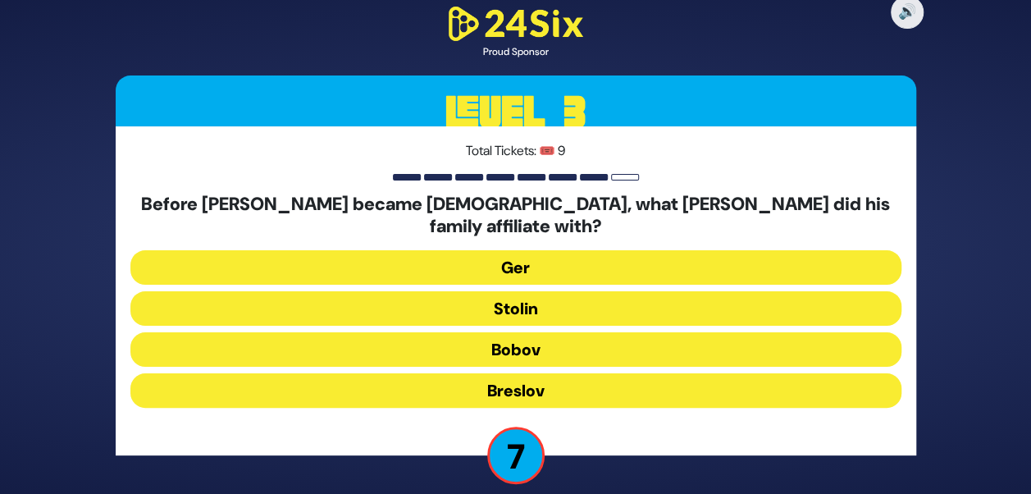
click at [517, 299] on button "Stolin" at bounding box center [515, 308] width 771 height 34
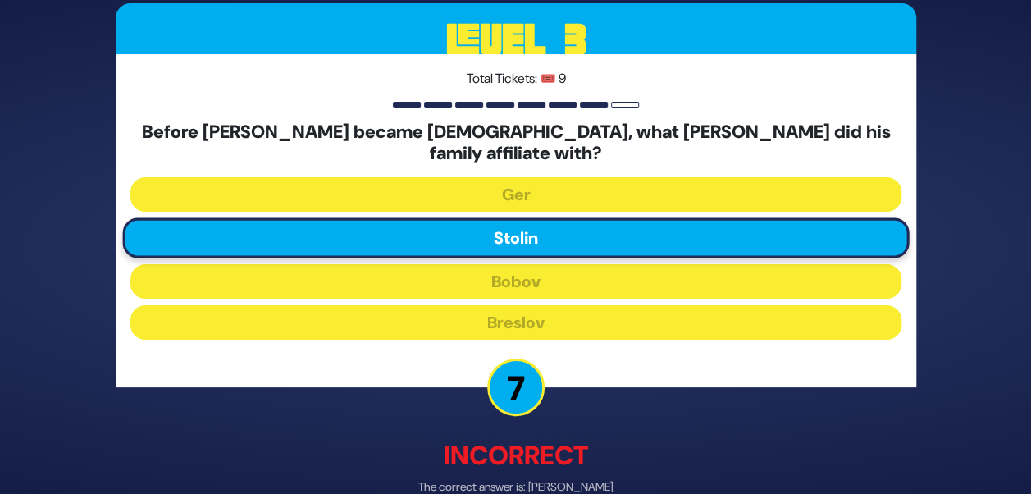
scroll to position [78, 0]
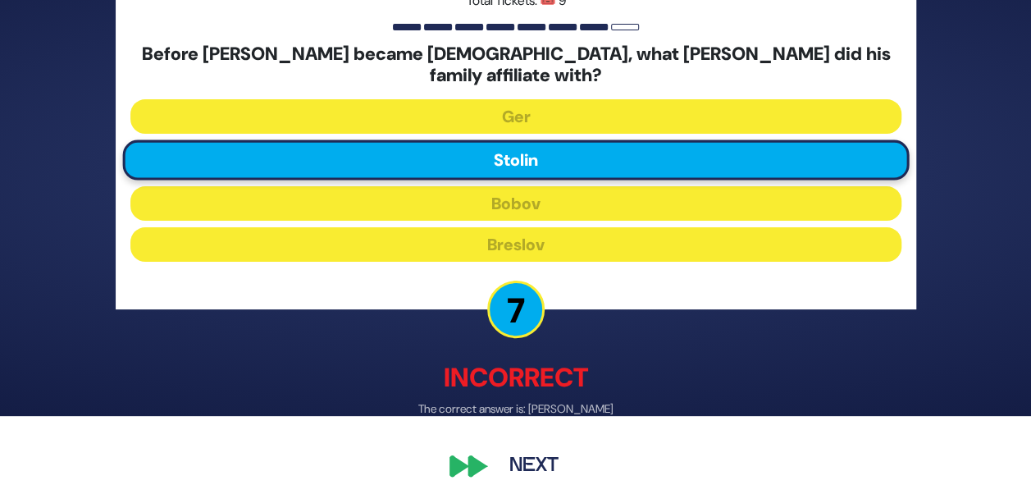
click at [523, 454] on button "Next" at bounding box center [533, 467] width 95 height 38
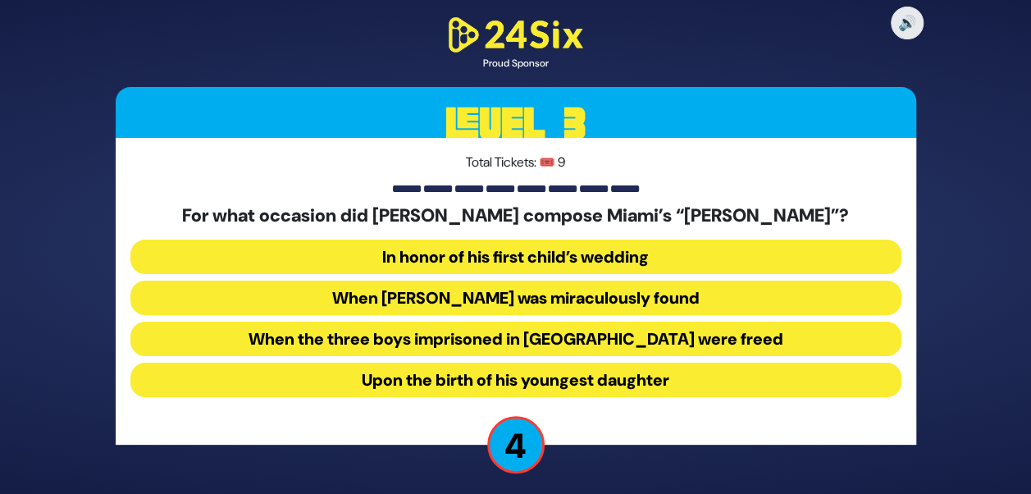
click at [560, 295] on button "When Suri Feldman was miraculously found" at bounding box center [515, 298] width 771 height 34
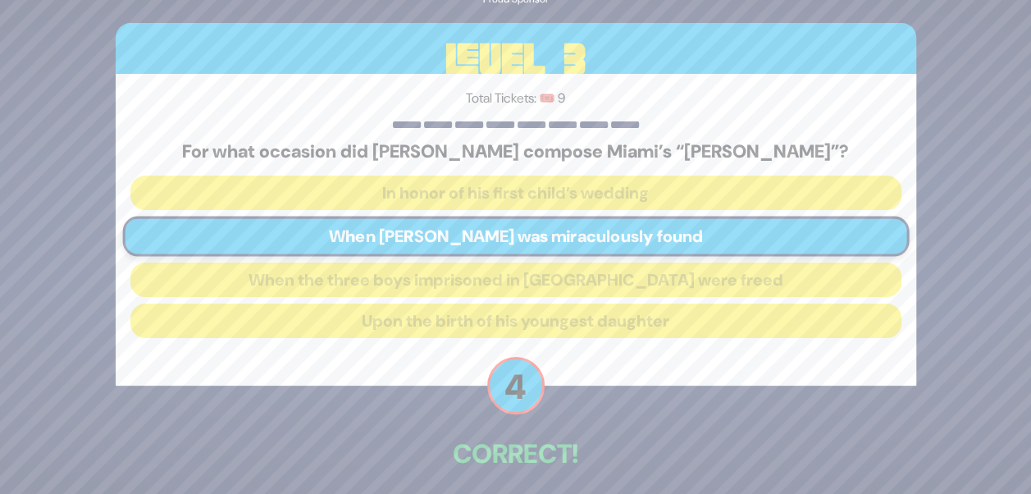
scroll to position [69, 0]
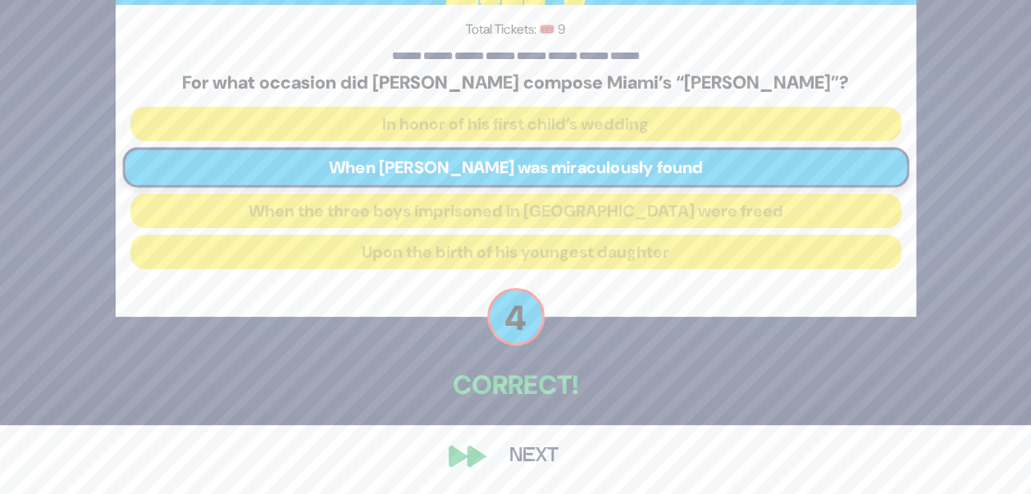
click at [496, 446] on button "Next" at bounding box center [533, 456] width 95 height 38
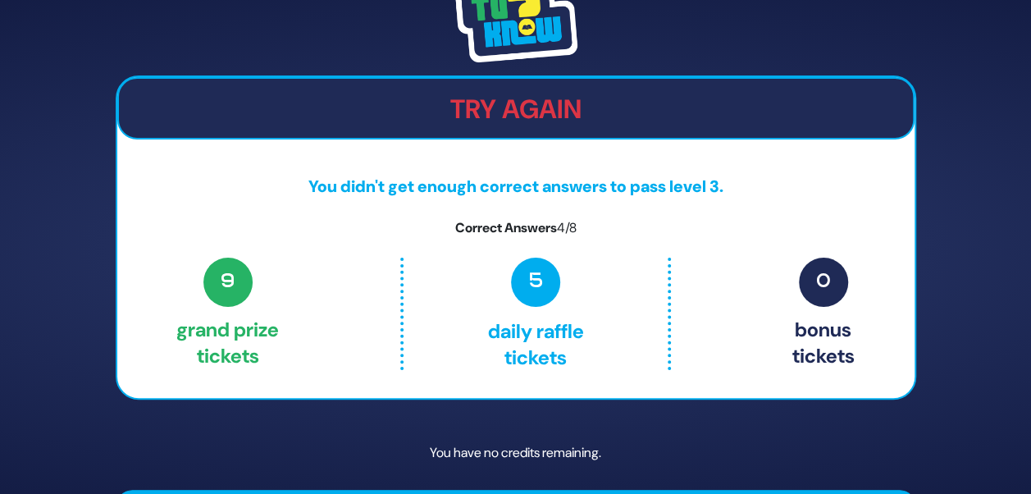
scroll to position [48, 0]
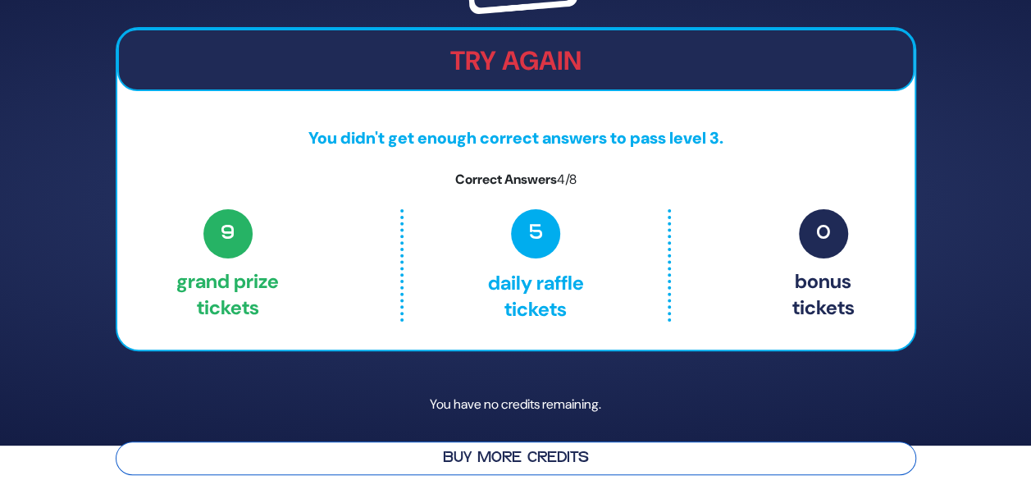
click at [548, 466] on button "Buy More Credits" at bounding box center [516, 458] width 801 height 34
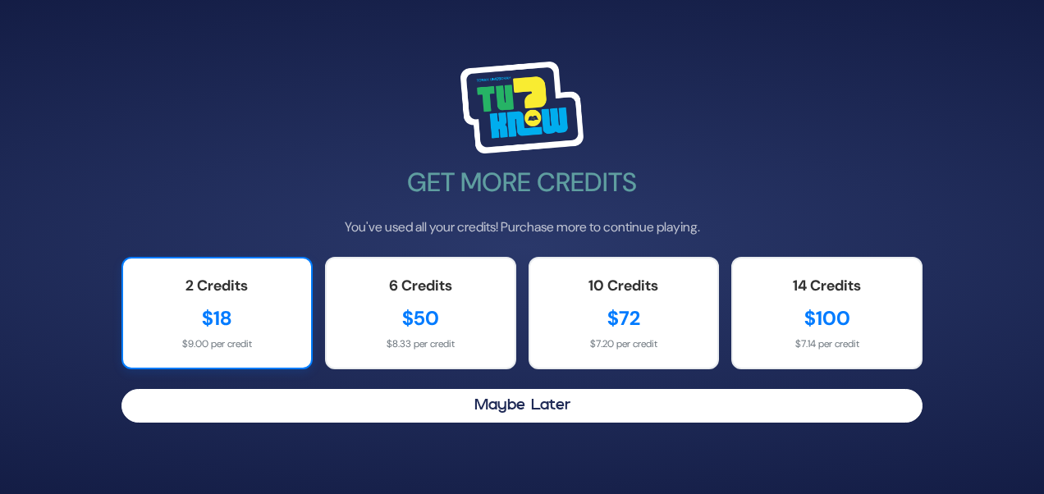
click at [264, 331] on div "$18" at bounding box center [216, 319] width 155 height 30
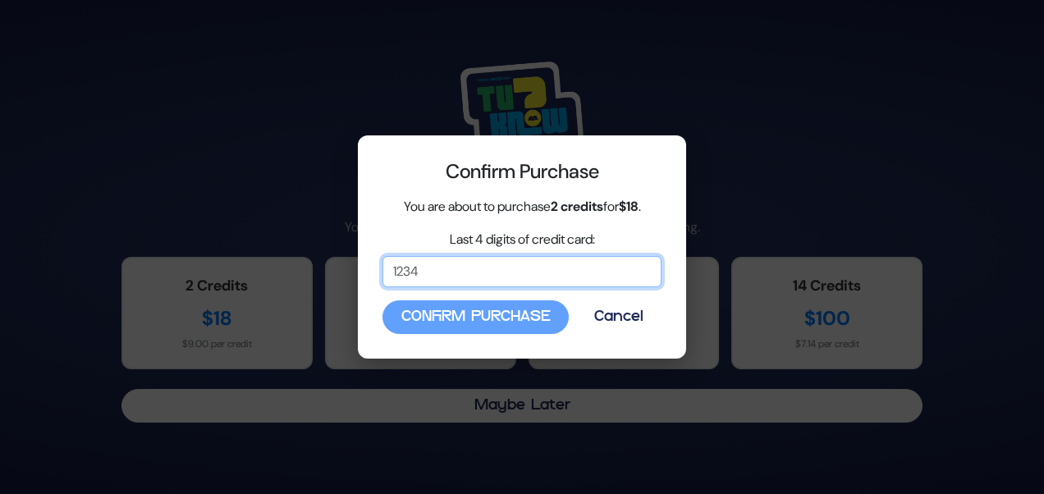
click at [484, 286] on input "Last 4 digits of credit card:" at bounding box center [521, 271] width 279 height 31
type input "7859"
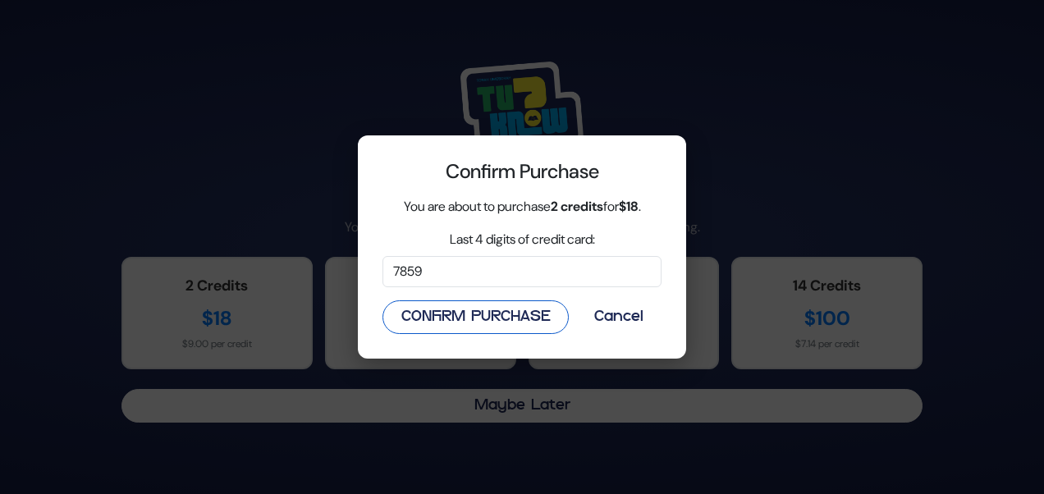
click at [459, 318] on button "Confirm Purchase" at bounding box center [475, 317] width 186 height 34
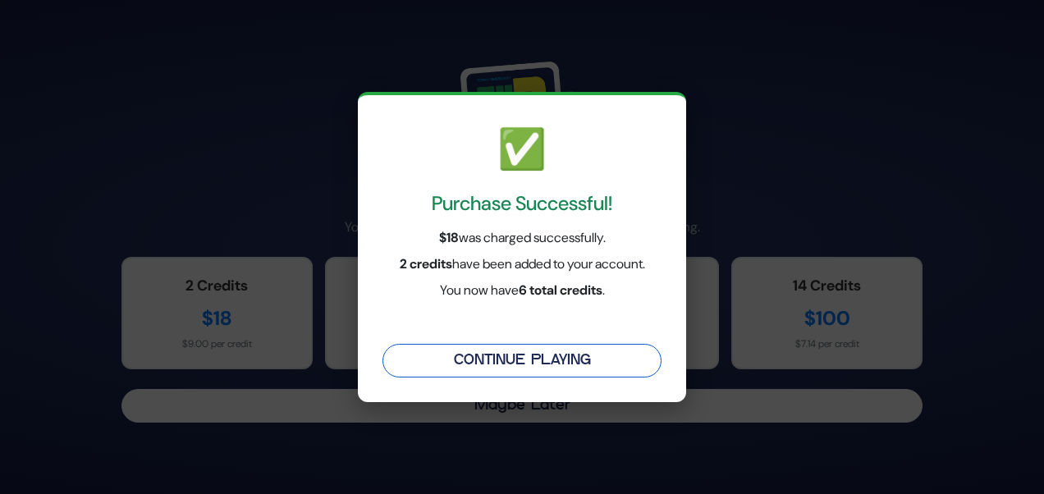
click at [477, 363] on button "Continue Playing" at bounding box center [521, 361] width 279 height 34
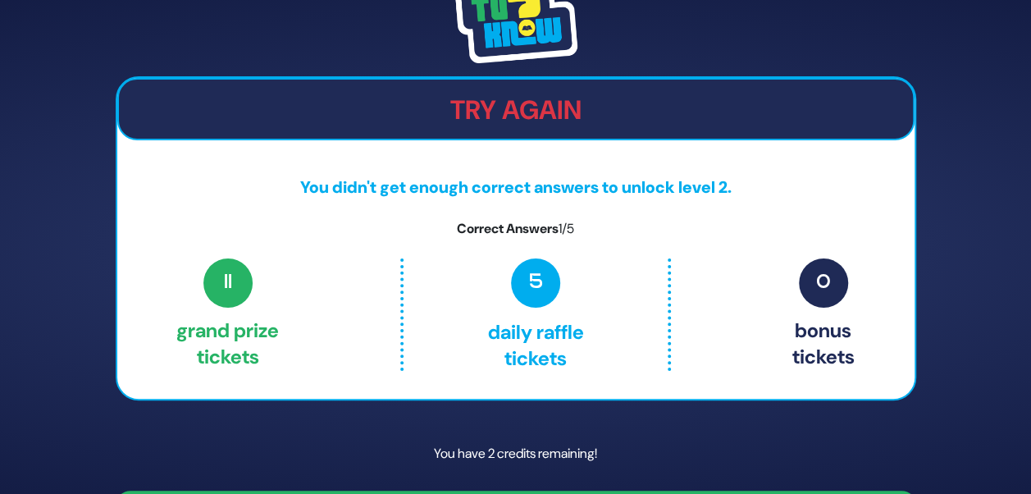
scroll to position [48, 0]
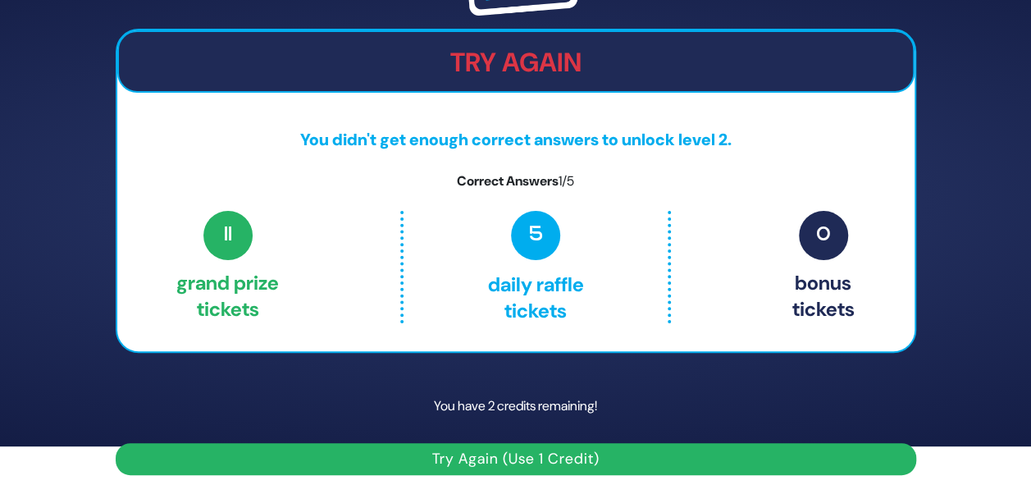
click at [525, 459] on button "Try Again (Use 1 Credit)" at bounding box center [516, 459] width 801 height 32
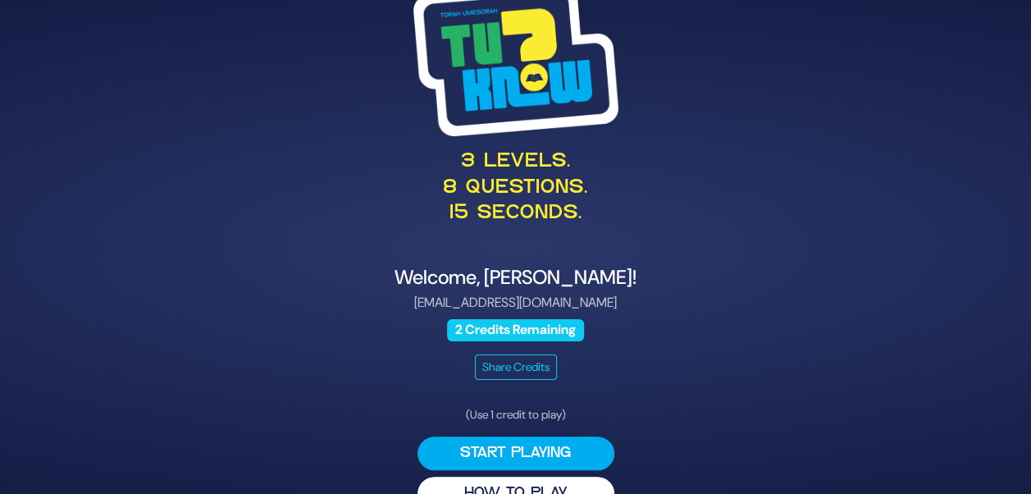
click at [525, 459] on button "Start Playing" at bounding box center [516, 453] width 197 height 34
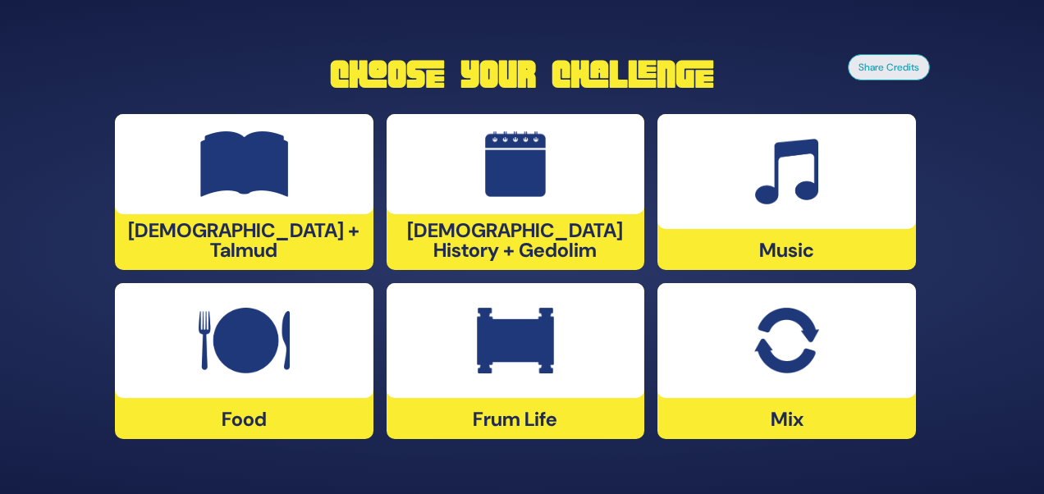
click at [733, 251] on div "Music" at bounding box center [786, 192] width 258 height 156
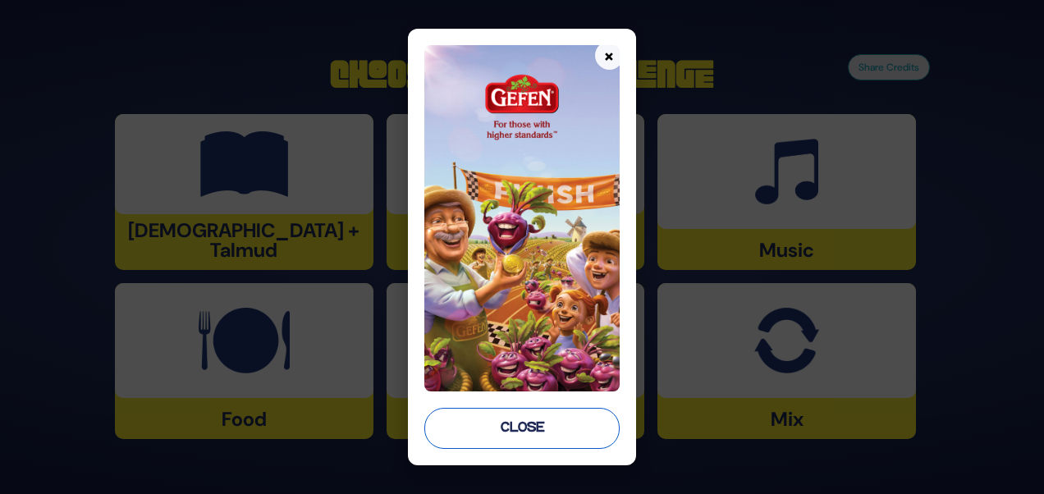
click at [477, 445] on button "Close" at bounding box center [521, 428] width 194 height 41
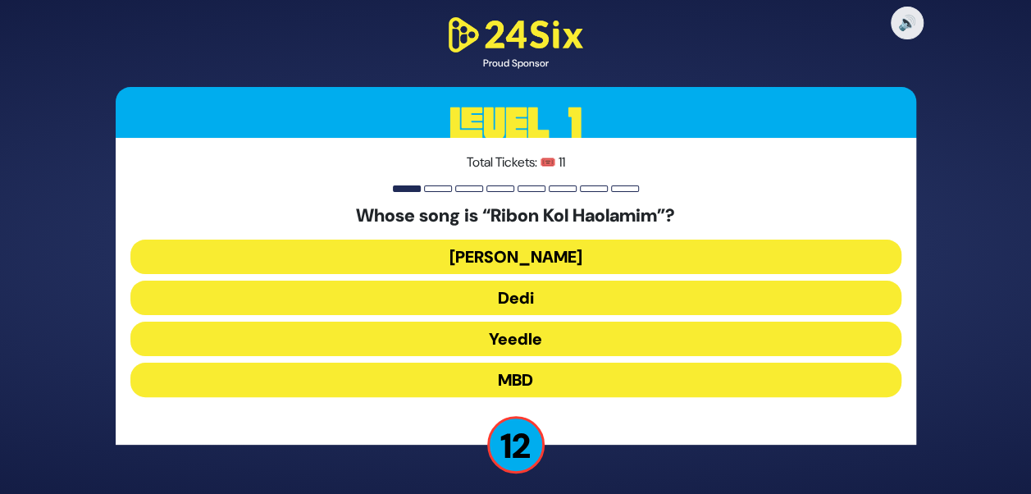
click at [517, 253] on button "[PERSON_NAME]" at bounding box center [515, 257] width 771 height 34
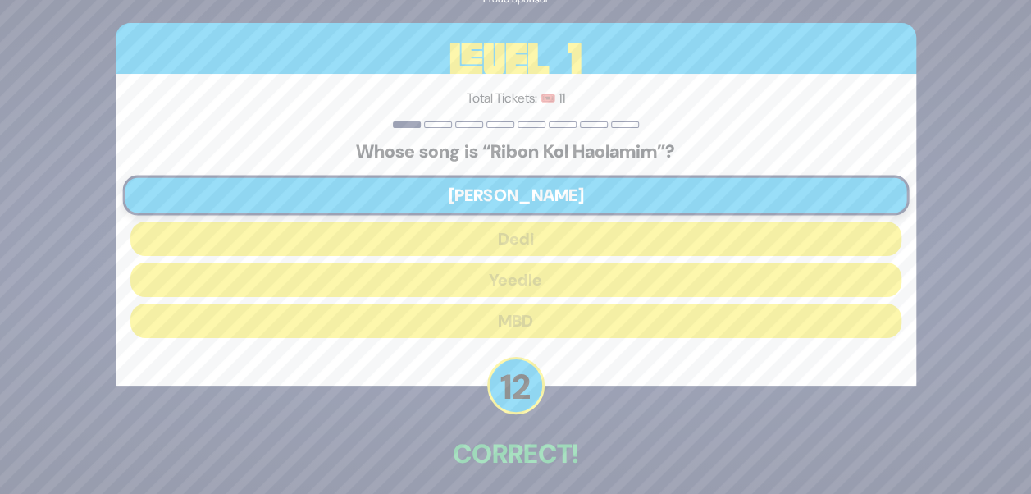
scroll to position [69, 0]
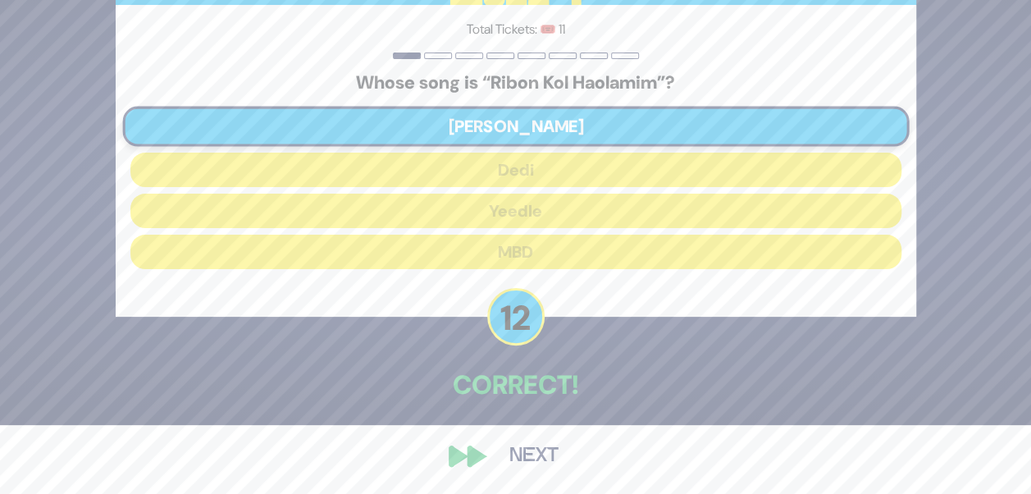
click at [528, 448] on button "Next" at bounding box center [533, 456] width 95 height 38
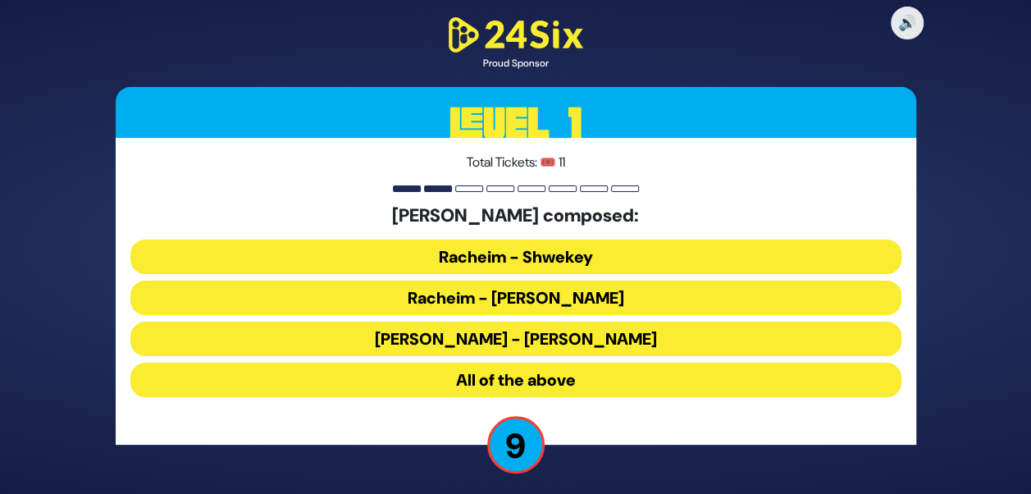
click at [534, 394] on button "All of the above" at bounding box center [515, 380] width 771 height 34
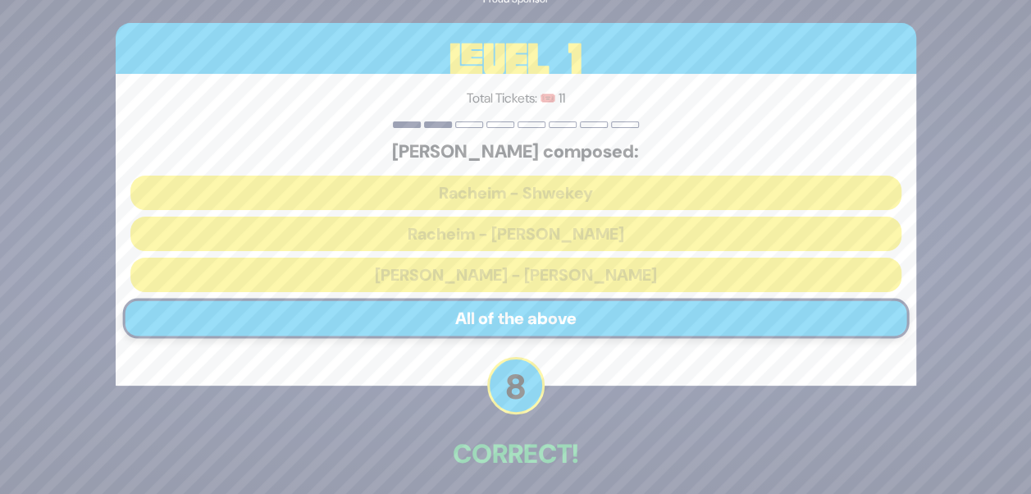
scroll to position [69, 0]
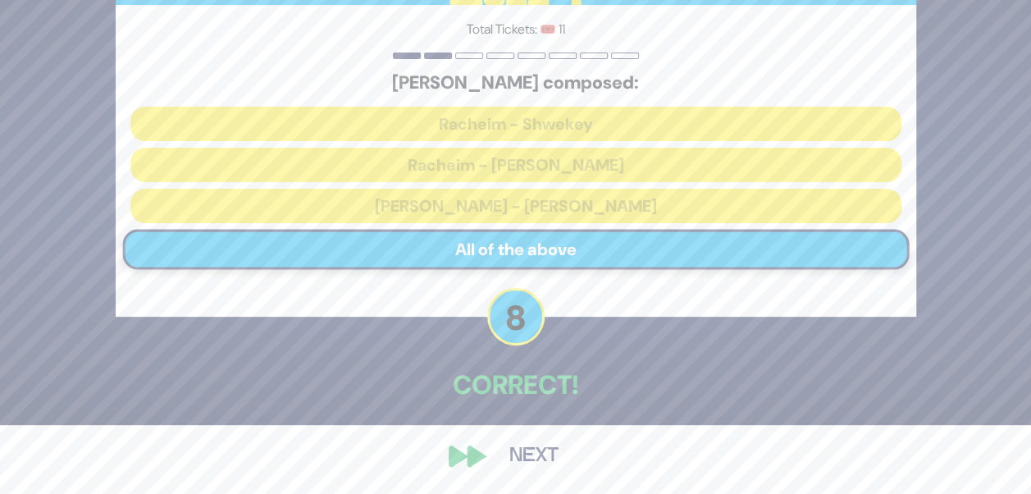
click at [523, 445] on button "Next" at bounding box center [533, 456] width 95 height 38
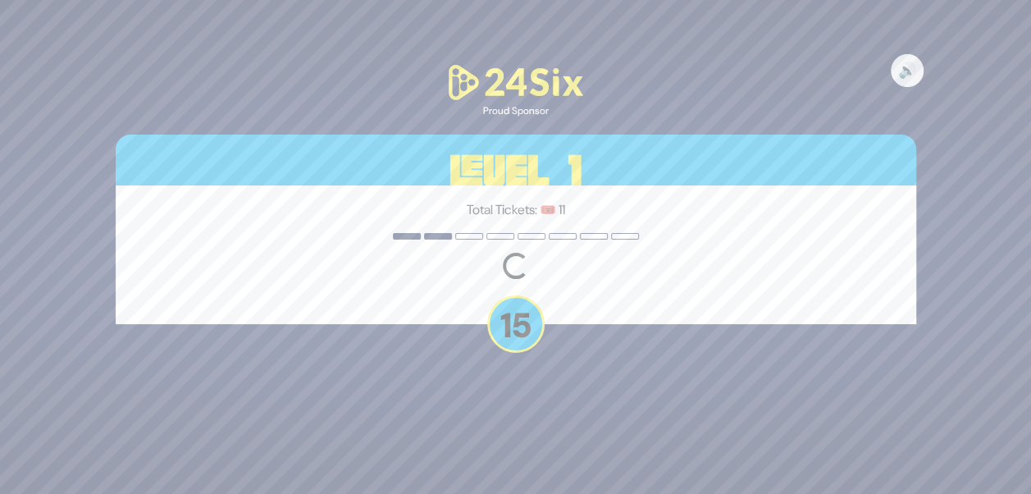
scroll to position [0, 0]
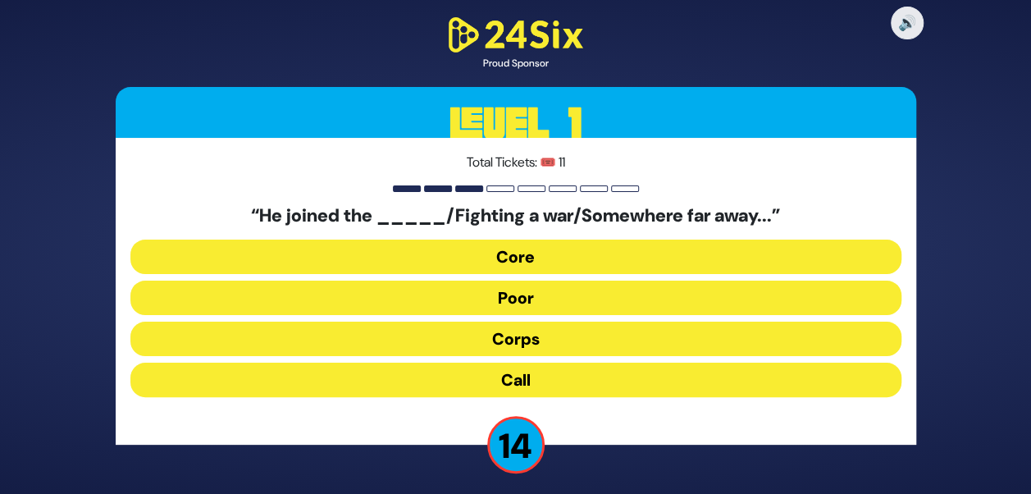
click at [535, 335] on button "Corps" at bounding box center [515, 339] width 771 height 34
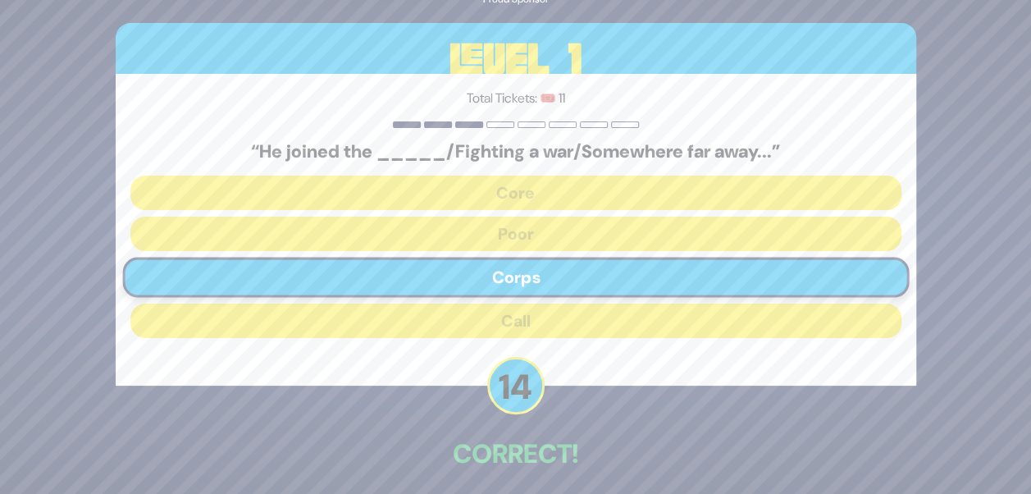
scroll to position [69, 0]
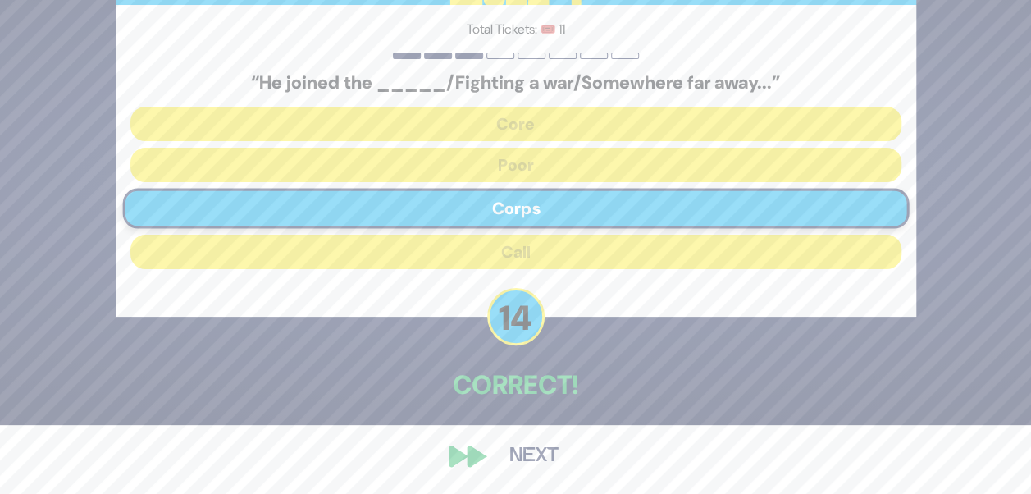
click at [525, 474] on div "🔊 Proud Sponsor Level 1 Total Tickets: 🎟️ 11 “He joined the _____/Fighting a wa…" at bounding box center [516, 177] width 840 height 633
click at [526, 461] on button "Next" at bounding box center [533, 456] width 95 height 38
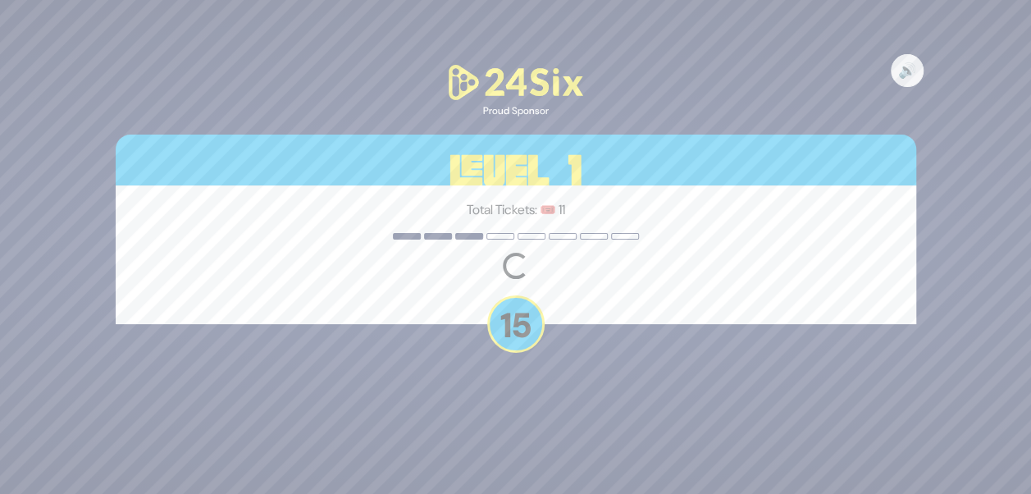
scroll to position [0, 0]
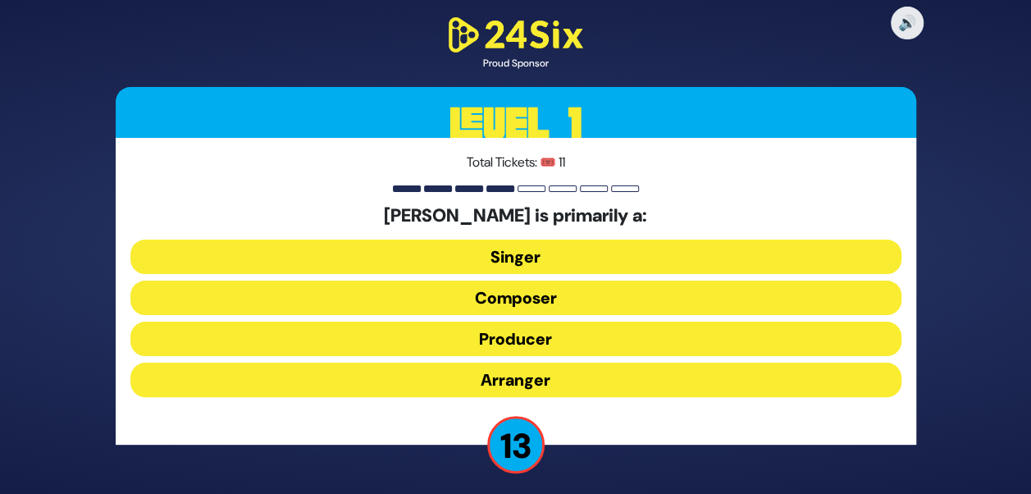
click at [566, 293] on button "Composer" at bounding box center [515, 298] width 771 height 34
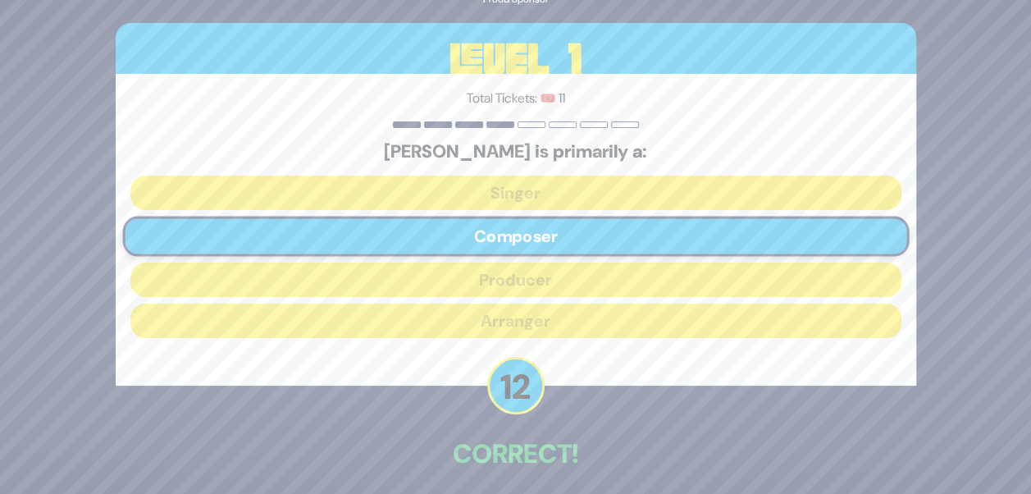
scroll to position [69, 0]
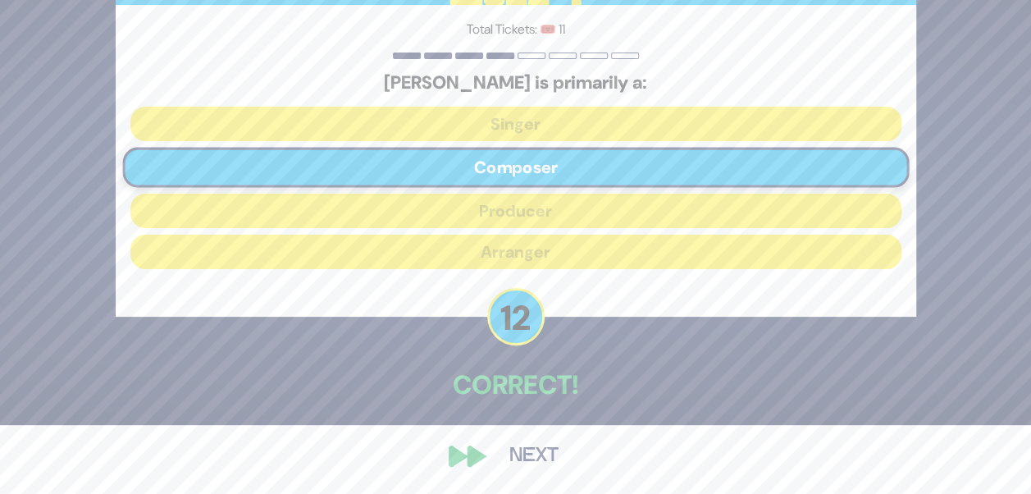
click at [540, 461] on button "Next" at bounding box center [533, 456] width 95 height 38
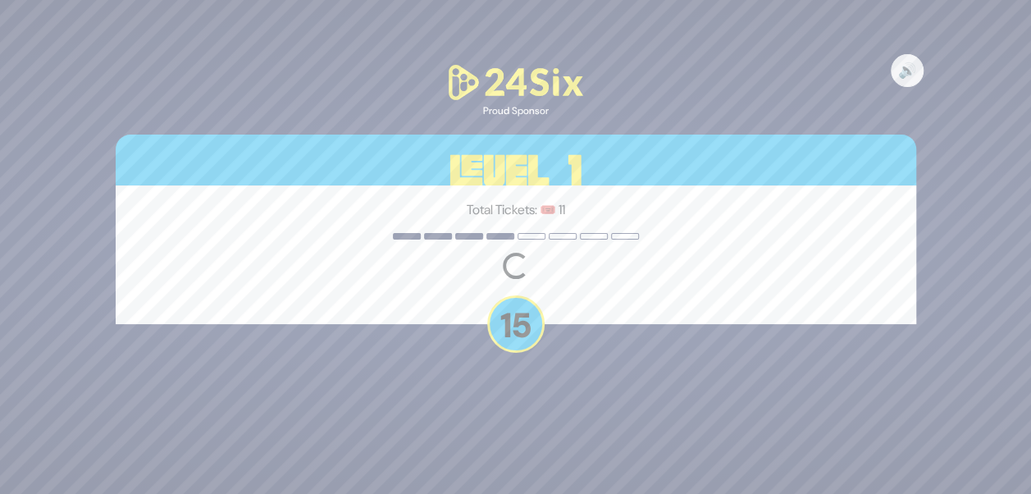
scroll to position [0, 0]
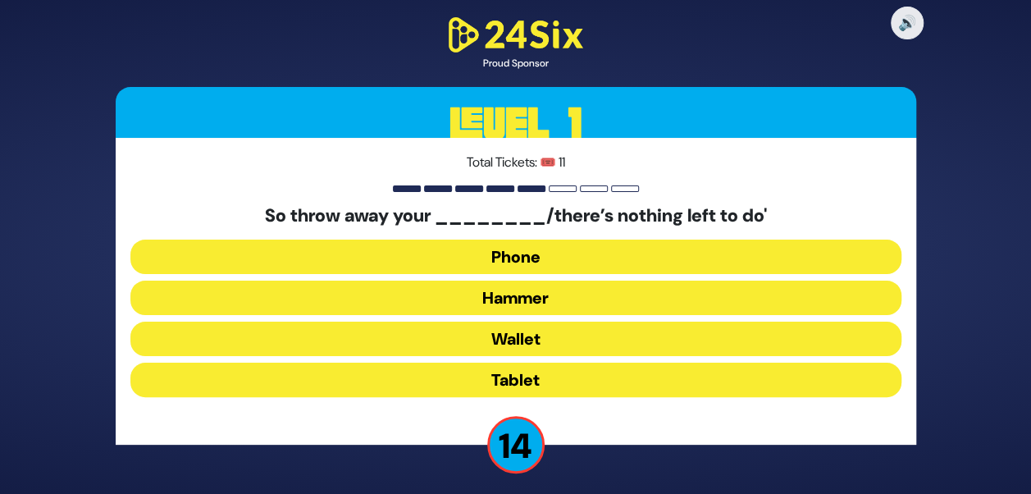
click at [545, 299] on button "Hammer" at bounding box center [515, 298] width 771 height 34
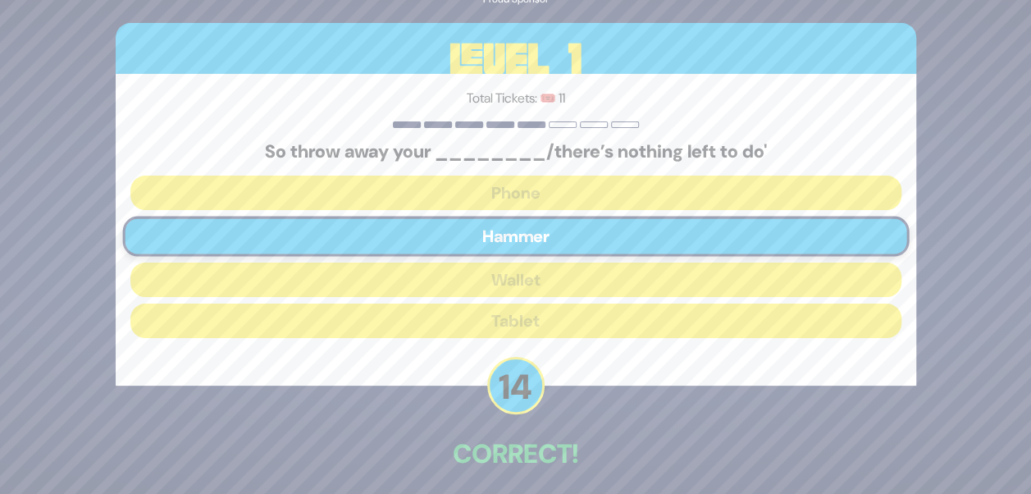
scroll to position [69, 0]
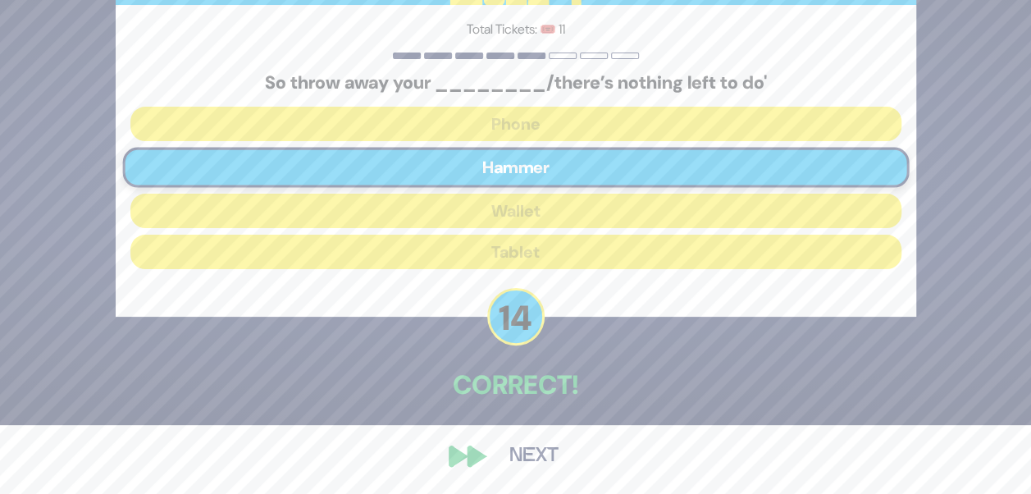
click at [497, 450] on button "Next" at bounding box center [533, 456] width 95 height 38
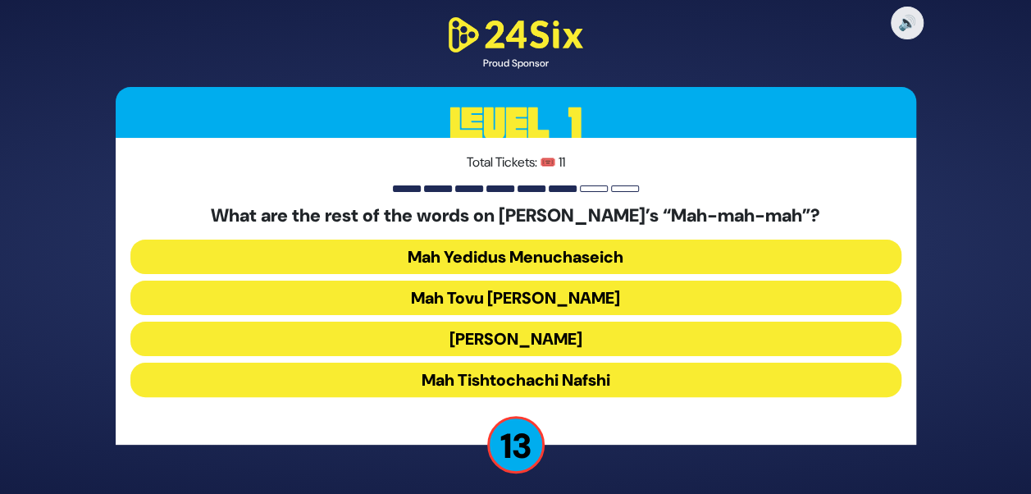
click at [556, 297] on button "Mah Tovu Ohalecha Yaakov" at bounding box center [515, 298] width 771 height 34
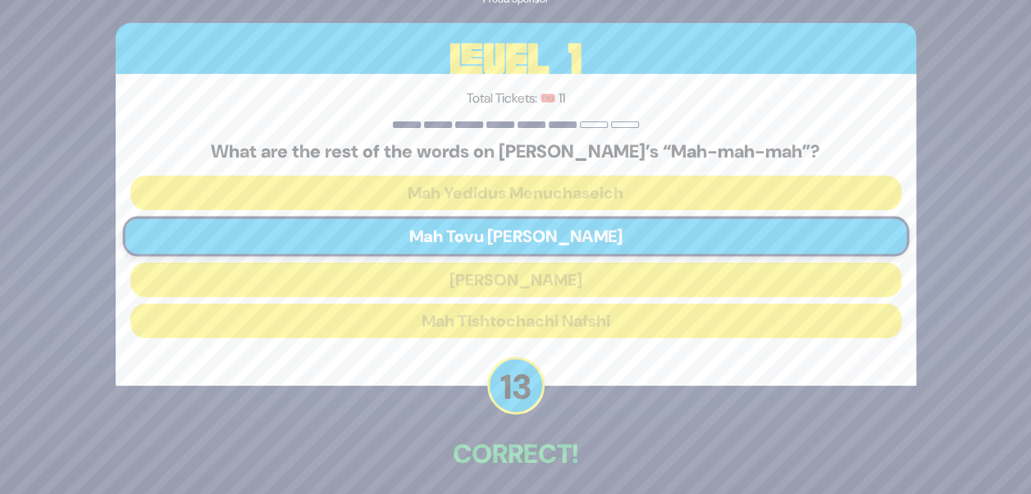
scroll to position [69, 0]
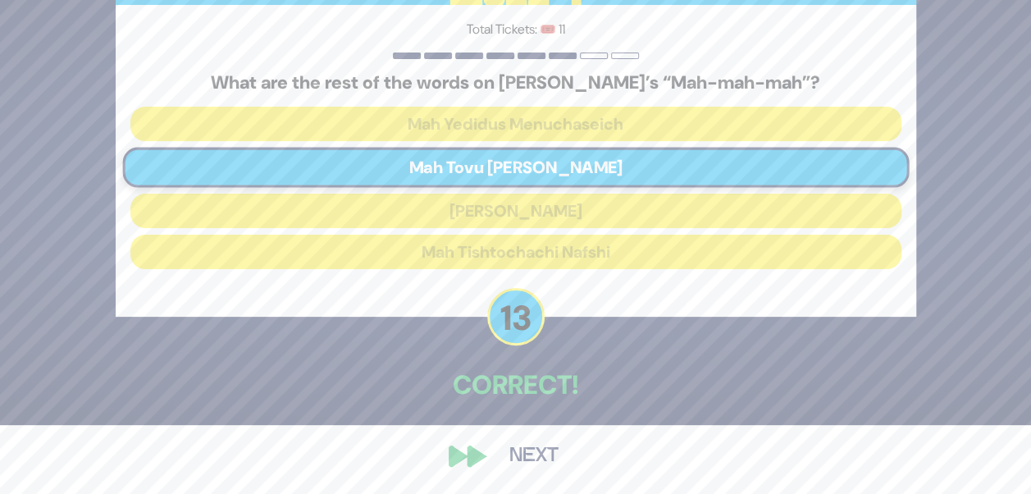
click at [526, 451] on button "Next" at bounding box center [533, 456] width 95 height 38
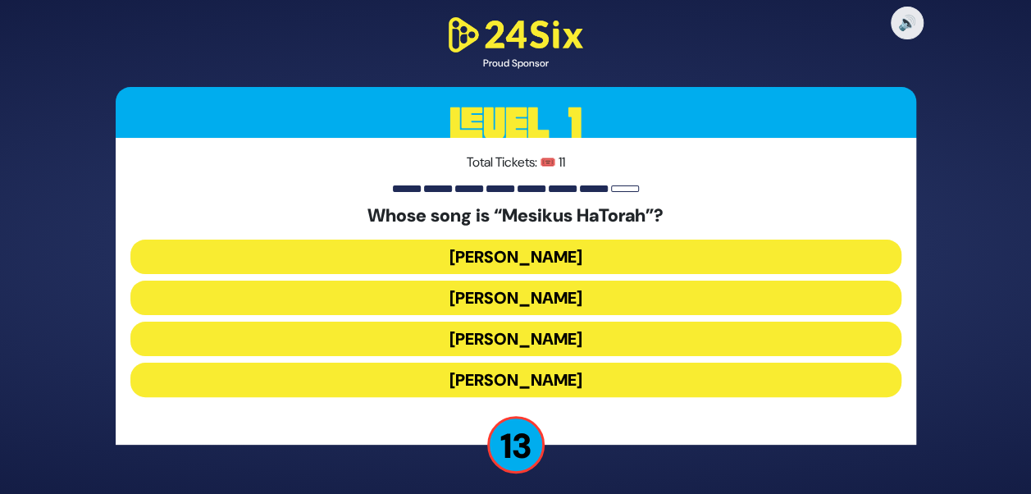
click at [613, 336] on button "[PERSON_NAME]" at bounding box center [515, 339] width 771 height 34
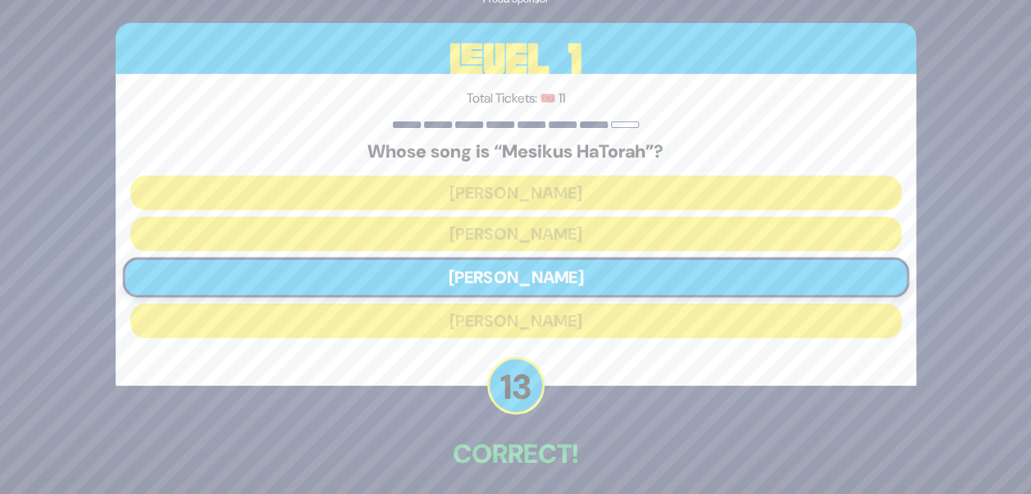
scroll to position [69, 0]
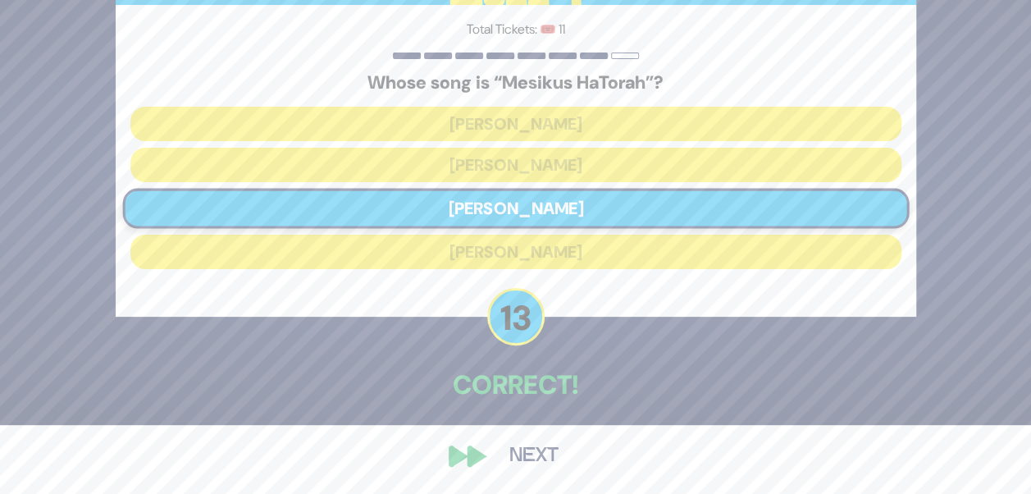
click at [540, 456] on button "Next" at bounding box center [533, 456] width 95 height 38
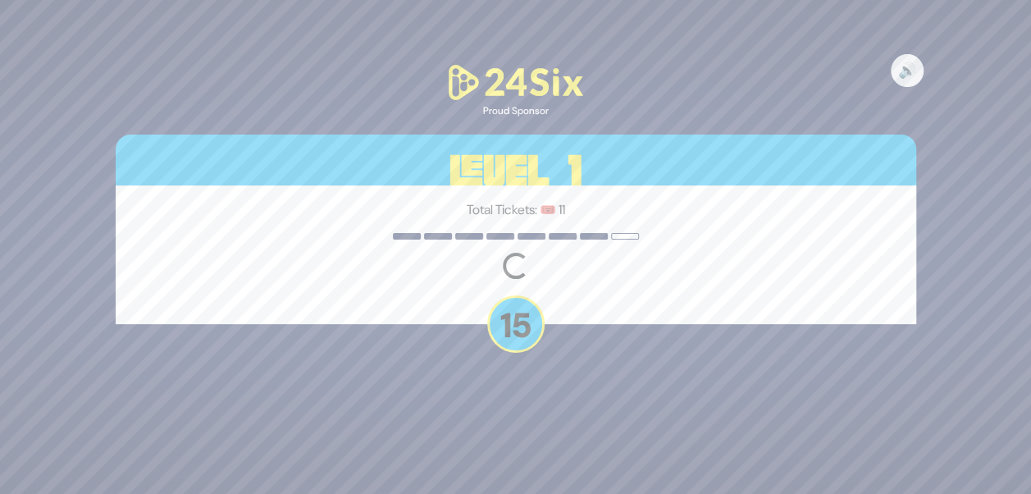
scroll to position [0, 0]
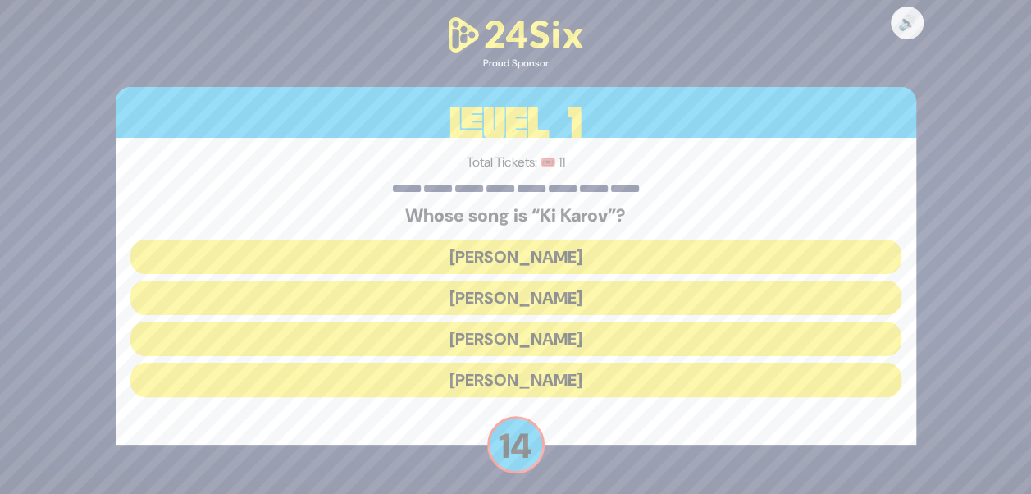
click at [614, 295] on button "Eitan Katz" at bounding box center [515, 298] width 771 height 34
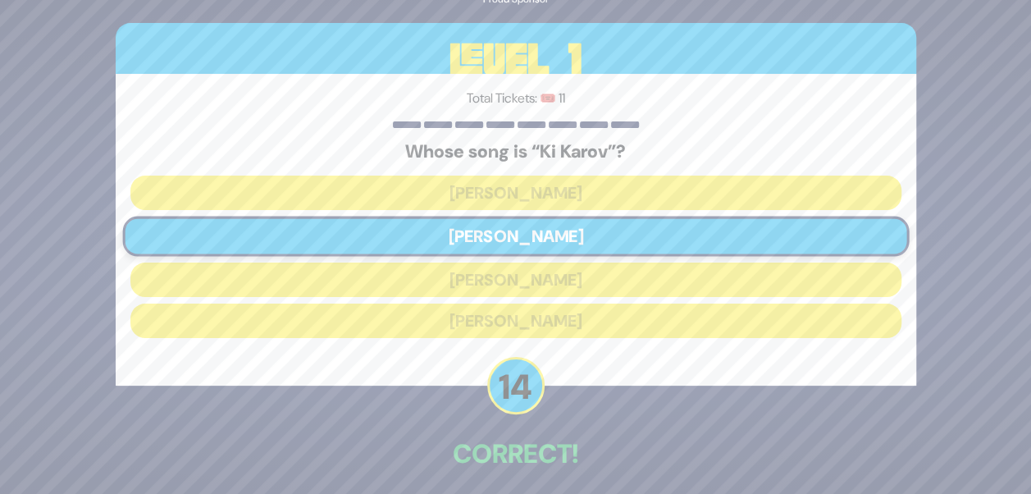
scroll to position [69, 0]
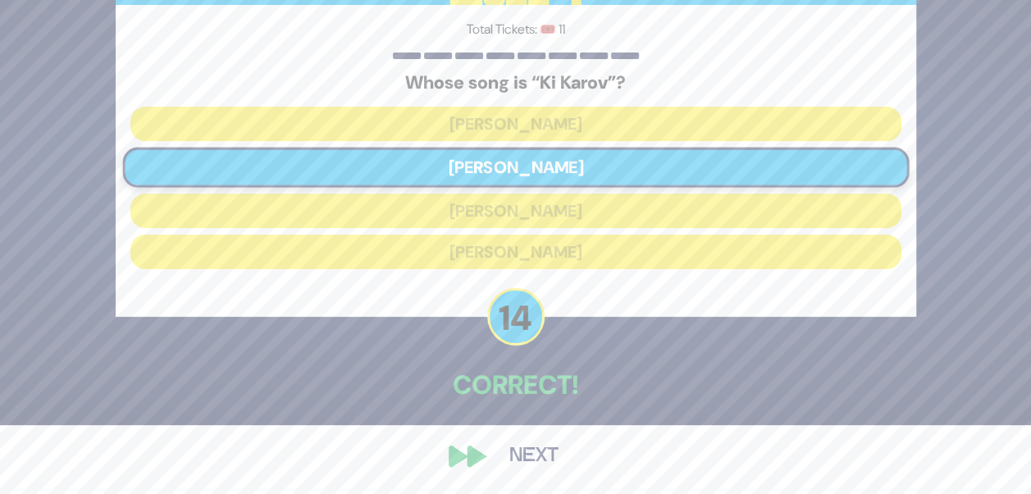
click at [556, 432] on div "🔊 Proud Sponsor Level 1 Total Tickets: 🎟️ 11 Whose song is “Ki Karov”? Baruch L…" at bounding box center [516, 177] width 840 height 633
click at [532, 446] on button "Next" at bounding box center [533, 456] width 95 height 38
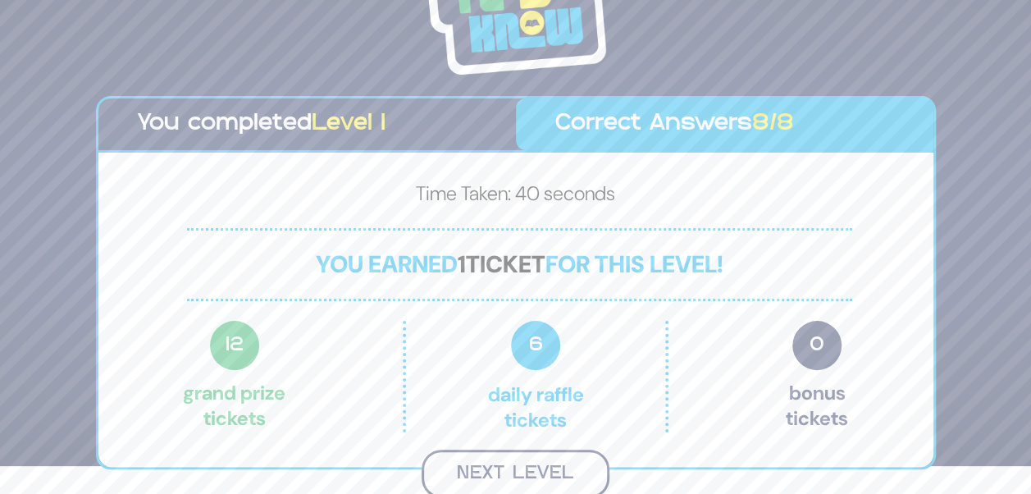
scroll to position [26, 0]
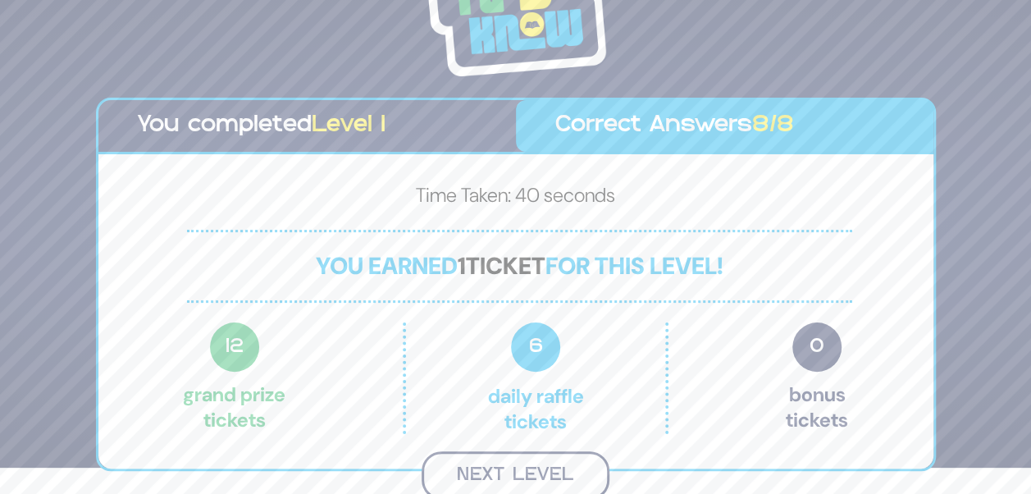
click at [542, 459] on button "Next Level" at bounding box center [516, 475] width 188 height 48
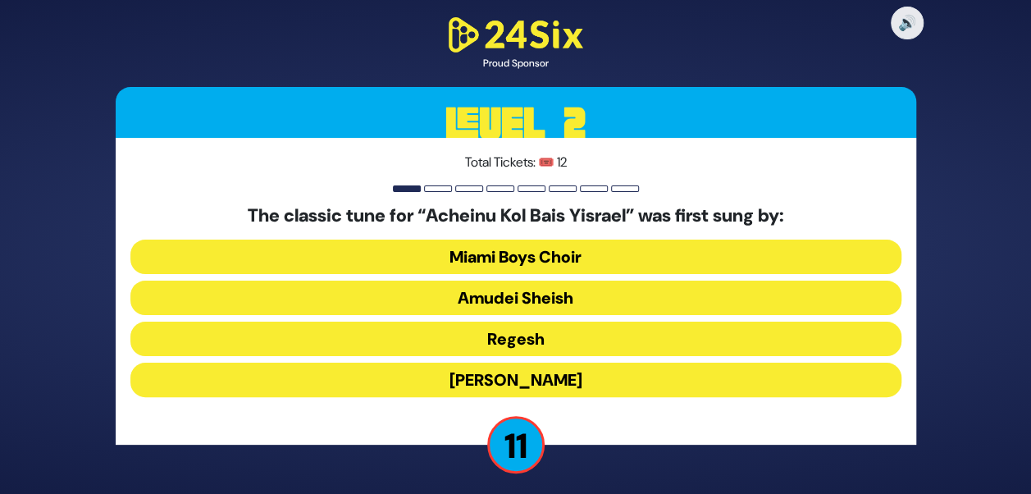
click at [488, 372] on button "Abie Rotenberg" at bounding box center [515, 380] width 771 height 34
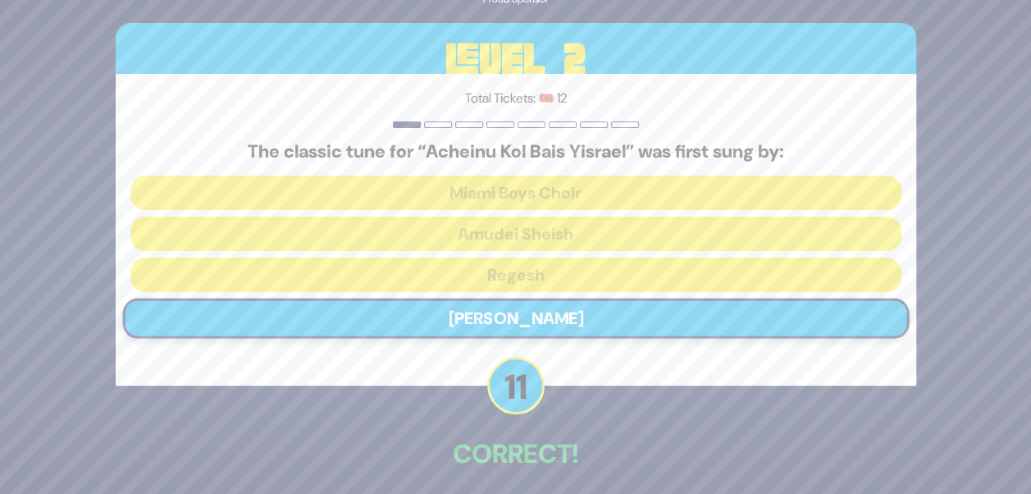
scroll to position [69, 0]
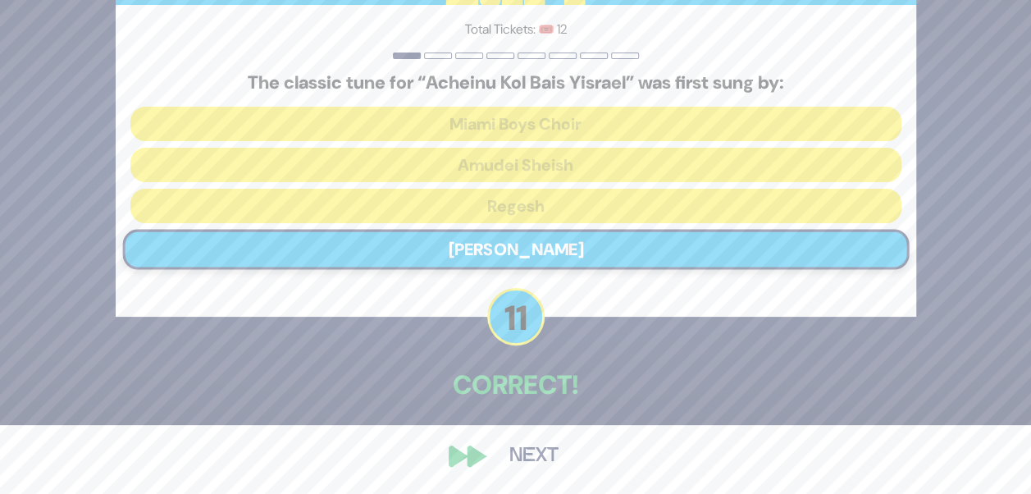
click at [523, 454] on button "Next" at bounding box center [533, 456] width 95 height 38
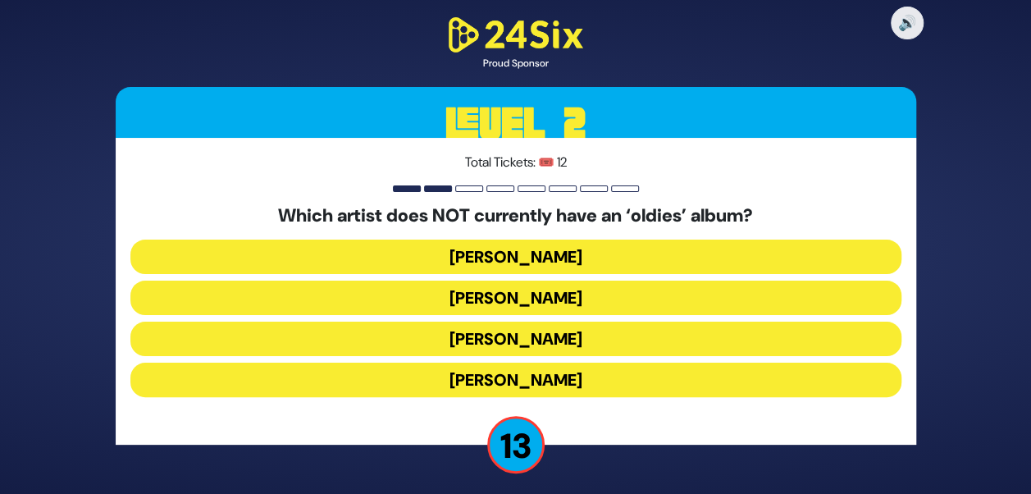
click at [530, 304] on button "Mordechai Shapiro" at bounding box center [515, 298] width 771 height 34
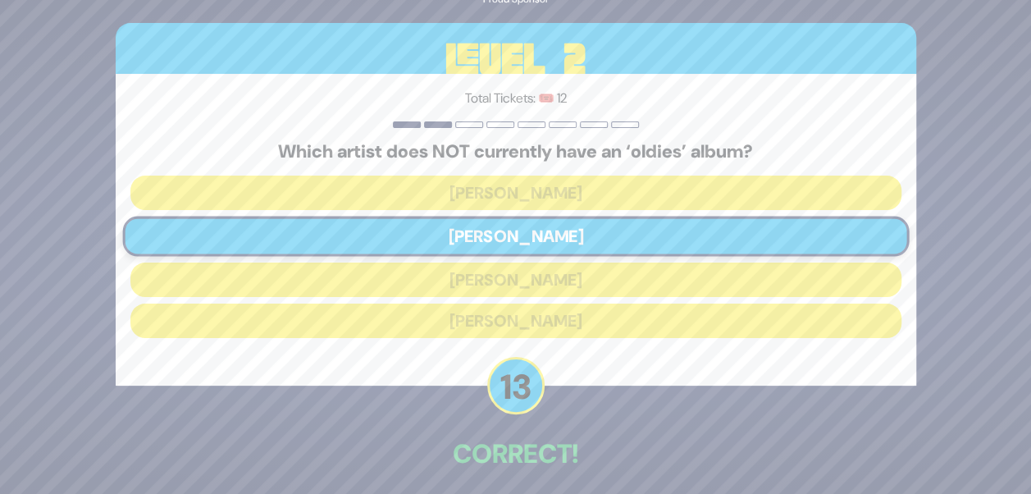
scroll to position [69, 0]
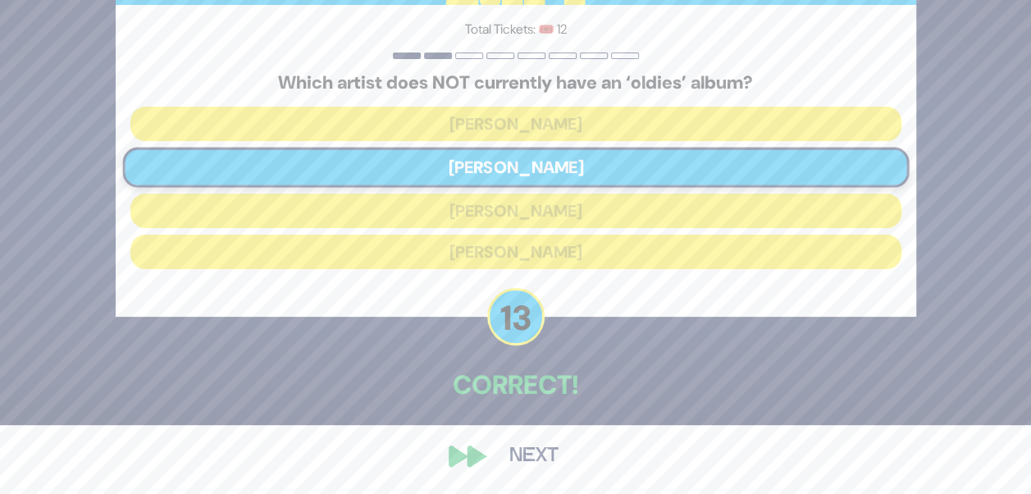
click at [491, 450] on button "Next" at bounding box center [533, 456] width 95 height 38
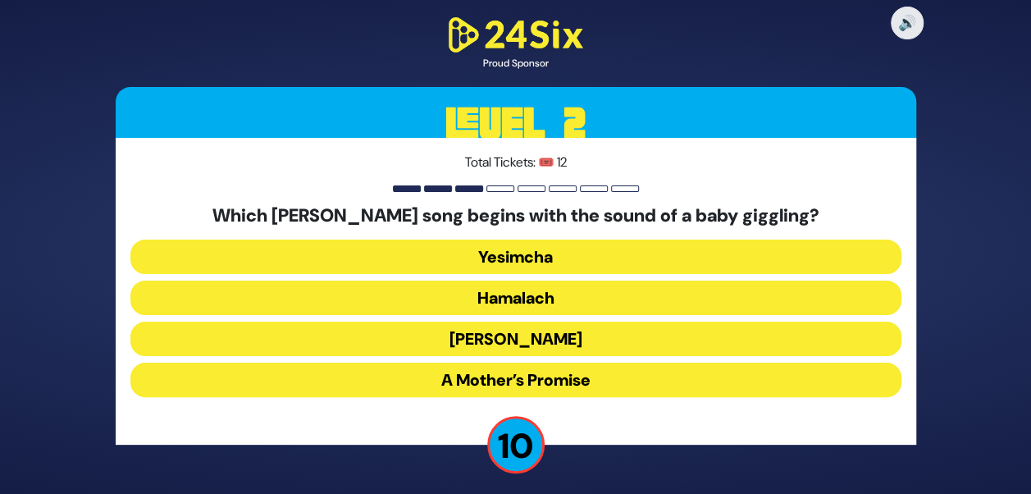
click at [604, 340] on button "Zeh Hakatan" at bounding box center [515, 339] width 771 height 34
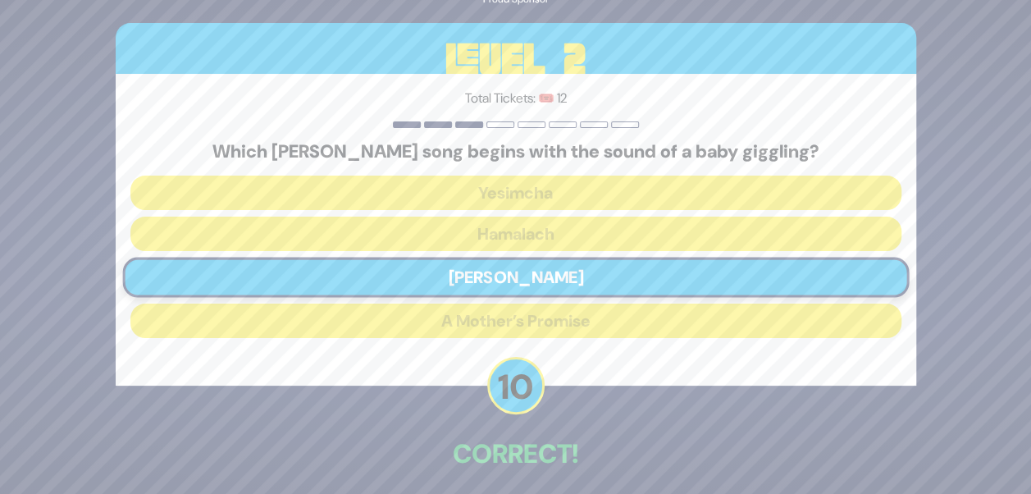
scroll to position [69, 0]
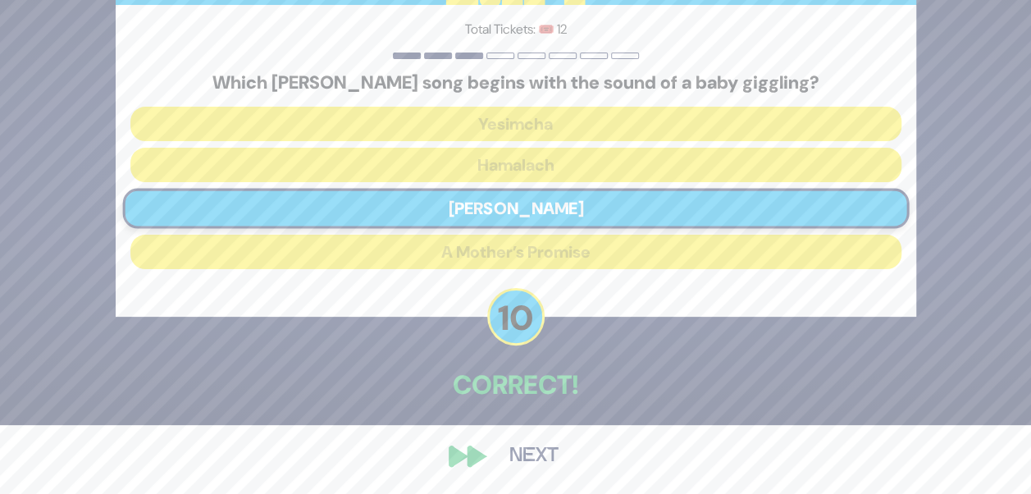
click at [514, 444] on button "Next" at bounding box center [533, 456] width 95 height 38
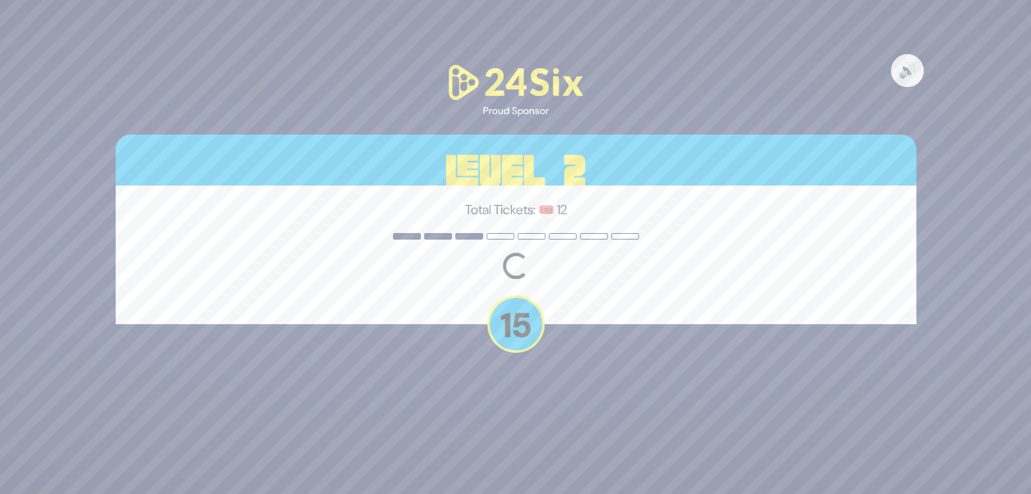
scroll to position [0, 0]
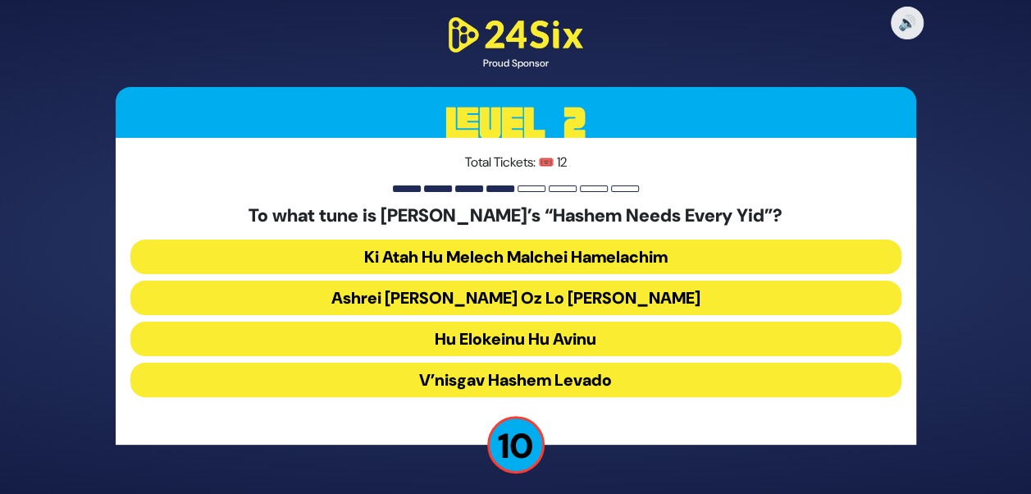
click at [655, 292] on button "Ashrei Adam Oz Lo Bach" at bounding box center [515, 298] width 771 height 34
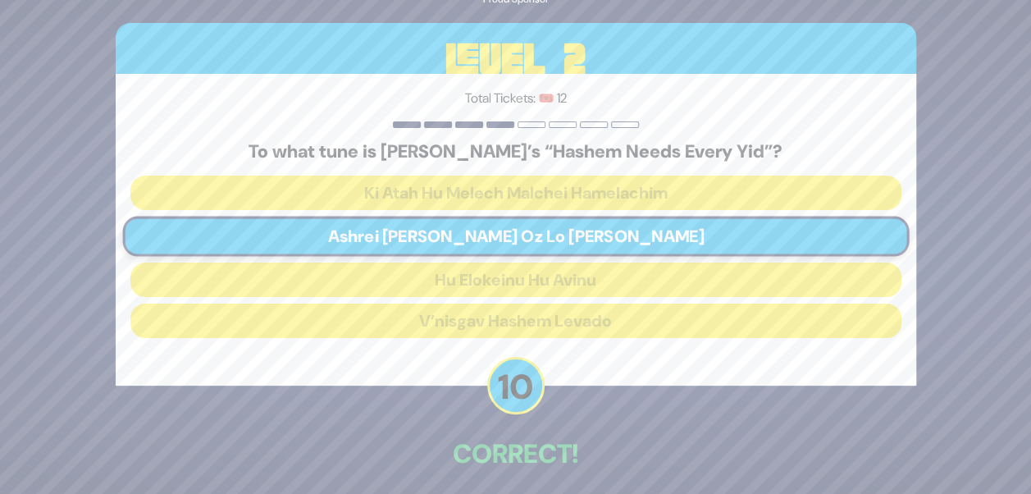
scroll to position [69, 0]
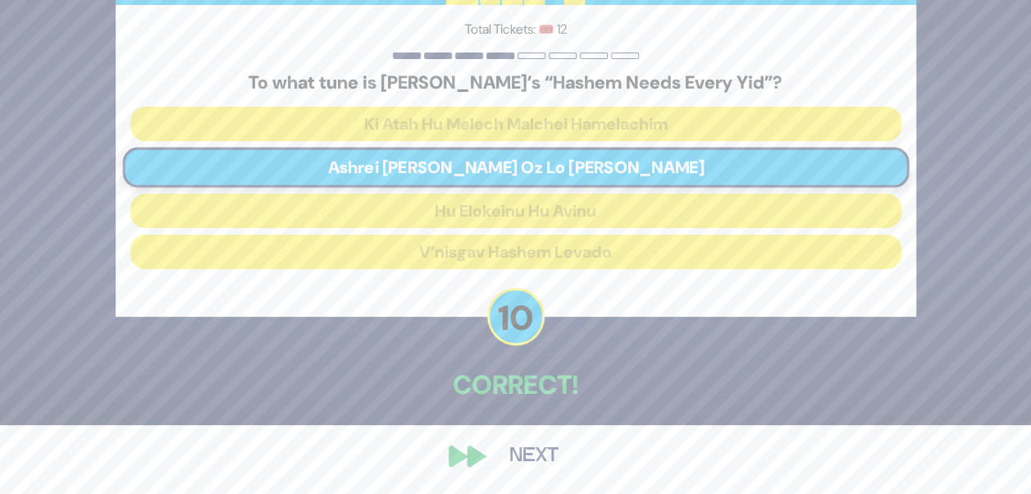
click at [509, 457] on button "Next" at bounding box center [533, 456] width 95 height 38
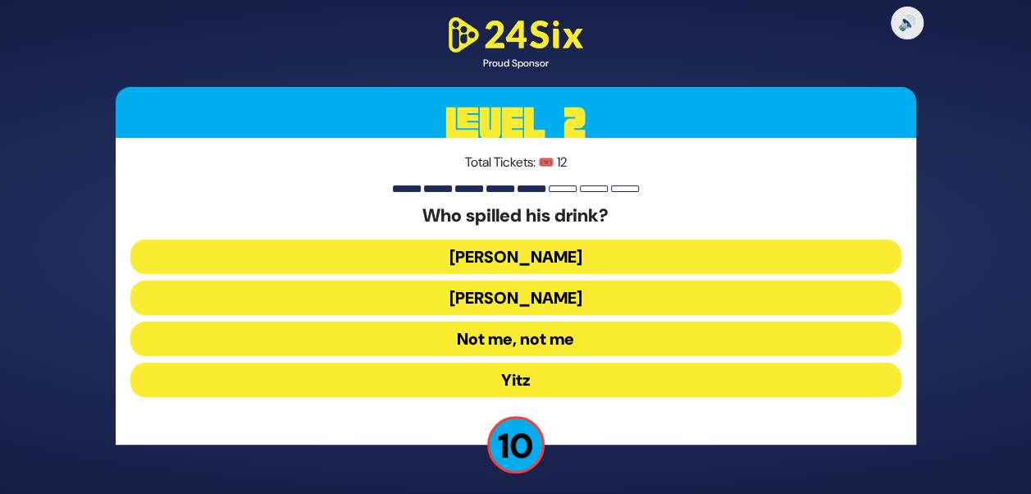
click at [554, 340] on button "Not me, not me" at bounding box center [515, 339] width 771 height 34
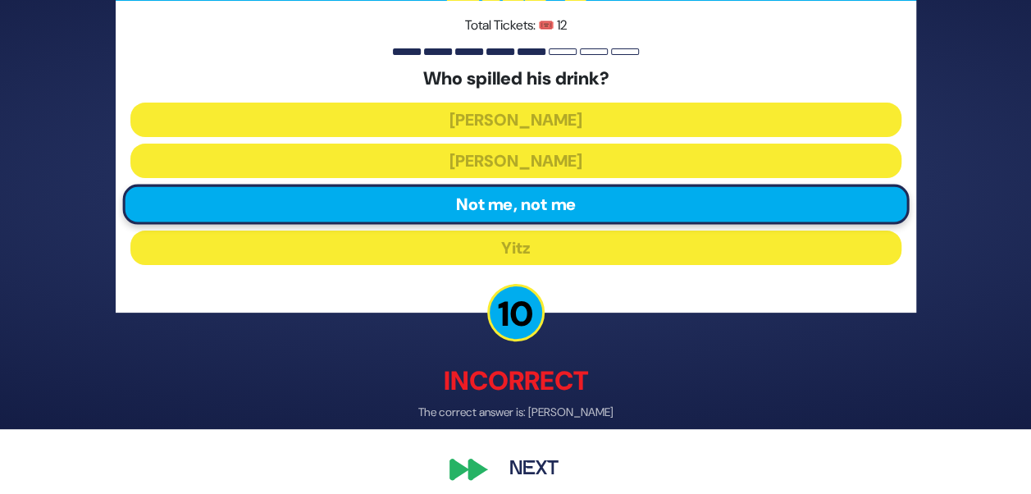
scroll to position [78, 0]
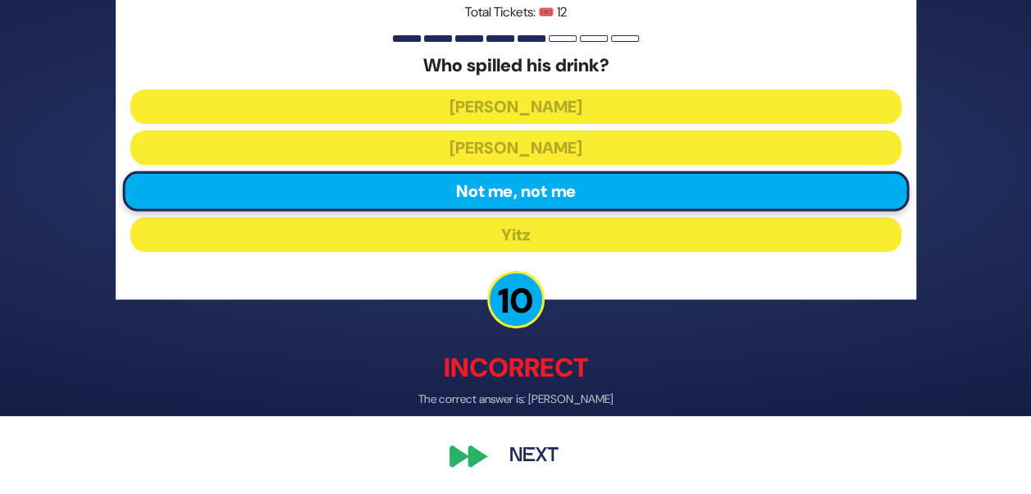
click at [509, 445] on button "Next" at bounding box center [533, 456] width 95 height 38
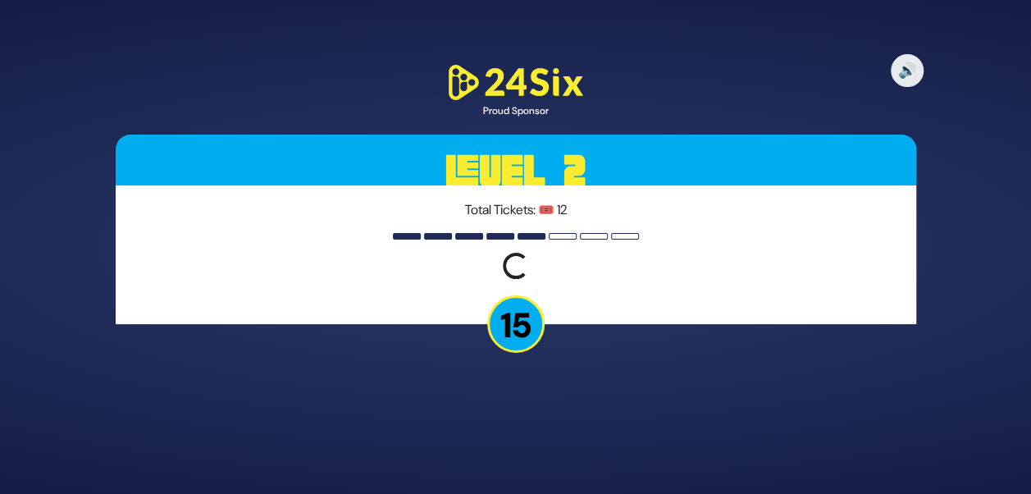
scroll to position [0, 0]
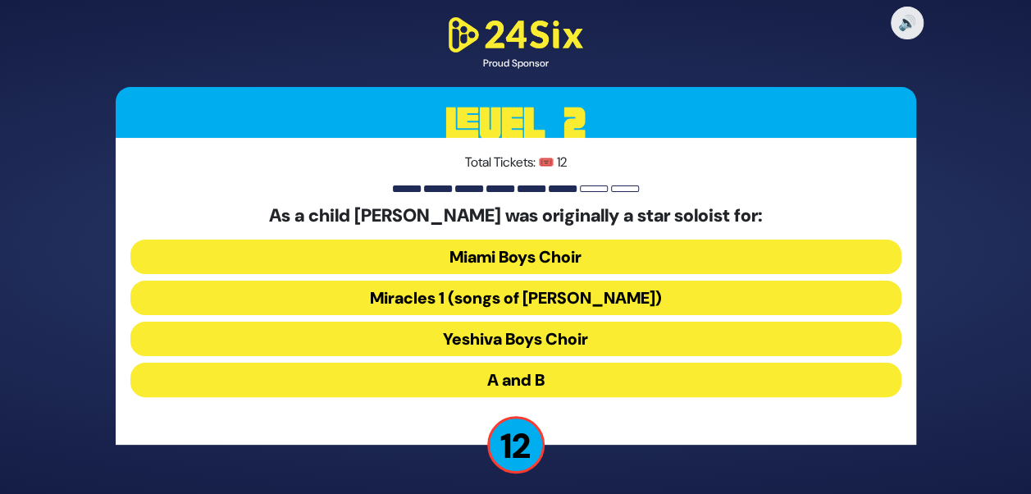
click at [743, 255] on button "Miami Boys Choir" at bounding box center [515, 257] width 771 height 34
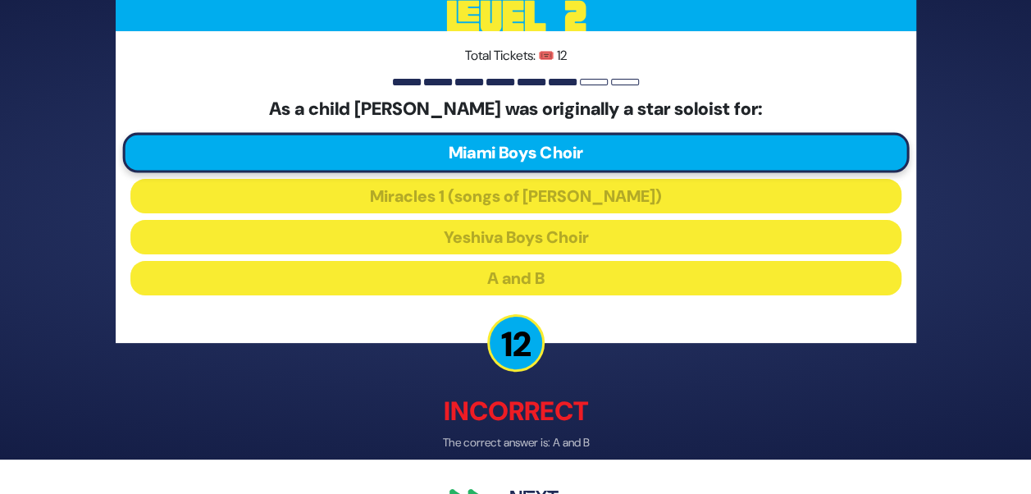
scroll to position [78, 0]
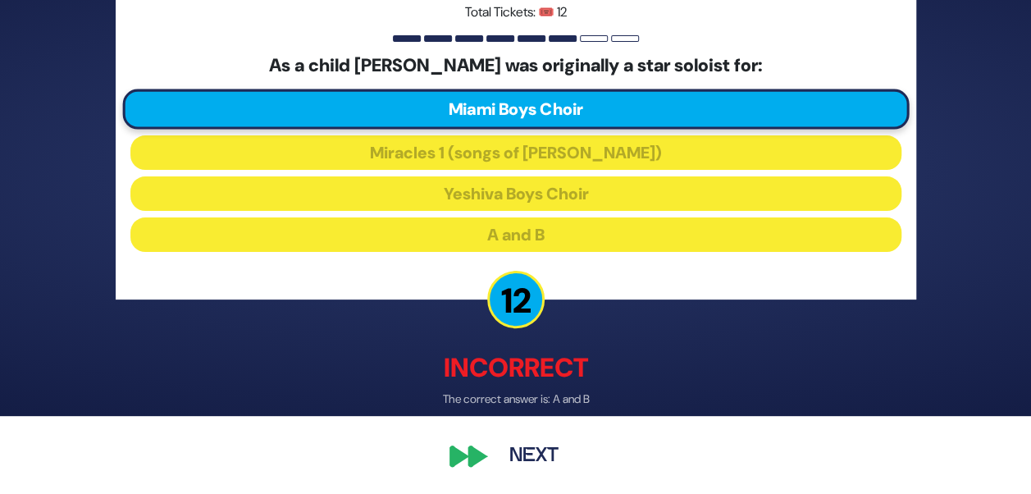
click at [547, 449] on button "Next" at bounding box center [533, 456] width 95 height 38
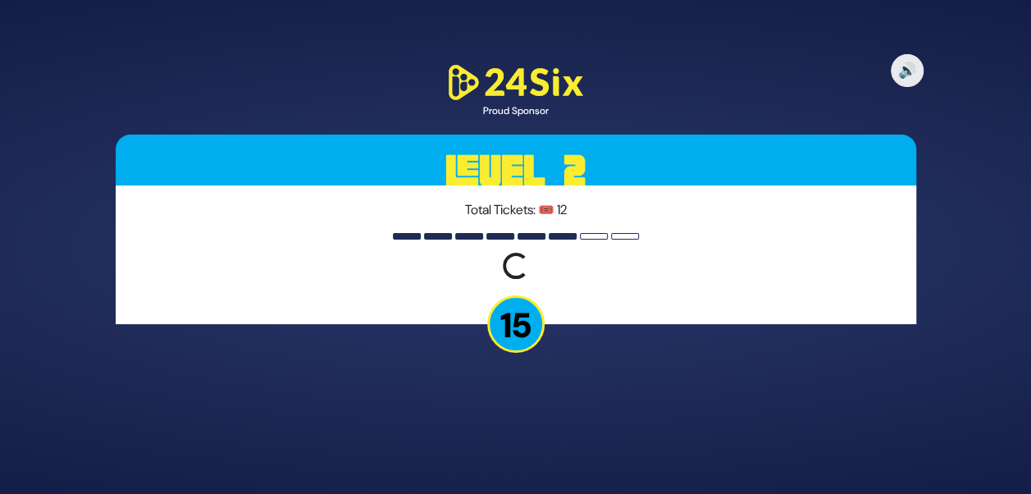
scroll to position [0, 0]
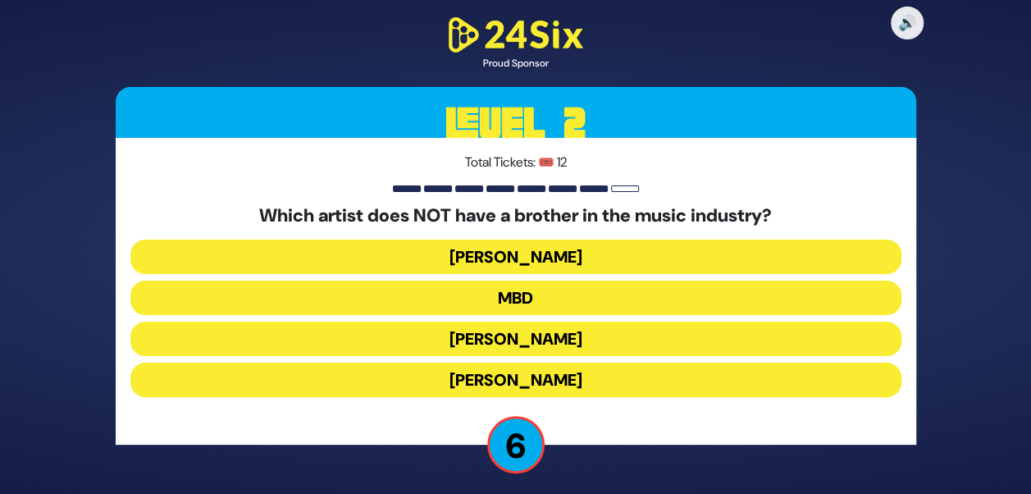
click at [594, 389] on button "Avraham Fried" at bounding box center [515, 380] width 771 height 34
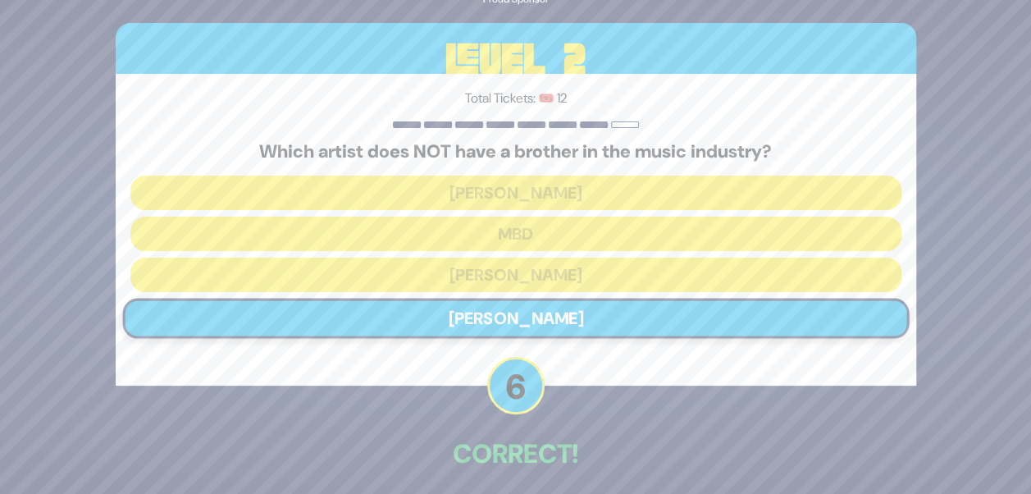
scroll to position [69, 0]
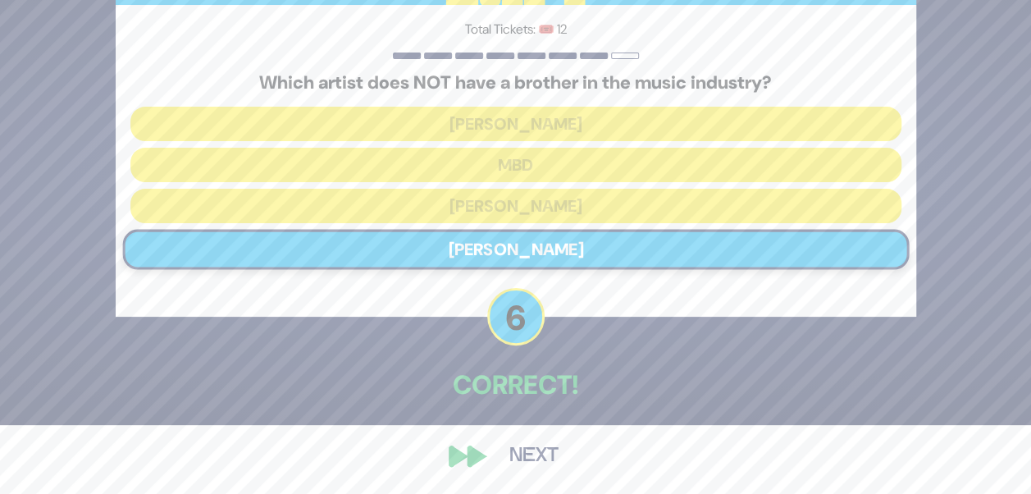
click at [534, 456] on button "Next" at bounding box center [533, 456] width 95 height 38
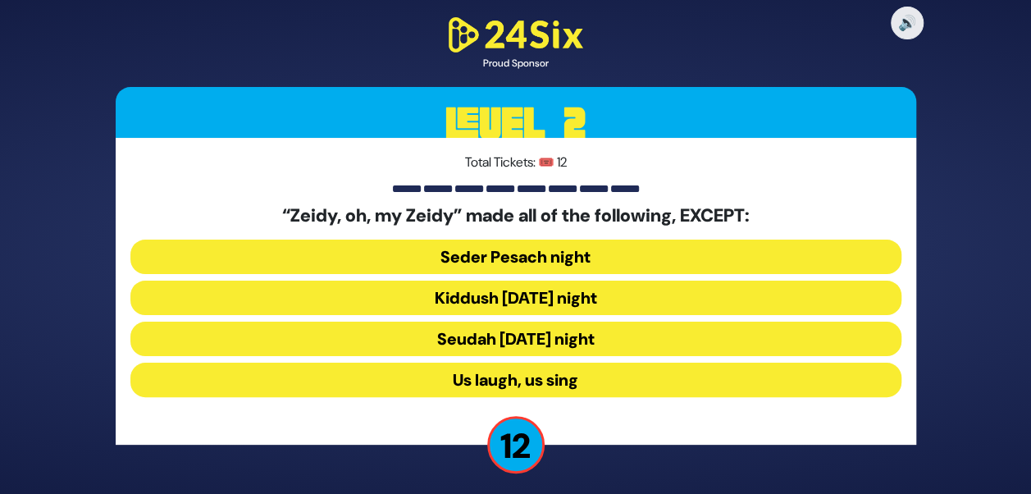
click at [523, 340] on button "Seudah Friday night" at bounding box center [515, 339] width 771 height 34
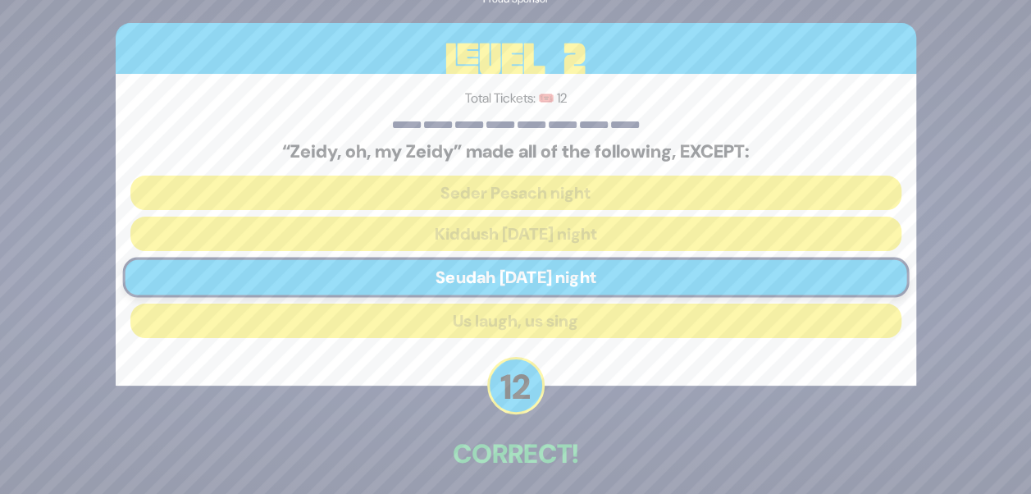
scroll to position [69, 0]
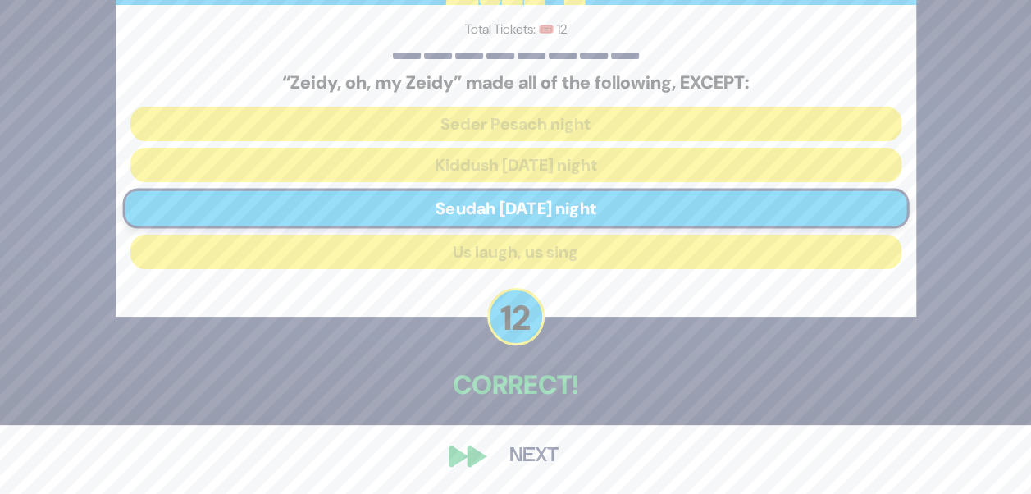
click at [523, 457] on button "Next" at bounding box center [533, 456] width 95 height 38
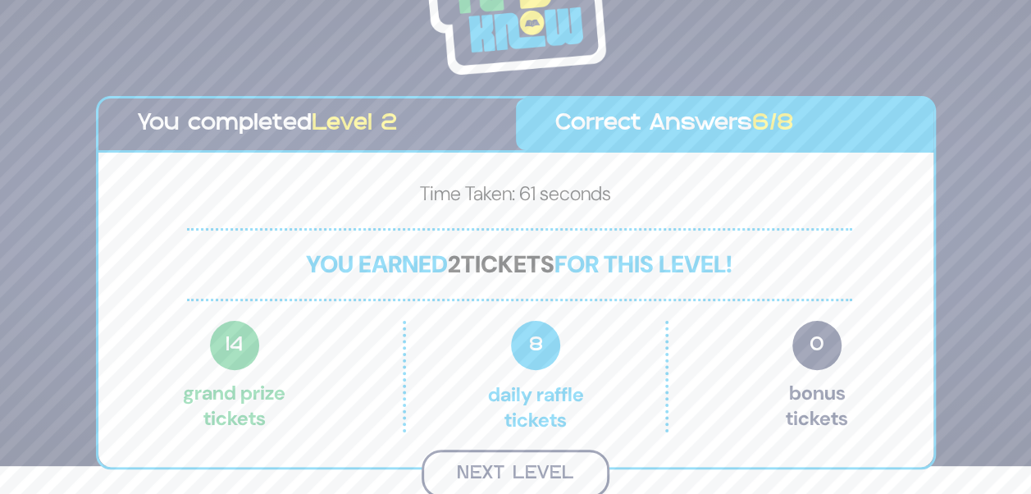
scroll to position [26, 0]
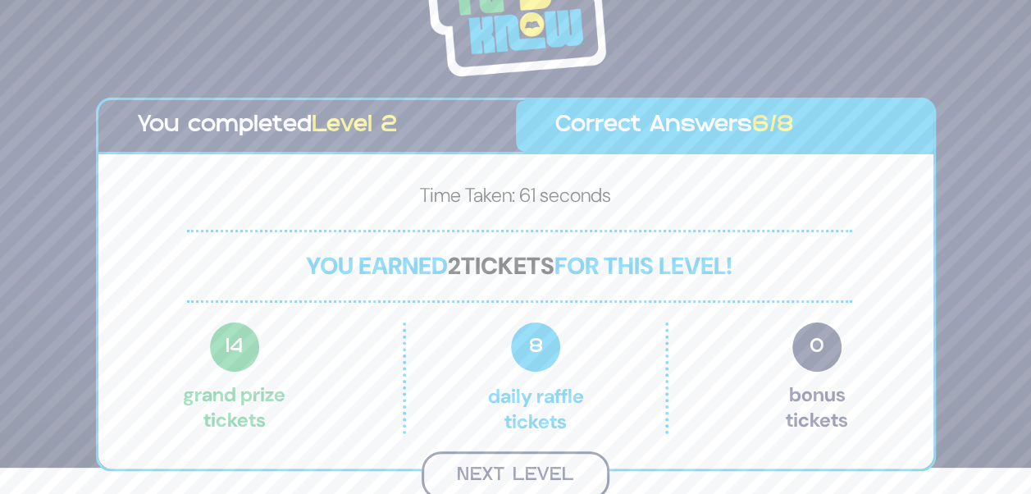
click at [512, 463] on button "Next Level" at bounding box center [516, 475] width 188 height 48
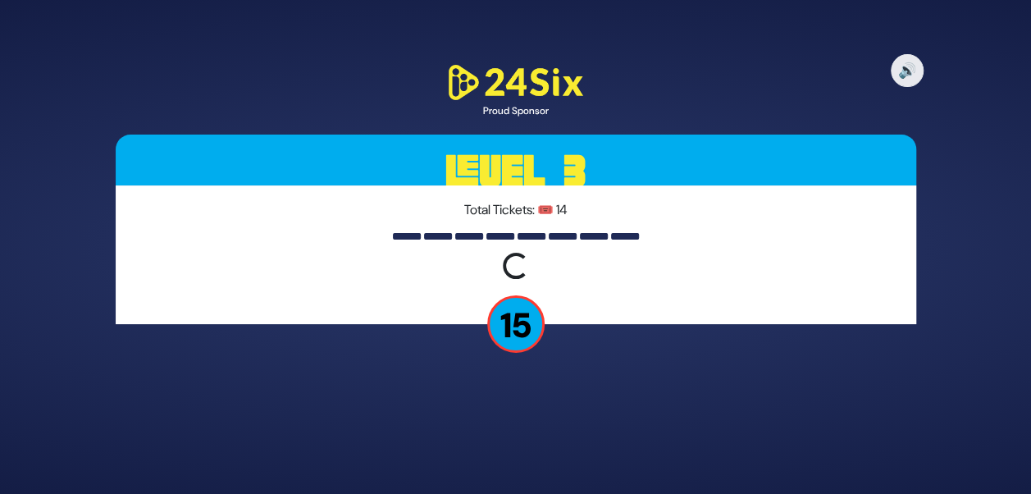
scroll to position [0, 0]
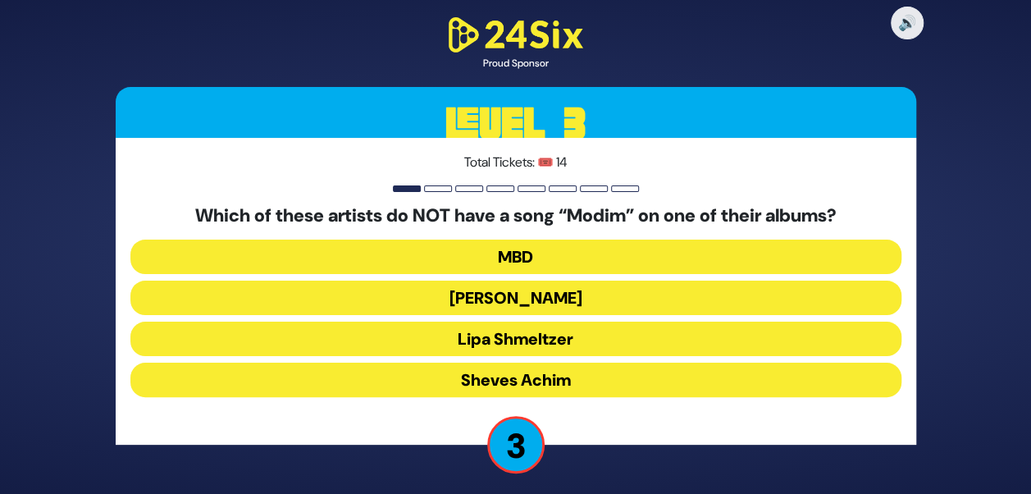
click at [520, 305] on button "Isaac Honig" at bounding box center [515, 298] width 771 height 34
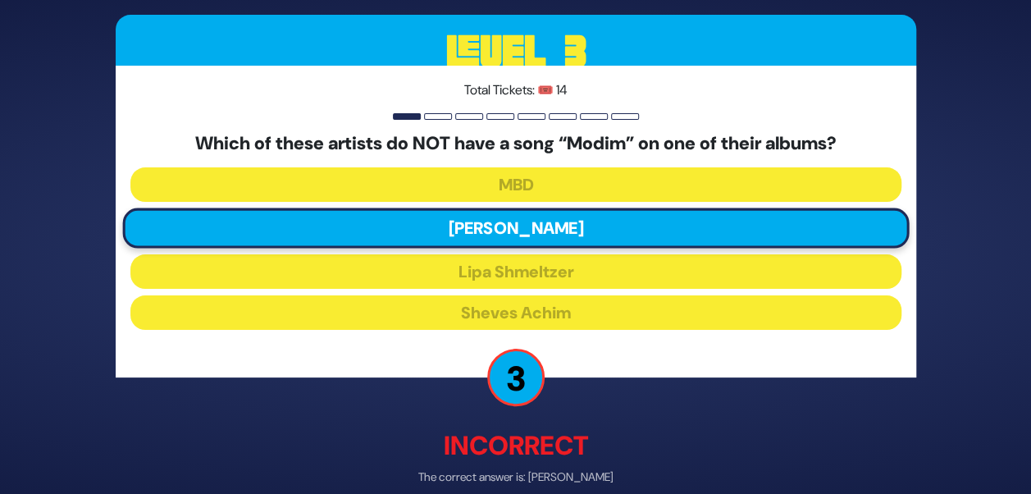
scroll to position [78, 0]
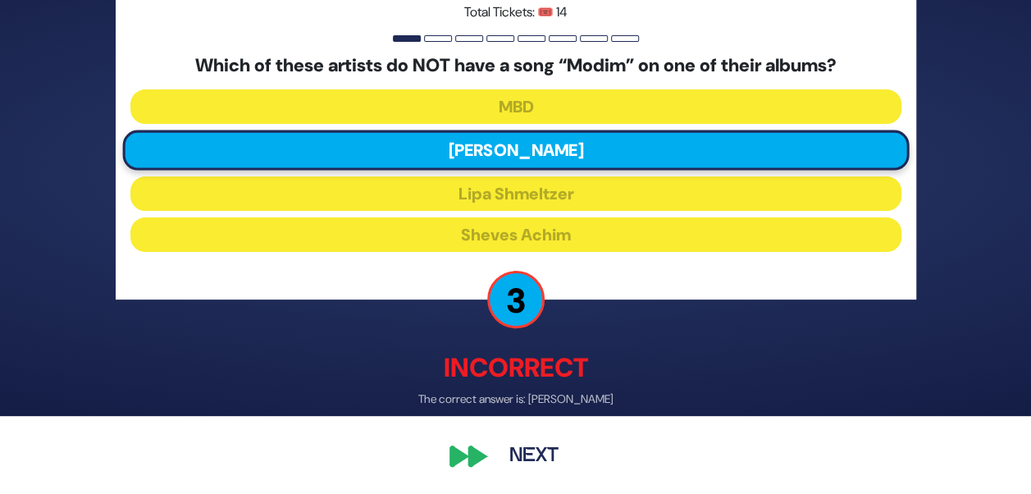
click at [502, 468] on button "Next" at bounding box center [533, 456] width 95 height 38
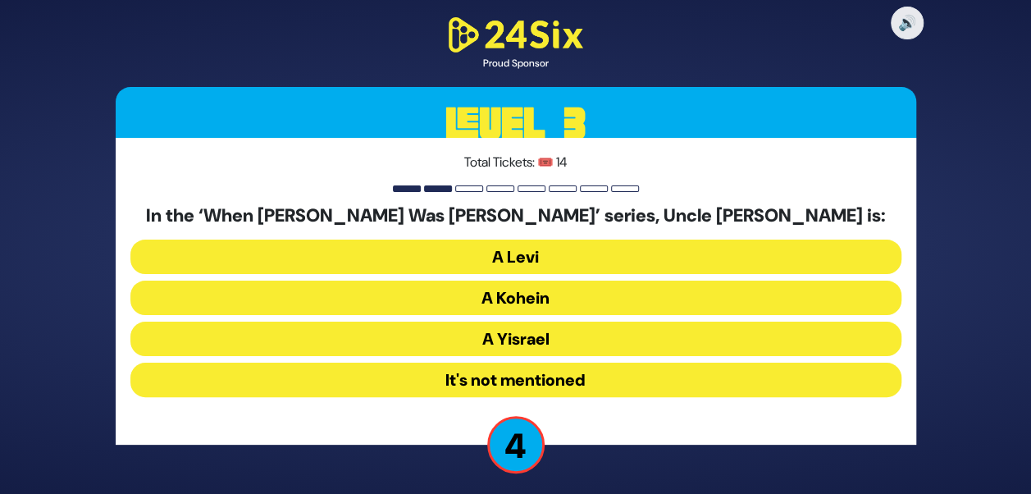
click at [545, 372] on button "It's not mentioned" at bounding box center [515, 380] width 771 height 34
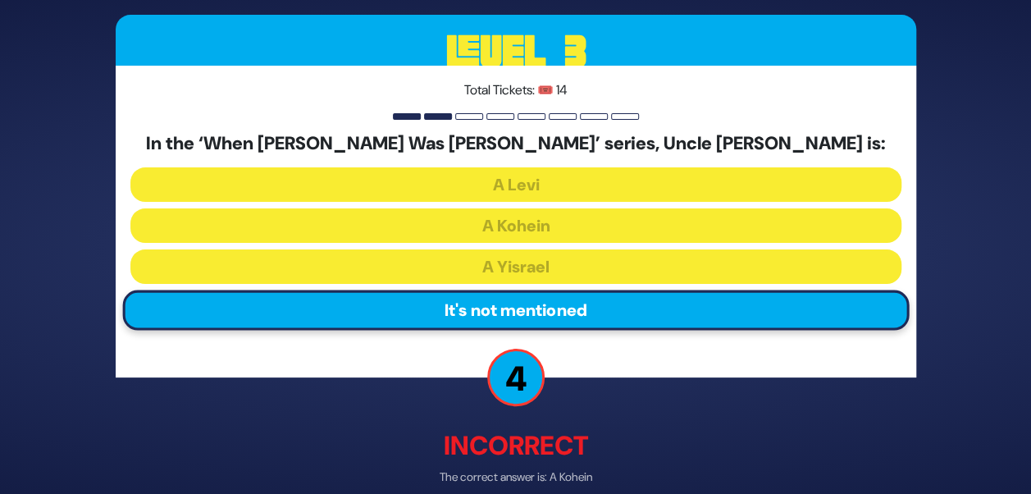
scroll to position [78, 0]
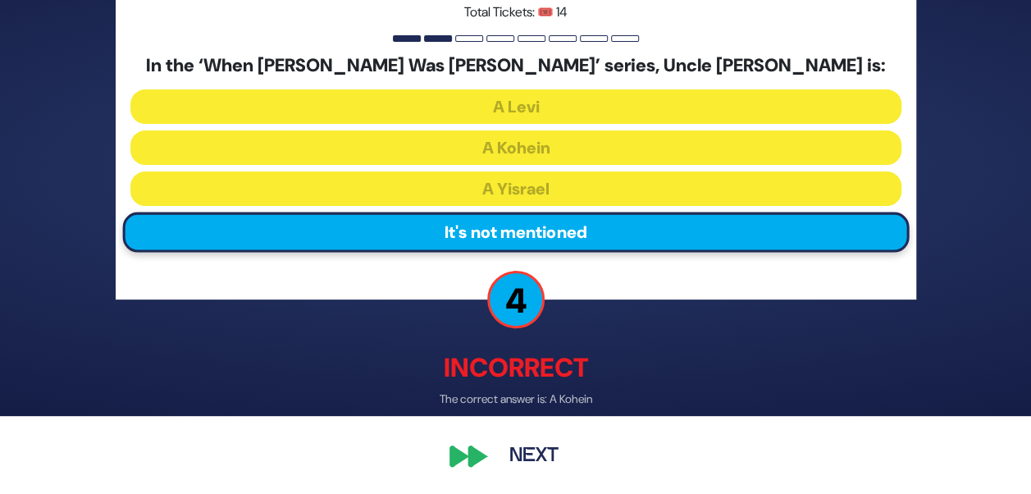
click at [508, 446] on button "Next" at bounding box center [533, 456] width 95 height 38
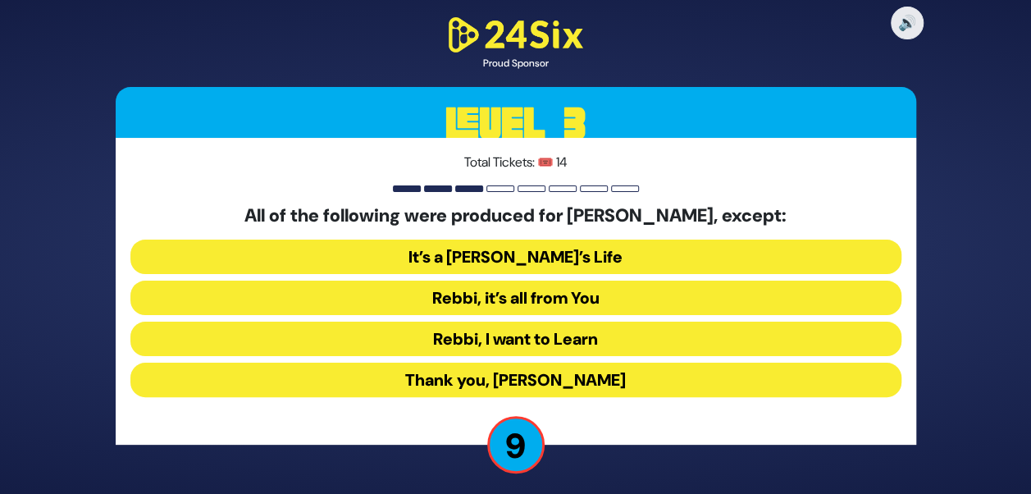
click at [628, 333] on button "Rebbi, I want to Learn" at bounding box center [515, 339] width 771 height 34
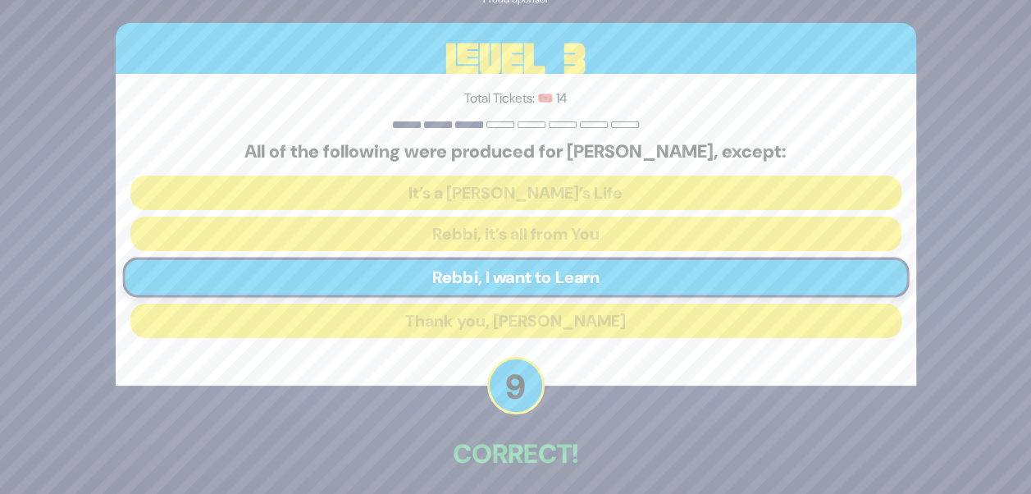
drag, startPoint x: 1043, startPoint y: 184, endPoint x: 1019, endPoint y: 450, distance: 266.9
click at [1019, 450] on div "🔊 Proud Sponsor Level 3 Total Tickets: 🎟️ 14 All of the following were produced…" at bounding box center [515, 247] width 1031 height 494
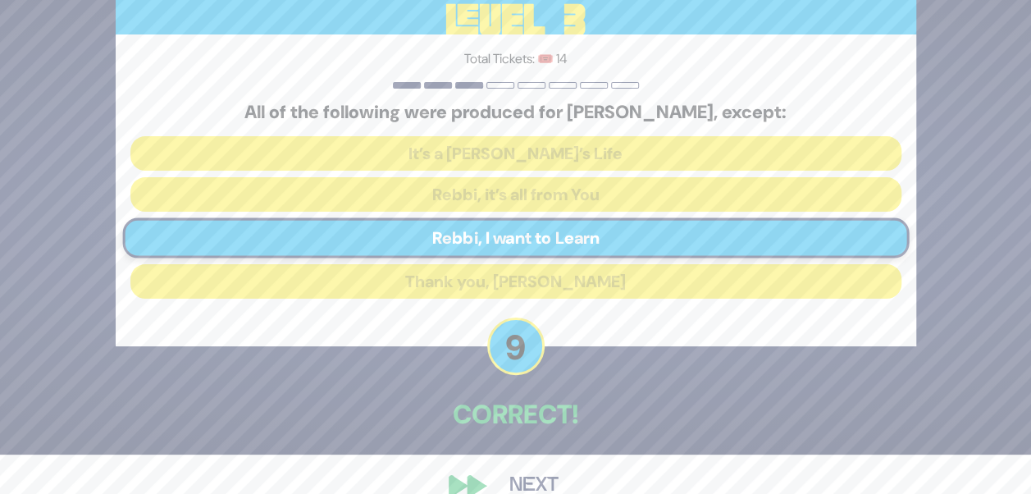
scroll to position [69, 0]
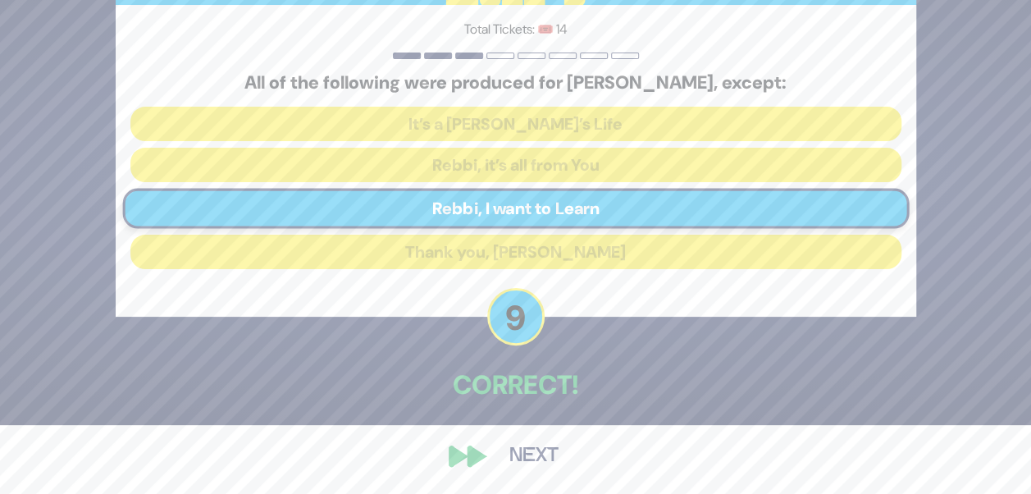
click at [509, 462] on button "Next" at bounding box center [533, 456] width 95 height 38
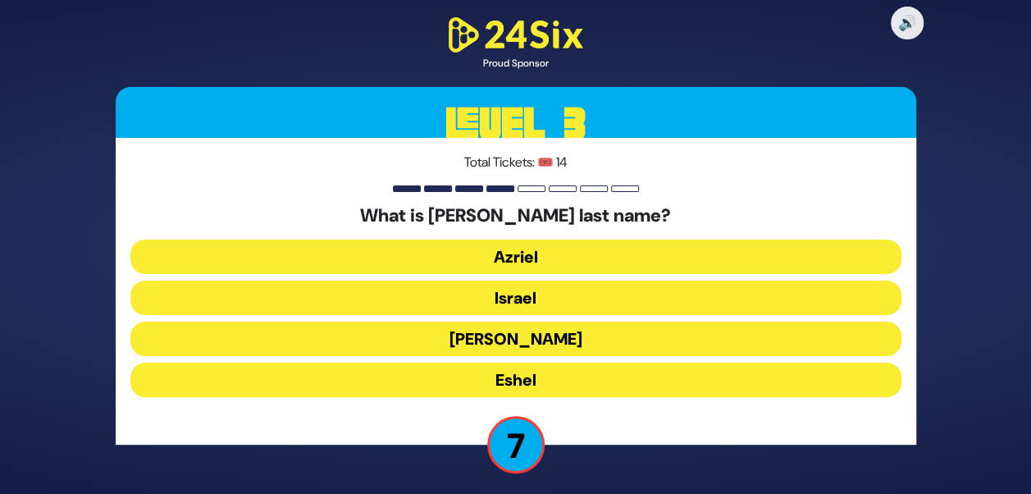
click at [541, 299] on button "Israel" at bounding box center [515, 298] width 771 height 34
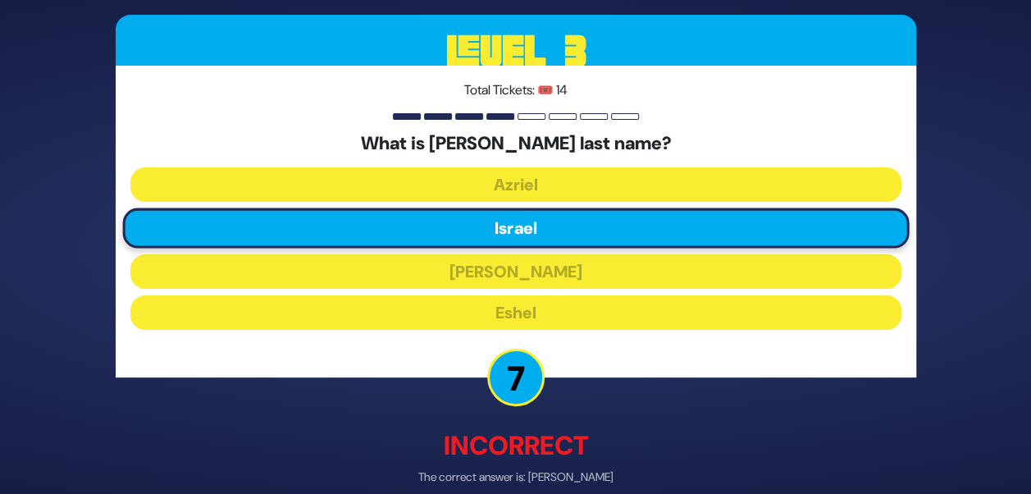
scroll to position [78, 0]
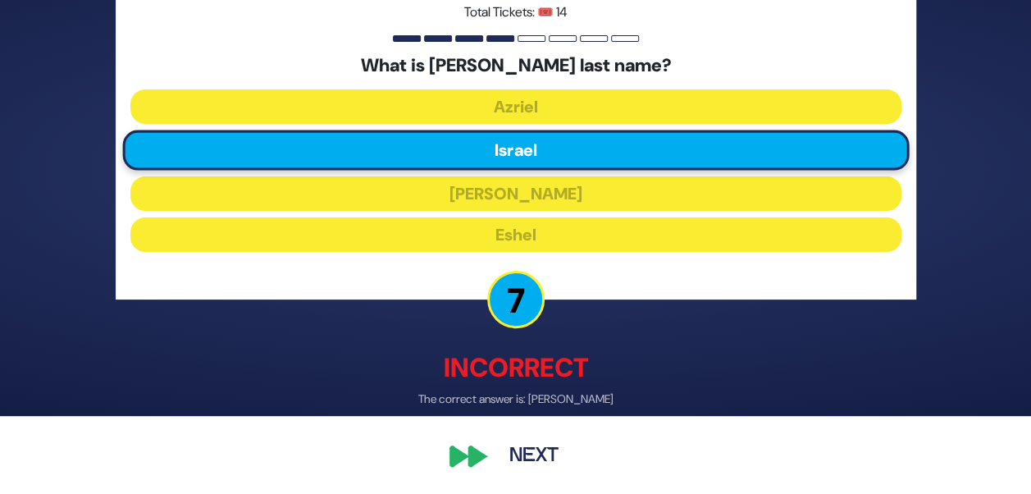
click at [540, 450] on button "Next" at bounding box center [533, 456] width 95 height 38
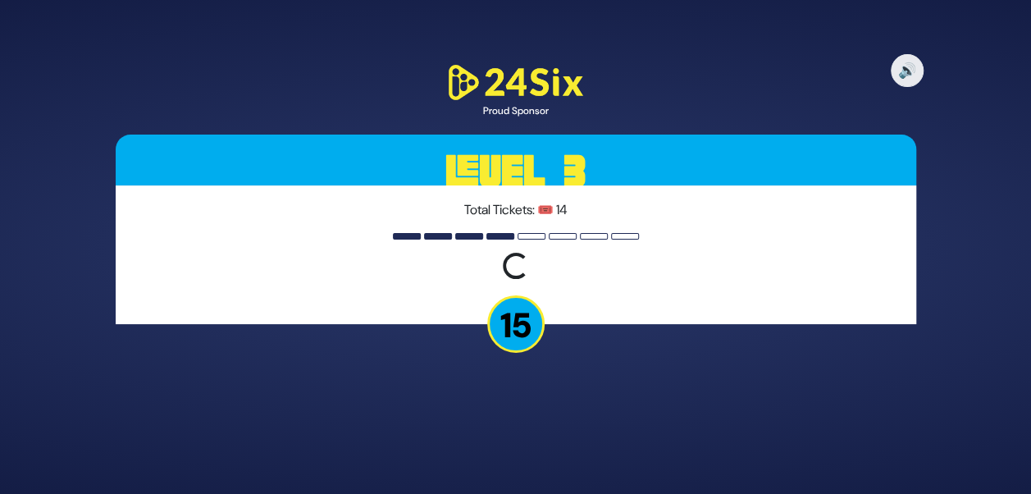
scroll to position [0, 0]
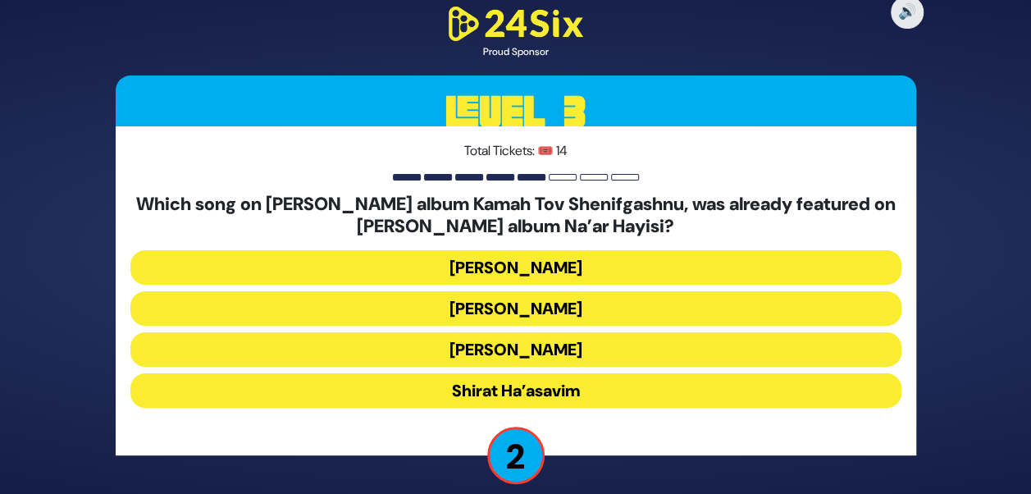
click at [522, 355] on button "Al Kulanu" at bounding box center [515, 349] width 771 height 34
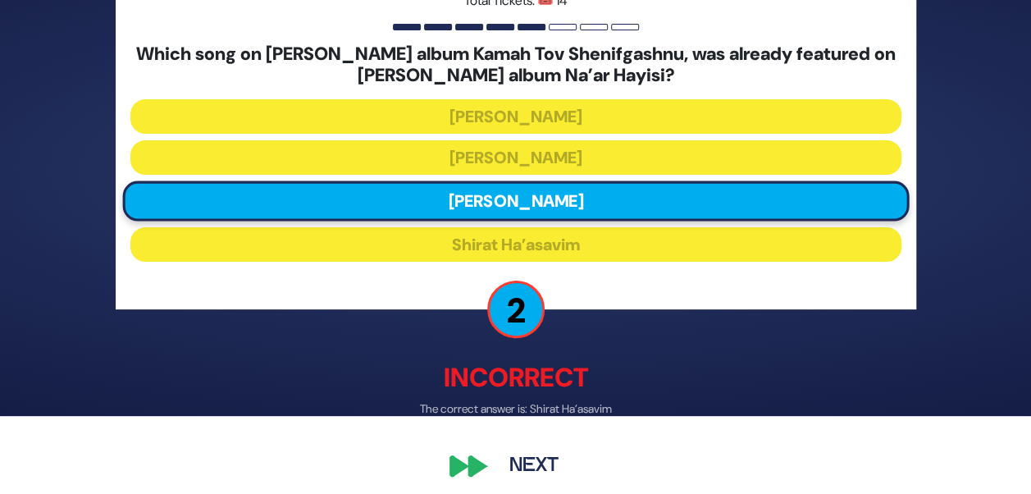
scroll to position [89, 0]
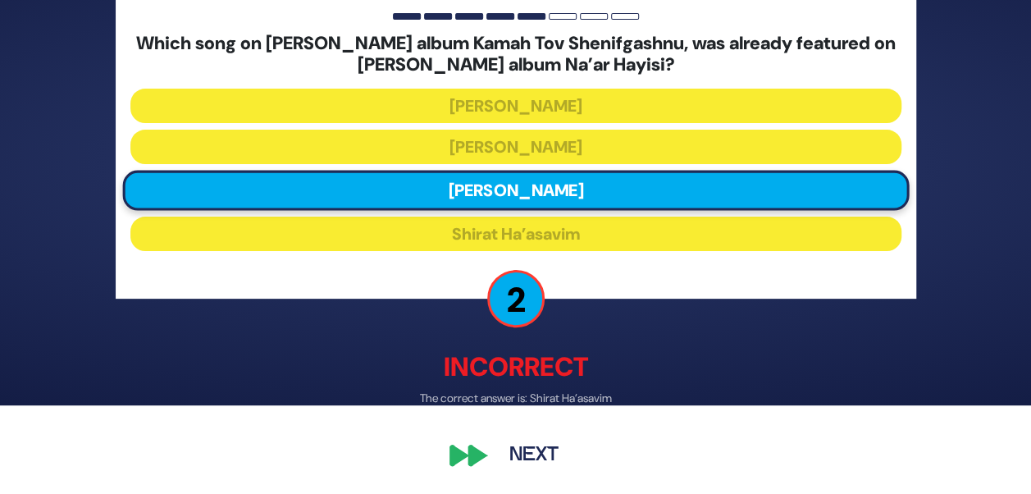
click at [516, 457] on button "Next" at bounding box center [533, 456] width 95 height 38
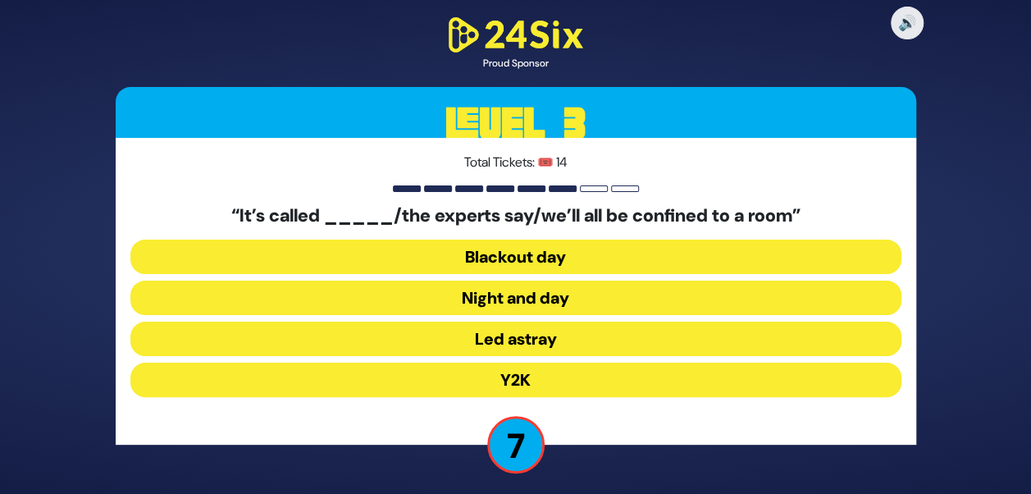
click at [537, 249] on button "Blackout day" at bounding box center [515, 257] width 771 height 34
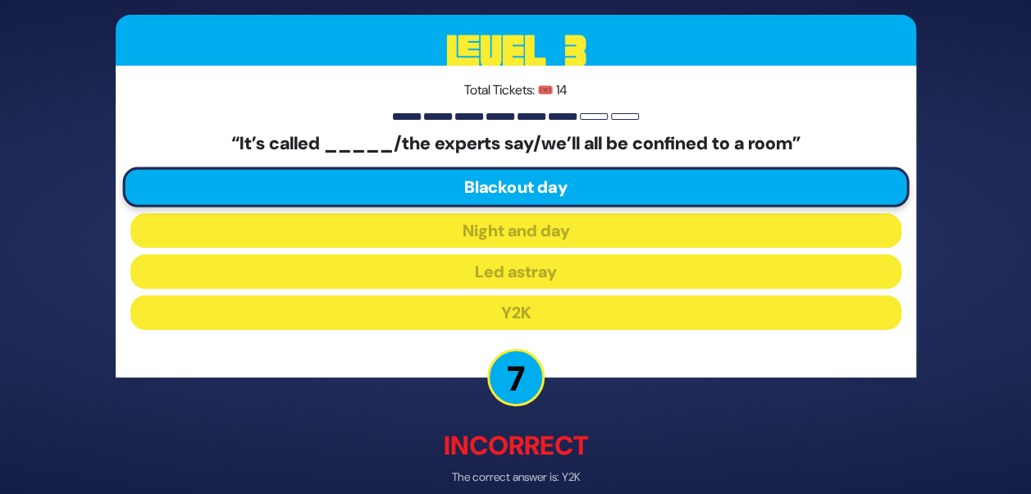
scroll to position [78, 0]
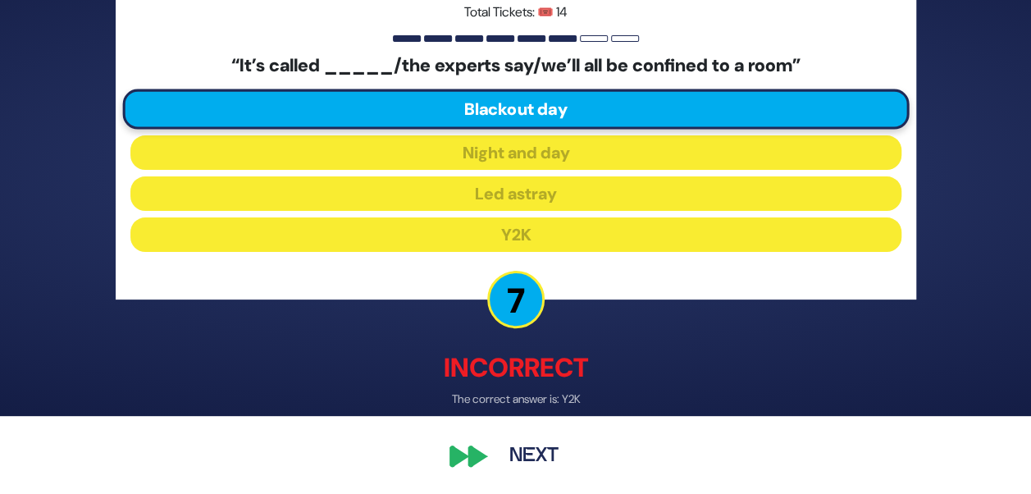
click at [522, 441] on button "Next" at bounding box center [533, 456] width 95 height 38
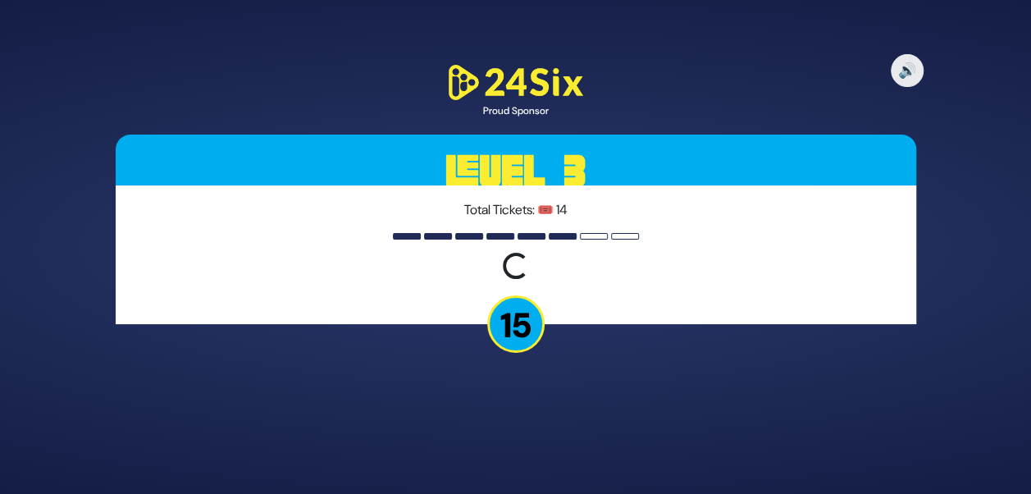
scroll to position [0, 0]
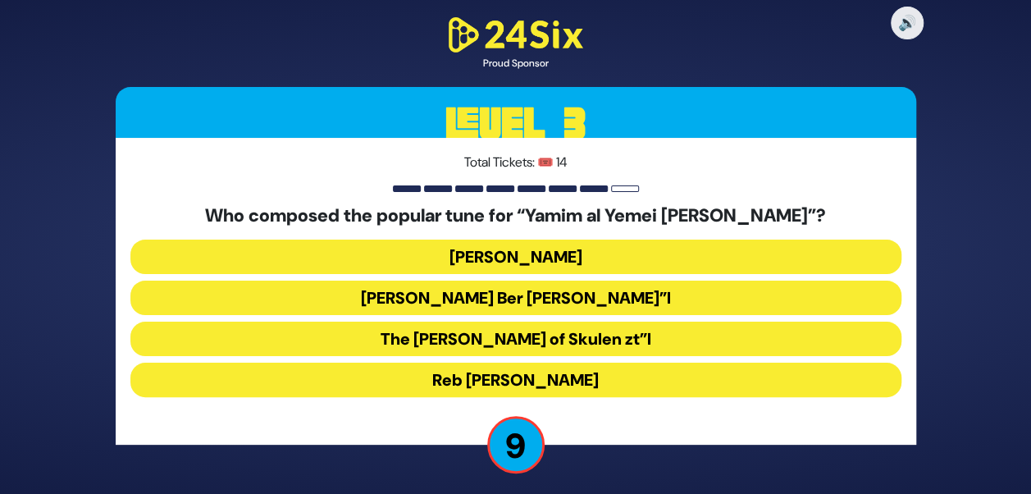
click at [581, 377] on button "Reb Bentzion Shenker" at bounding box center [515, 380] width 771 height 34
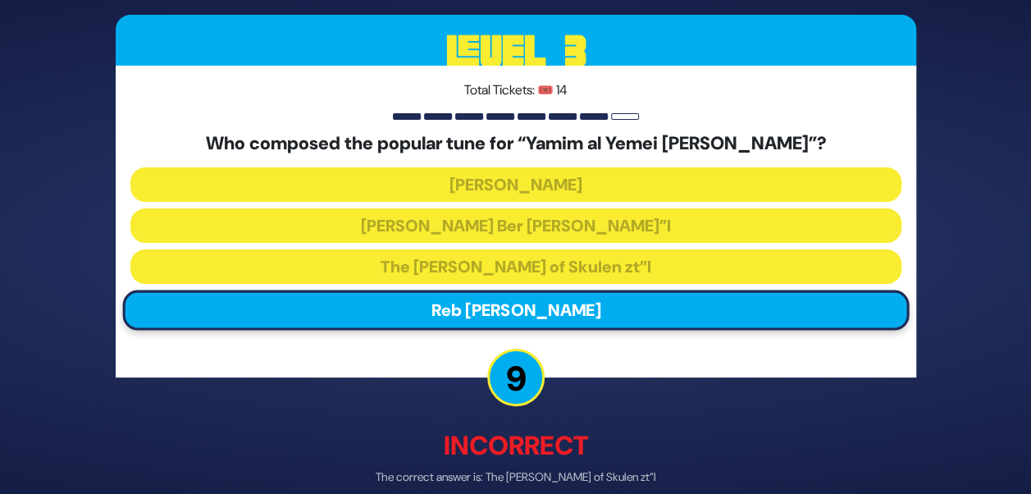
scroll to position [78, 0]
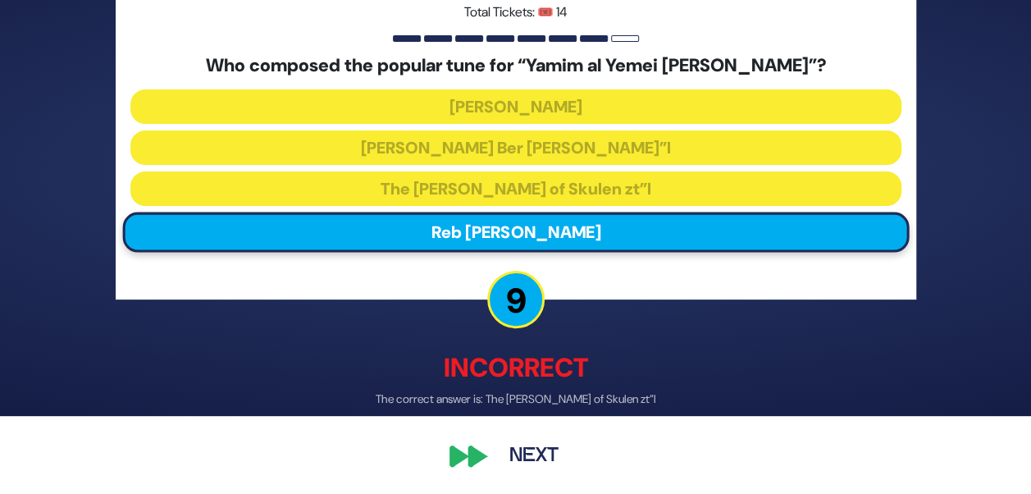
click at [518, 443] on button "Next" at bounding box center [533, 456] width 95 height 38
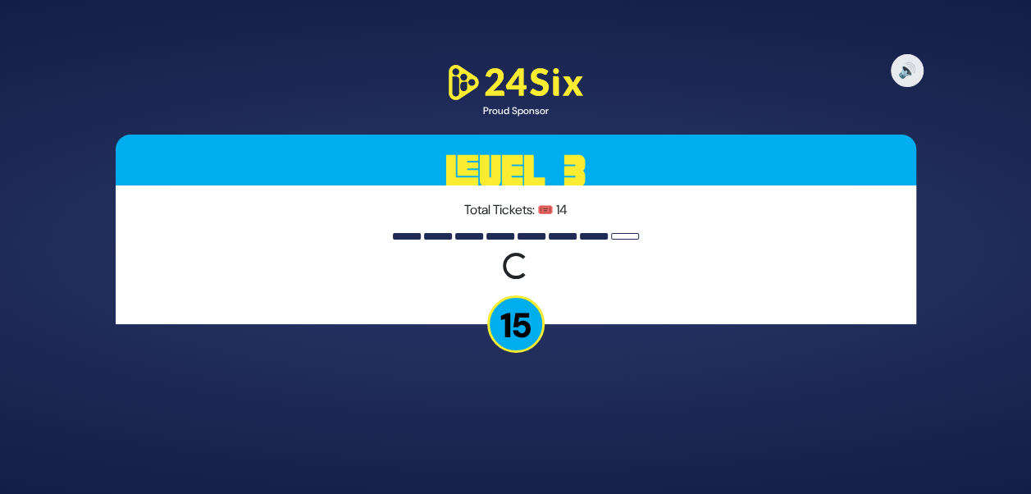
scroll to position [0, 0]
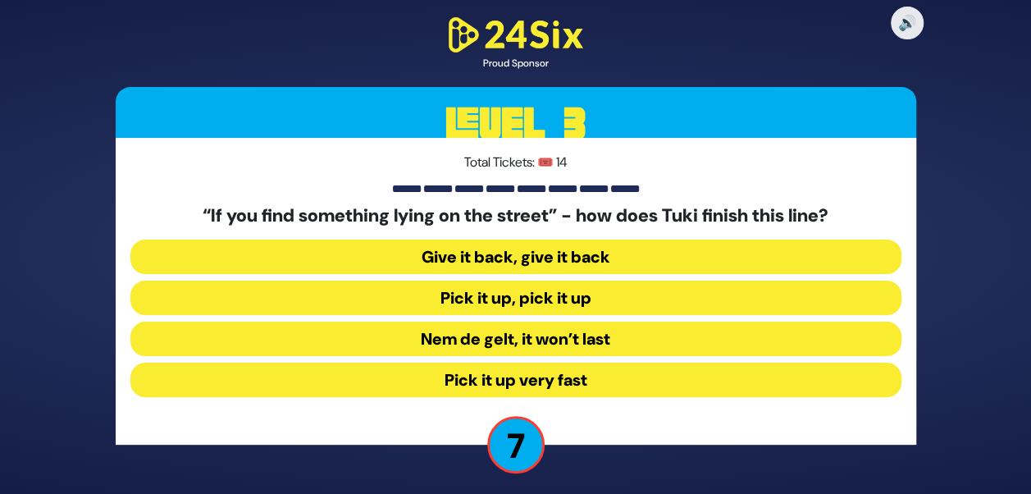
click at [554, 260] on button "Give it back, give it back" at bounding box center [515, 257] width 771 height 34
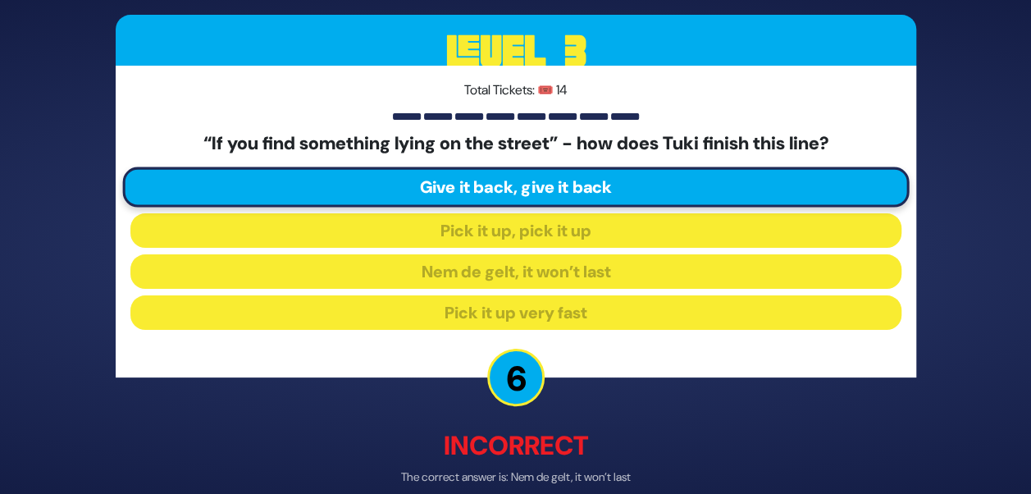
scroll to position [78, 0]
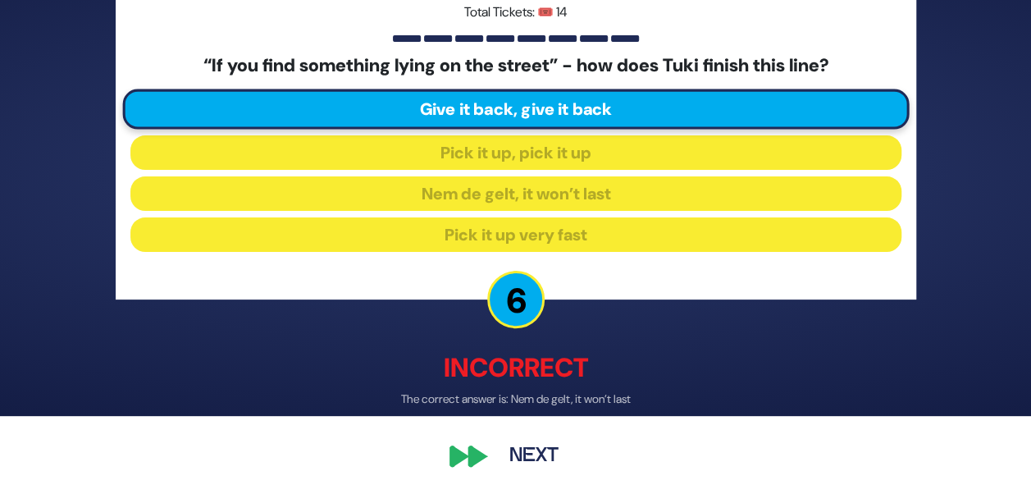
click at [489, 486] on div "🔊 Proud Sponsor Level 3 Total Tickets: 🎟️ 14 “If you find something lying on th…" at bounding box center [516, 169] width 840 height 651
click at [502, 458] on button "Next" at bounding box center [533, 456] width 95 height 38
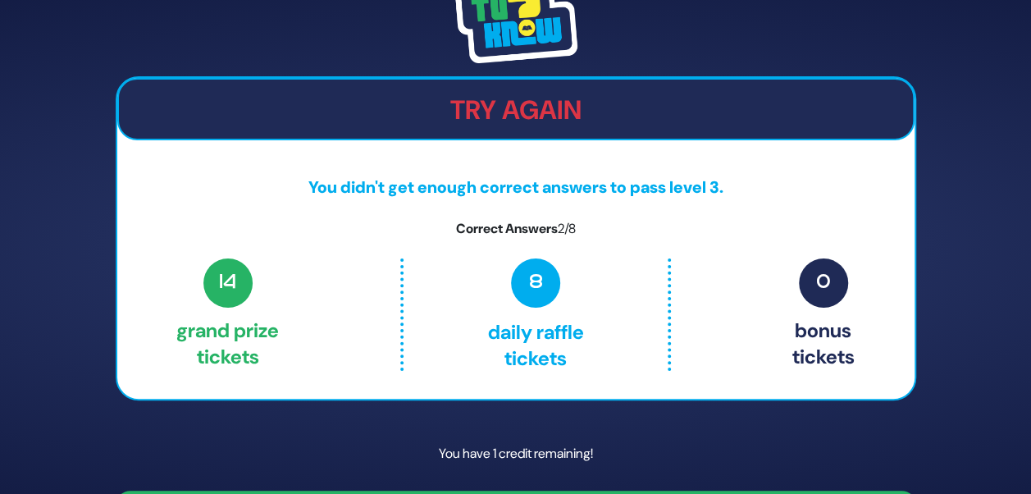
scroll to position [48, 0]
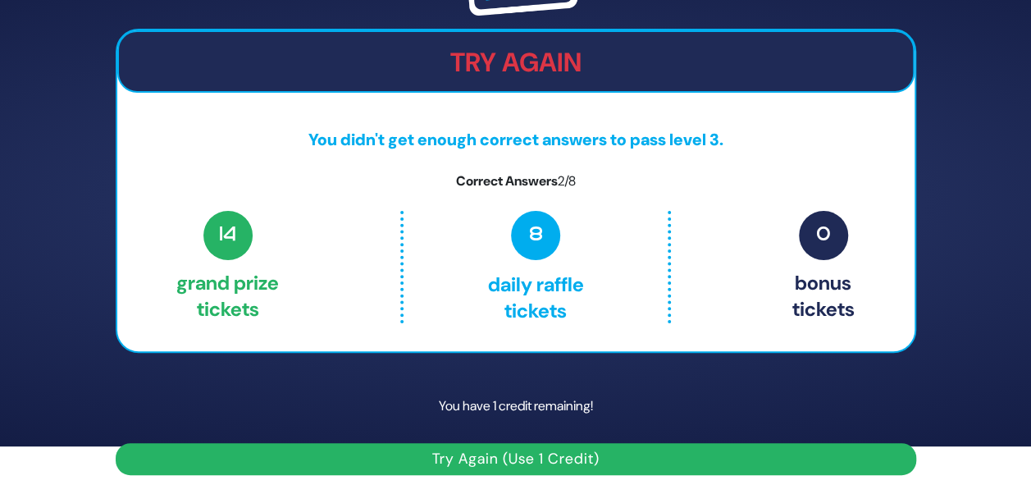
click at [494, 456] on button "Try Again (Use 1 Credit)" at bounding box center [516, 459] width 801 height 32
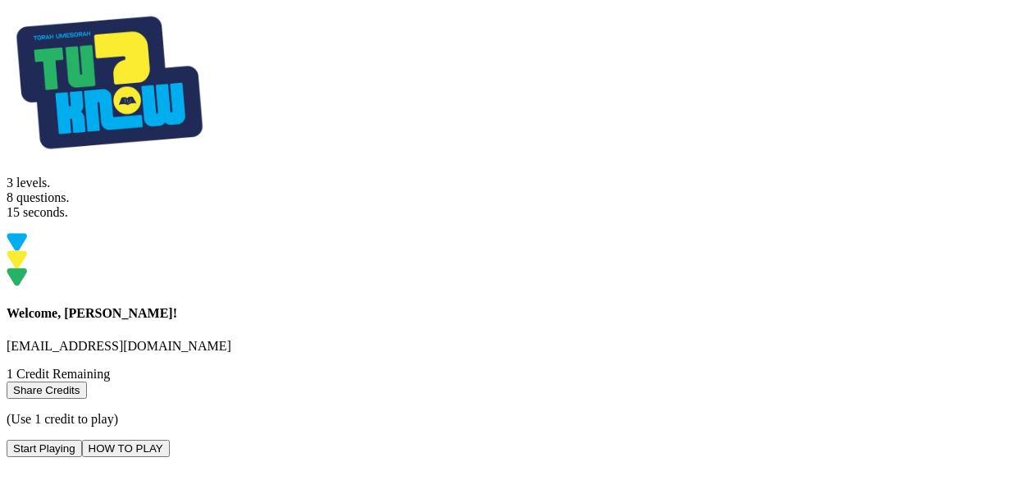
scroll to position [34, 0]
click at [82, 440] on button "Start Playing" at bounding box center [44, 448] width 75 height 17
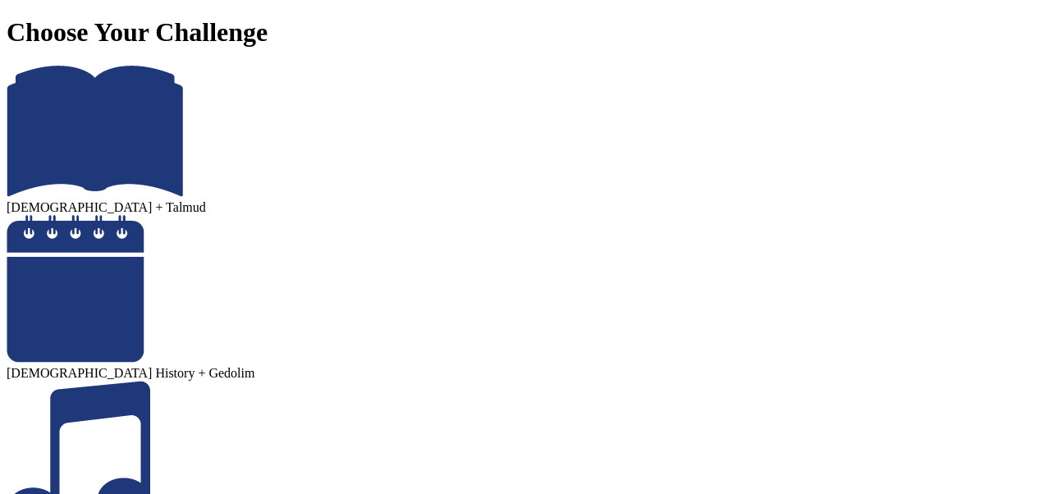
click at [821, 381] on div at bounding box center [522, 457] width 1030 height 153
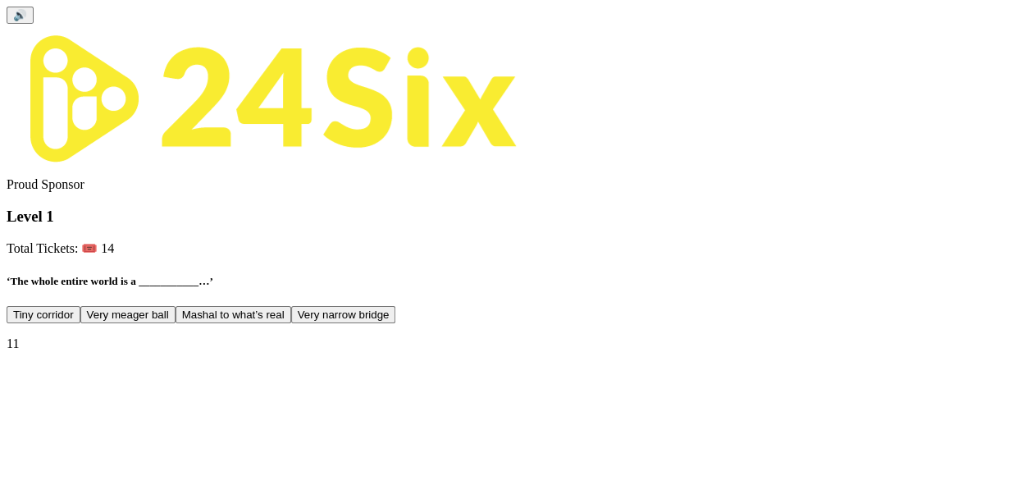
click at [396, 323] on button "Very narrow bridge" at bounding box center [343, 314] width 105 height 17
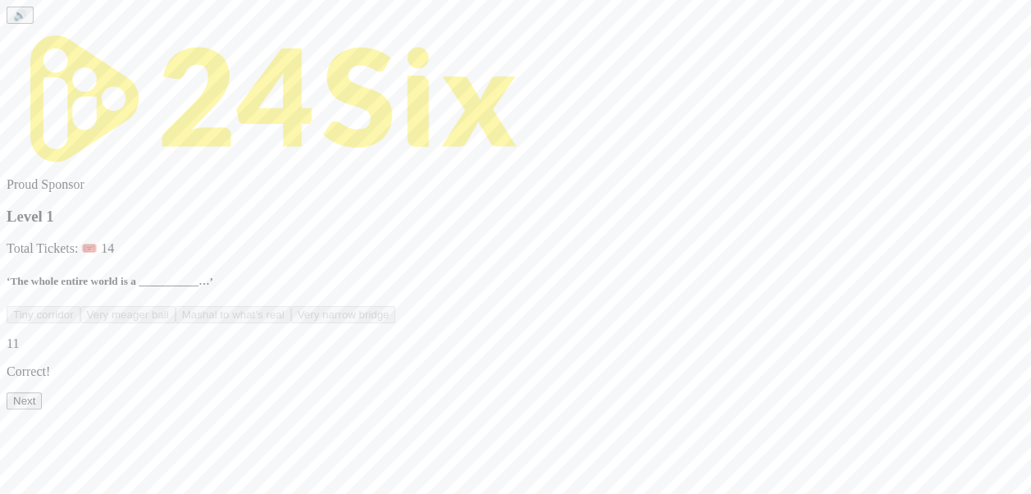
scroll to position [69, 0]
click at [42, 409] on button "Next" at bounding box center [24, 400] width 35 height 17
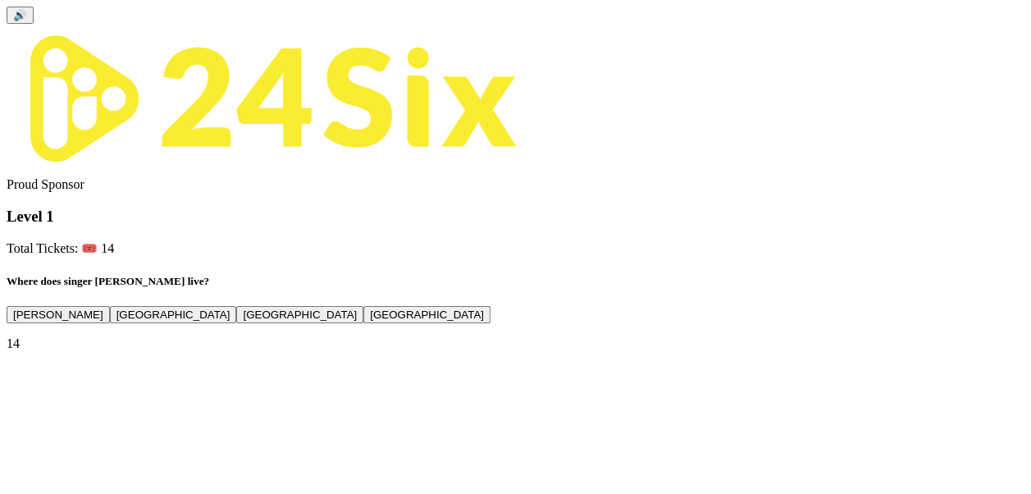
click at [491, 323] on button "[GEOGRAPHIC_DATA]" at bounding box center [426, 314] width 127 height 17
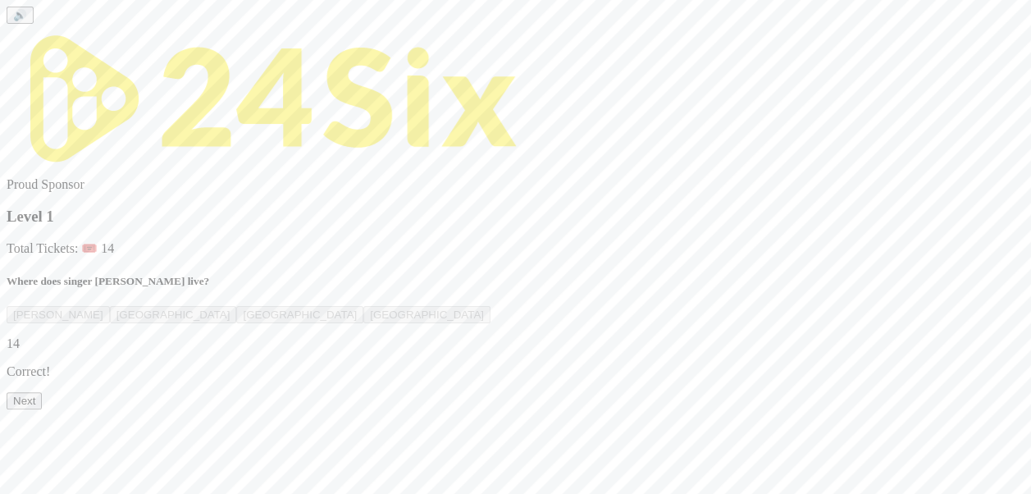
scroll to position [69, 0]
click at [42, 409] on button "Next" at bounding box center [24, 400] width 35 height 17
click at [306, 307] on button "[PERSON_NAME] [PERSON_NAME]" at bounding box center [208, 314] width 196 height 17
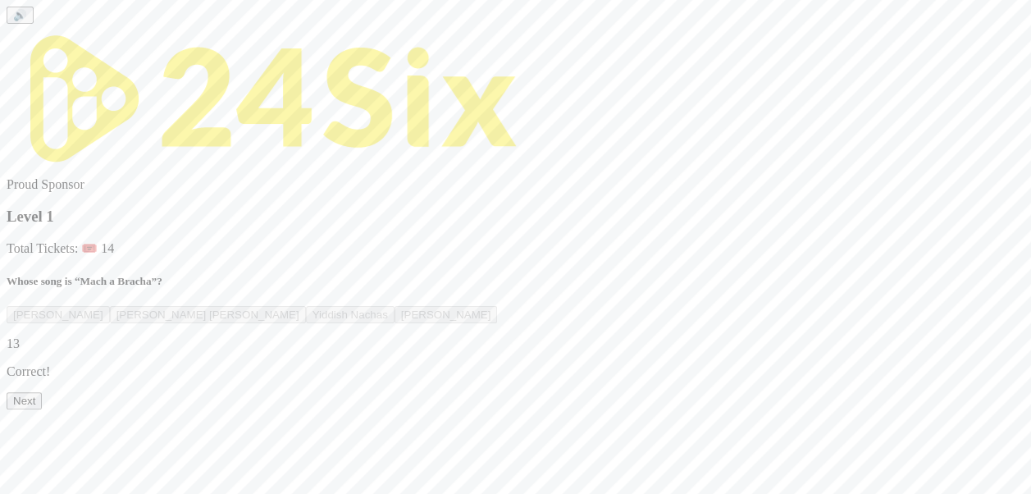
click at [42, 409] on button "Next" at bounding box center [24, 400] width 35 height 17
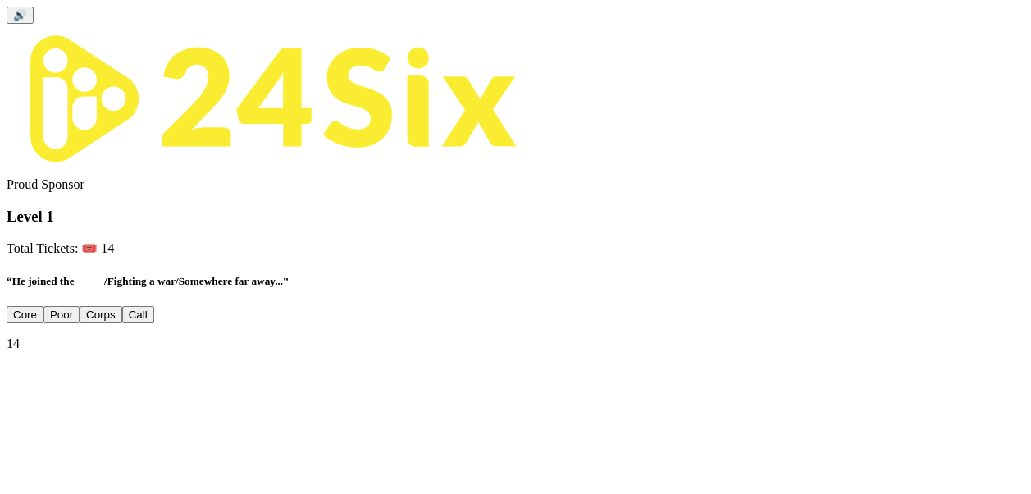
click at [122, 323] on button "Corps" at bounding box center [101, 314] width 43 height 17
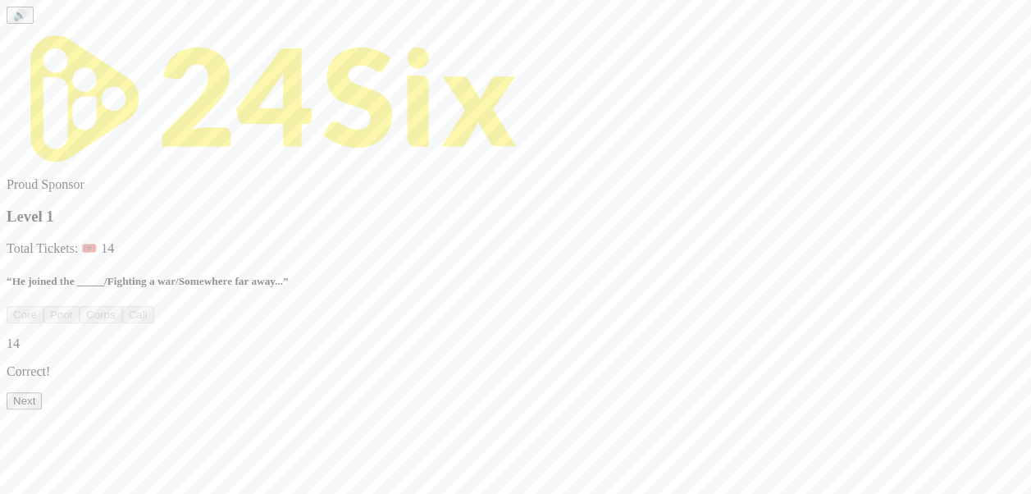
scroll to position [69, 0]
click at [508, 409] on div "🔊 Proud Sponsor Level 1 Total Tickets: 🎟️ 14 “He joined the _____/Fighting a wa…" at bounding box center [516, 208] width 1018 height 403
click at [42, 409] on button "Next" at bounding box center [24, 400] width 35 height 17
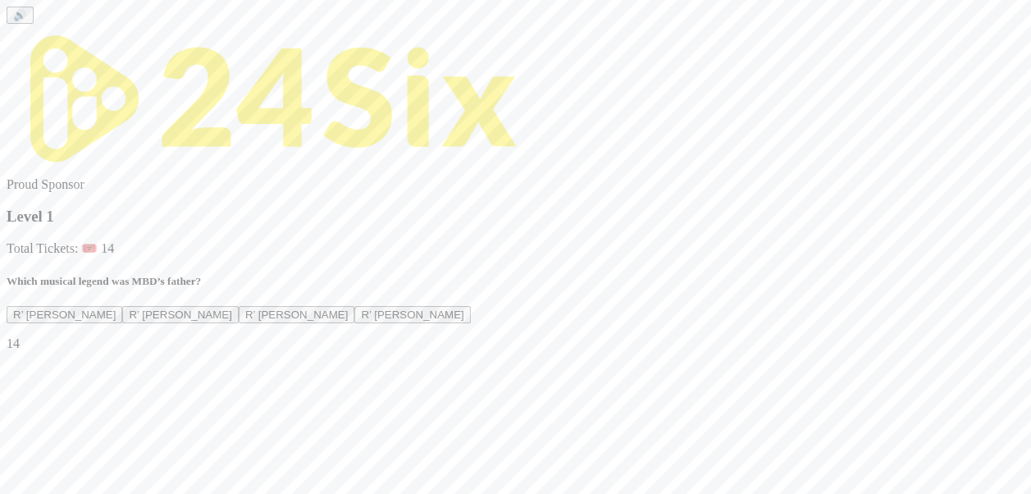
click at [238, 306] on button "R’ [PERSON_NAME]" at bounding box center [180, 314] width 116 height 17
click at [42, 409] on button "Next" at bounding box center [24, 400] width 35 height 17
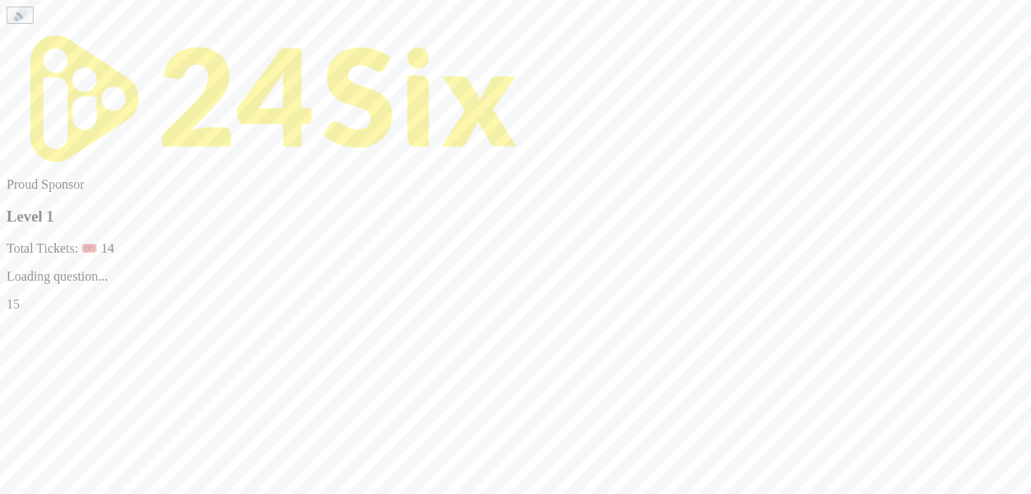
scroll to position [0, 0]
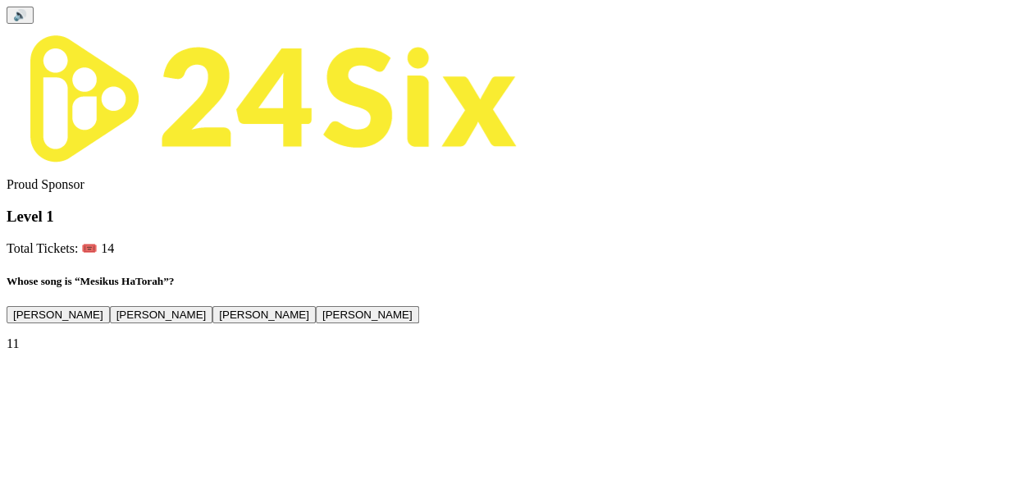
click at [316, 323] on button "[PERSON_NAME]" at bounding box center [263, 314] width 103 height 17
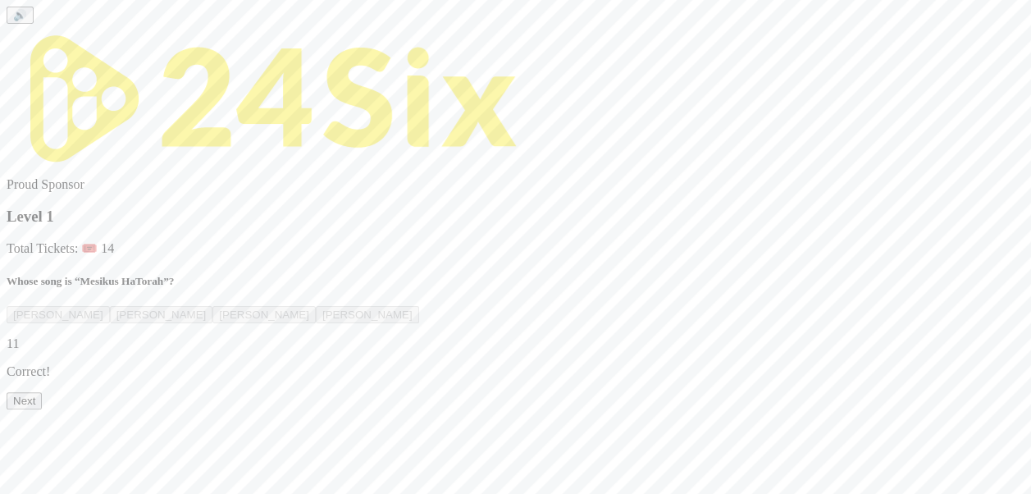
scroll to position [69, 0]
click at [42, 409] on button "Next" at bounding box center [24, 400] width 35 height 17
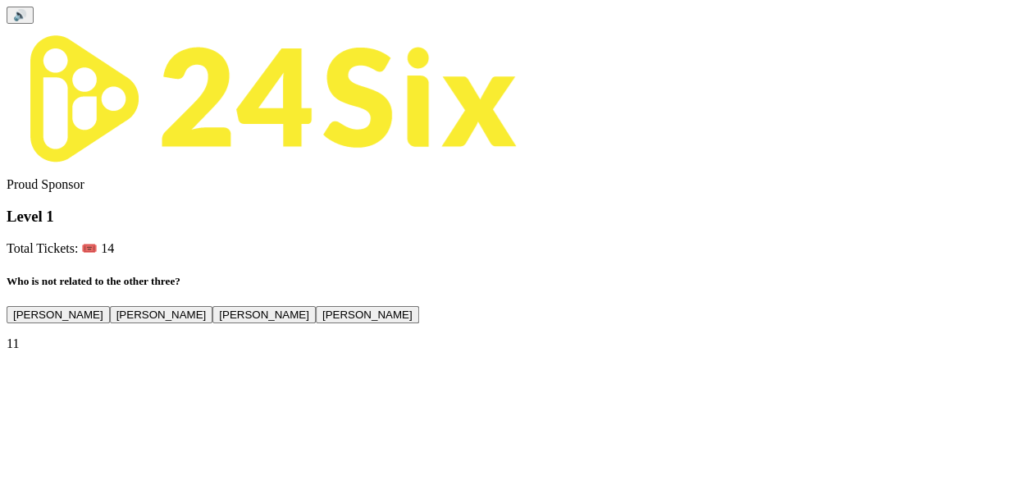
click at [419, 323] on button "[PERSON_NAME]" at bounding box center [367, 314] width 103 height 17
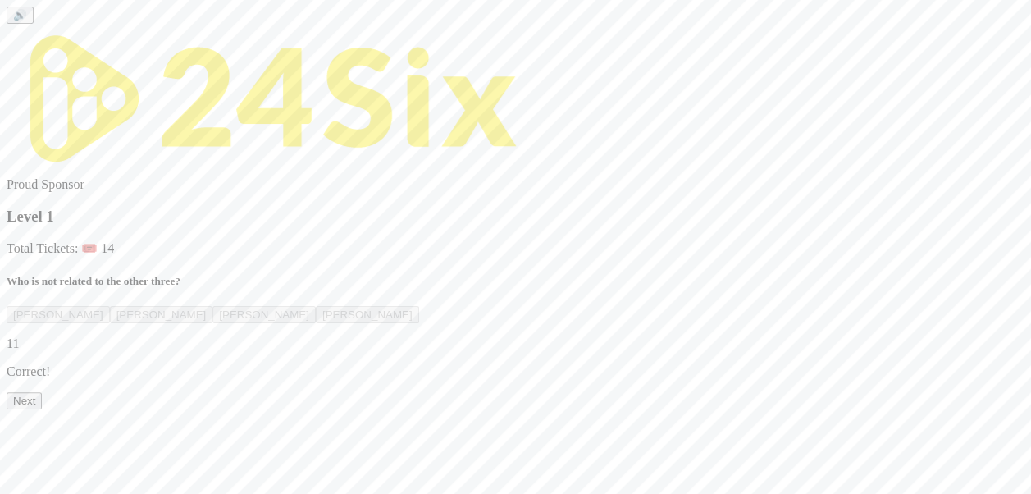
drag, startPoint x: 1043, startPoint y: 267, endPoint x: 1023, endPoint y: 448, distance: 181.6
click at [1023, 409] on div "🔊 Proud Sponsor Level 1 Total Tickets: 🎟️ 14 Who is not related to the other th…" at bounding box center [516, 208] width 1018 height 403
click at [42, 409] on button "Next" at bounding box center [24, 400] width 35 height 17
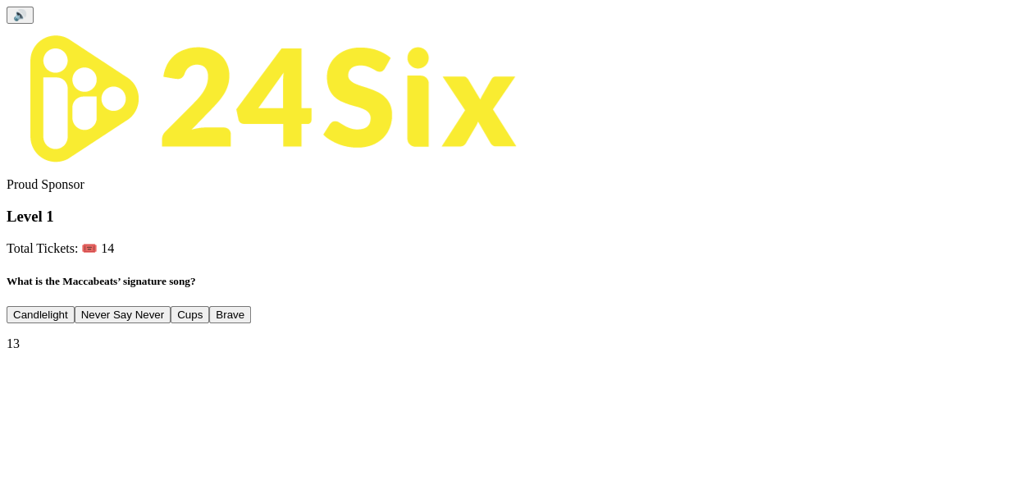
click at [75, 306] on button "Candlelight" at bounding box center [41, 314] width 68 height 17
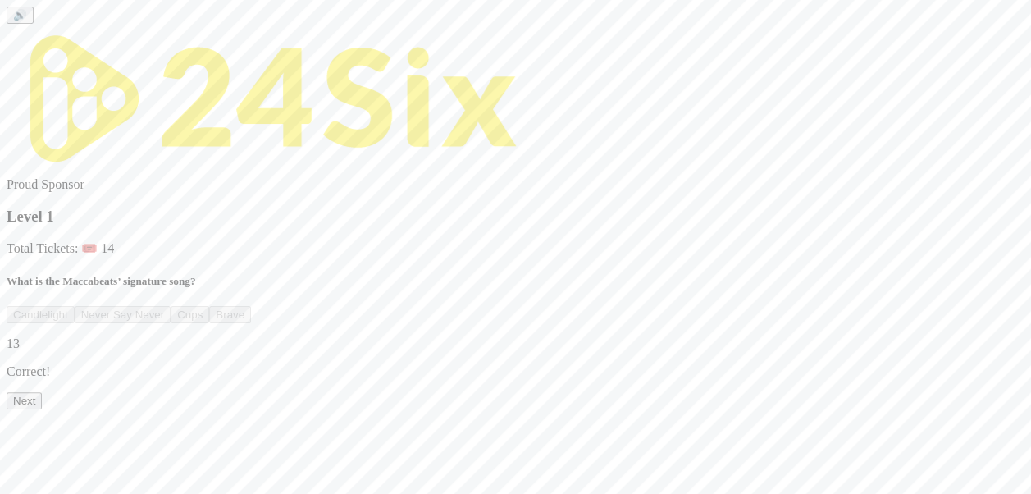
scroll to position [69, 0]
click at [42, 409] on button "Next" at bounding box center [24, 400] width 35 height 17
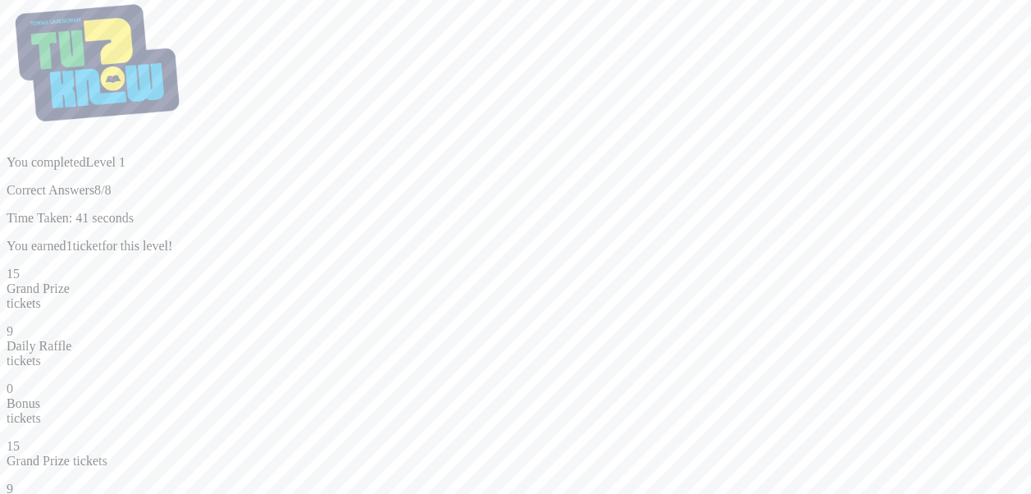
scroll to position [26, 0]
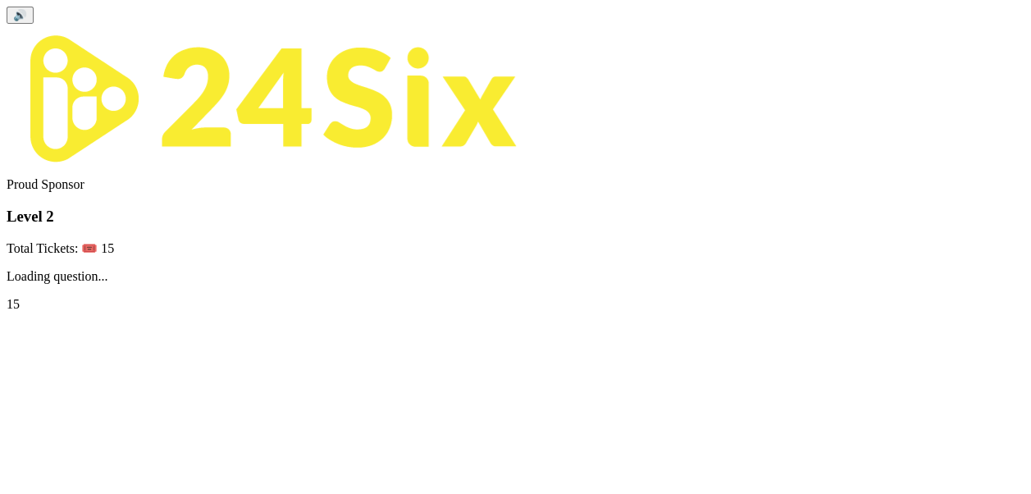
scroll to position [0, 0]
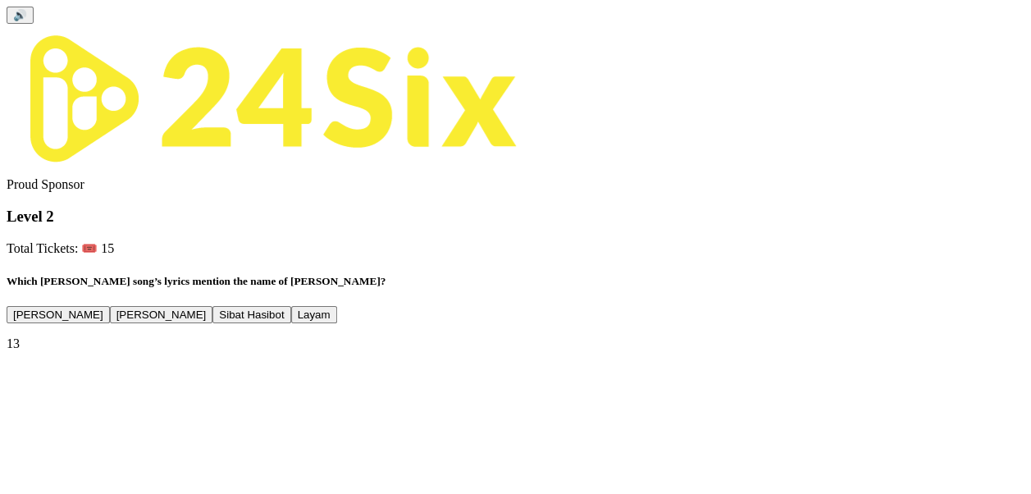
click at [110, 306] on button "[PERSON_NAME]" at bounding box center [58, 314] width 103 height 17
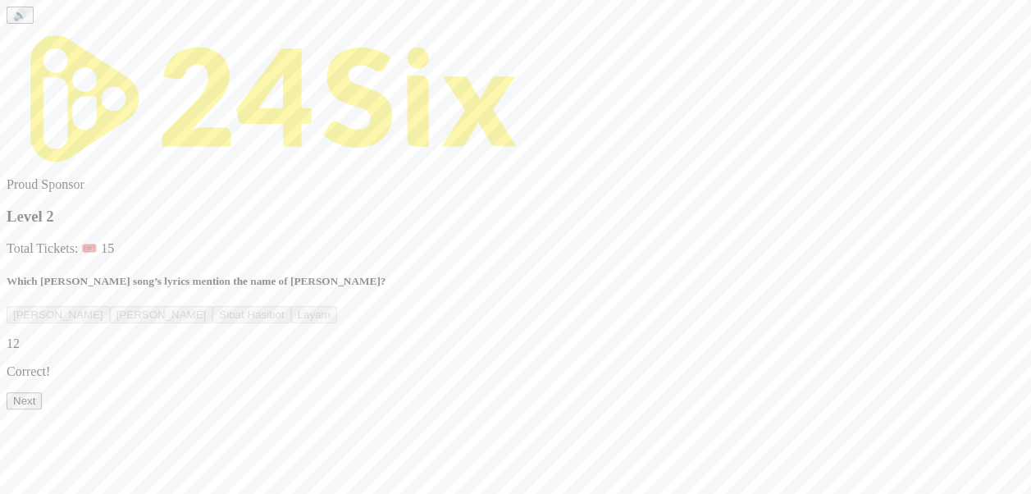
scroll to position [69, 0]
click at [42, 409] on button "Next" at bounding box center [24, 400] width 35 height 17
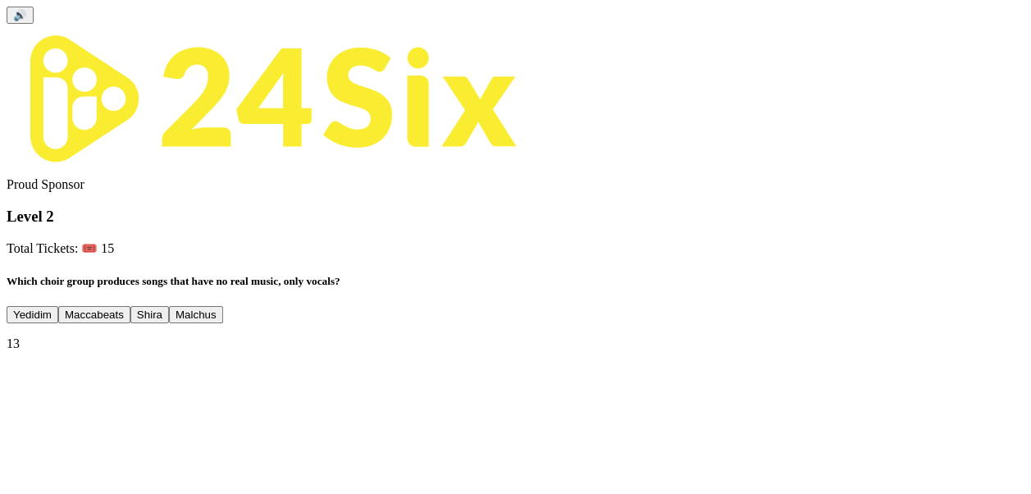
click at [130, 306] on button "Maccabeats" at bounding box center [94, 314] width 72 height 17
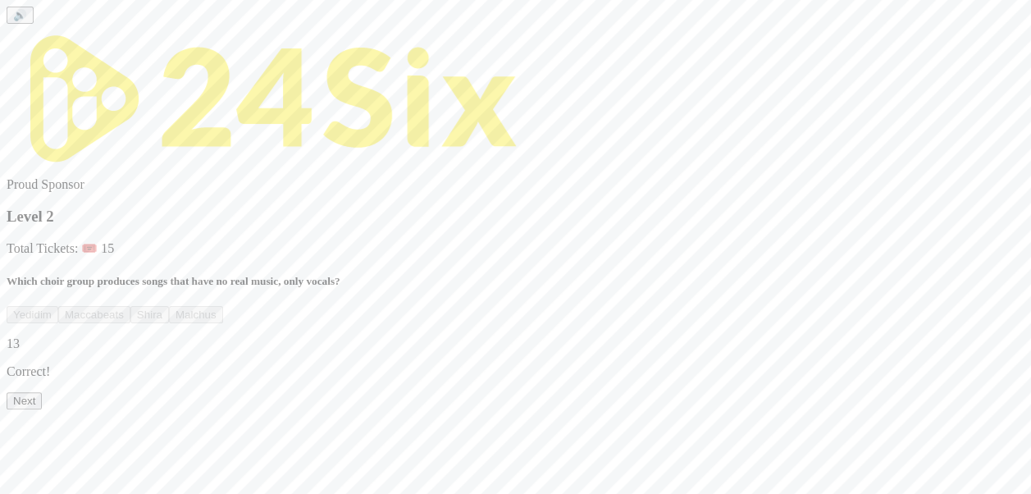
scroll to position [69, 0]
click at [42, 409] on button "Next" at bounding box center [24, 400] width 35 height 17
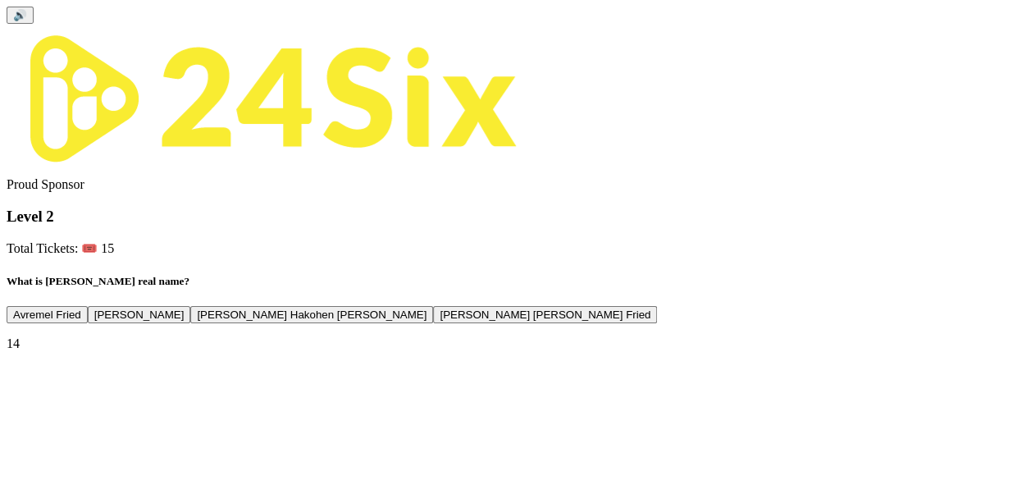
click at [191, 306] on button "[PERSON_NAME]" at bounding box center [139, 314] width 103 height 17
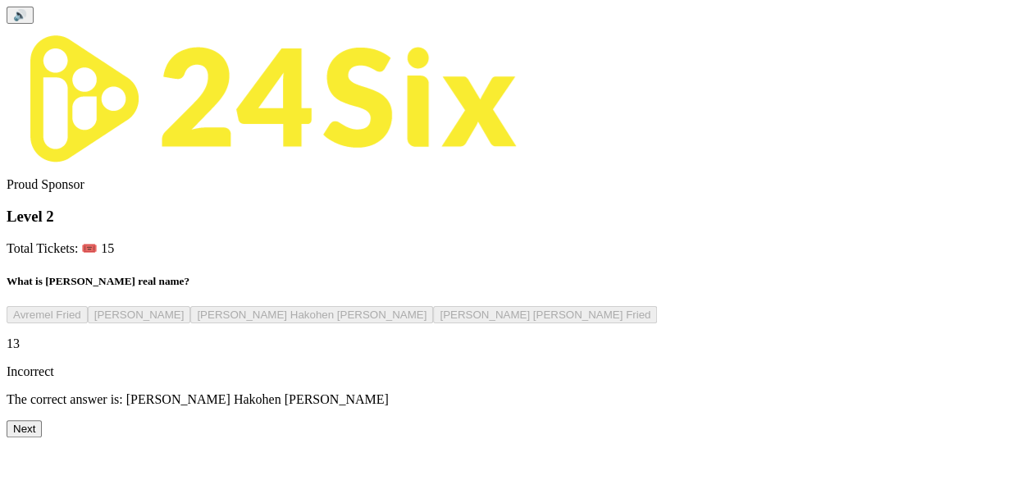
scroll to position [78, 0]
click at [42, 437] on button "Next" at bounding box center [24, 428] width 35 height 17
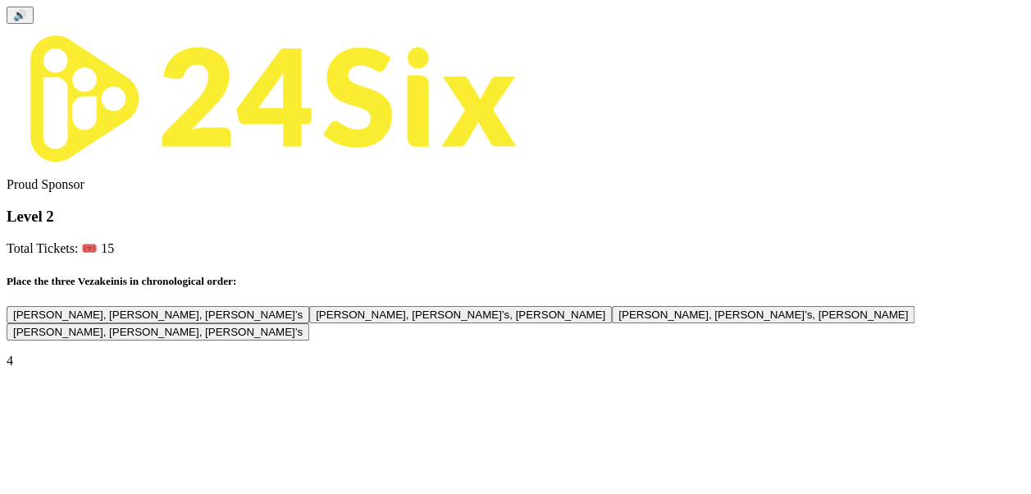
click at [309, 340] on button "[PERSON_NAME], [PERSON_NAME], [PERSON_NAME]’s" at bounding box center [158, 331] width 303 height 17
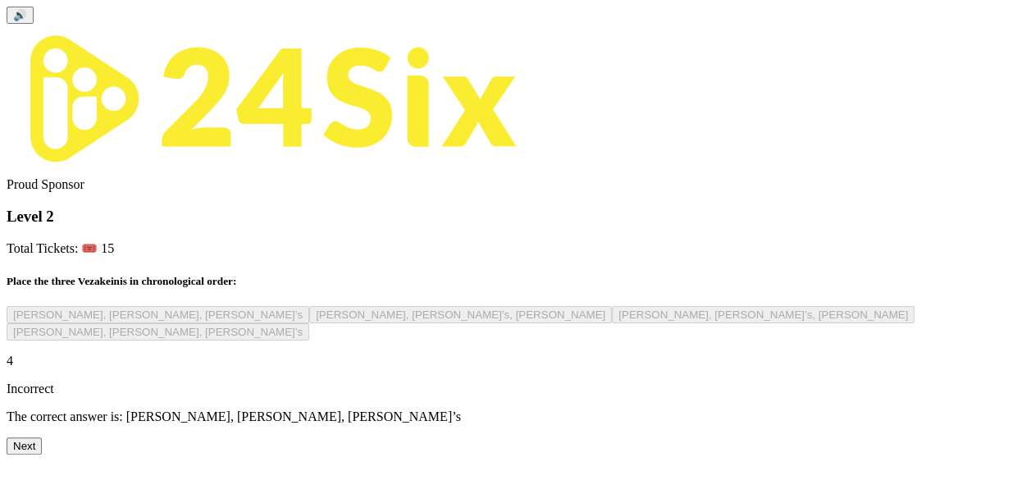
scroll to position [78, 0]
click at [42, 449] on button "Next" at bounding box center [24, 445] width 35 height 17
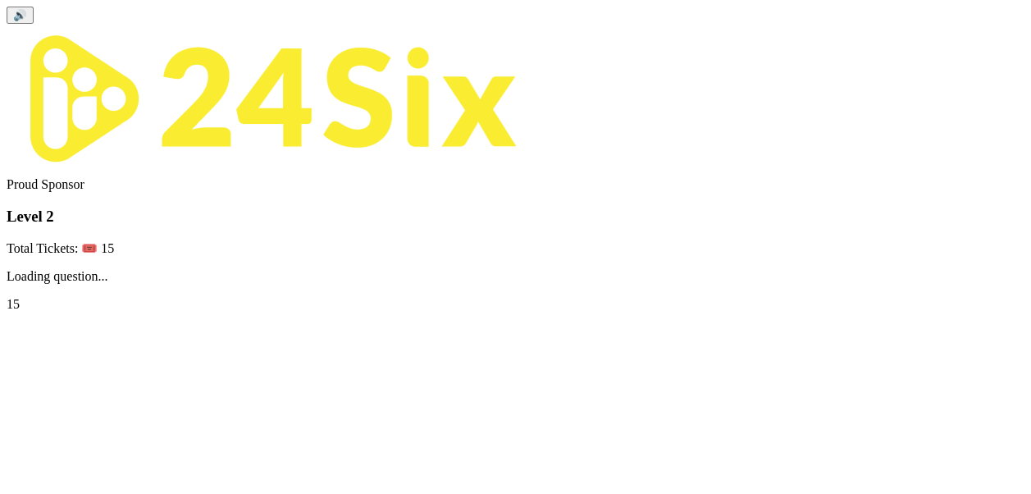
scroll to position [0, 0]
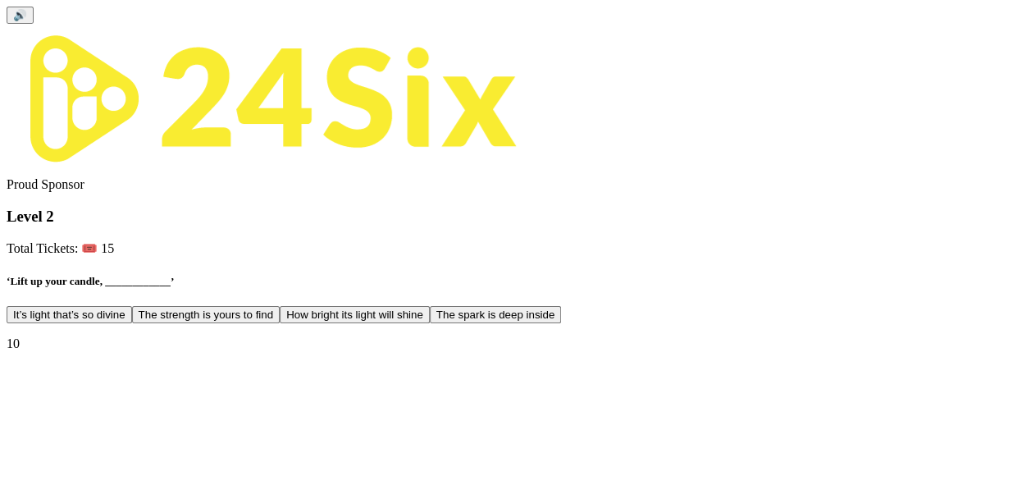
drag, startPoint x: 741, startPoint y: 381, endPoint x: 753, endPoint y: 381, distance: 12.3
drag, startPoint x: 753, startPoint y: 381, endPoint x: 683, endPoint y: 382, distance: 70.6
click at [561, 323] on button "The spark is deep inside" at bounding box center [495, 314] width 131 height 17
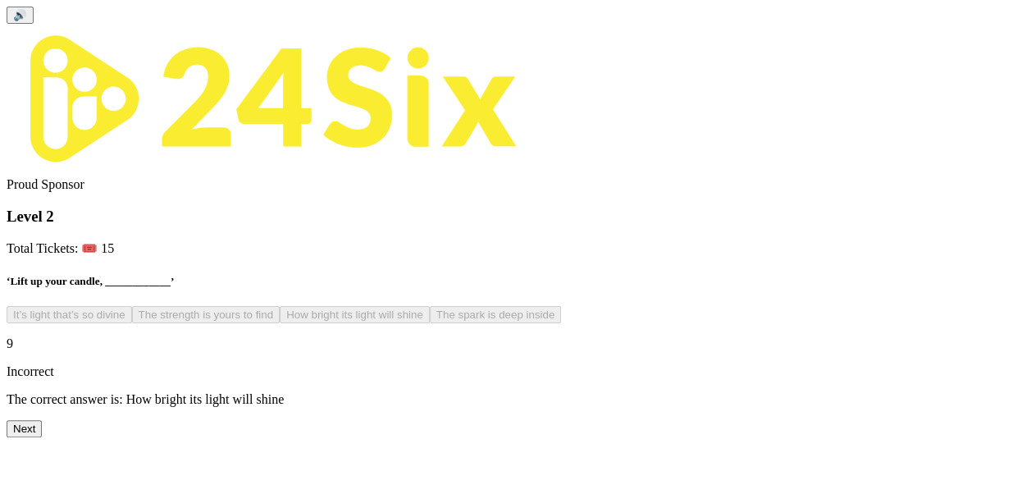
scroll to position [78, 0]
click at [485, 437] on div "🔊 Proud Sponsor Level 2 Total Tickets: 🎟️ 15 ‘Lift up your candle, ____________…" at bounding box center [516, 222] width 1018 height 431
click at [42, 437] on button "Next" at bounding box center [24, 428] width 35 height 17
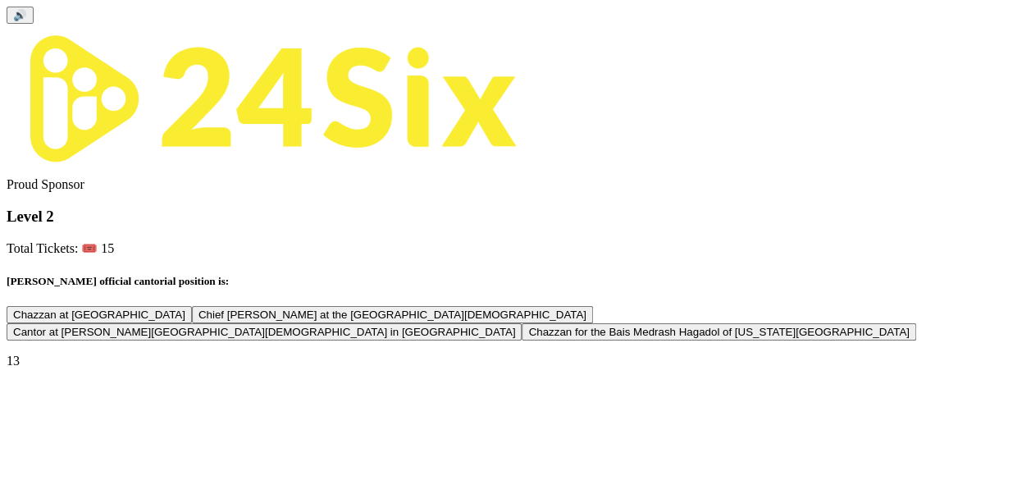
click at [564, 306] on button "Chief [PERSON_NAME] at the [GEOGRAPHIC_DATA][DEMOGRAPHIC_DATA]" at bounding box center [392, 314] width 401 height 17
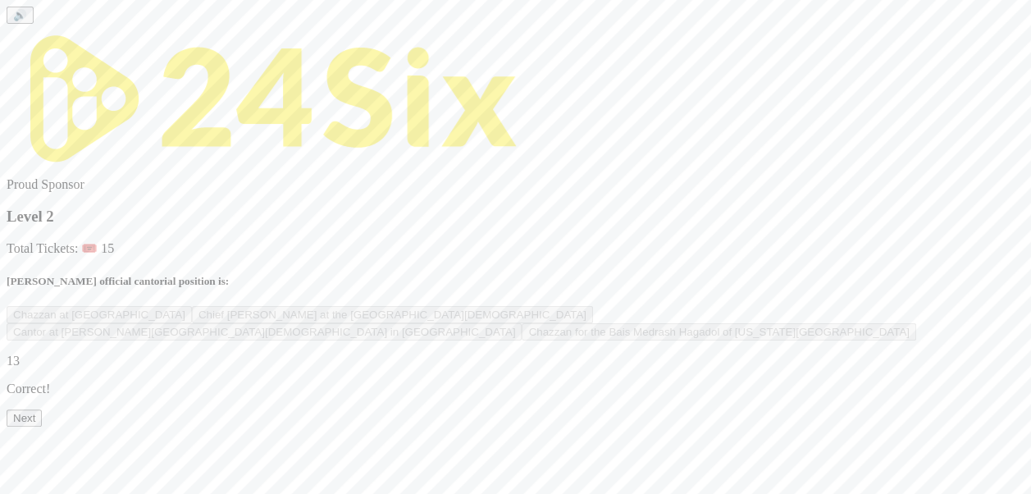
scroll to position [69, 0]
click at [42, 427] on button "Next" at bounding box center [24, 417] width 35 height 17
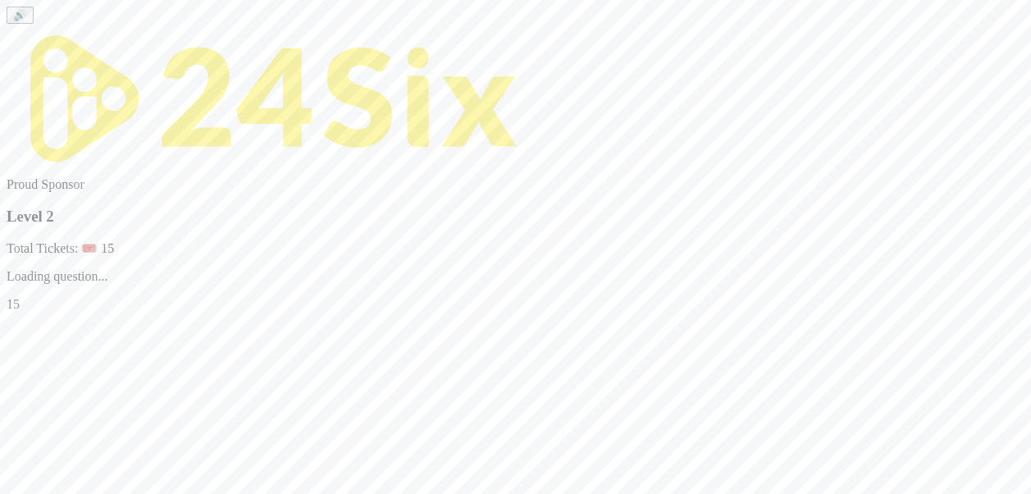
scroll to position [0, 0]
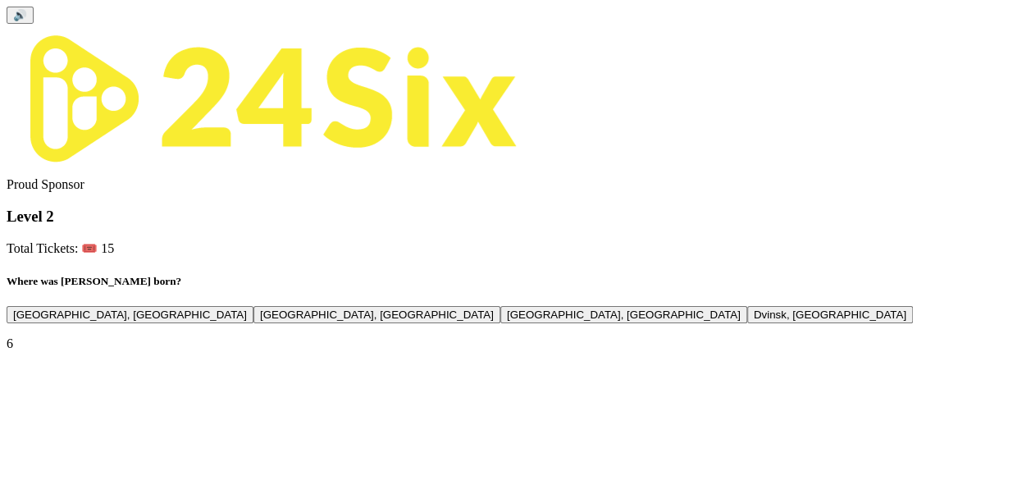
click at [480, 306] on button "[GEOGRAPHIC_DATA], [GEOGRAPHIC_DATA]" at bounding box center [377, 314] width 247 height 17
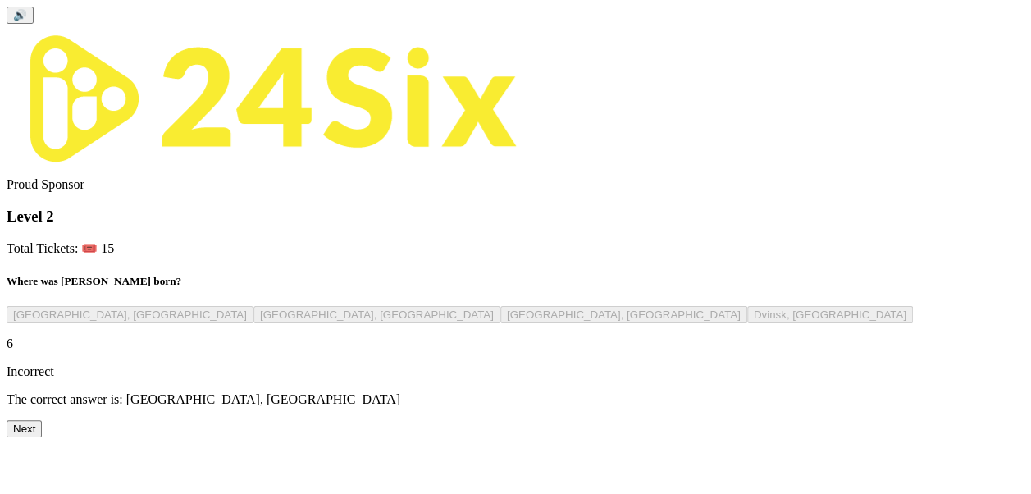
scroll to position [78, 0]
click at [42, 437] on button "Next" at bounding box center [24, 428] width 35 height 17
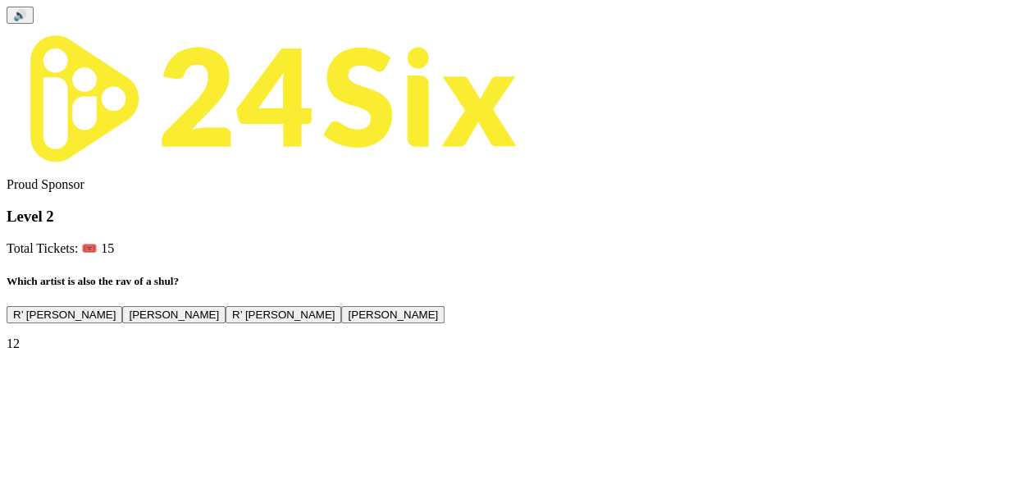
click at [341, 323] on button "R’ [PERSON_NAME]" at bounding box center [284, 314] width 116 height 17
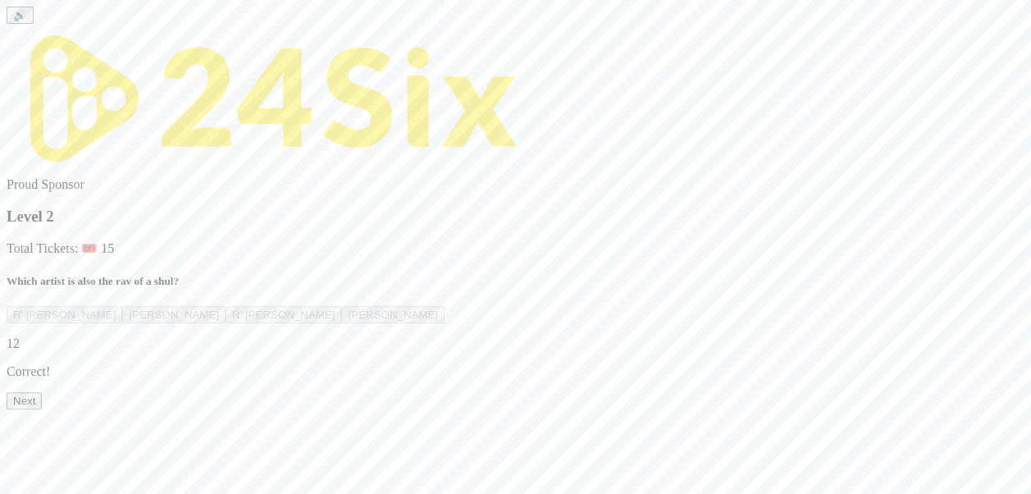
scroll to position [69, 0]
click at [42, 409] on button "Next" at bounding box center [24, 400] width 35 height 17
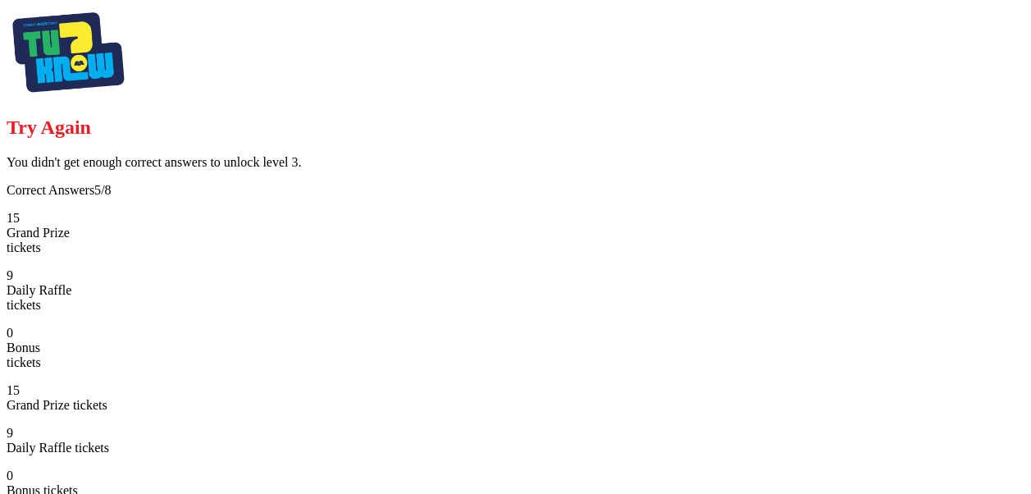
scroll to position [48, 0]
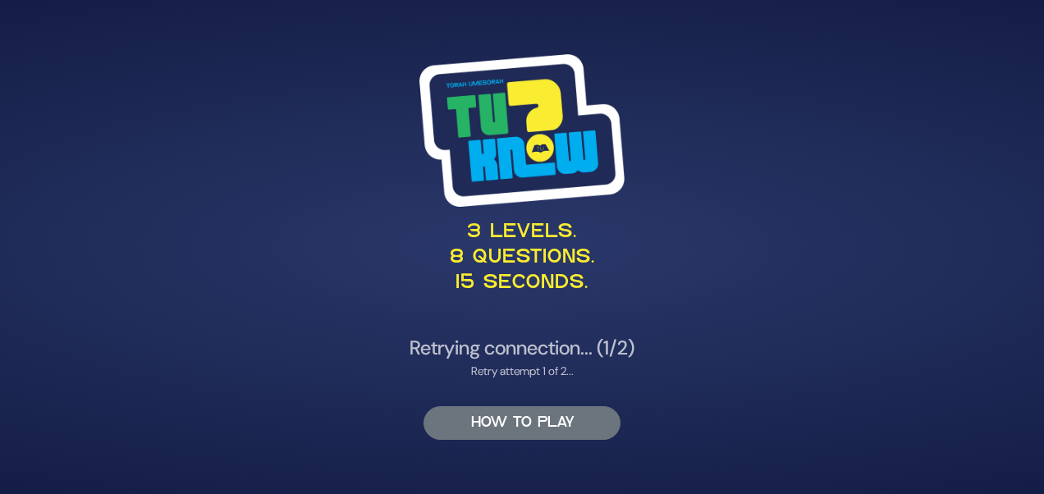
click at [504, 428] on button "HOW TO PLAY" at bounding box center [521, 423] width 197 height 34
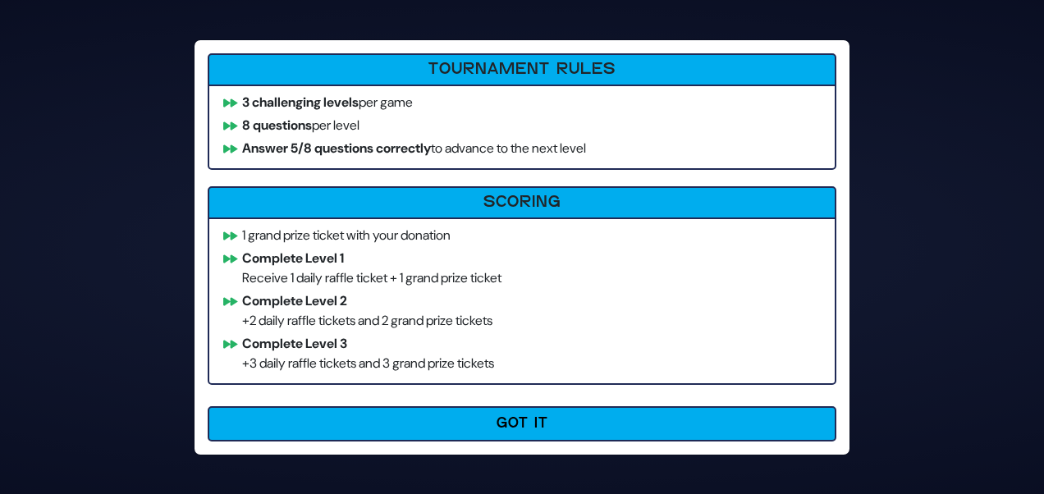
click at [504, 428] on button "Got It" at bounding box center [522, 423] width 628 height 35
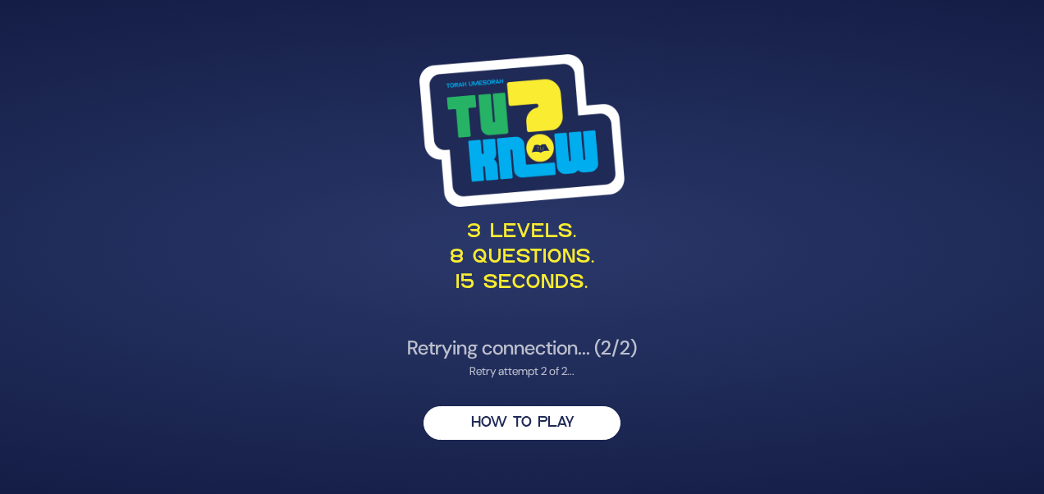
click at [514, 266] on p "3 levels. 8 questions. 15 seconds." at bounding box center [521, 258] width 801 height 77
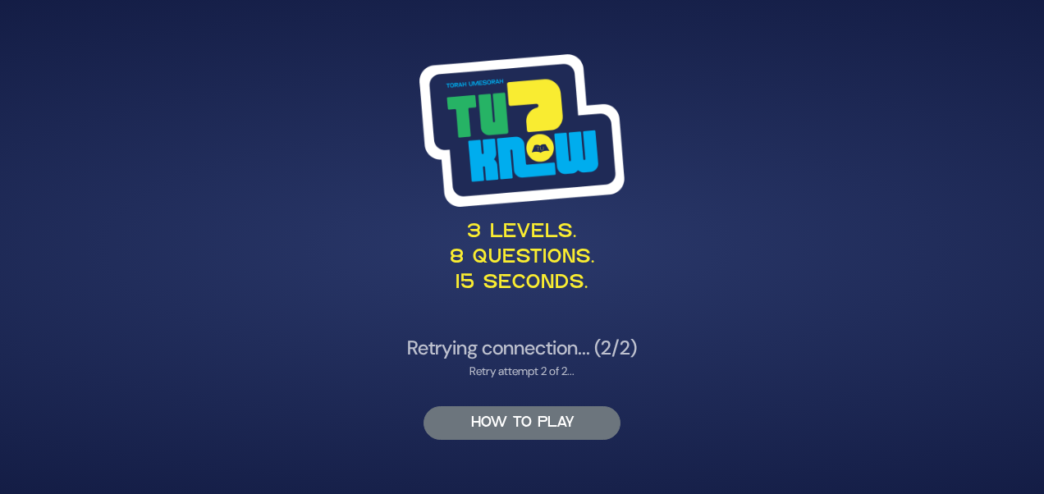
click at [548, 418] on button "HOW TO PLAY" at bounding box center [521, 423] width 197 height 34
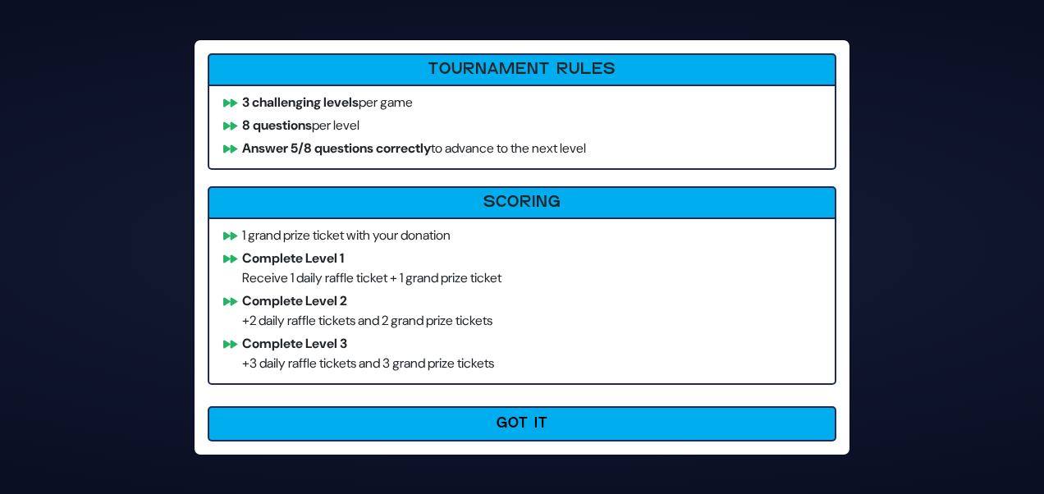
click at [548, 418] on div "3 levels. 8 questions. 15 seconds. Retrying connection... (2/2) Retry attempt 2…" at bounding box center [522, 247] width 840 height 426
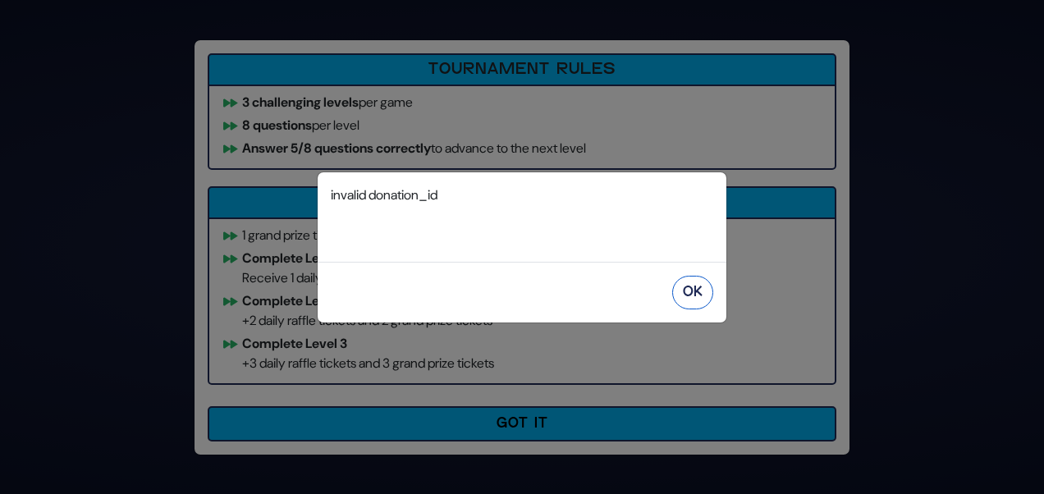
click at [697, 288] on button "OK" at bounding box center [692, 293] width 41 height 34
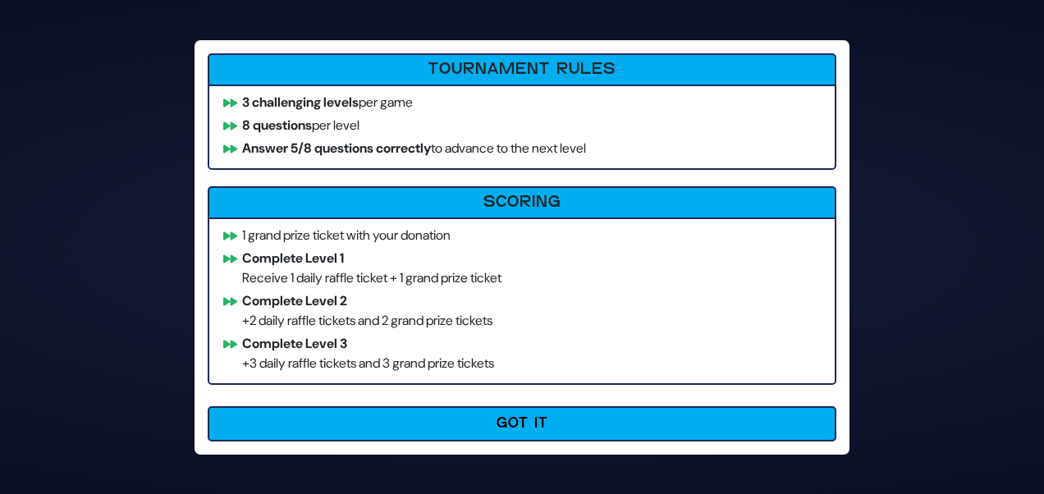
click at [582, 349] on li "Complete Level 3 +3 daily raffle tickets and 3 grand prize tickets" at bounding box center [522, 353] width 612 height 39
